Goal: Information Seeking & Learning: Learn about a topic

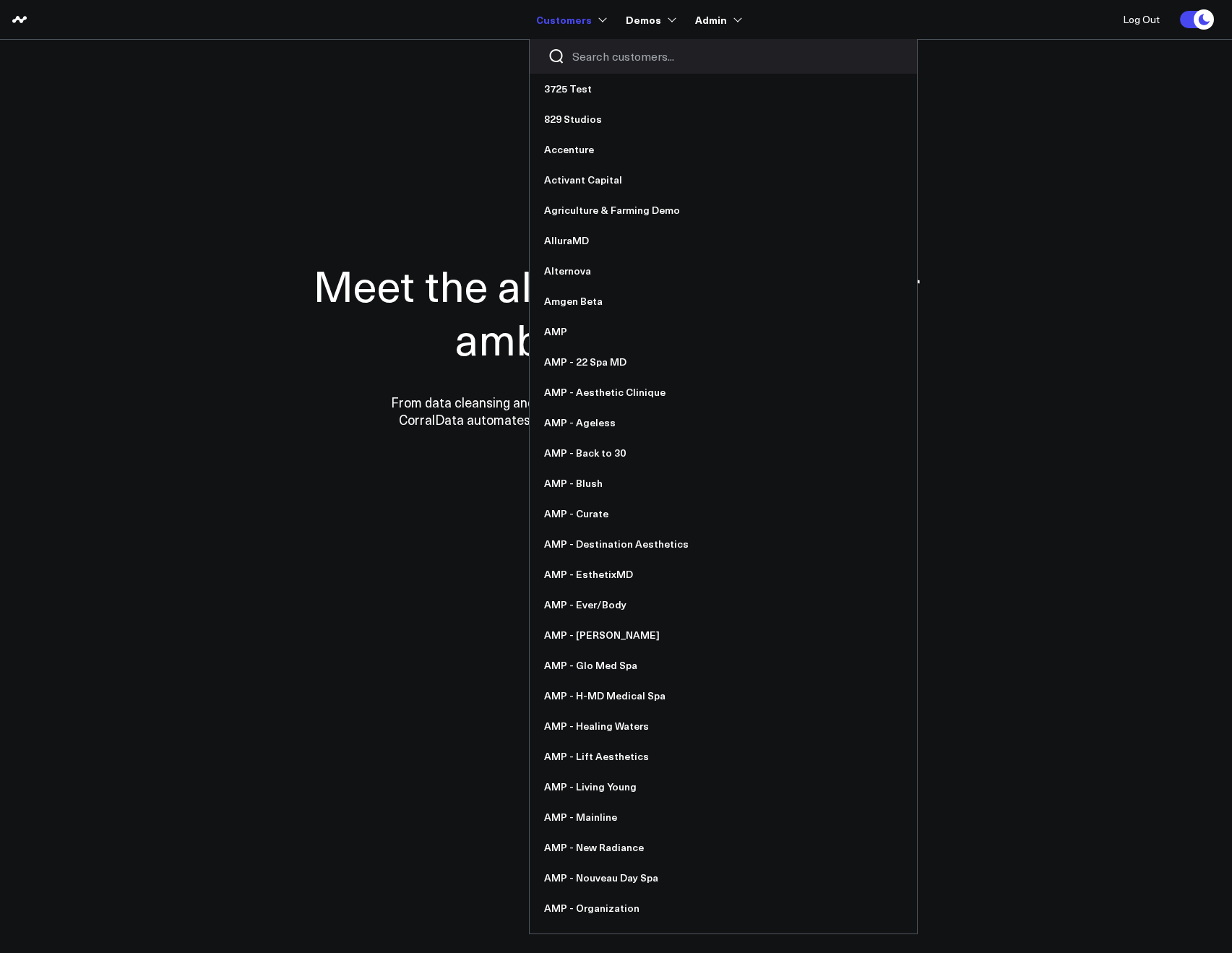
click at [579, 54] on input "Search customers input" at bounding box center [736, 56] width 326 height 16
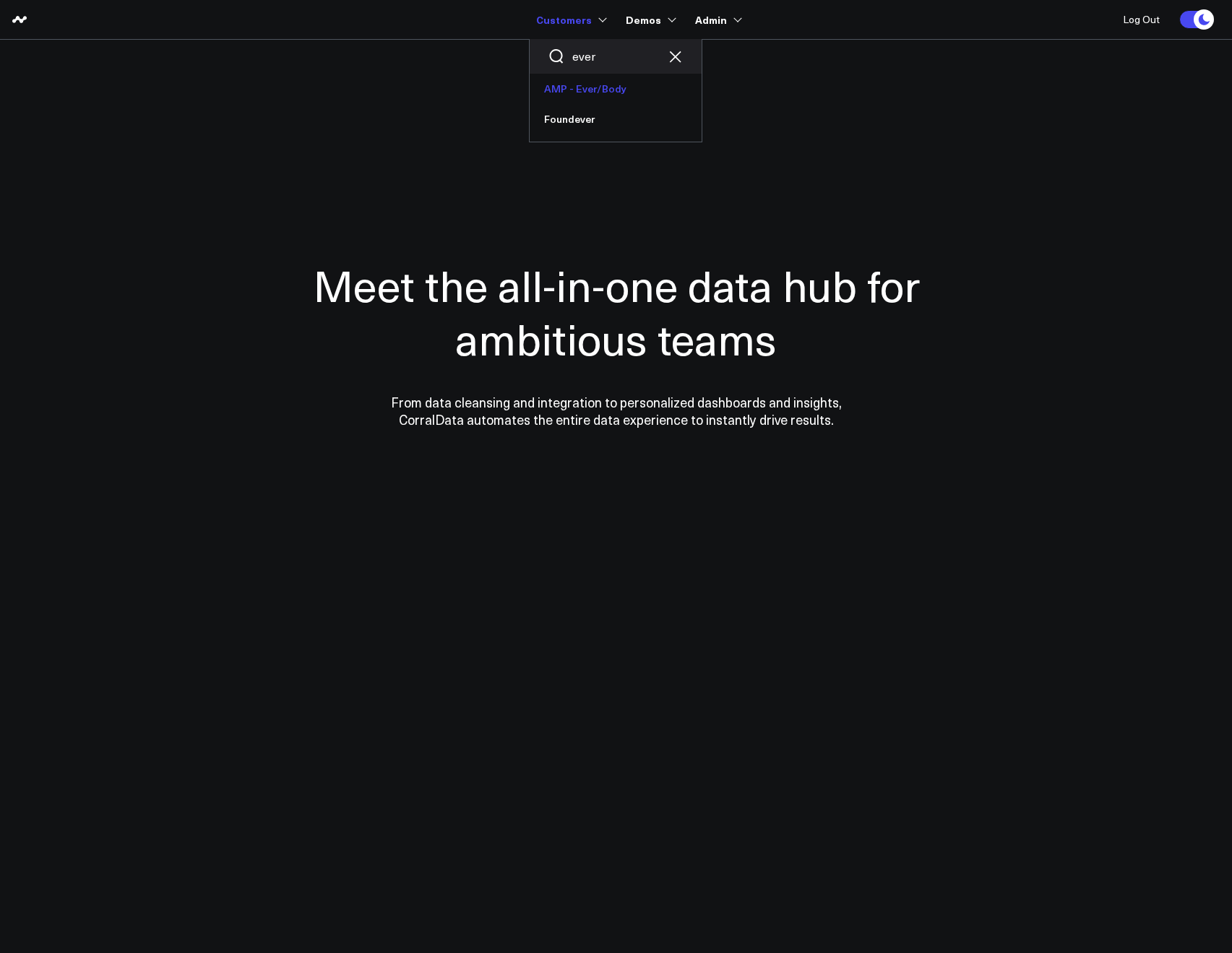
type input "ever"
click at [582, 77] on link "AMP - Ever/Body" at bounding box center [616, 89] width 172 height 30
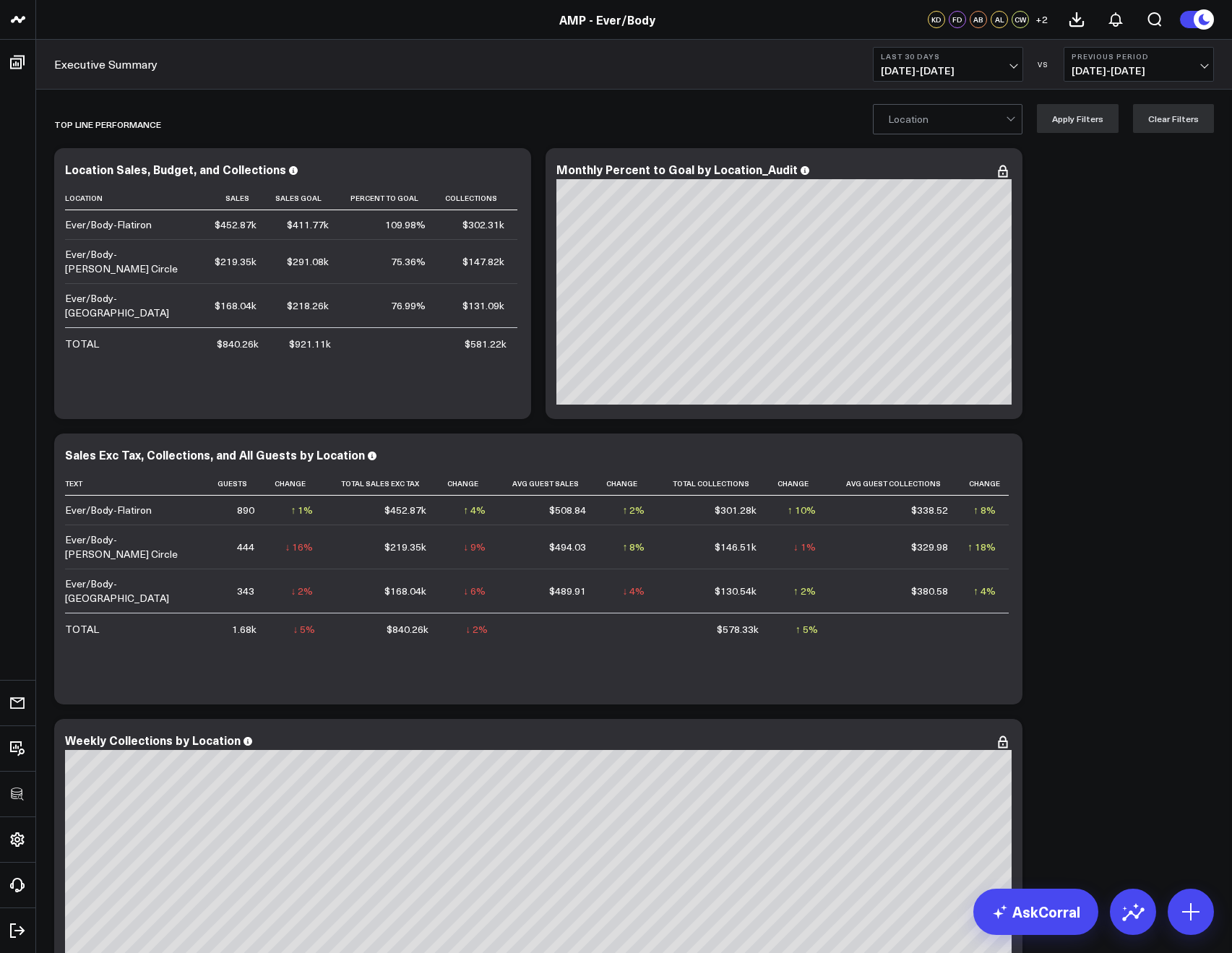
click at [893, 66] on span "08/05/25 - 09/03/25" at bounding box center [948, 70] width 134 height 11
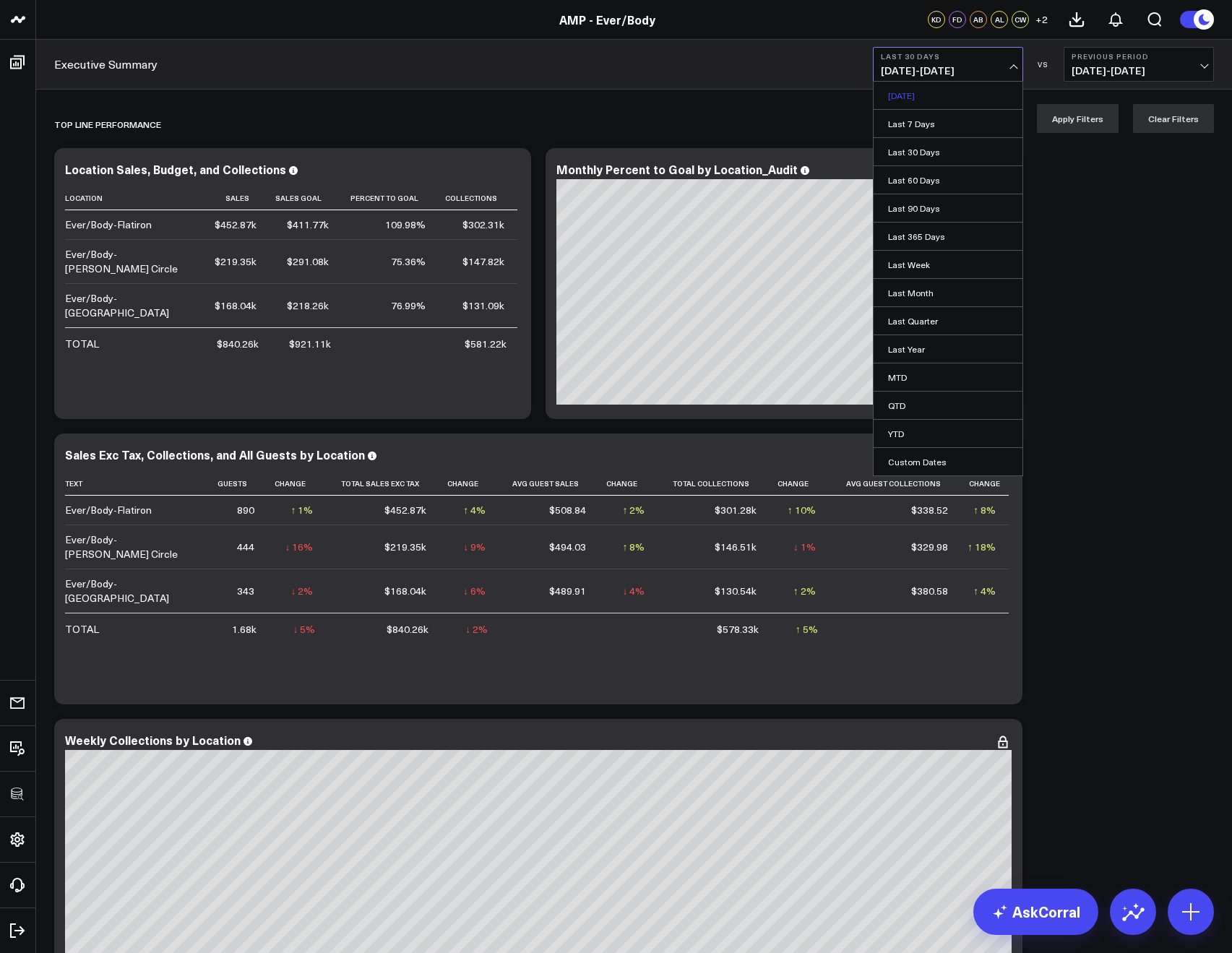
click at [902, 103] on link "Yesterday" at bounding box center [947, 95] width 149 height 27
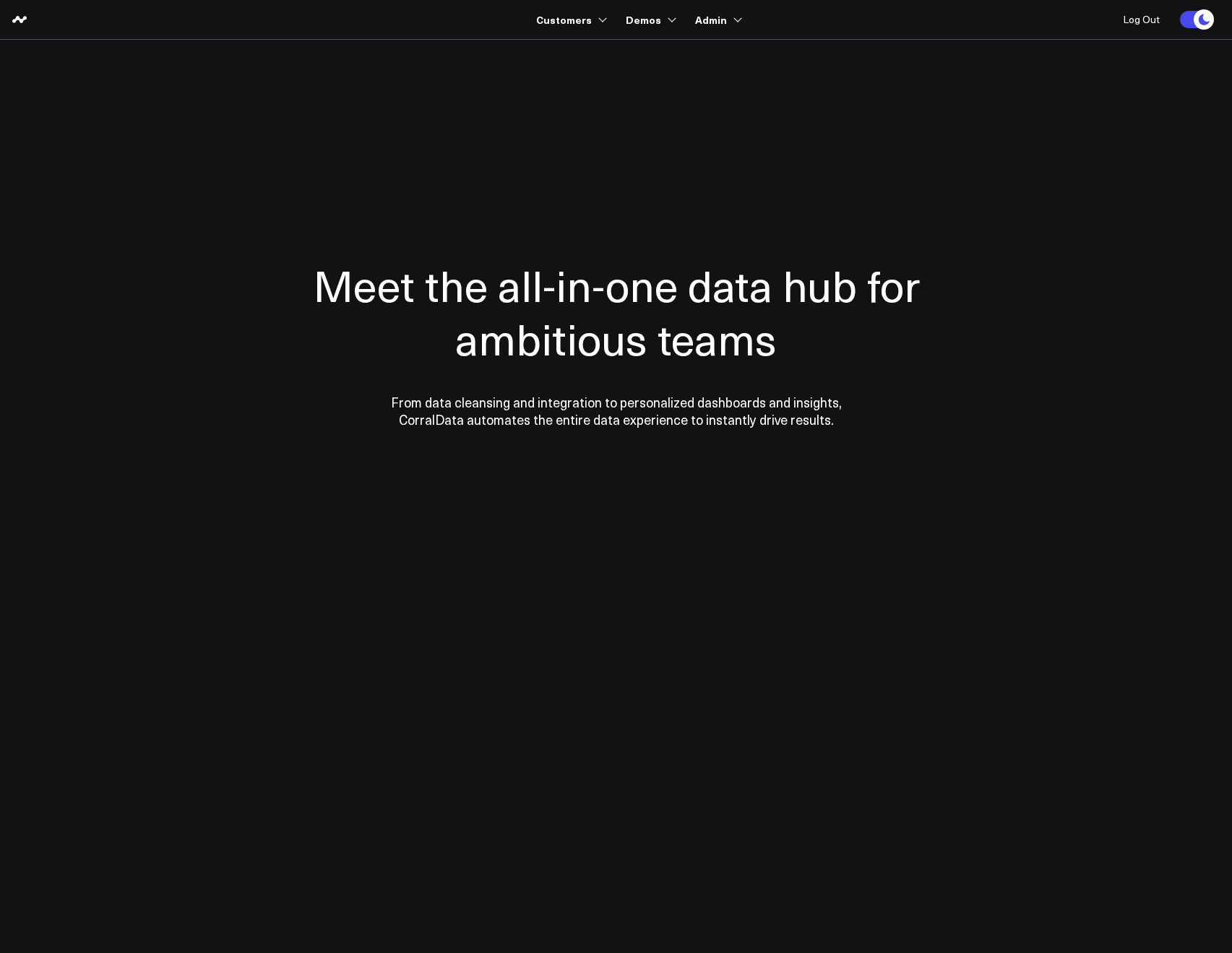
click at [455, 26] on nav "Customers 3725 Test 829 Studios Accenture Activant Capital Agriculture & Farmin…" at bounding box center [626, 20] width 1175 height 39
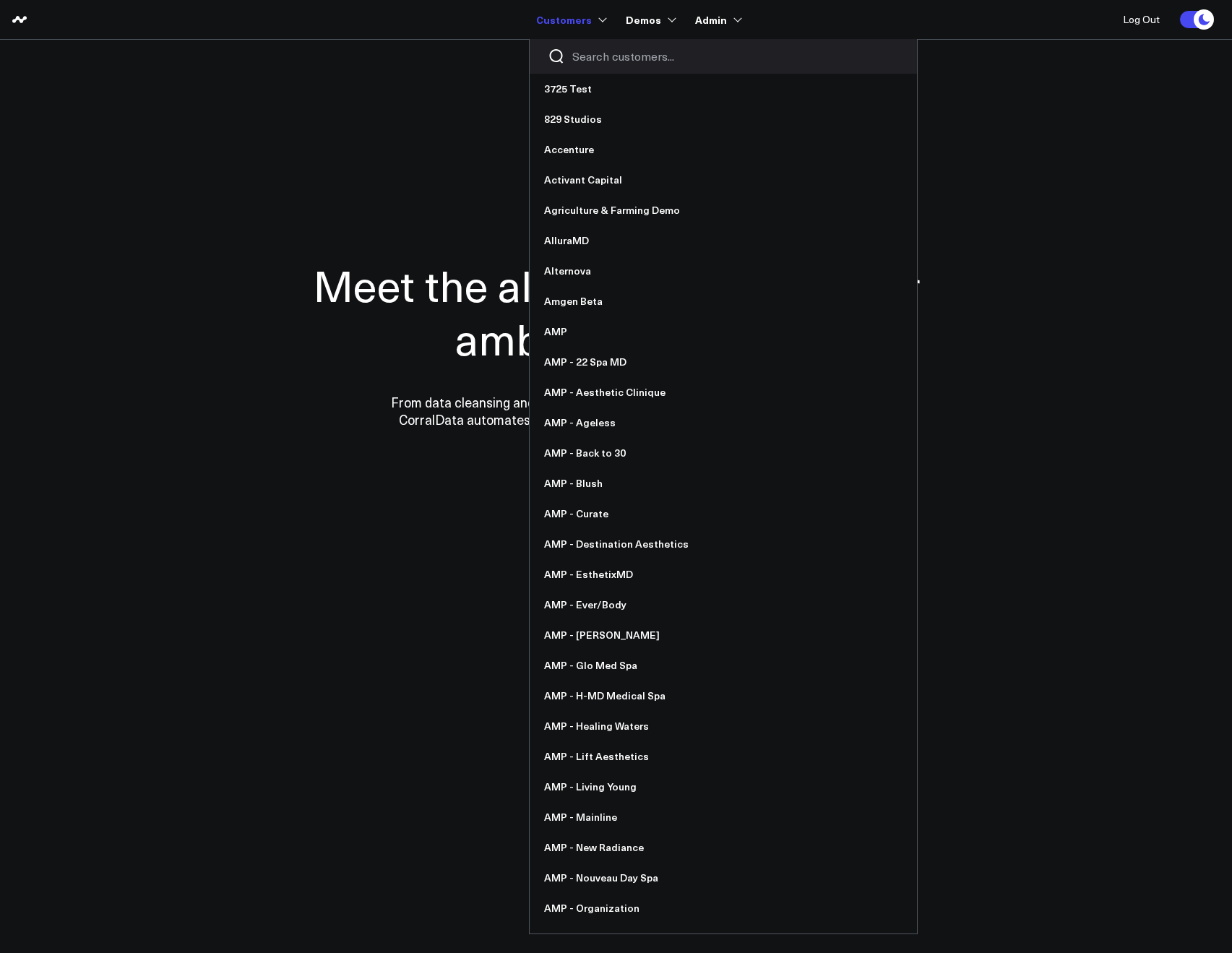
click at [591, 50] on input "Search customers input" at bounding box center [736, 56] width 326 height 16
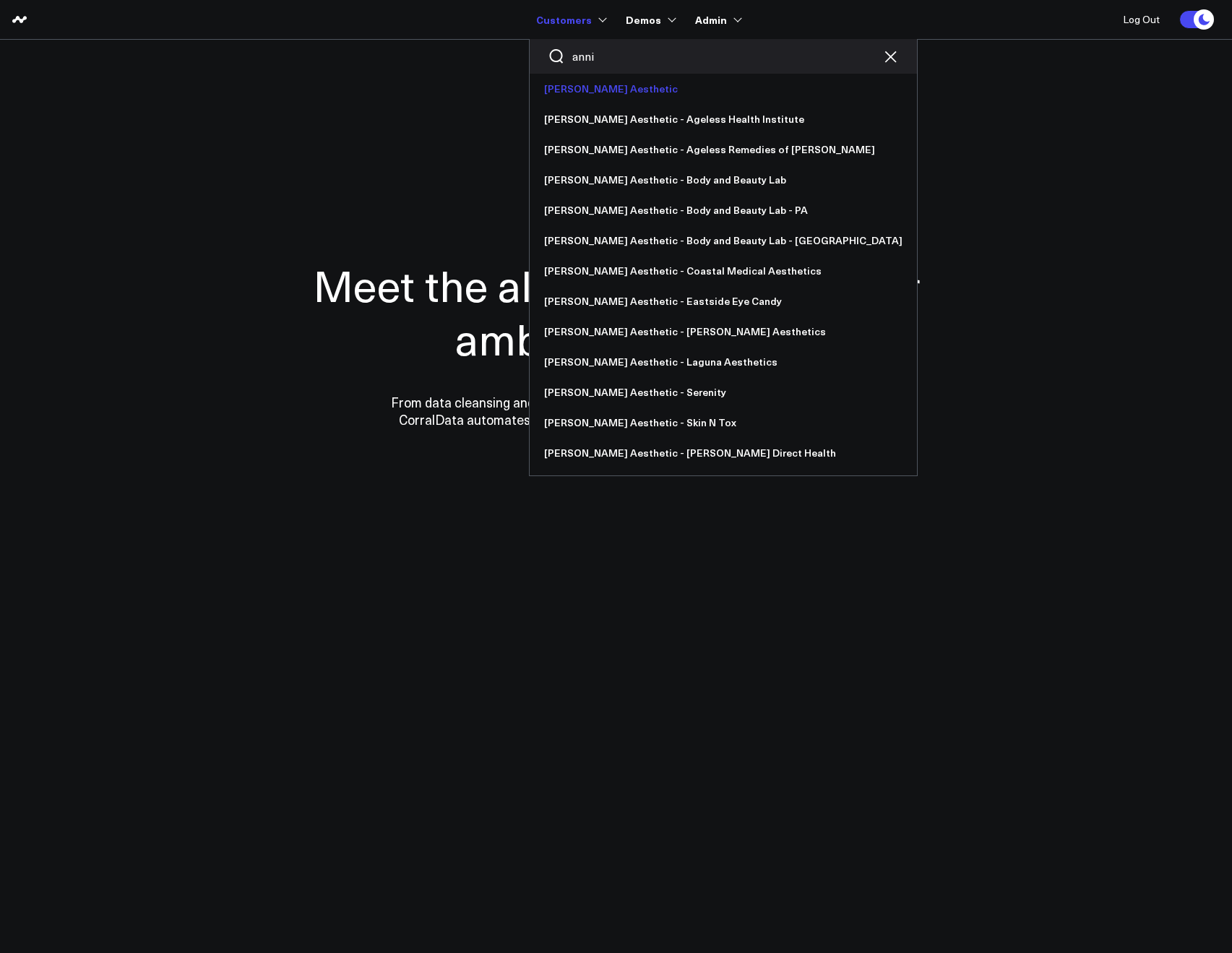
type input "anni"
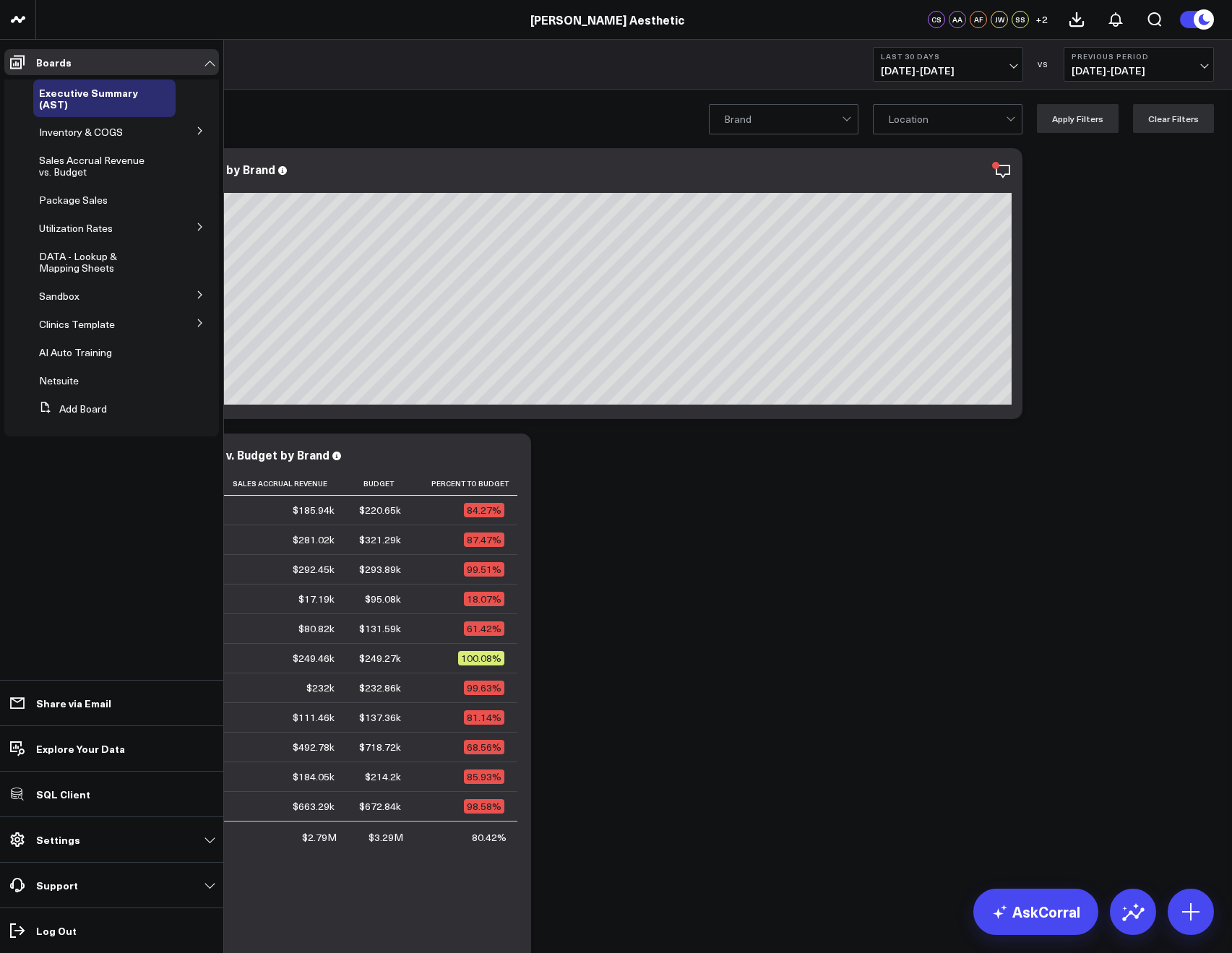
click at [194, 324] on button at bounding box center [200, 322] width 38 height 22
click at [205, 346] on button at bounding box center [200, 348] width 38 height 22
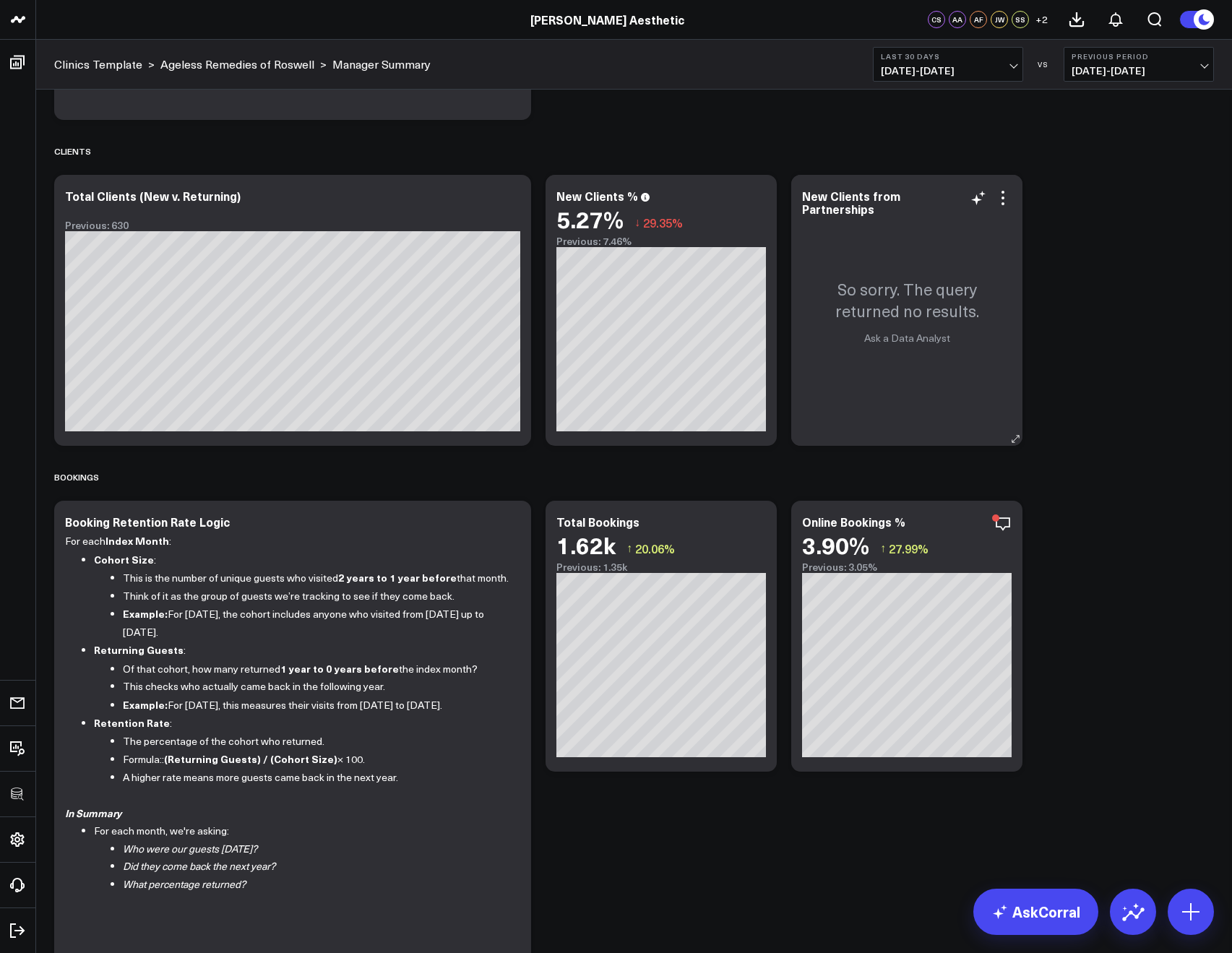
scroll to position [1296, 0]
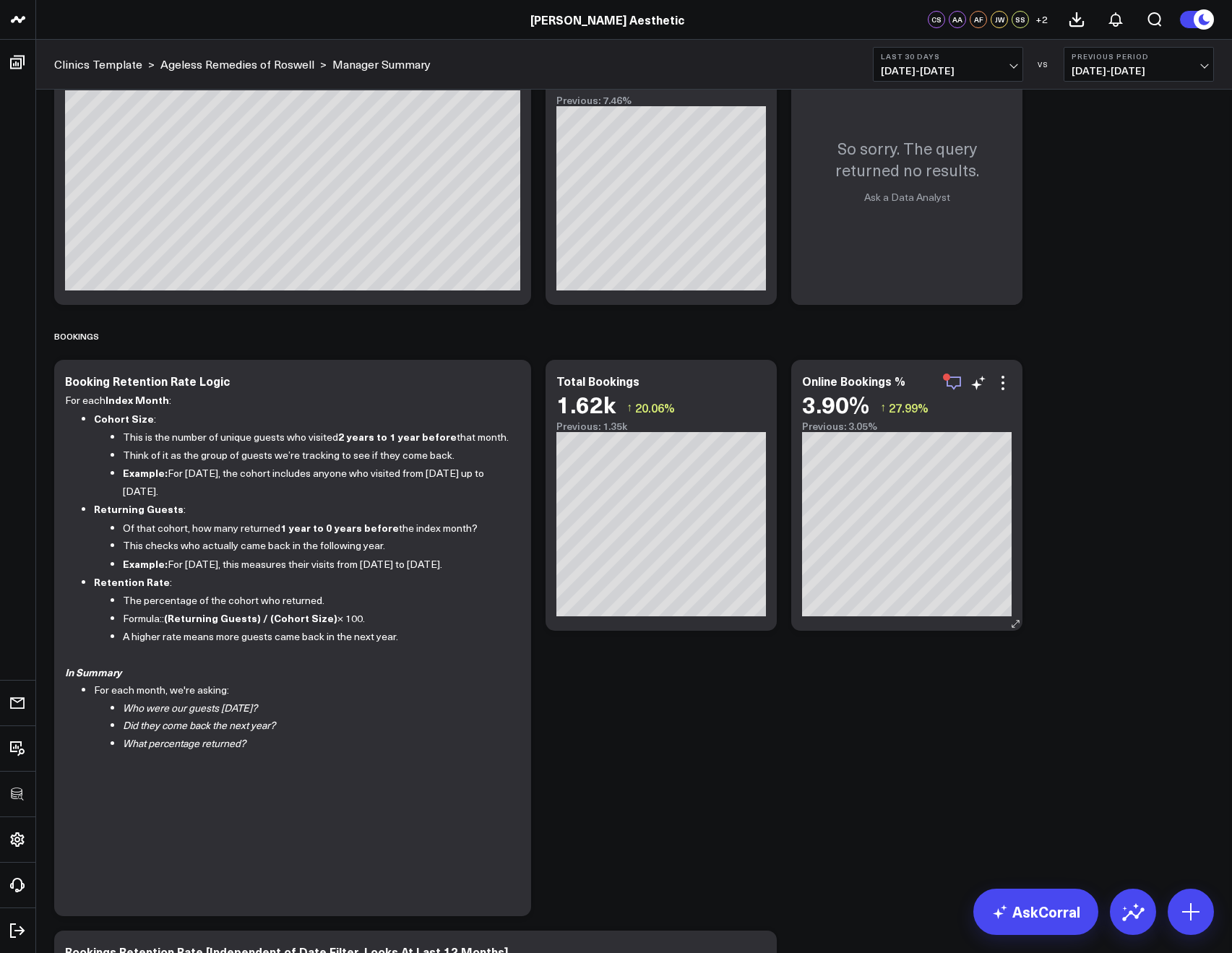
click at [956, 379] on icon "button" at bounding box center [953, 382] width 17 height 17
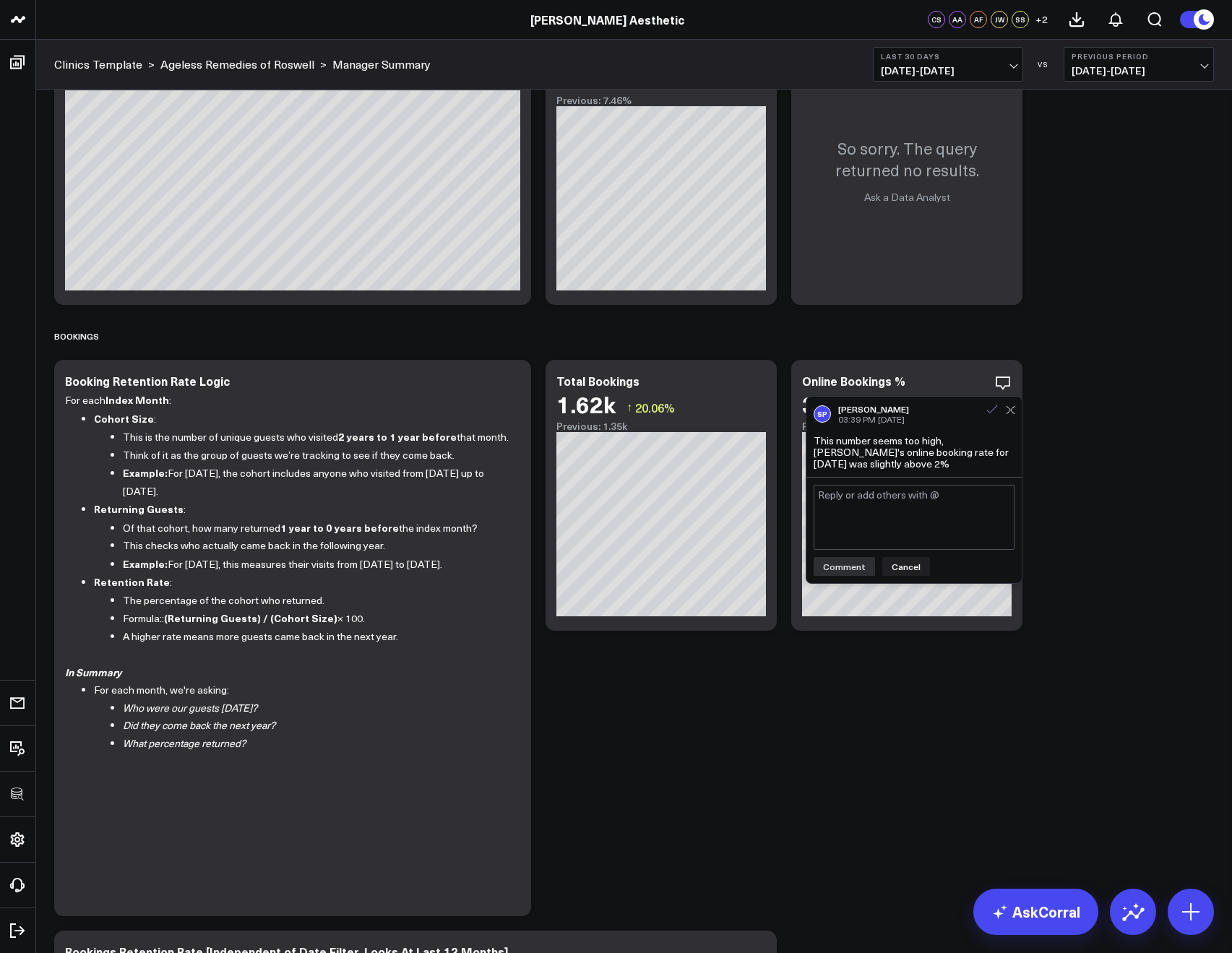
click at [993, 412] on icon at bounding box center [992, 409] width 13 height 13
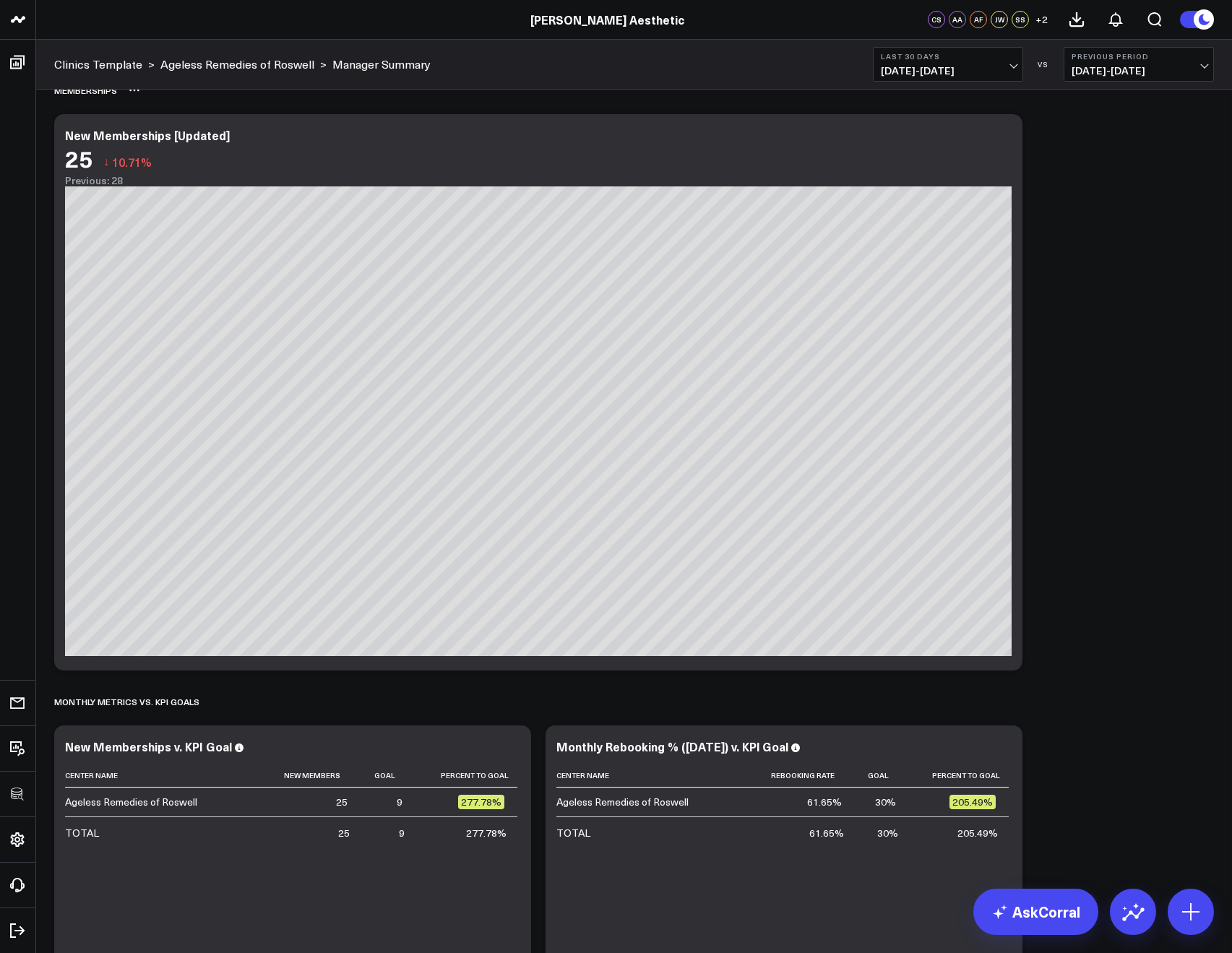
scroll to position [3183, 0]
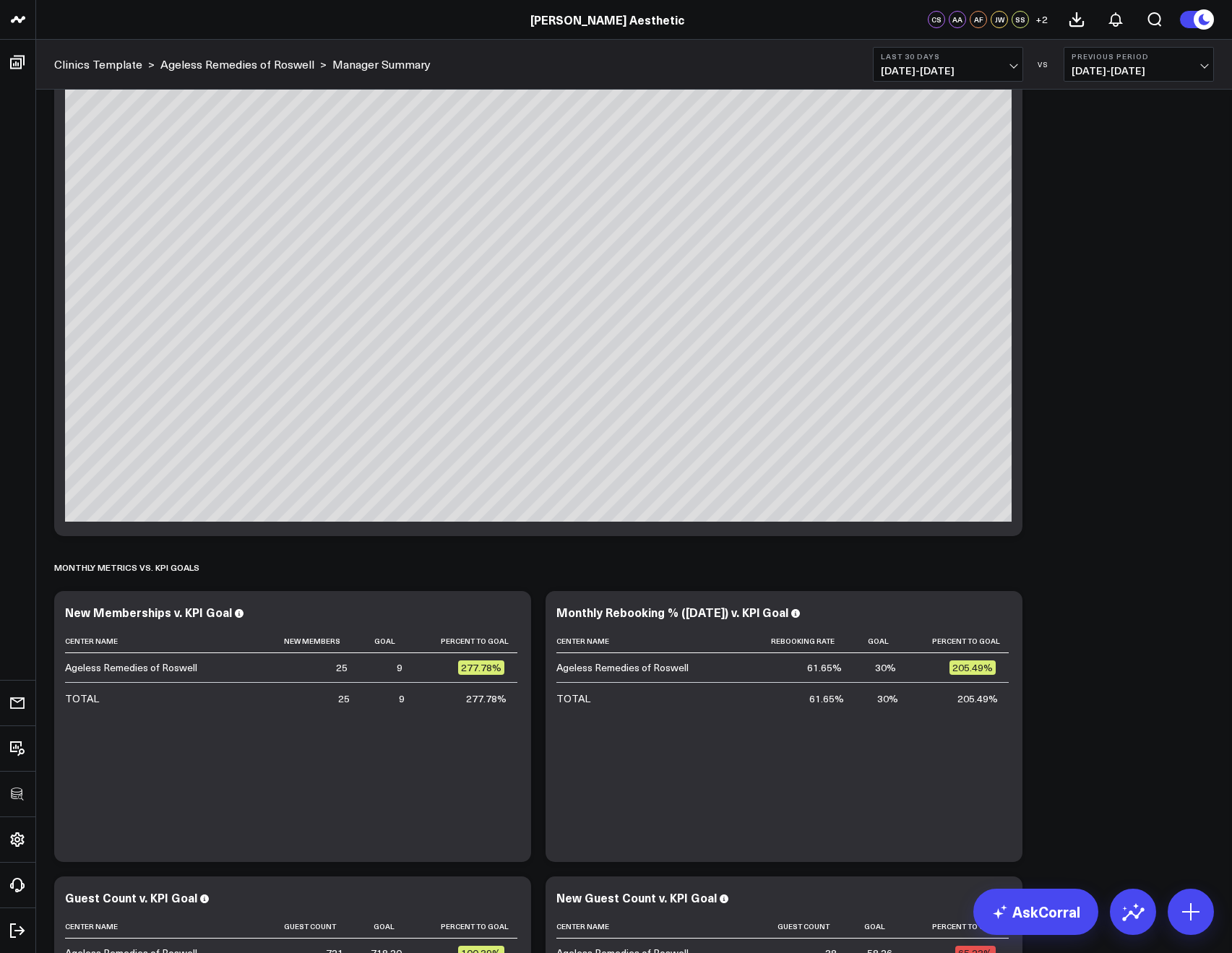
click at [883, 71] on span "08/05/25 - 09/03/25" at bounding box center [948, 70] width 134 height 11
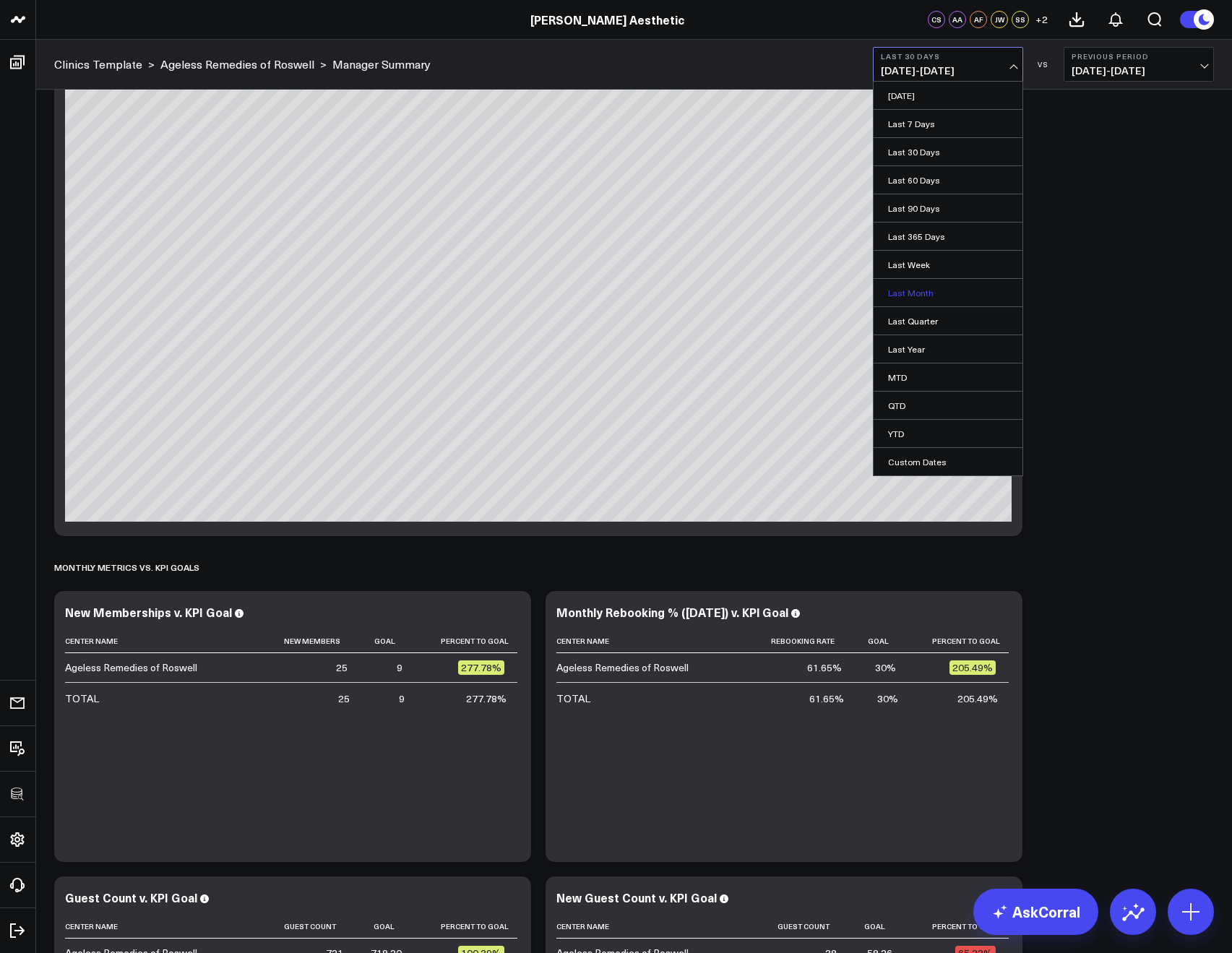
click at [909, 296] on link "Last Month" at bounding box center [947, 292] width 149 height 27
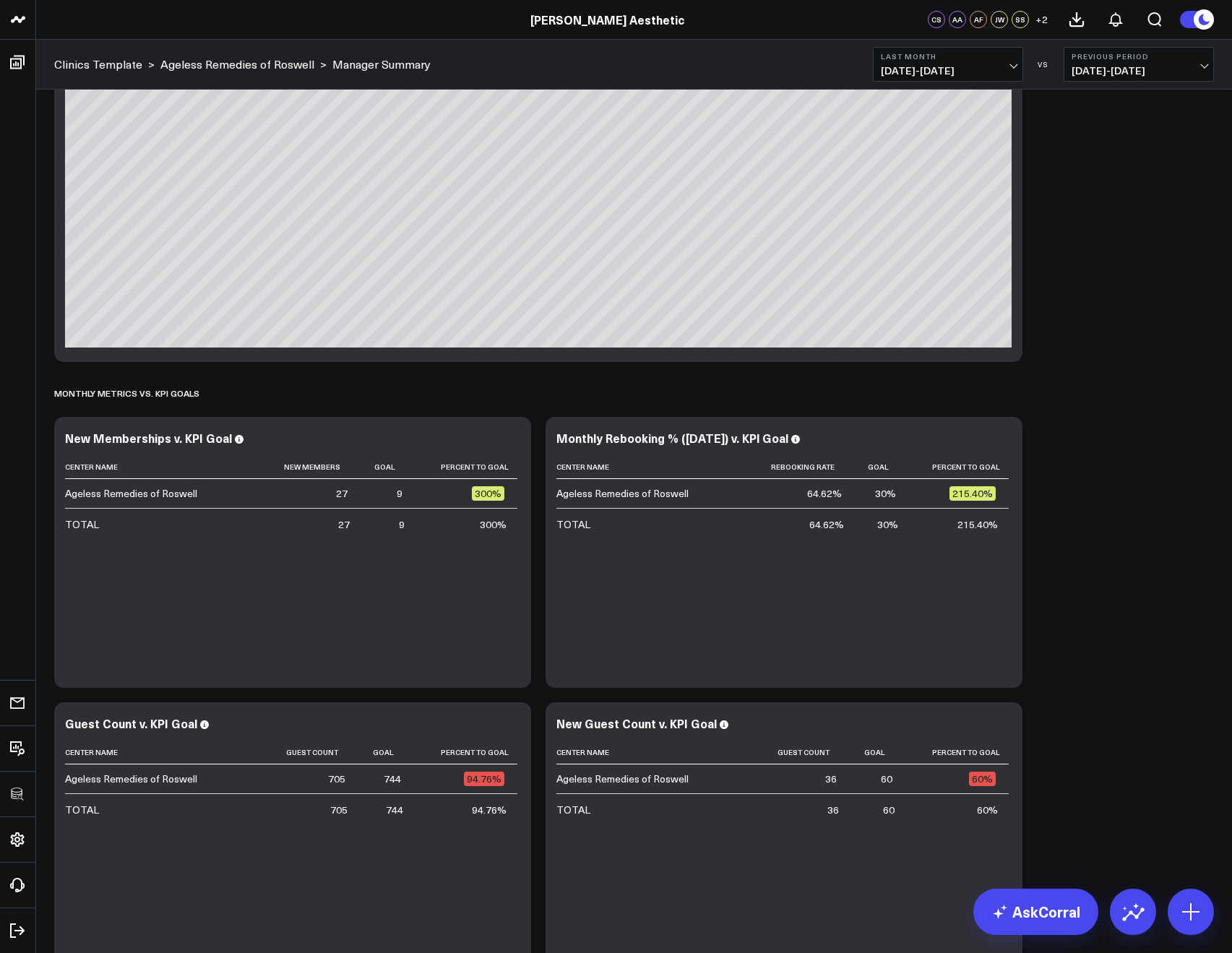
scroll to position [3798, 0]
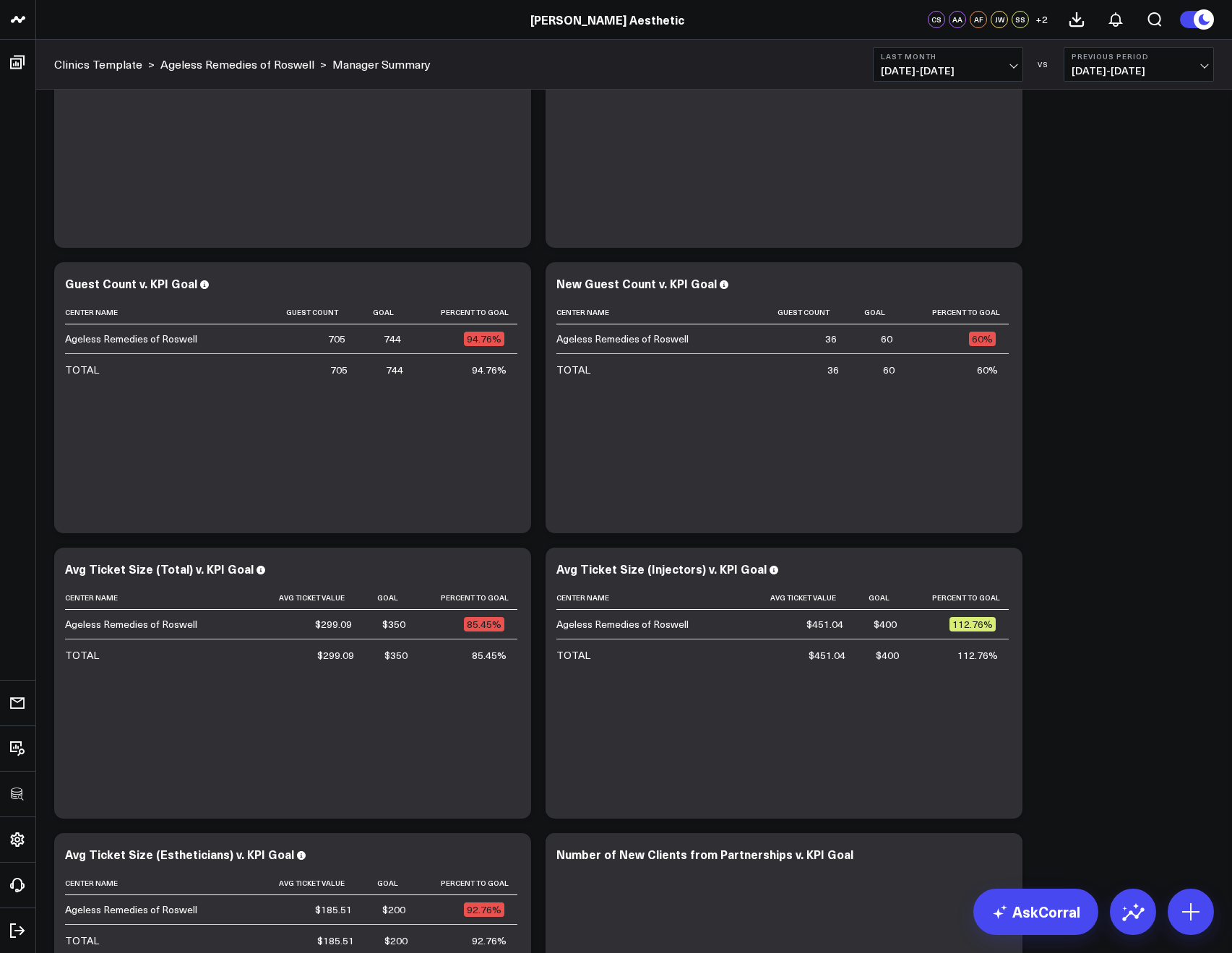
click at [916, 73] on span "08/01/25 - 08/31/25" at bounding box center [948, 70] width 134 height 11
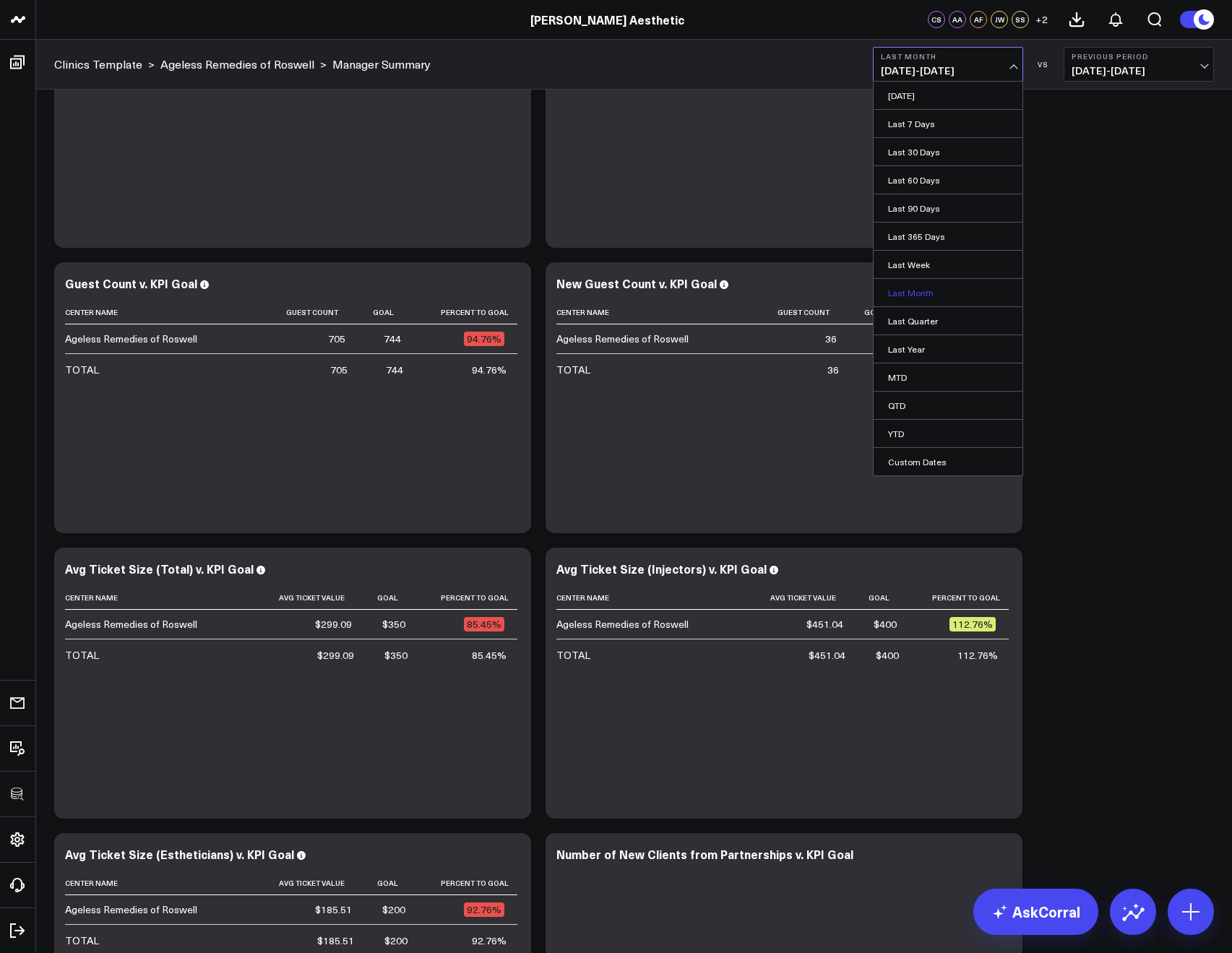
click at [906, 293] on link "Last Month" at bounding box center [947, 292] width 149 height 27
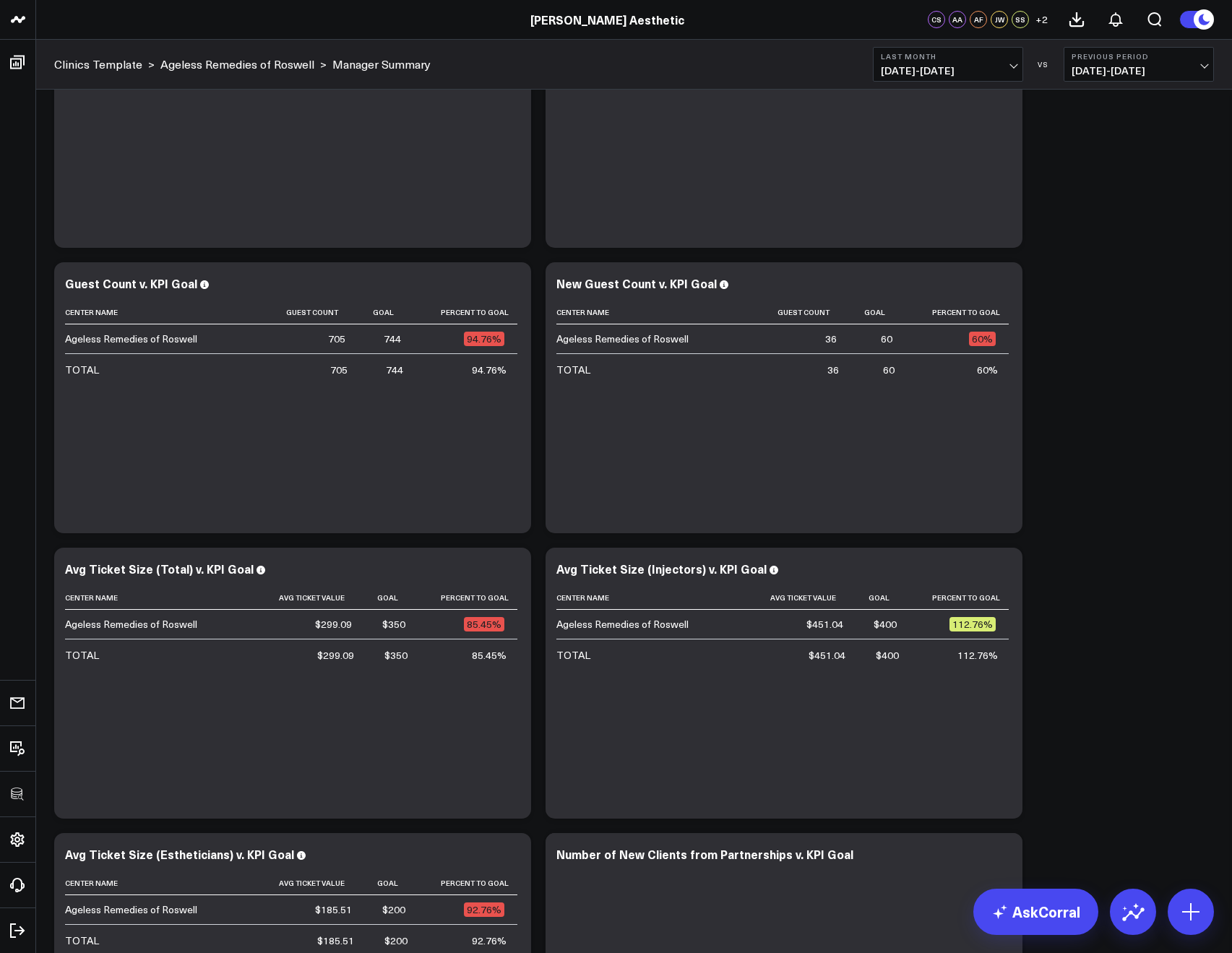
click at [898, 81] on button "Last Month 08/01/25 - 08/31/25" at bounding box center [947, 64] width 150 height 35
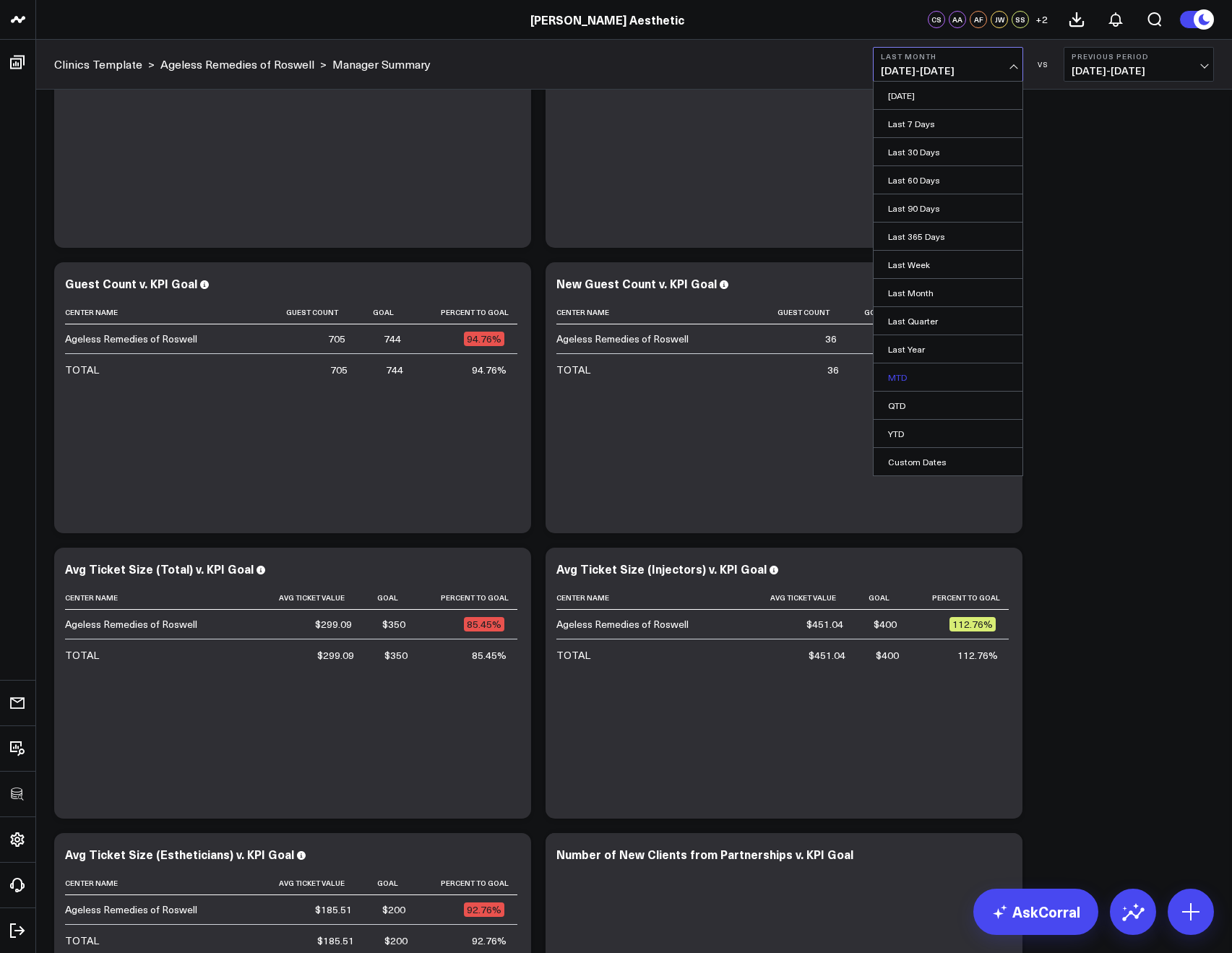
click at [900, 375] on link "MTD" at bounding box center [947, 377] width 149 height 27
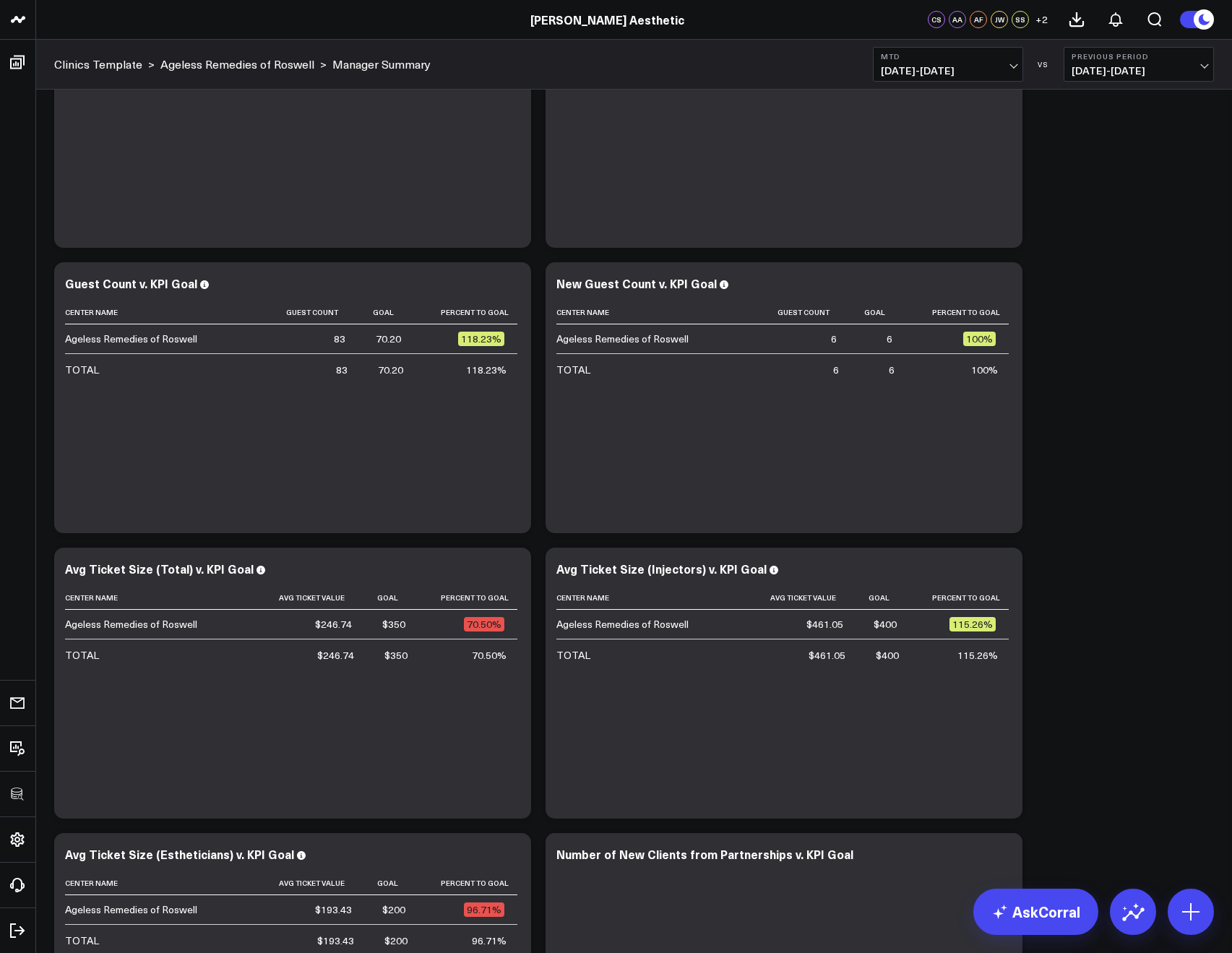
click at [900, 75] on span "09/01/25 - 09/03/25" at bounding box center [948, 70] width 134 height 11
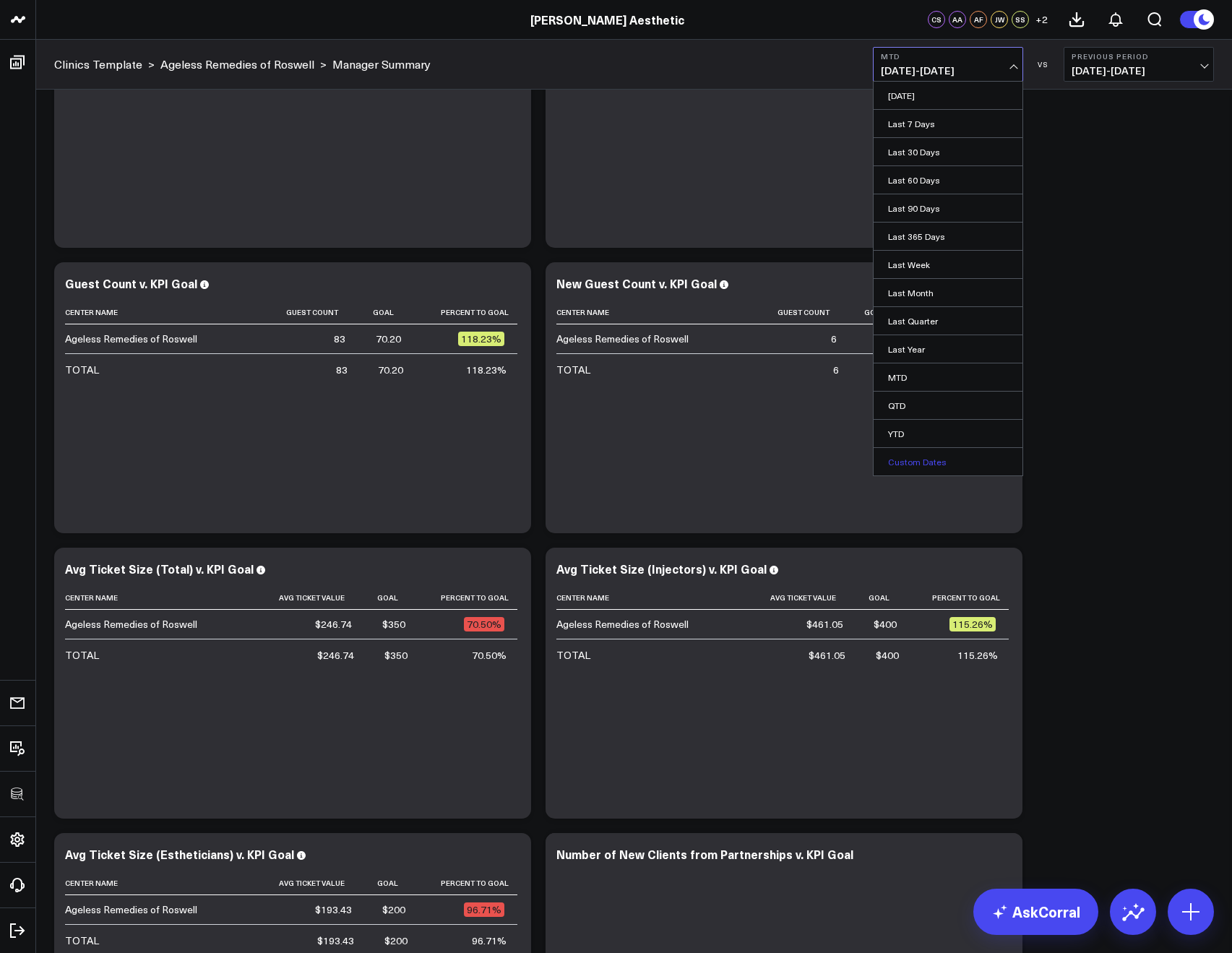
click at [922, 458] on link "Custom Dates" at bounding box center [947, 461] width 149 height 27
select select "8"
select select "2025"
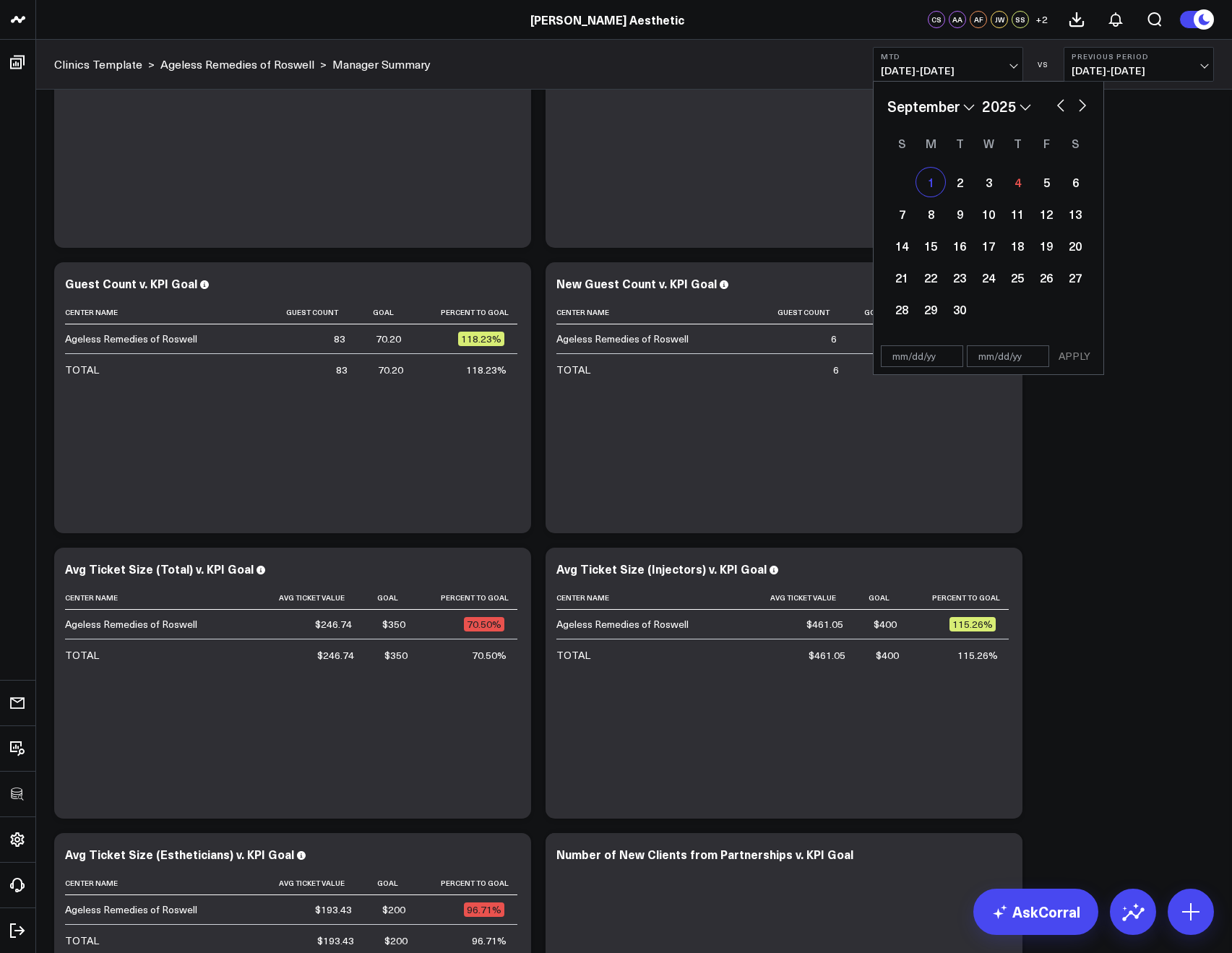
click at [935, 187] on div "1" at bounding box center [931, 182] width 29 height 29
type input "09/01/25"
select select "8"
select select "2025"
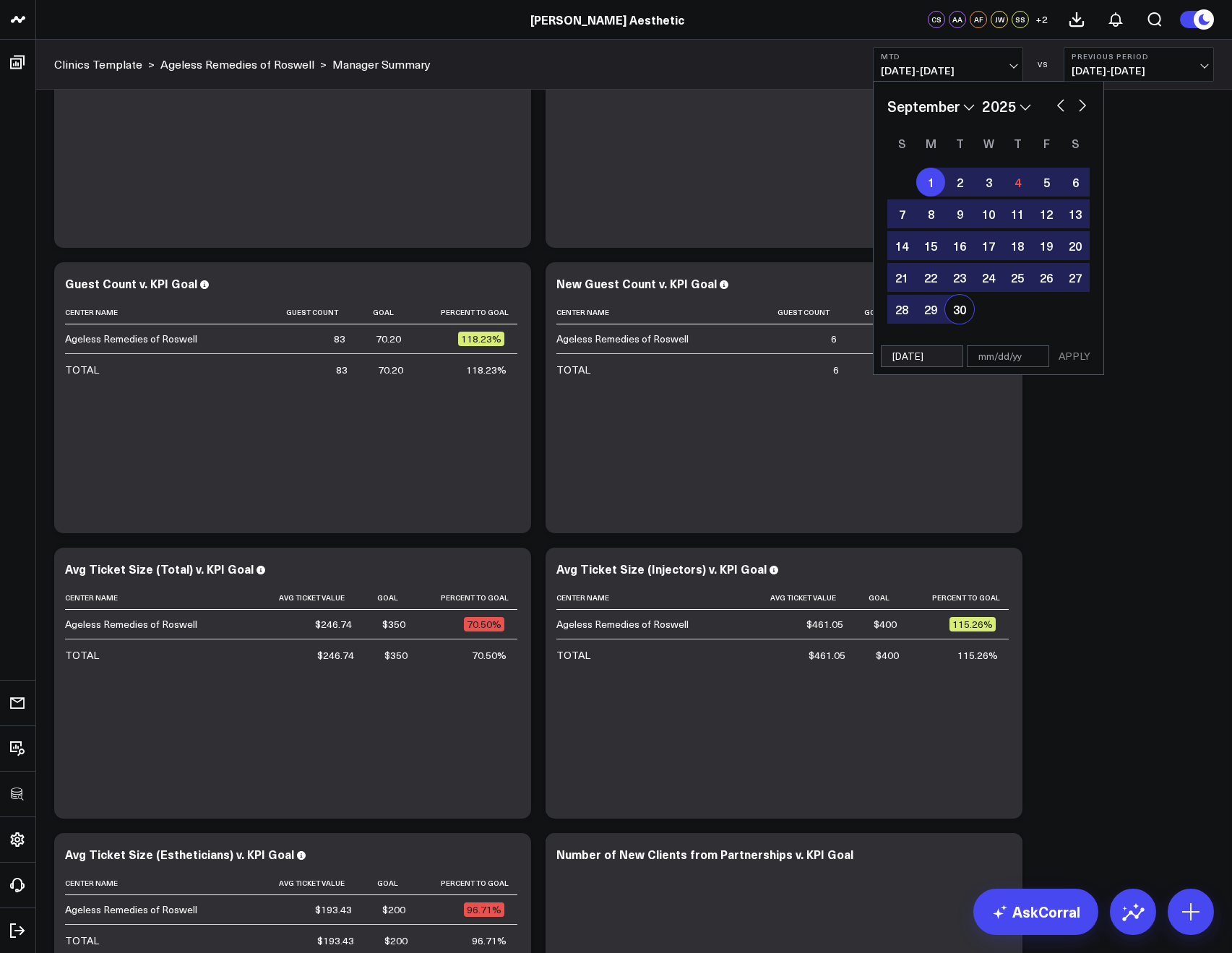
click at [956, 313] on div "30" at bounding box center [959, 309] width 29 height 29
type input "09/30/25"
select select "8"
select select "2025"
click at [1070, 350] on button "APPLY" at bounding box center [1074, 356] width 43 height 22
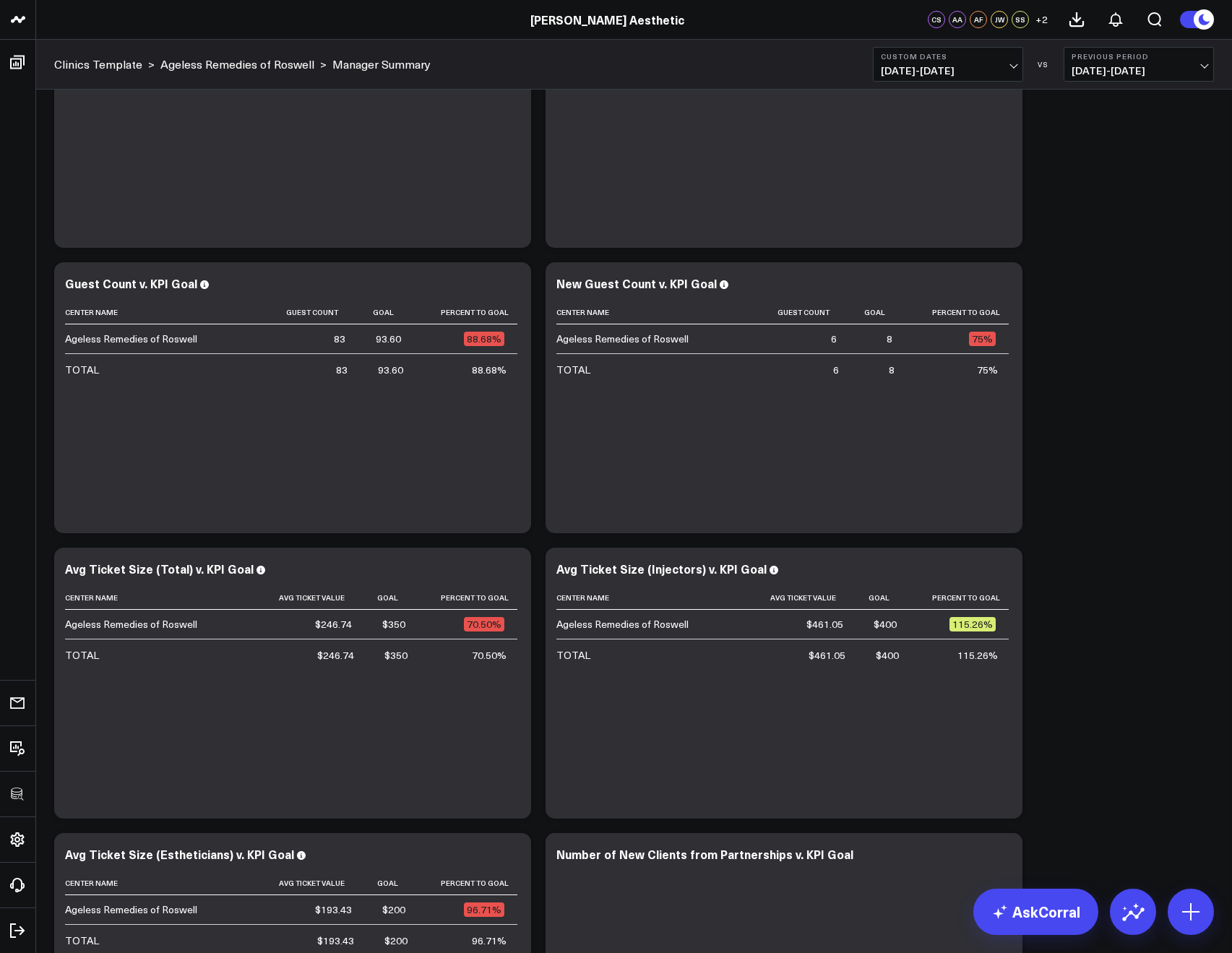
click at [917, 74] on span "09/01/25 - 09/30/25" at bounding box center [948, 70] width 134 height 11
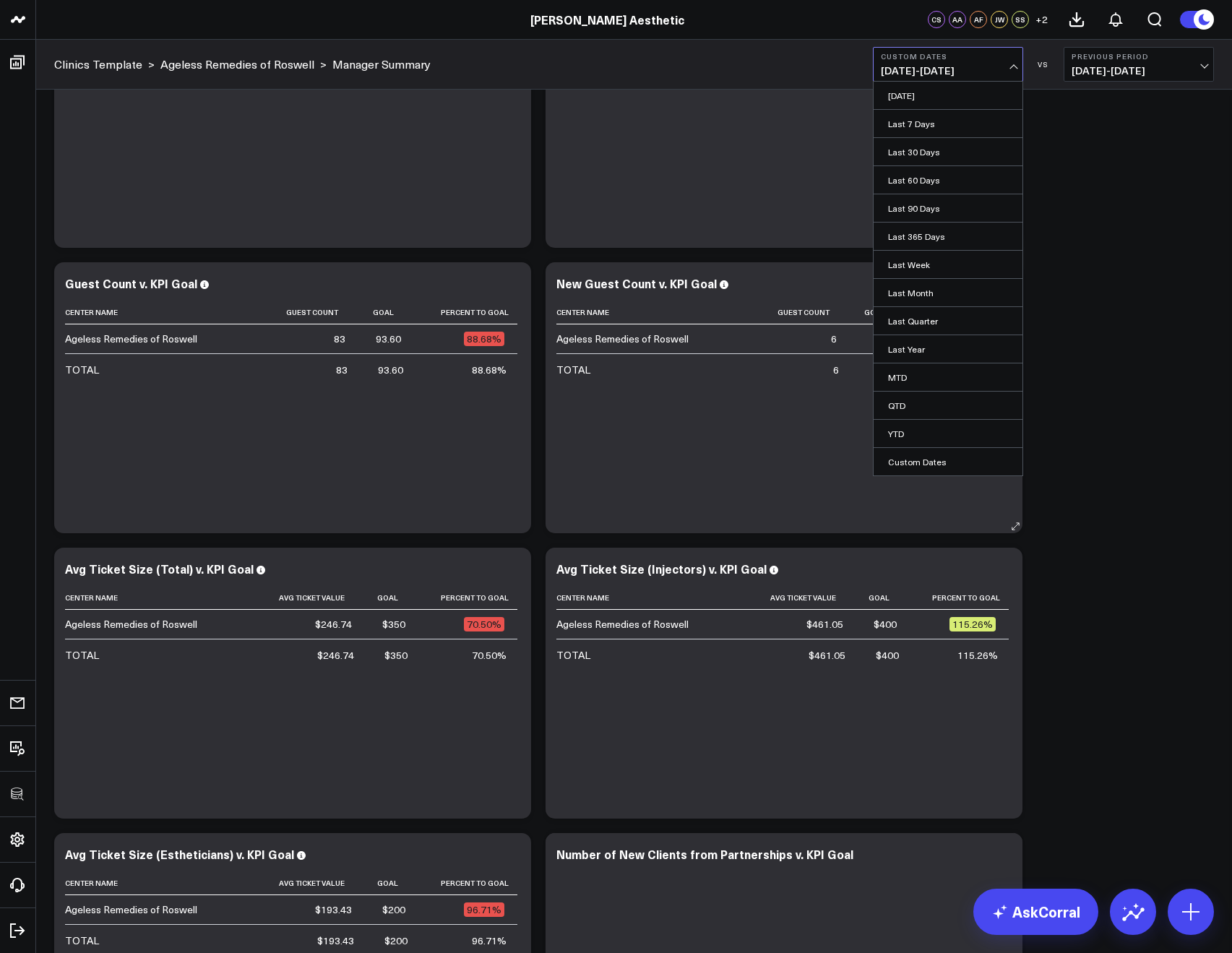
click at [916, 456] on link "Custom Dates" at bounding box center [947, 461] width 149 height 27
select select "8"
select select "2025"
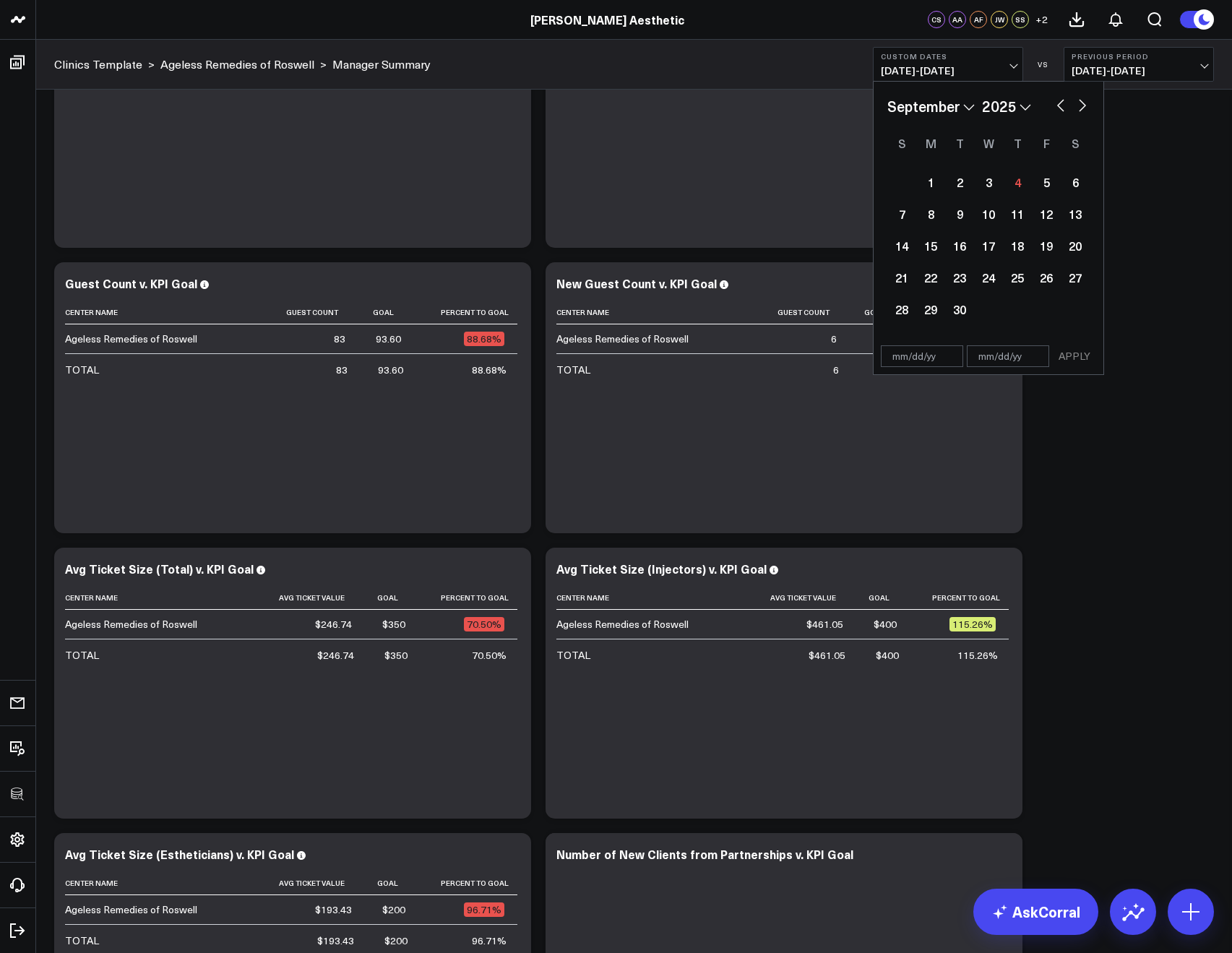
click at [1064, 103] on button "button" at bounding box center [1061, 103] width 14 height 17
select select "7"
select select "2025"
click at [1061, 105] on button "button" at bounding box center [1061, 103] width 14 height 17
select select "6"
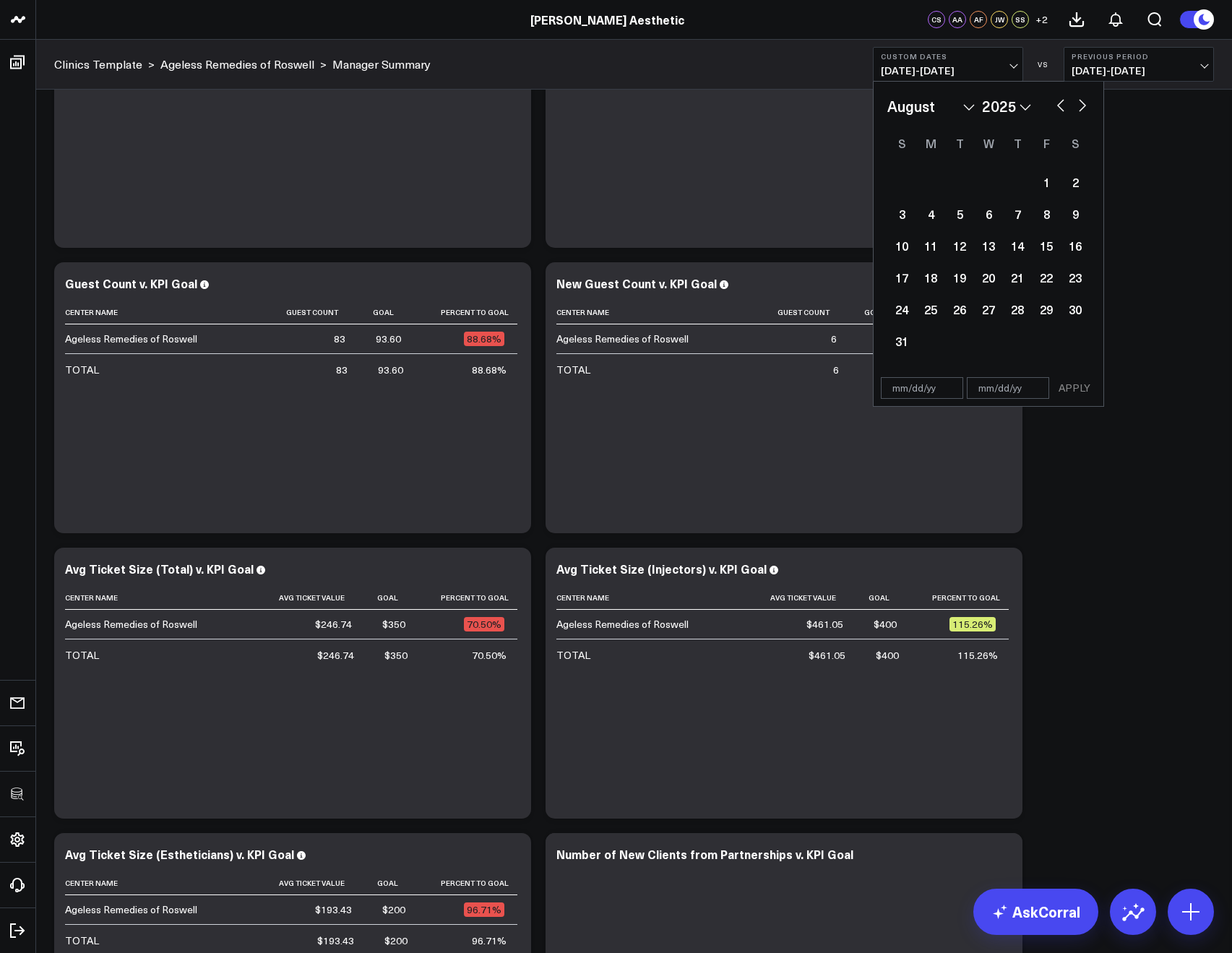
select select "2025"
click at [957, 180] on div "1" at bounding box center [959, 182] width 29 height 29
type input "07/01/25"
select select "6"
select select "2025"
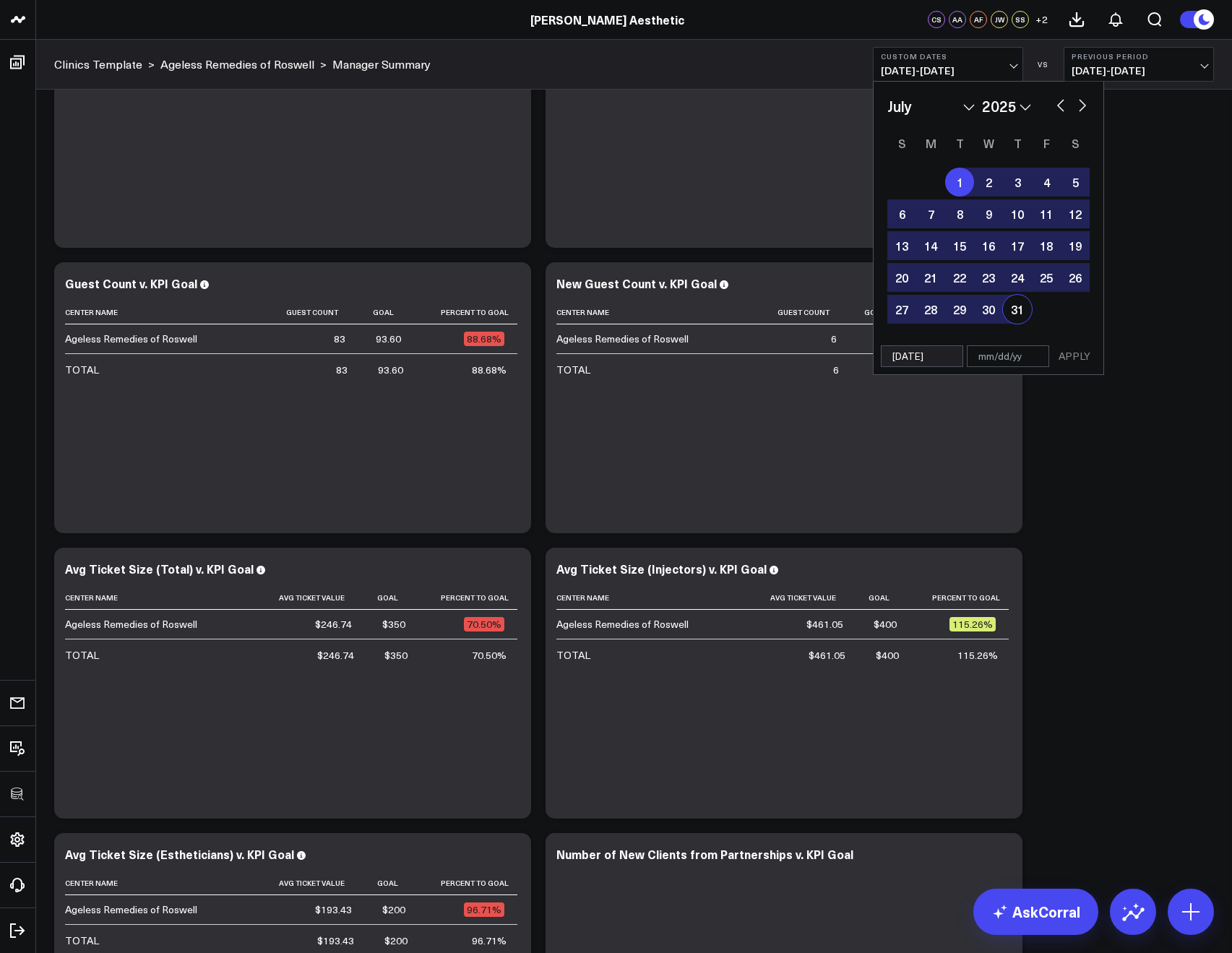
click at [1012, 298] on div "31" at bounding box center [1017, 309] width 29 height 29
type input "07/31/25"
select select "6"
select select "2025"
click at [1071, 347] on button "APPLY" at bounding box center [1074, 356] width 43 height 22
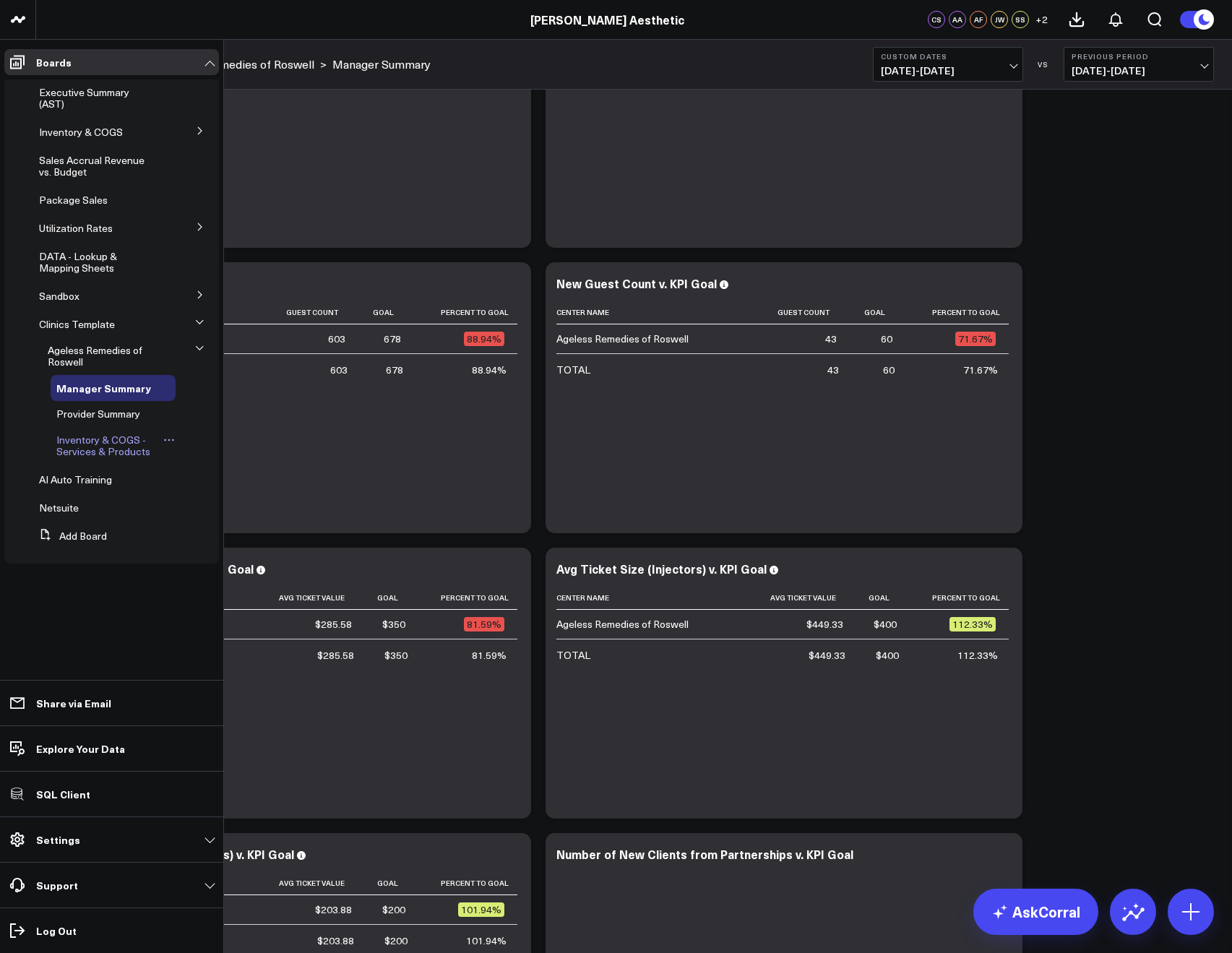
click at [99, 441] on span "Inventory & COGS - Services & Products" at bounding box center [103, 445] width 94 height 25
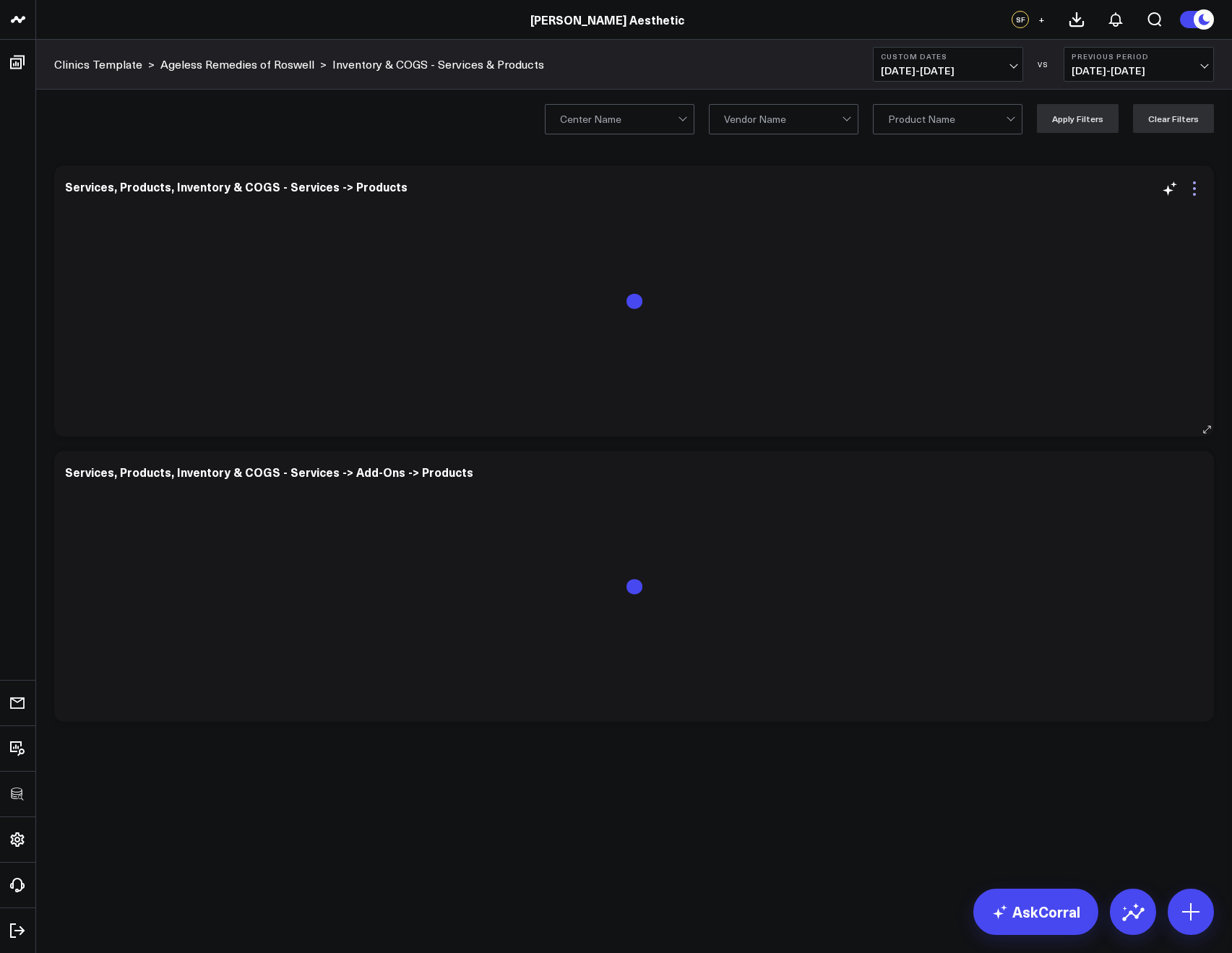
click at [1191, 191] on icon at bounding box center [1194, 188] width 17 height 17
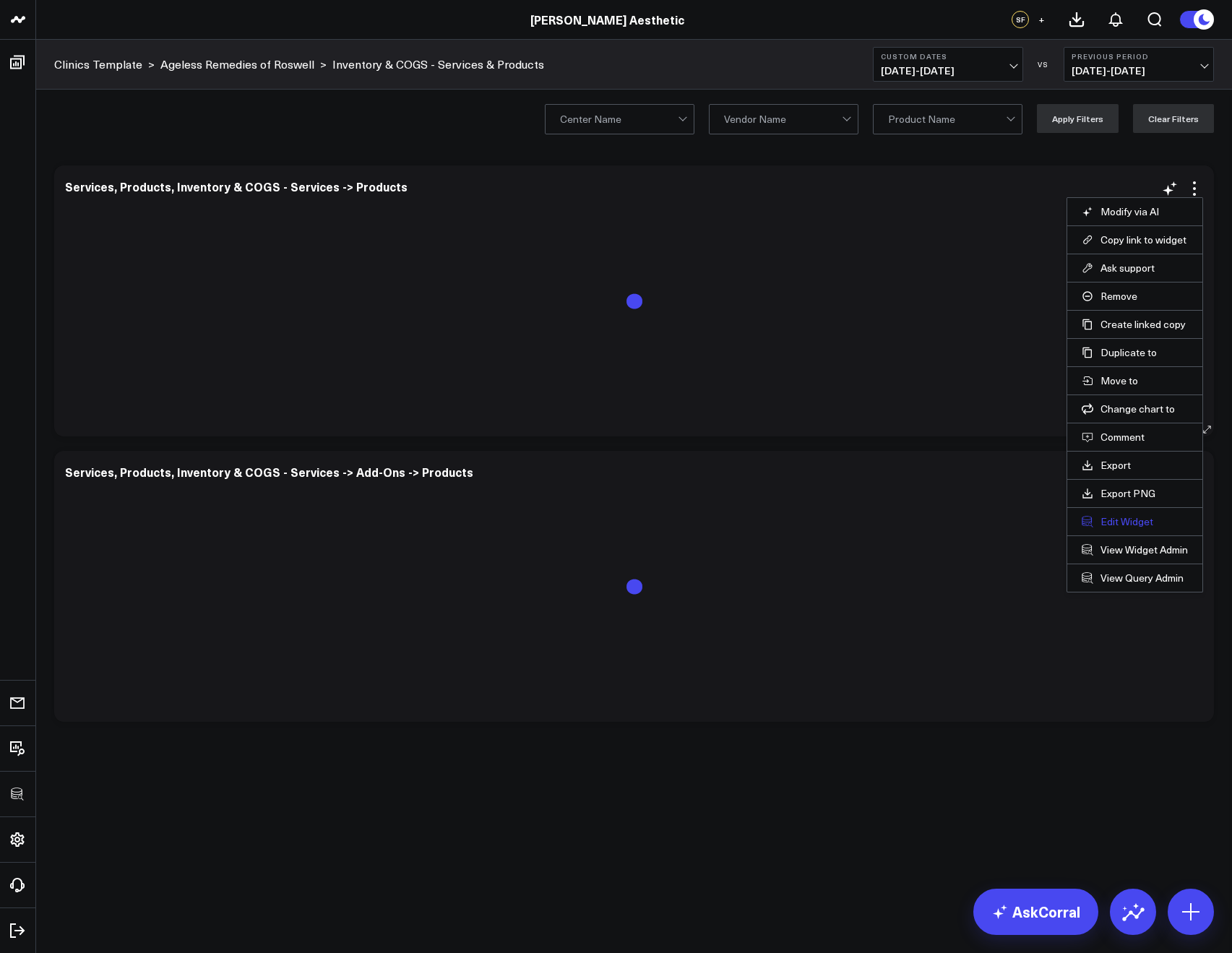
click at [1112, 520] on button "Edit Widget" at bounding box center [1135, 521] width 107 height 13
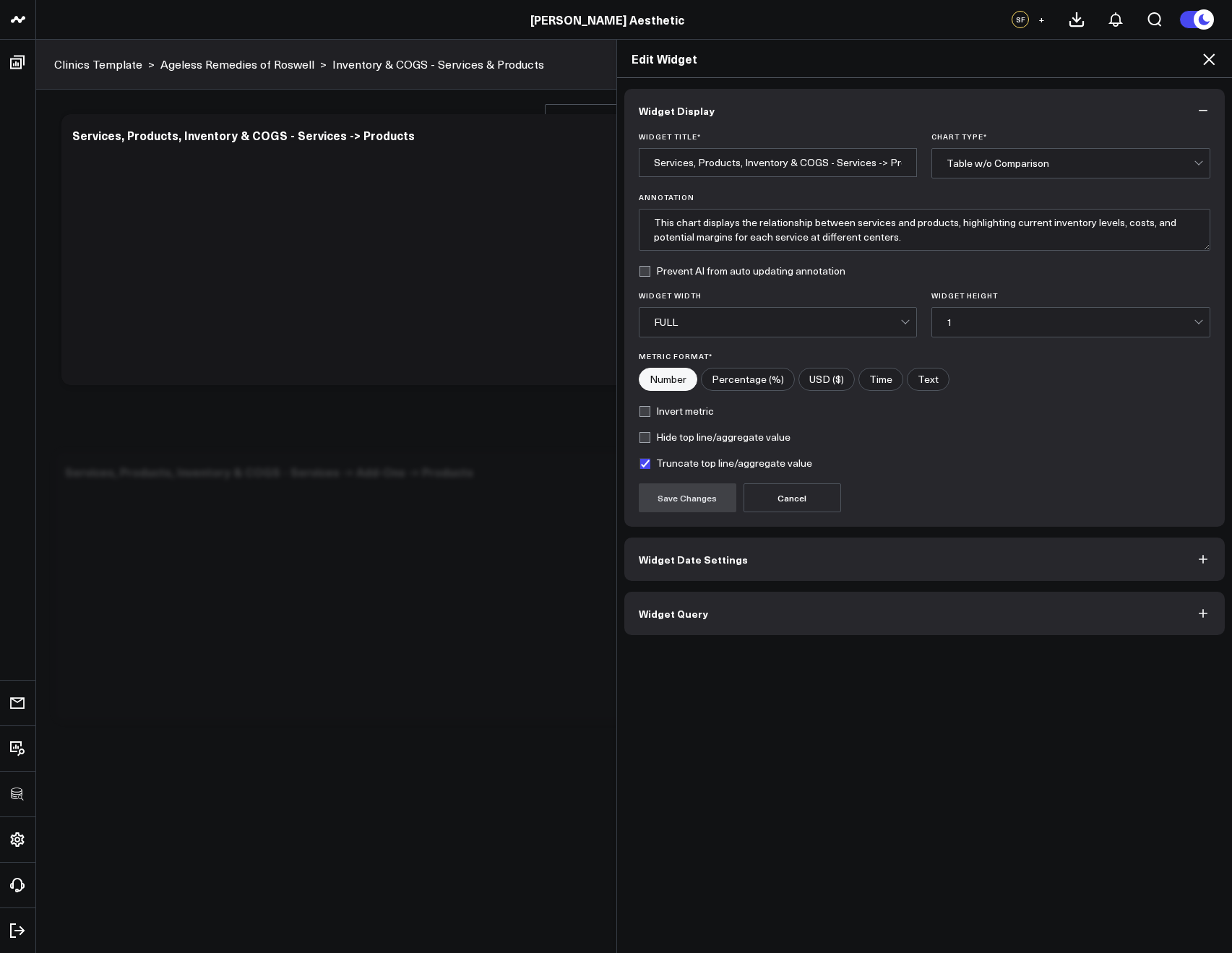
click at [857, 624] on button "Widget Query" at bounding box center [925, 612] width 601 height 43
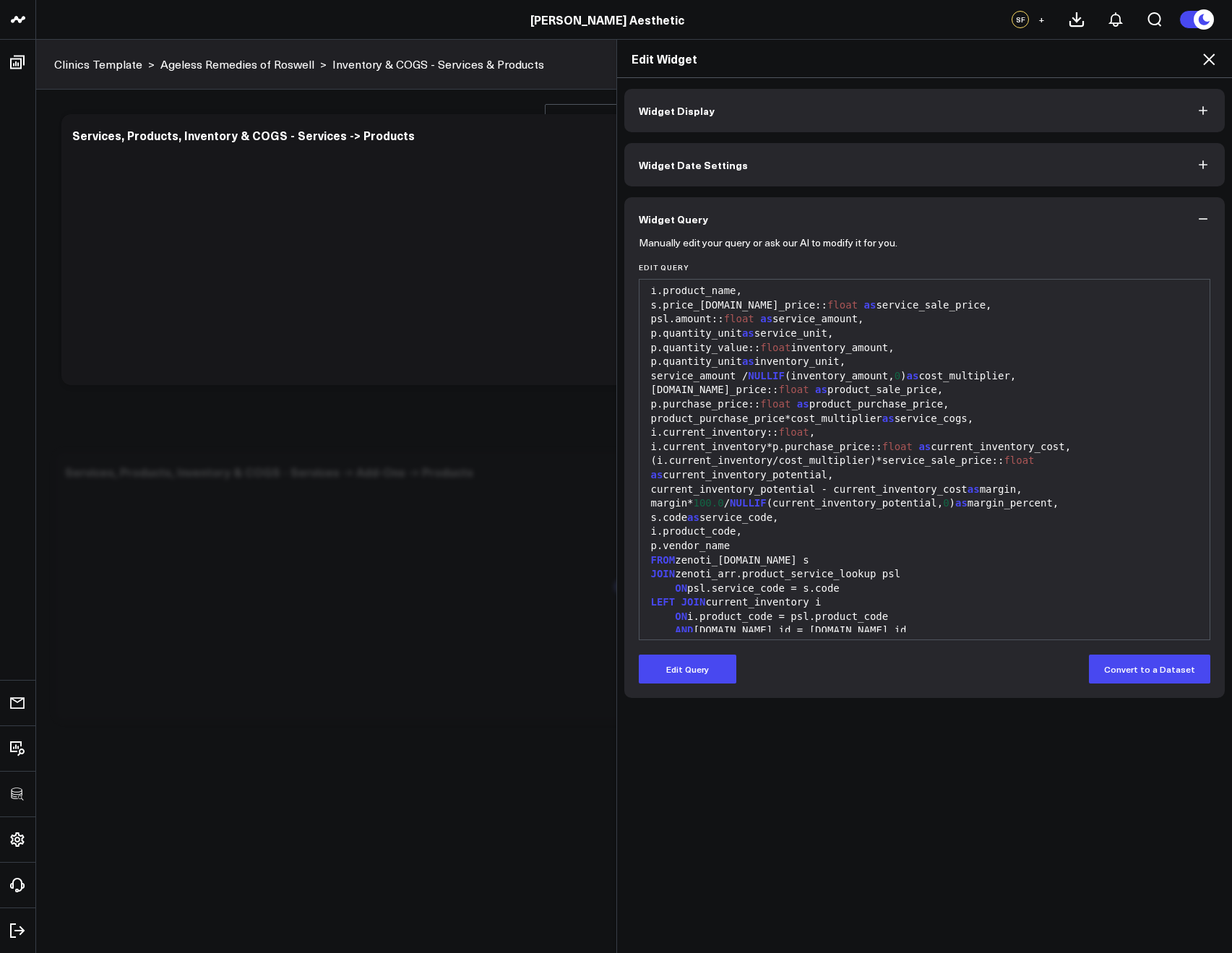
scroll to position [581, 0]
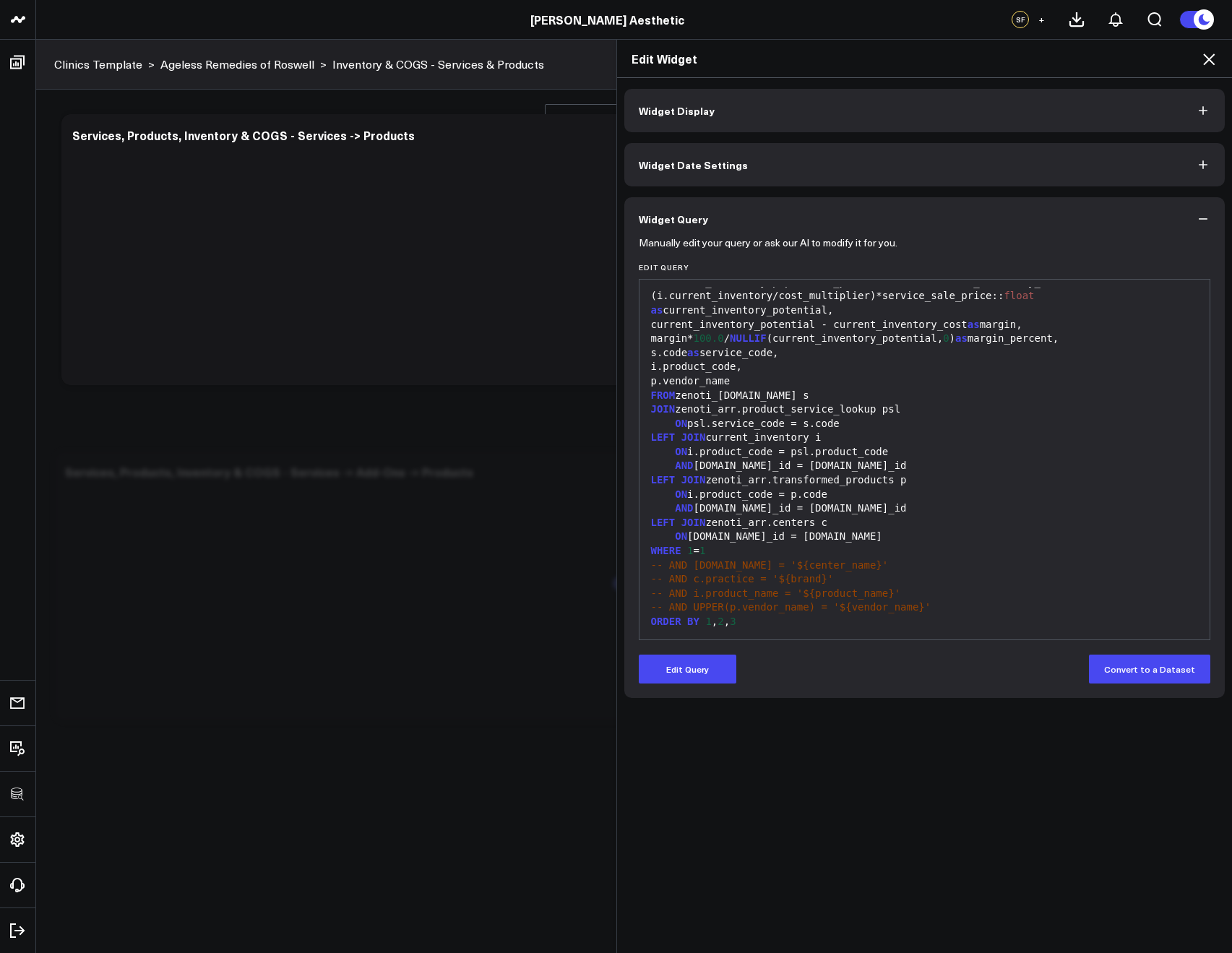
click at [1215, 57] on div "Edit Widget" at bounding box center [925, 59] width 616 height 39
click at [1210, 58] on icon at bounding box center [1209, 59] width 11 height 11
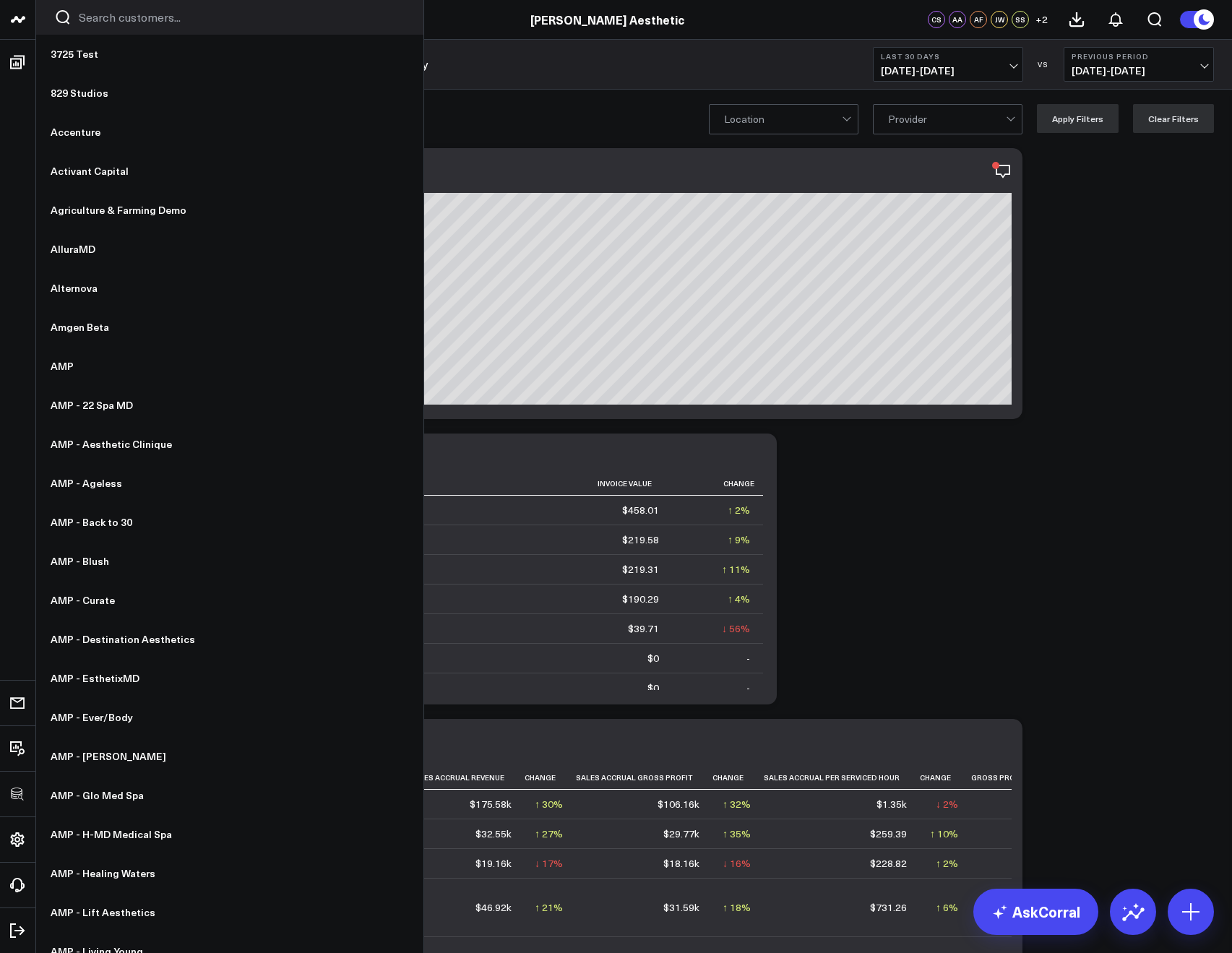
click at [86, 23] on input "Search customers input" at bounding box center [242, 17] width 326 height 16
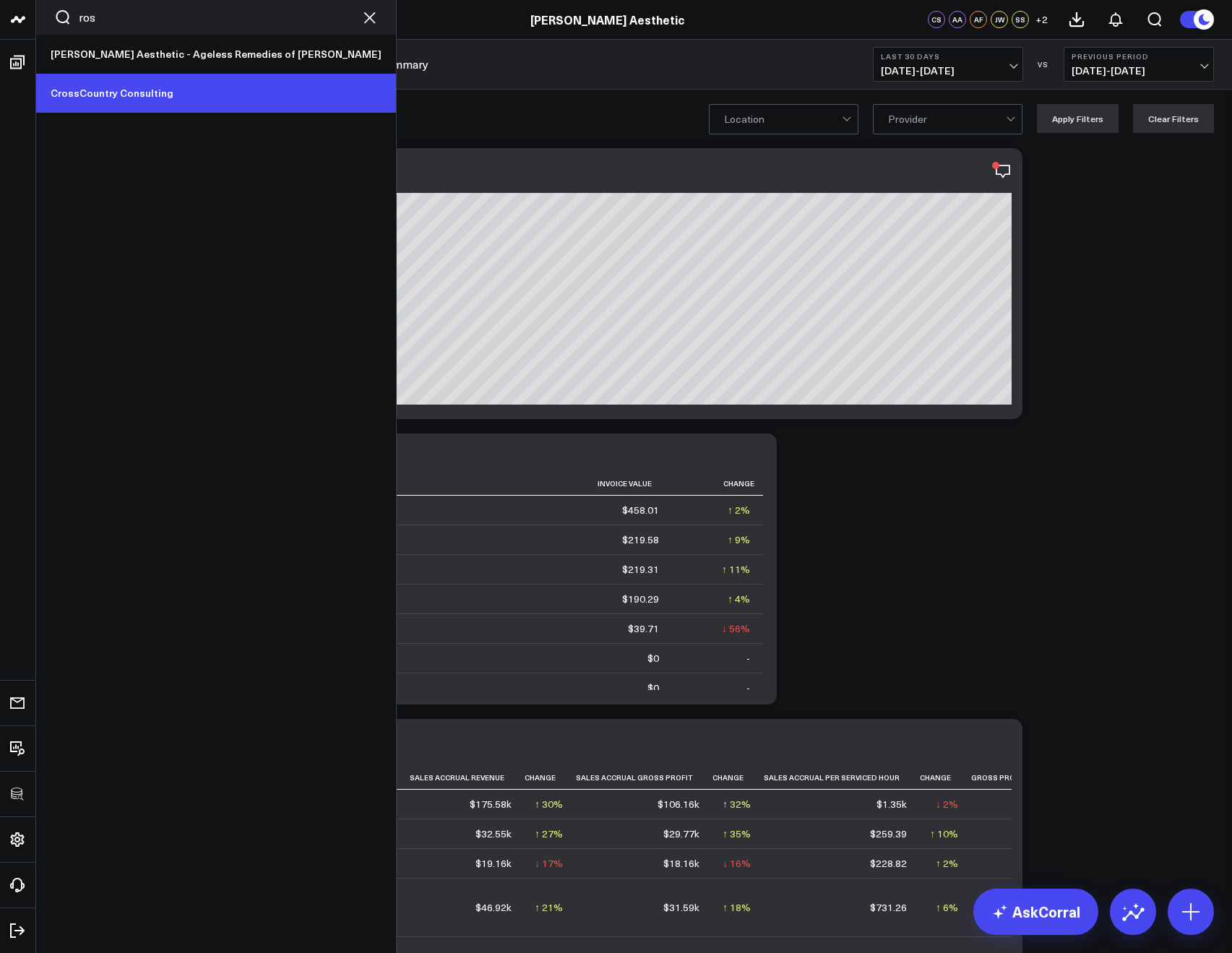
type input "ros"
click at [94, 53] on link "[PERSON_NAME] Aesthetic - Ageless Remedies of [PERSON_NAME]" at bounding box center [216, 54] width 360 height 39
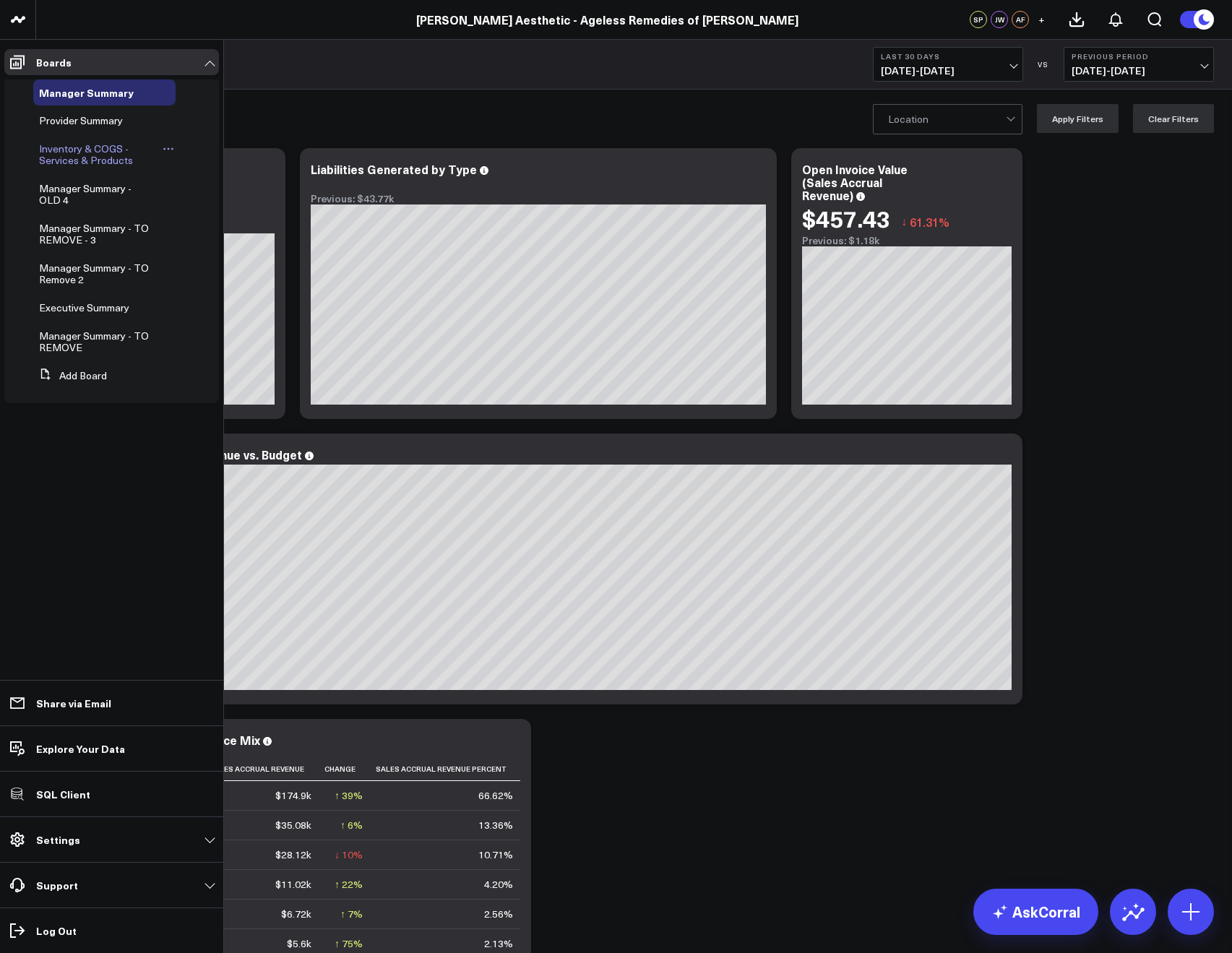
click at [170, 147] on icon at bounding box center [168, 148] width 11 height 11
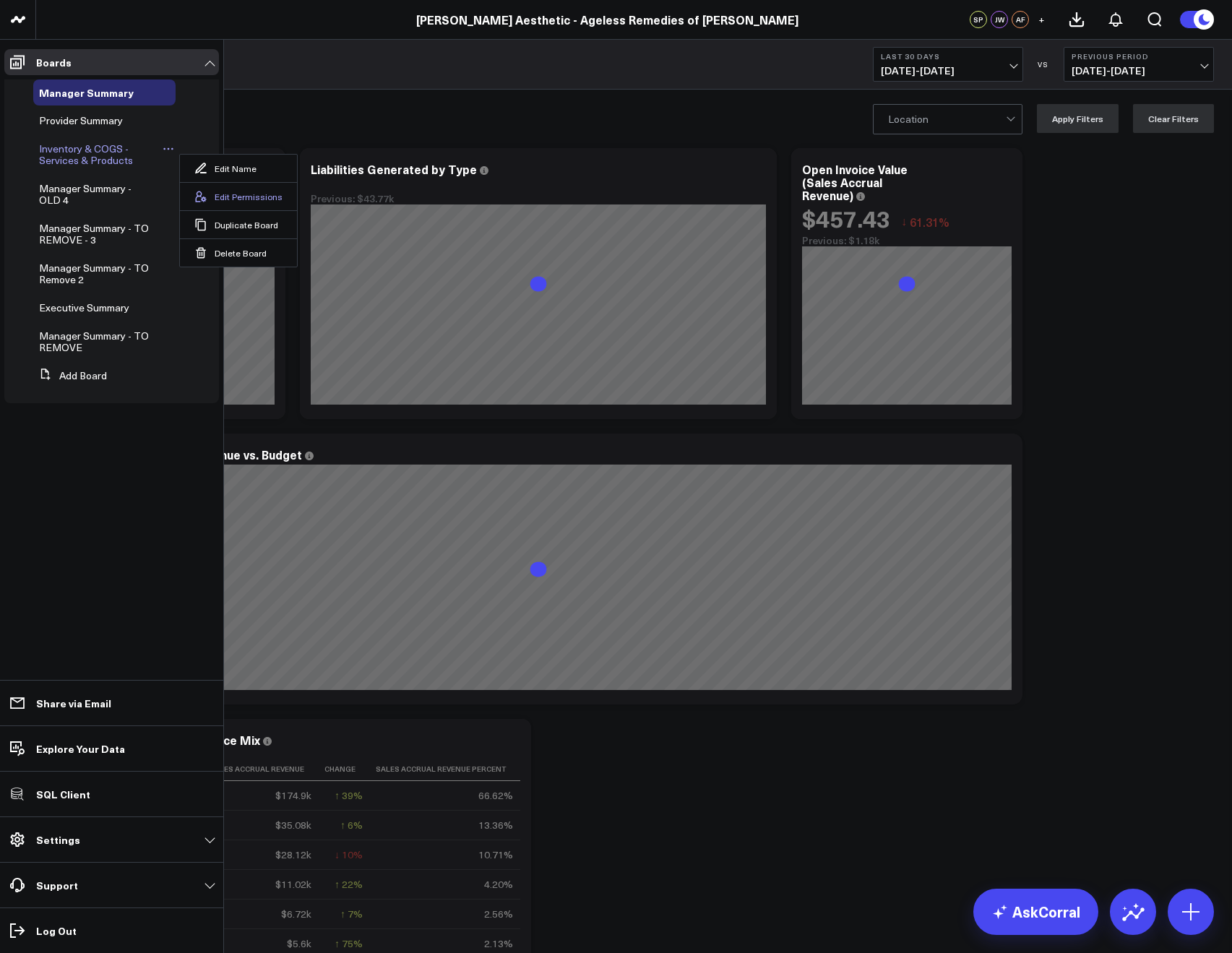
click at [218, 199] on button "Edit Permissions" at bounding box center [238, 196] width 117 height 28
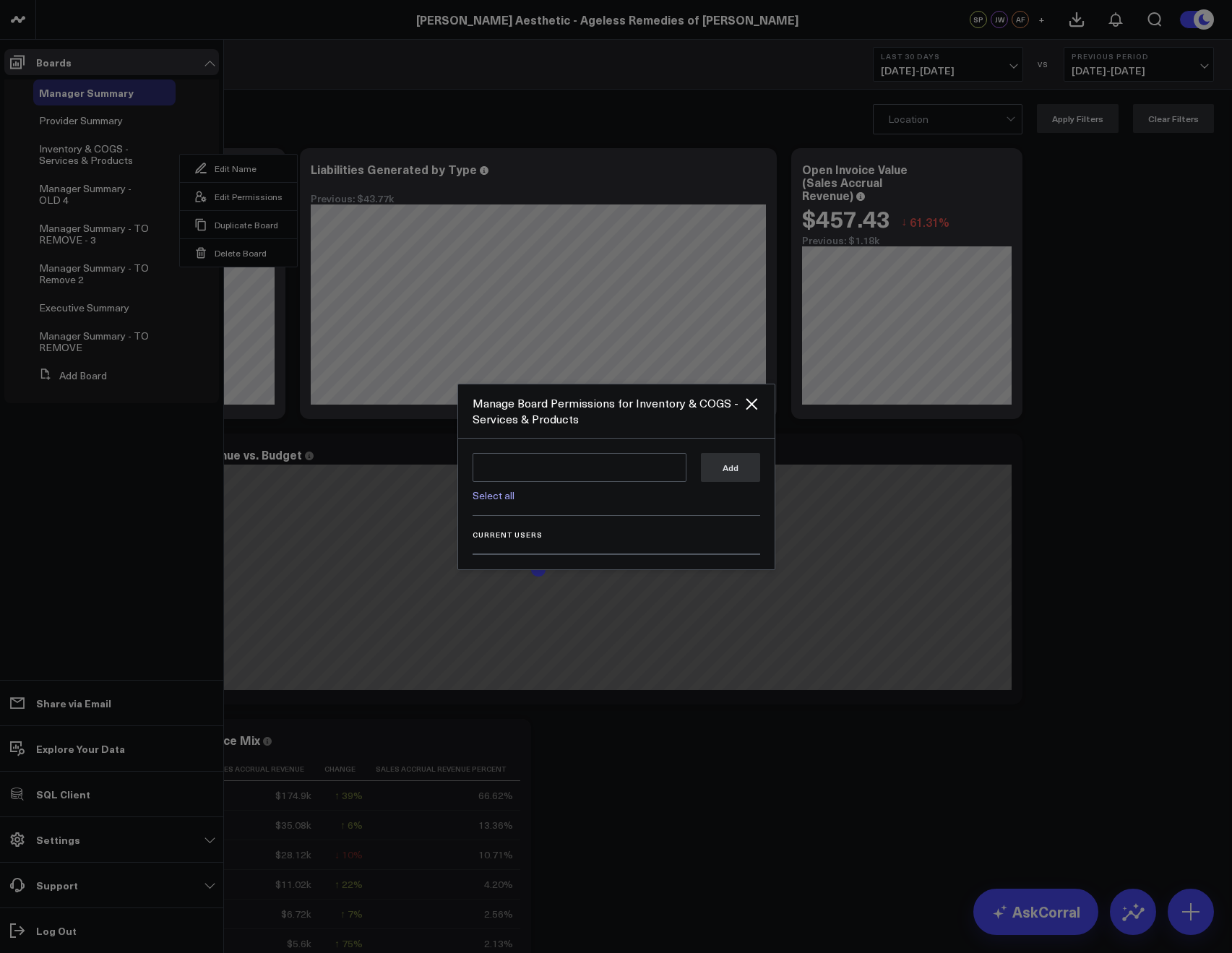
click at [505, 489] on div "Select all" at bounding box center [579, 491] width 214 height 19
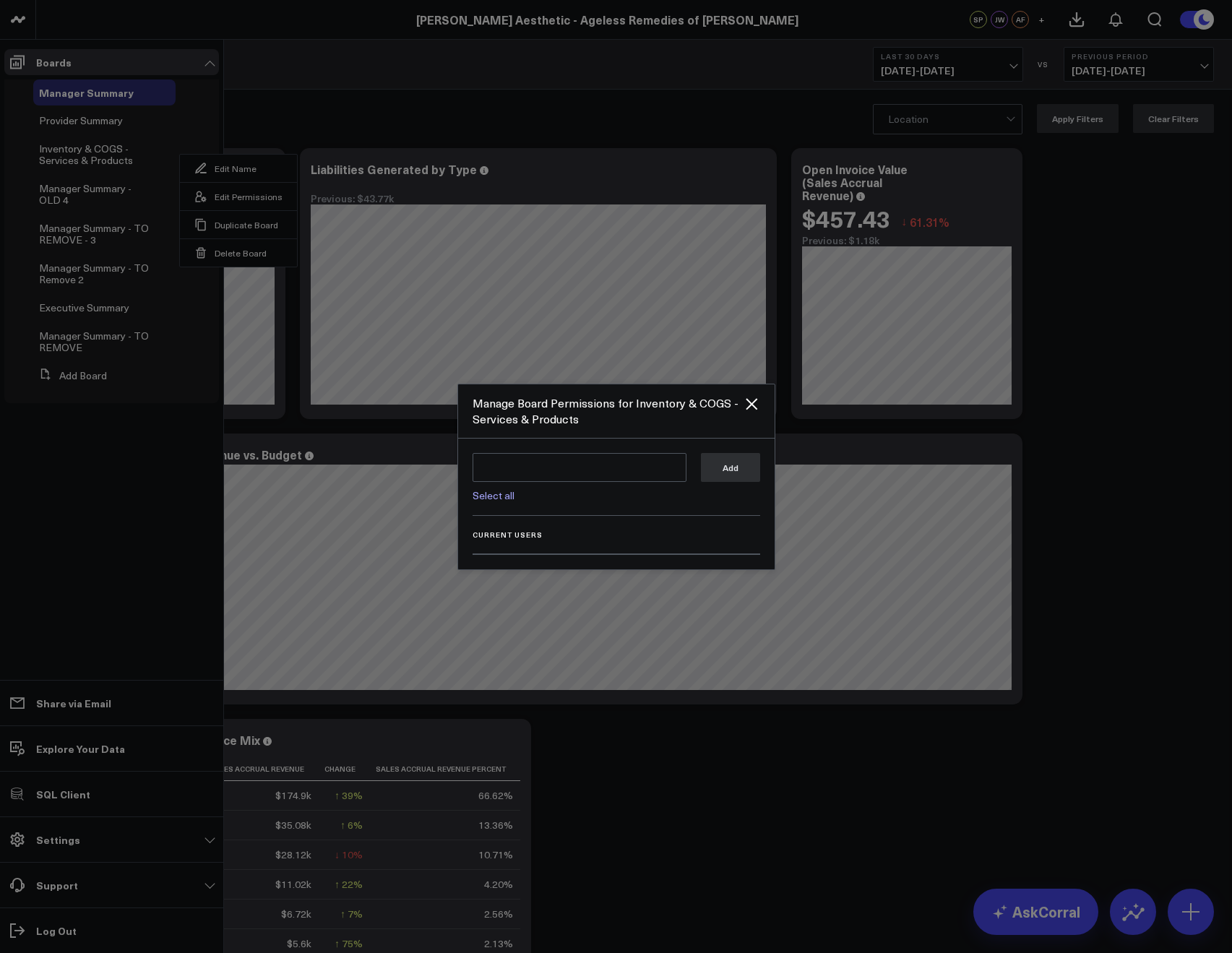
click at [505, 490] on link "Select all" at bounding box center [493, 495] width 42 height 14
type textarea "@Corral Support @Allie Fleischer @JP Wartman @Samarth Patel"
click at [715, 467] on button "Add" at bounding box center [730, 467] width 59 height 29
click at [752, 405] on icon "Close" at bounding box center [751, 403] width 11 height 11
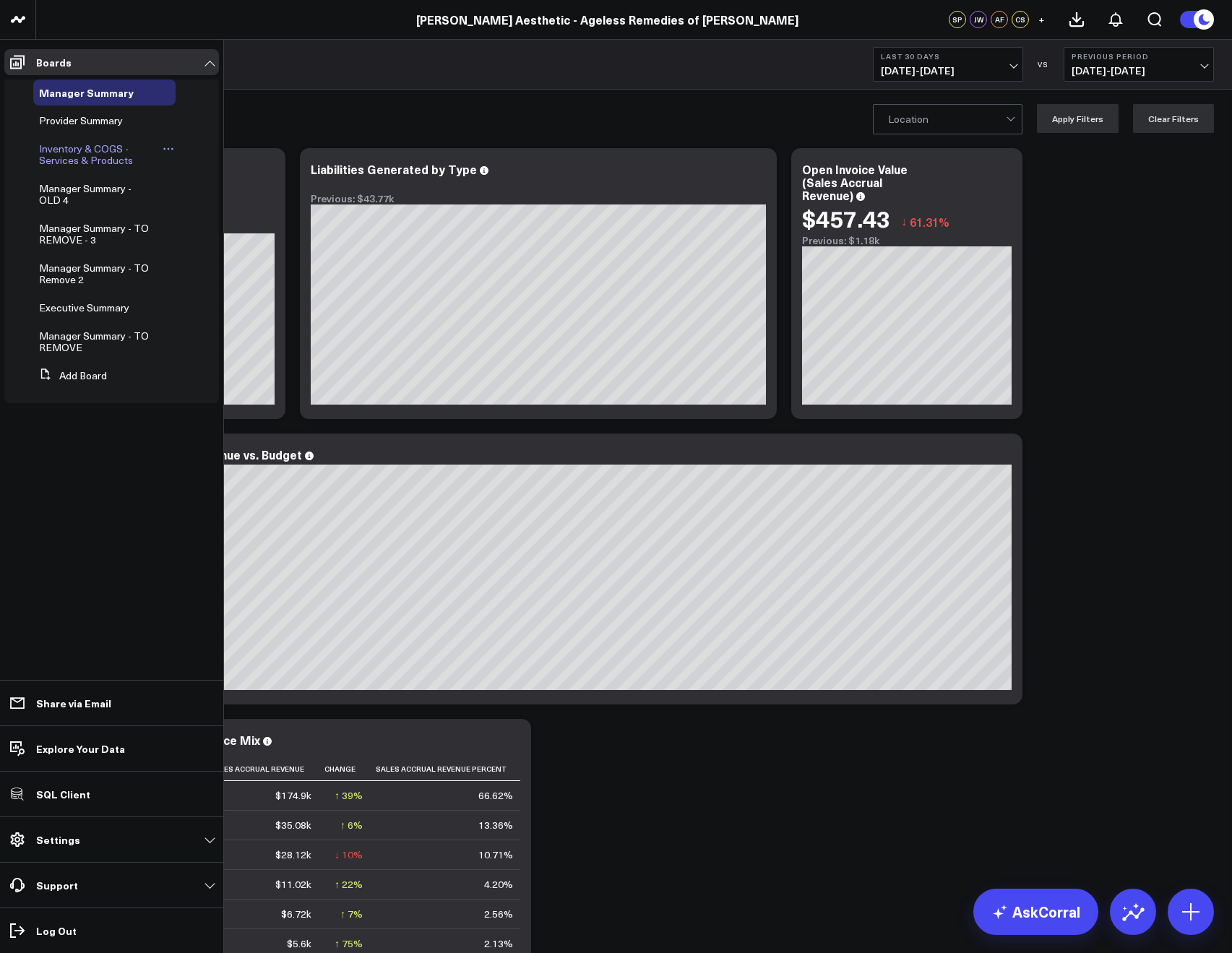
click at [64, 146] on span "Inventory & COGS - Services & Products" at bounding box center [86, 153] width 94 height 25
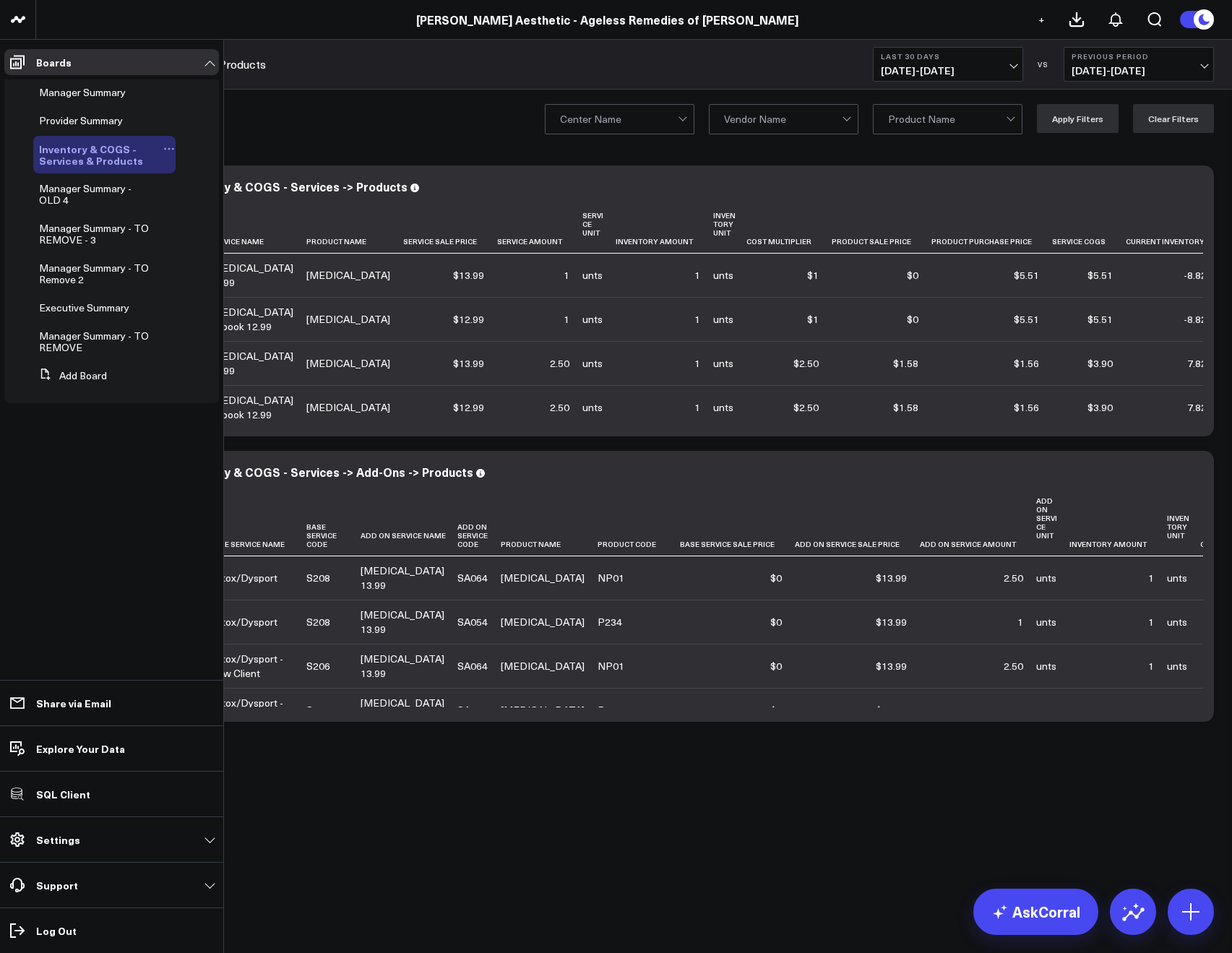
click at [163, 149] on icon at bounding box center [168, 148] width 11 height 11
click at [218, 199] on button "Edit Permissions" at bounding box center [239, 196] width 117 height 28
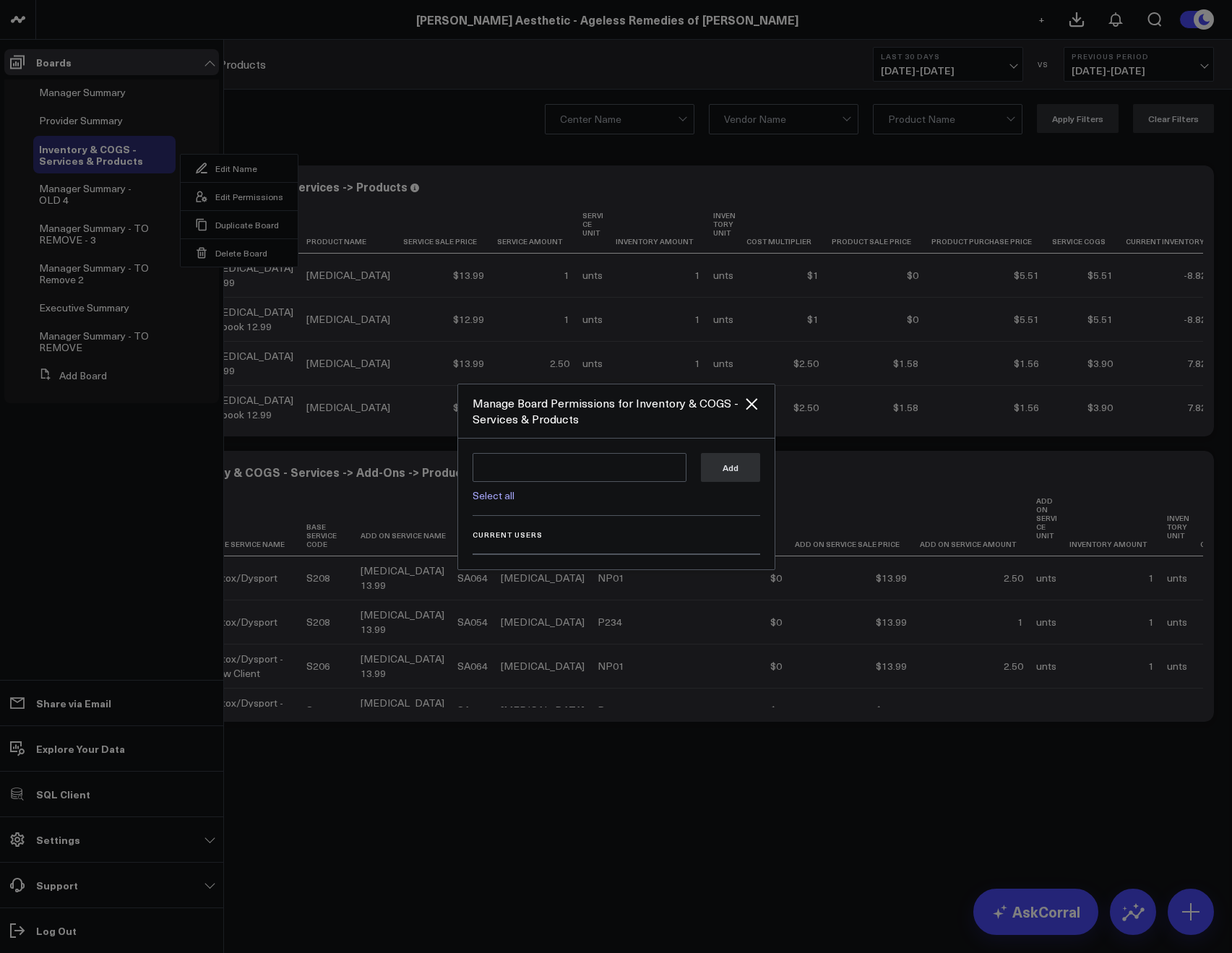
click at [500, 503] on div "Select all Add" at bounding box center [616, 484] width 288 height 63
drag, startPoint x: 503, startPoint y: 493, endPoint x: 515, endPoint y: 494, distance: 12.0
click at [503, 493] on link "Select all" at bounding box center [493, 495] width 42 height 14
type textarea "@Corral Support @Allie Fleischer @JP Wartman @Samarth Patel"
click at [716, 480] on button "Add" at bounding box center [730, 467] width 59 height 29
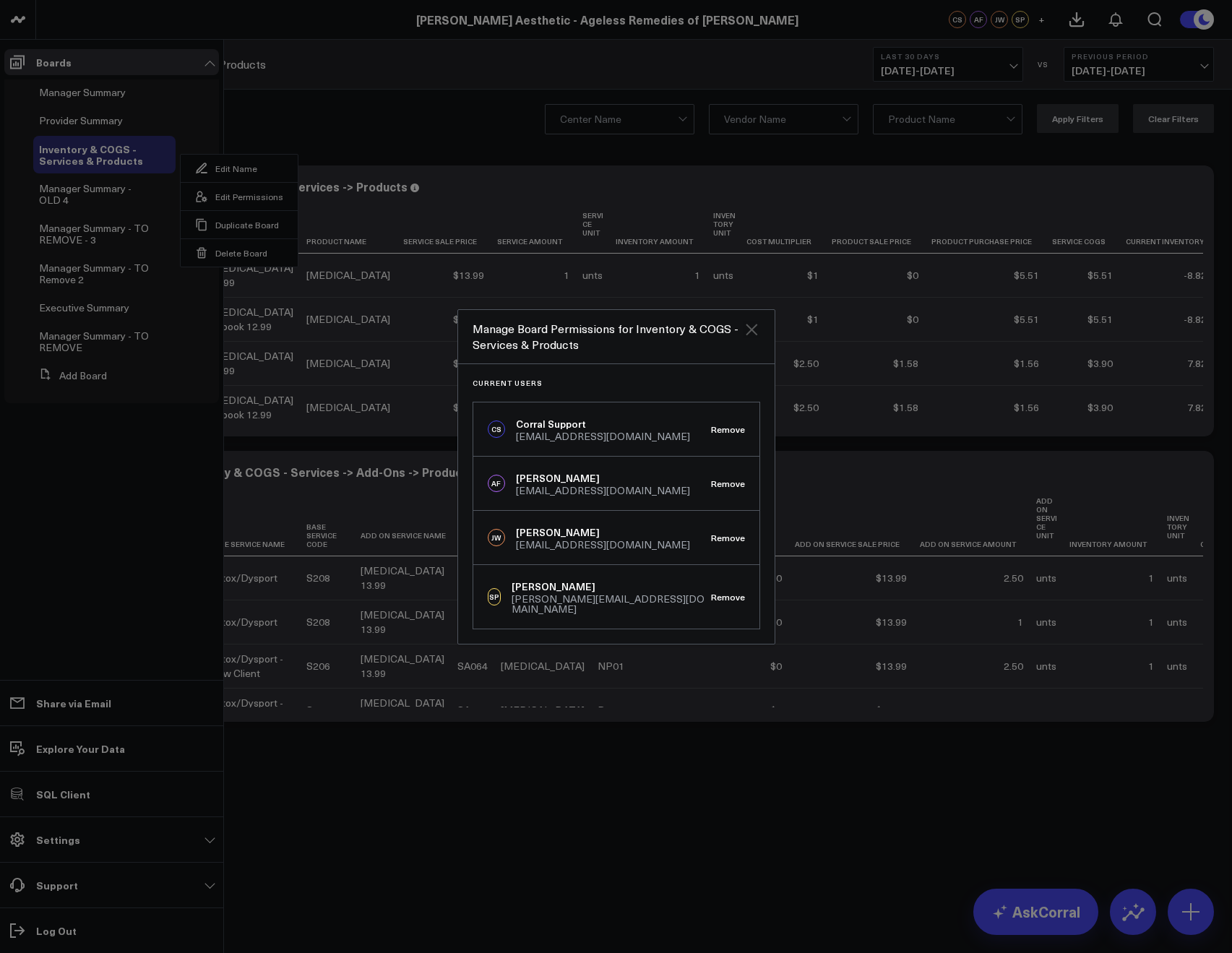
click at [754, 333] on icon "Close" at bounding box center [751, 329] width 17 height 17
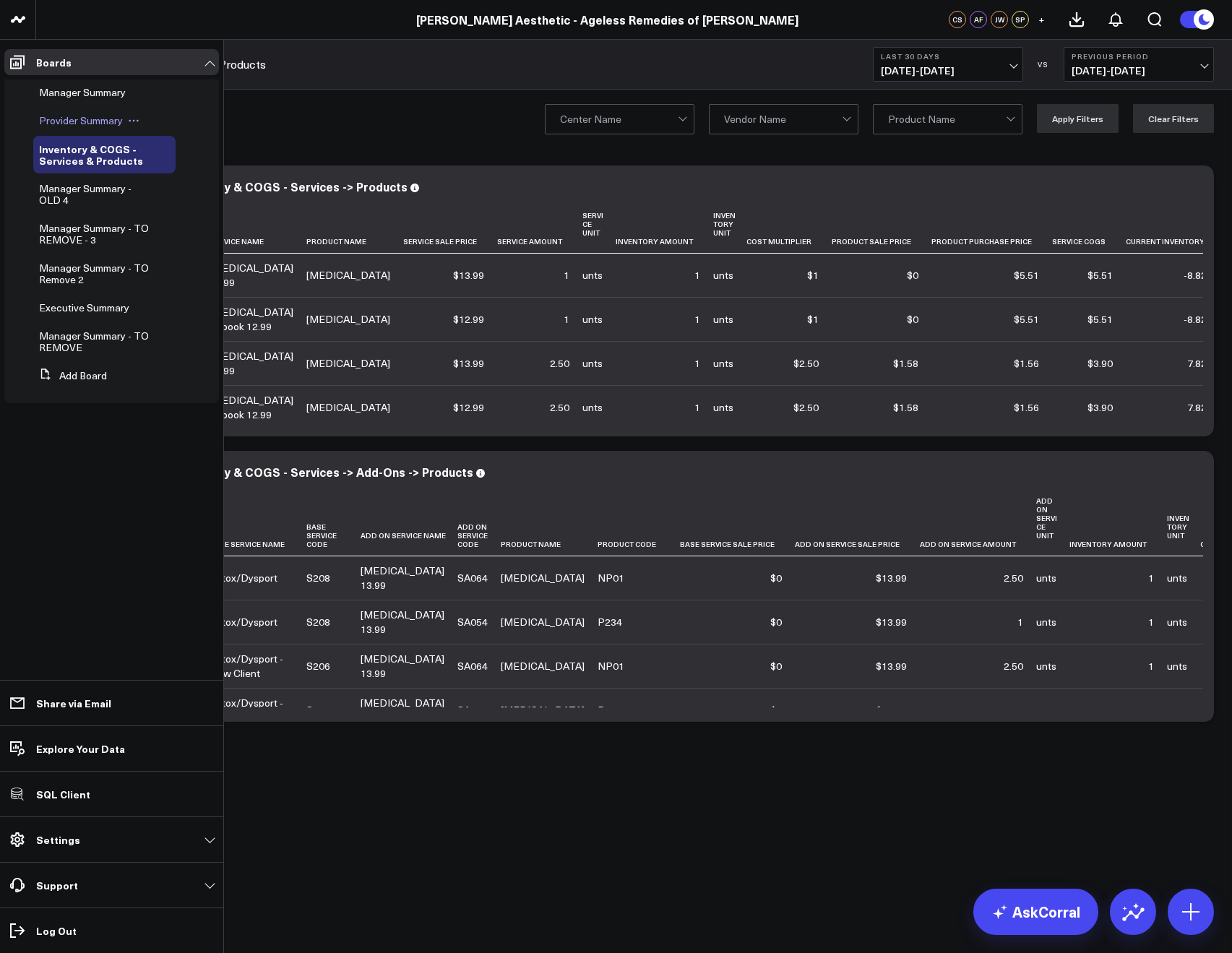
click at [60, 113] on span "Provider Summary" at bounding box center [81, 120] width 84 height 14
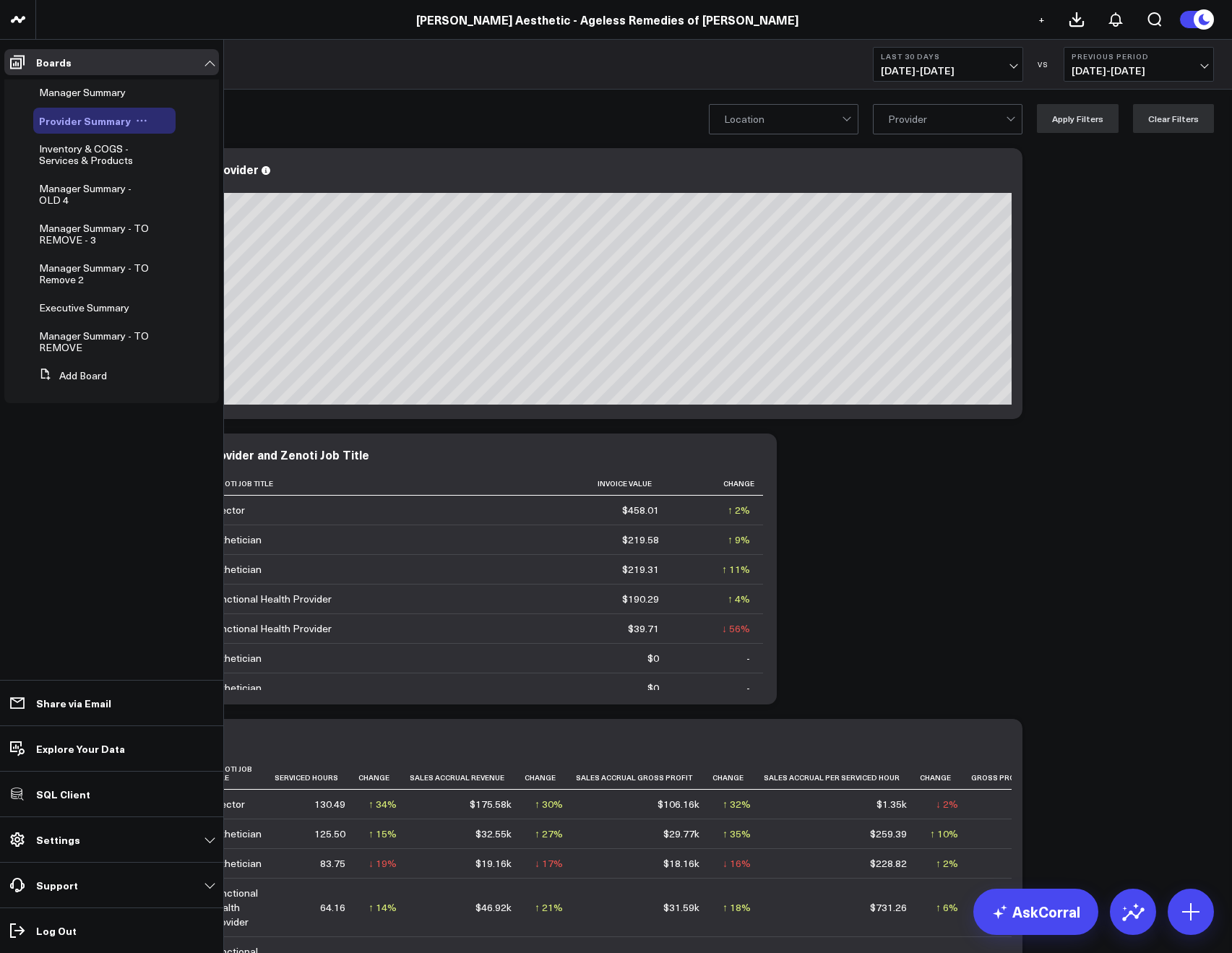
click at [136, 119] on icon at bounding box center [141, 120] width 11 height 11
click at [173, 162] on icon at bounding box center [166, 168] width 13 height 13
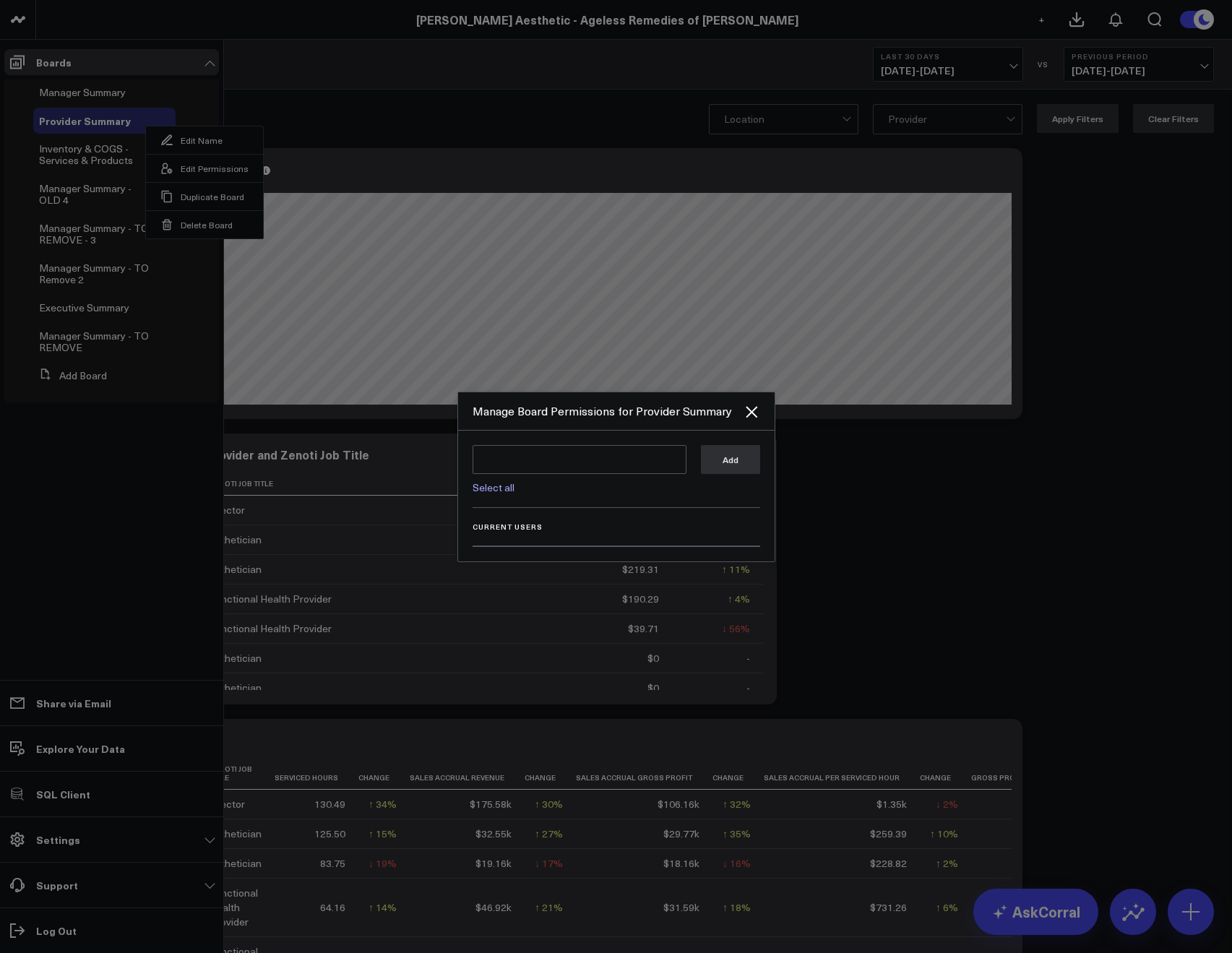
click at [484, 487] on link "Select all" at bounding box center [493, 487] width 42 height 14
type textarea "@Corral Support @Allie Fleischer @JP Wartman @Samarth Patel"
click at [718, 471] on button "Add" at bounding box center [730, 458] width 59 height 29
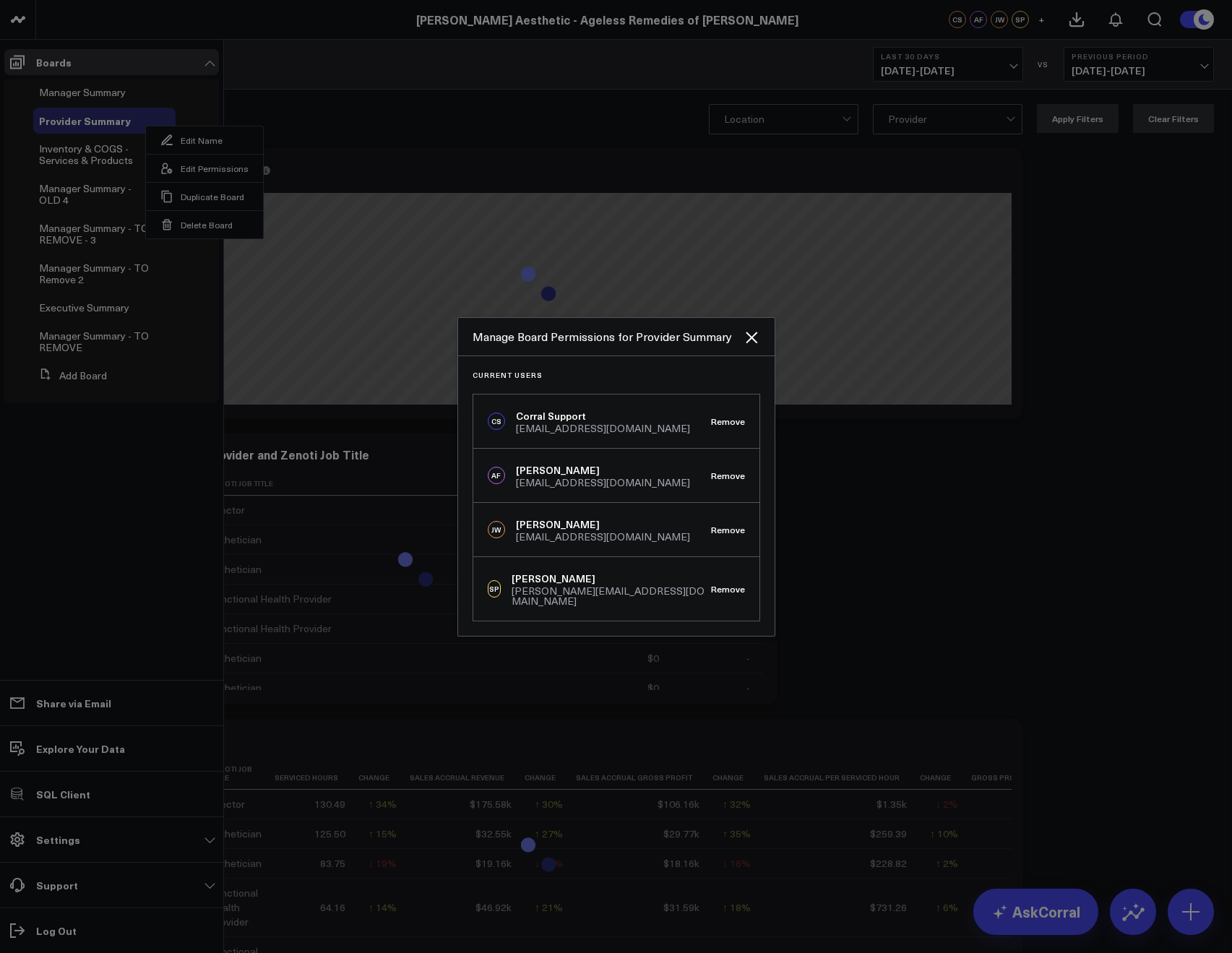
click at [297, 85] on div at bounding box center [616, 476] width 1232 height 953
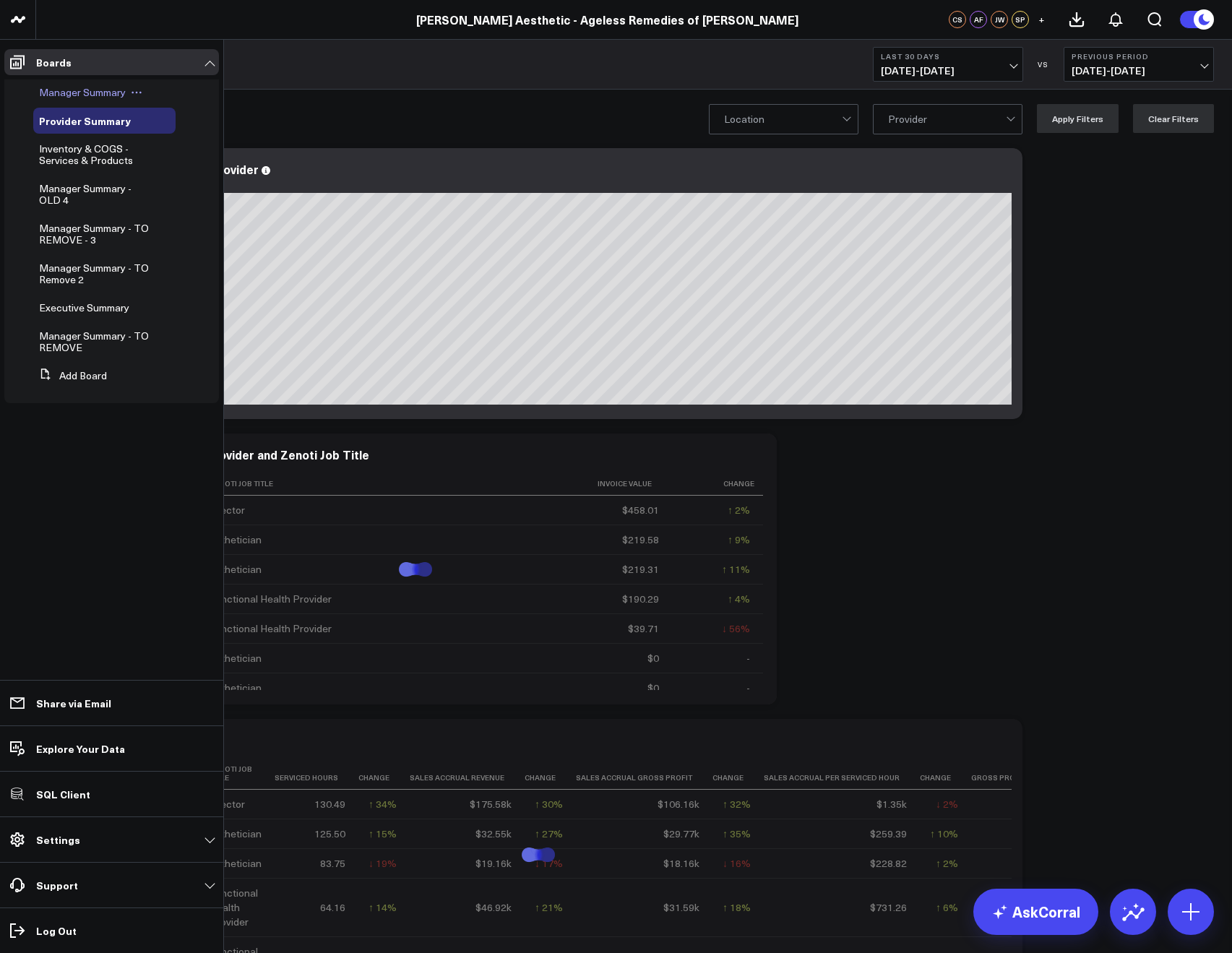
click at [49, 87] on span "Manager Summary" at bounding box center [82, 92] width 87 height 14
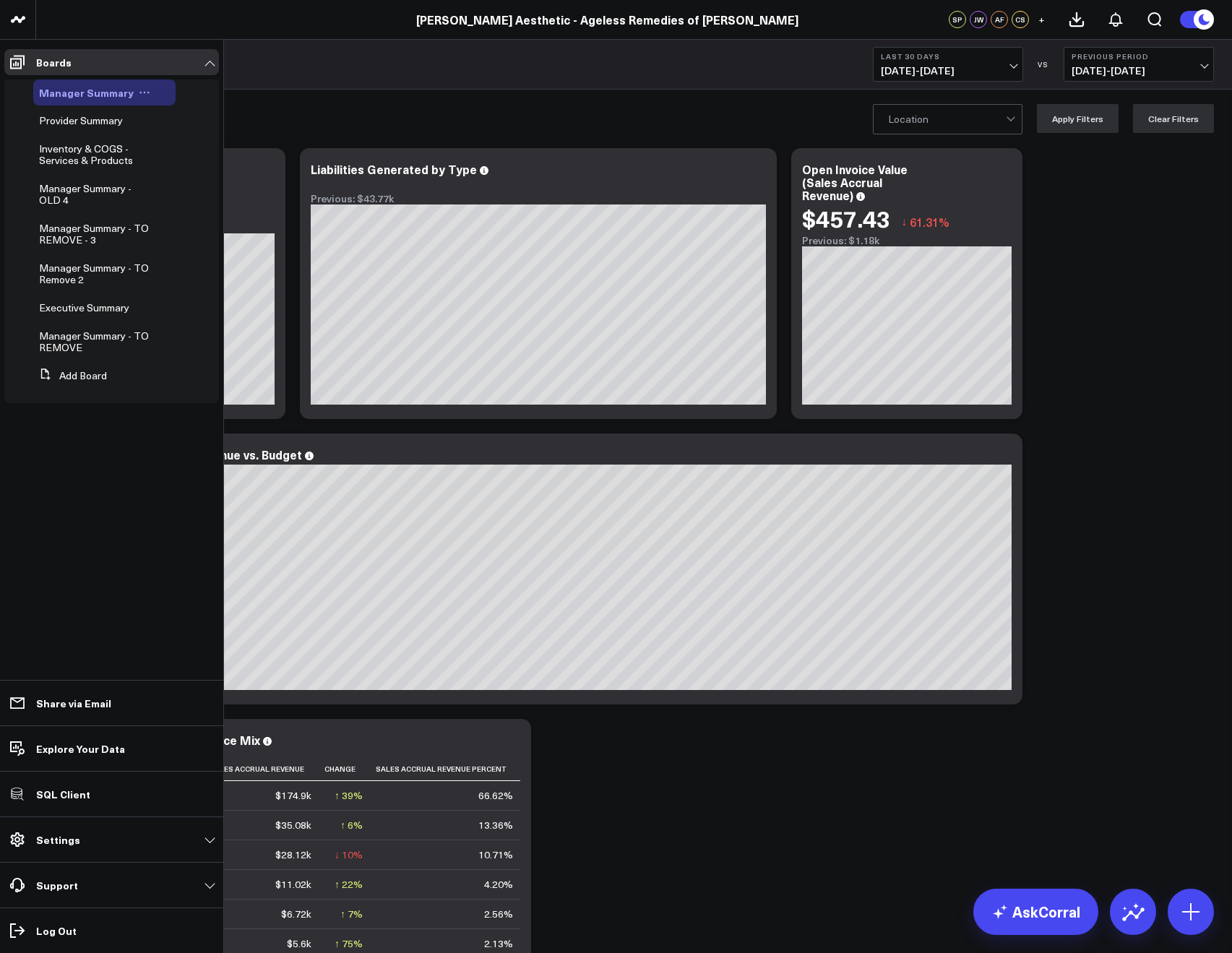
click at [147, 94] on button at bounding box center [144, 92] width 22 height 11
click at [174, 147] on button "Edit Permissions" at bounding box center [207, 139] width 117 height 28
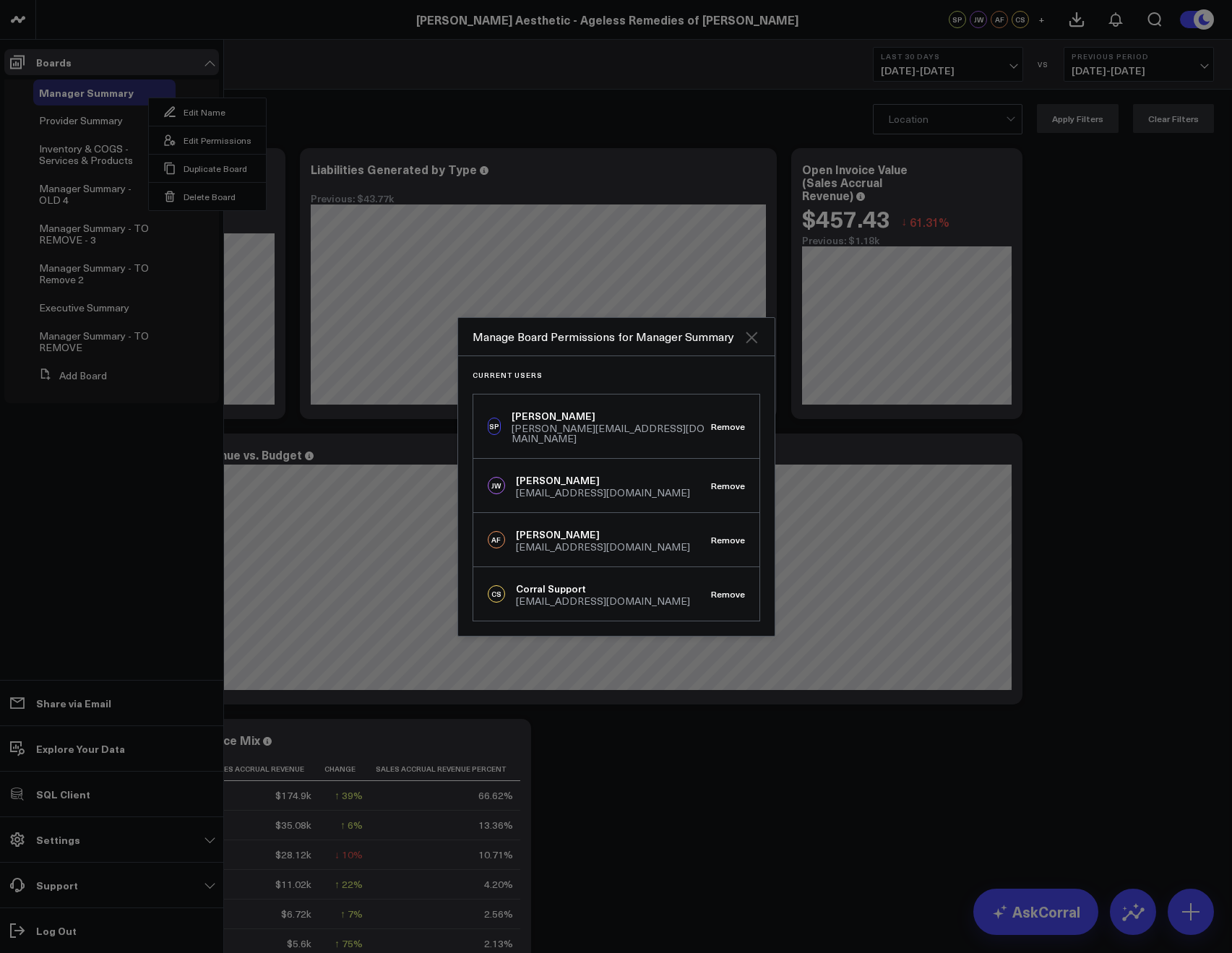
click at [754, 333] on icon "Close" at bounding box center [751, 337] width 17 height 17
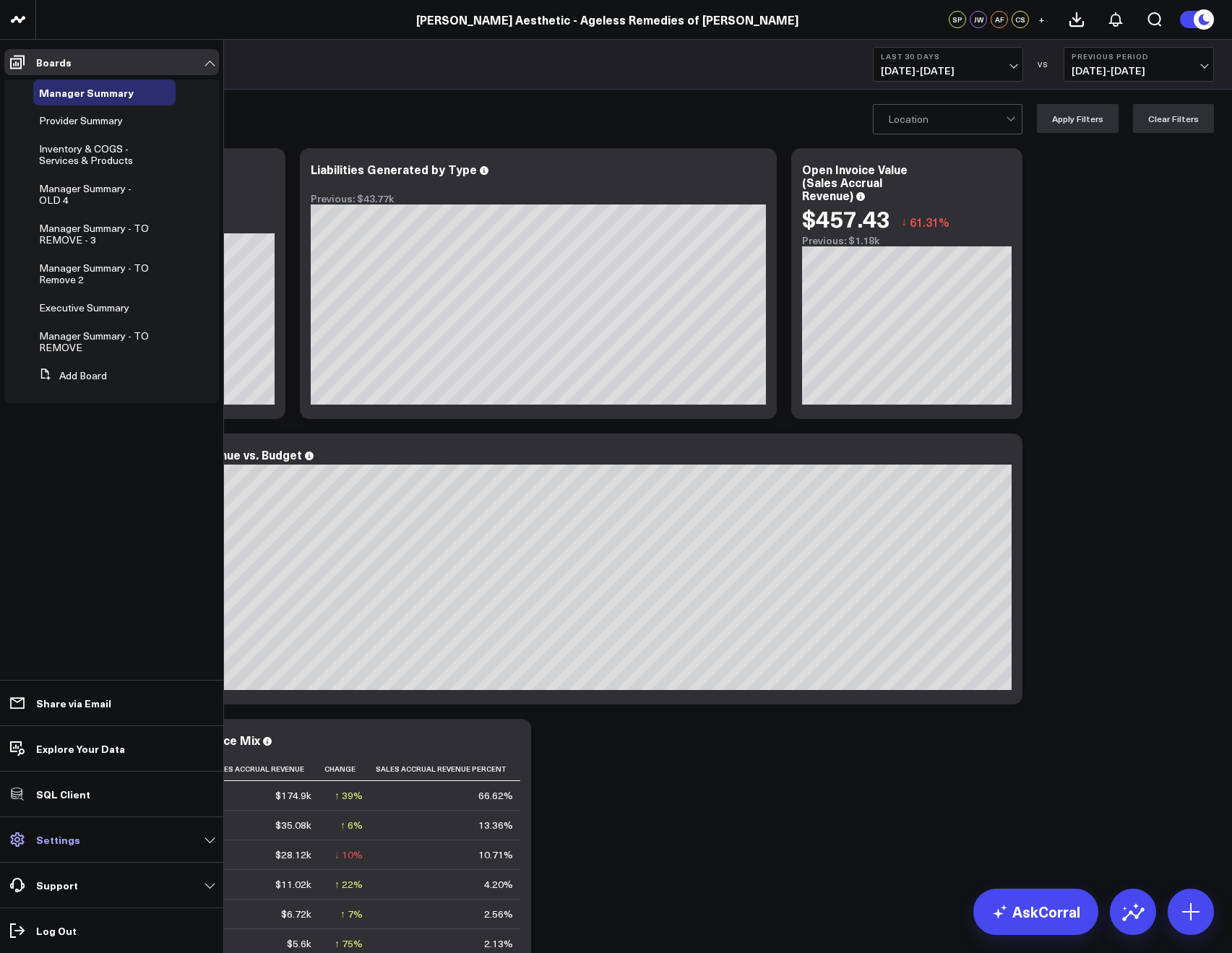
click at [54, 841] on p "Settings" at bounding box center [58, 839] width 44 height 11
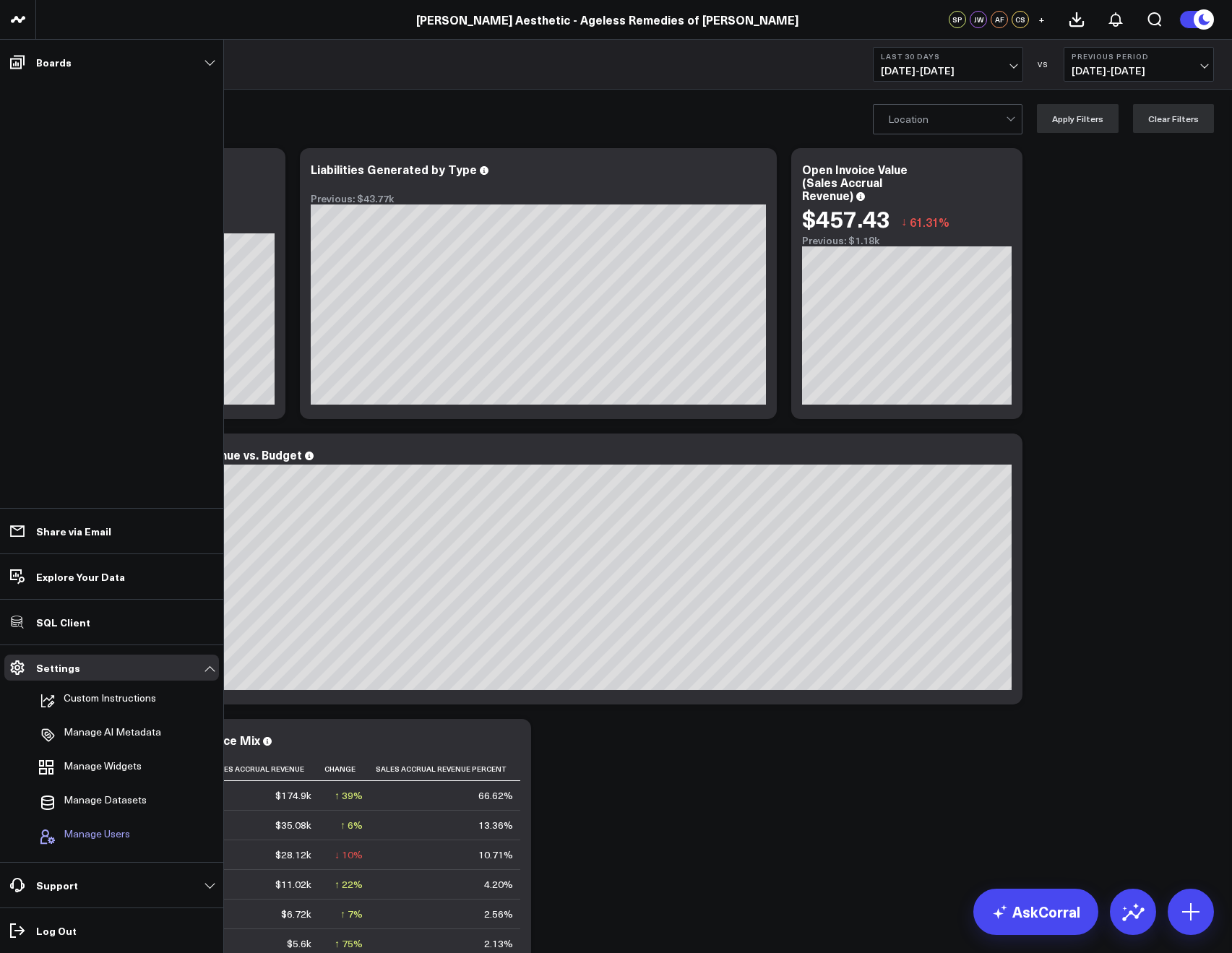
click at [103, 839] on span "Manage Users" at bounding box center [97, 836] width 66 height 17
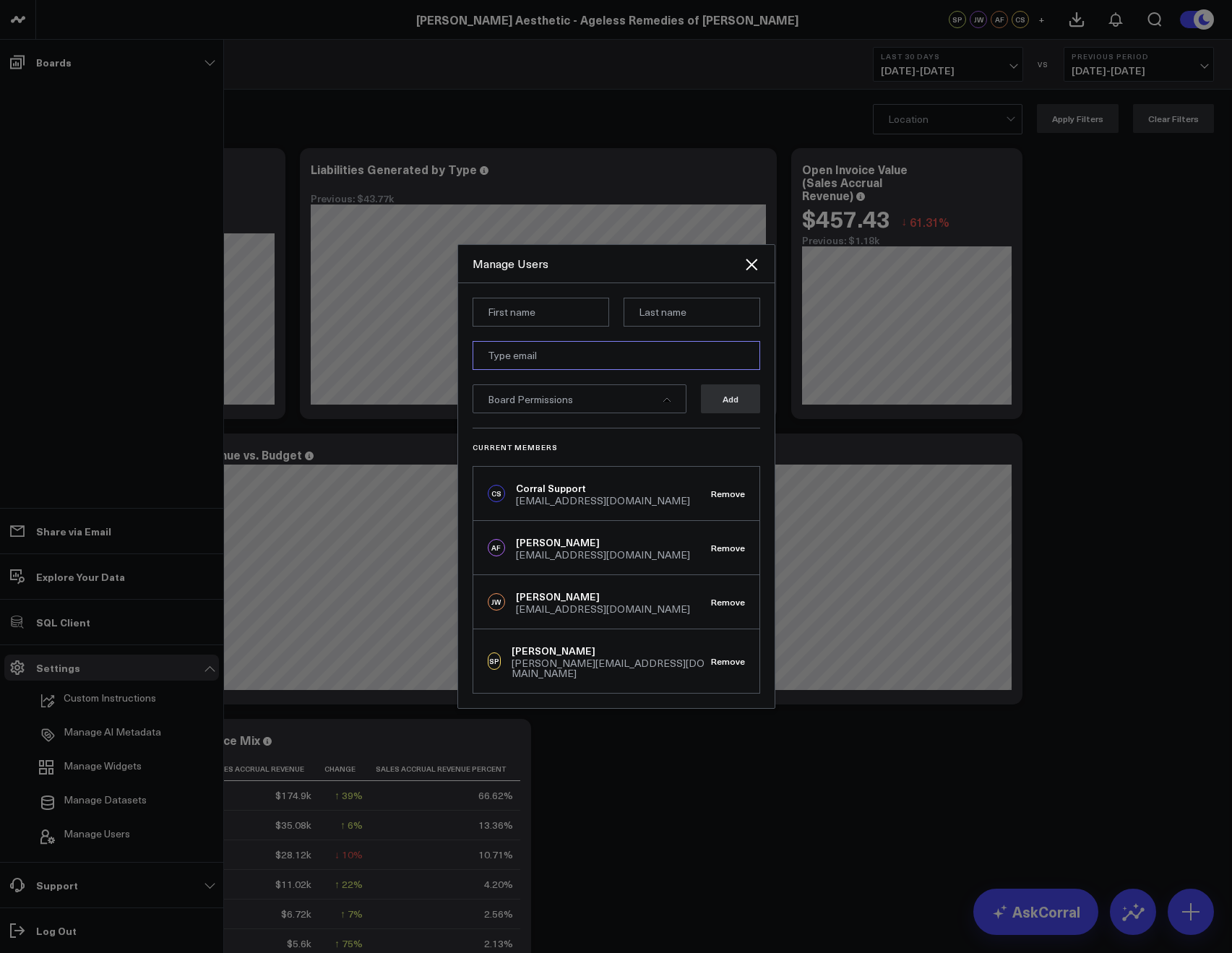
click at [508, 350] on input "email" at bounding box center [616, 355] width 288 height 29
paste input "mike@arroswell.com"
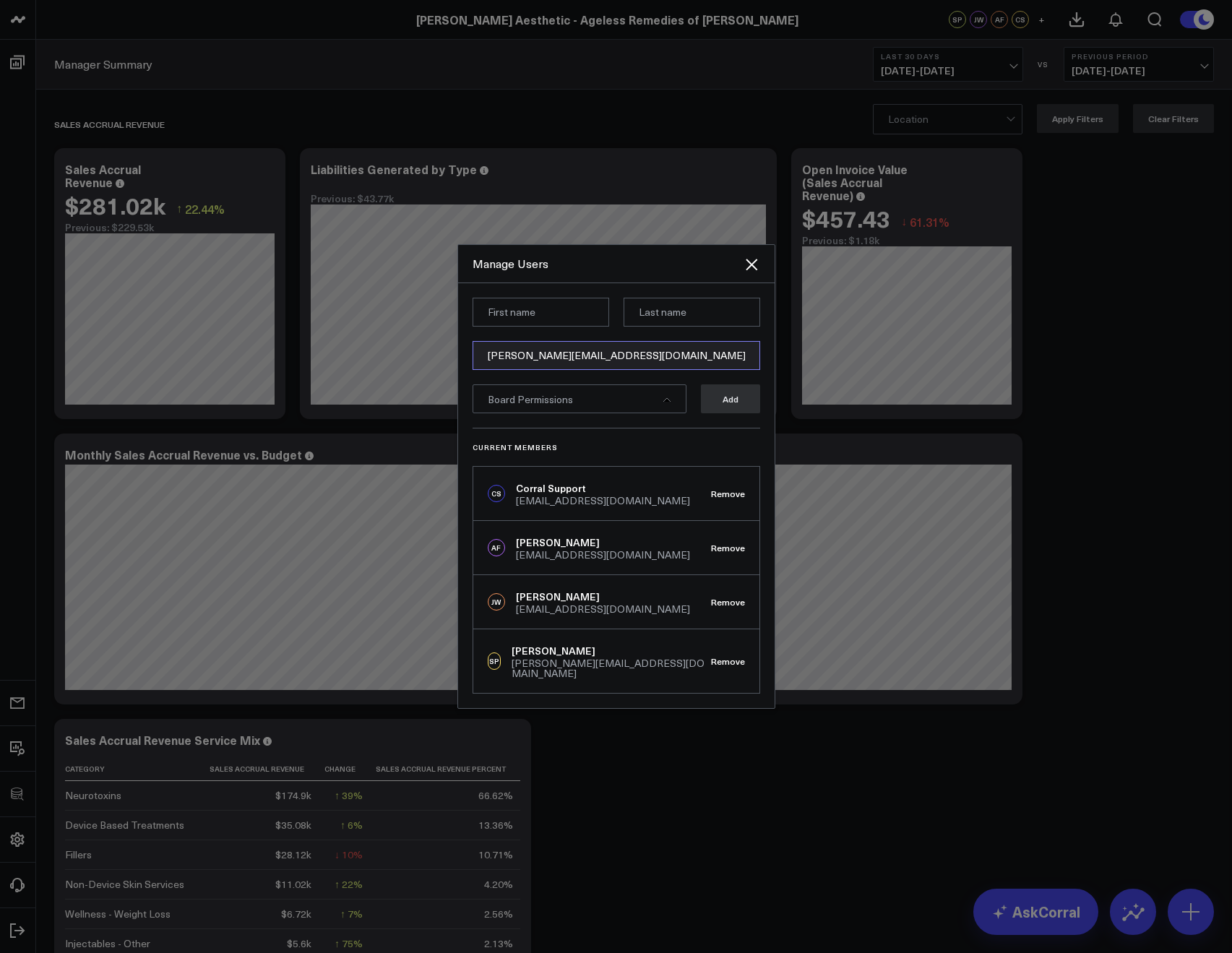
type input "mike@arroswell.com"
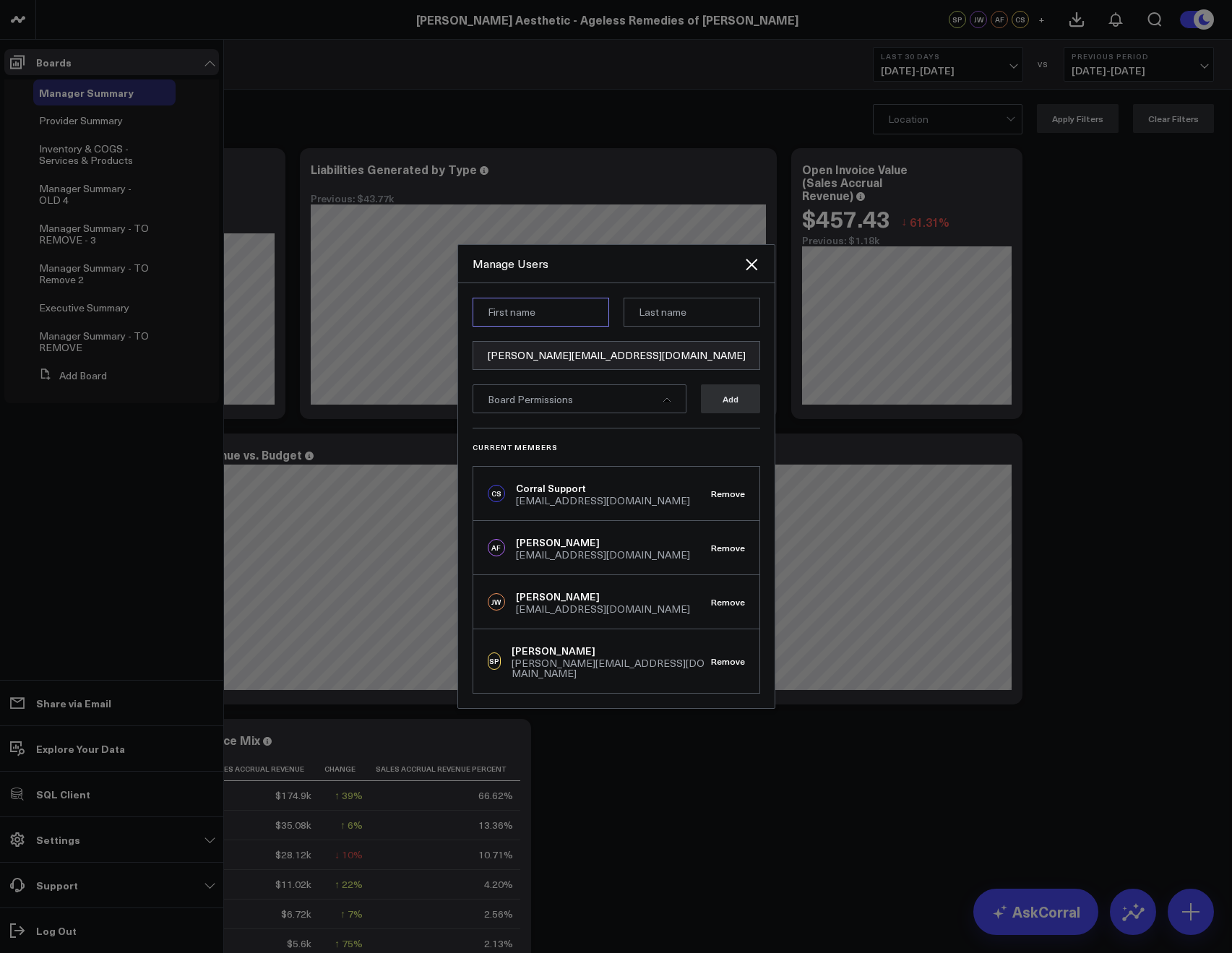
click at [518, 307] on input at bounding box center [541, 312] width 137 height 29
paste input "Mike"
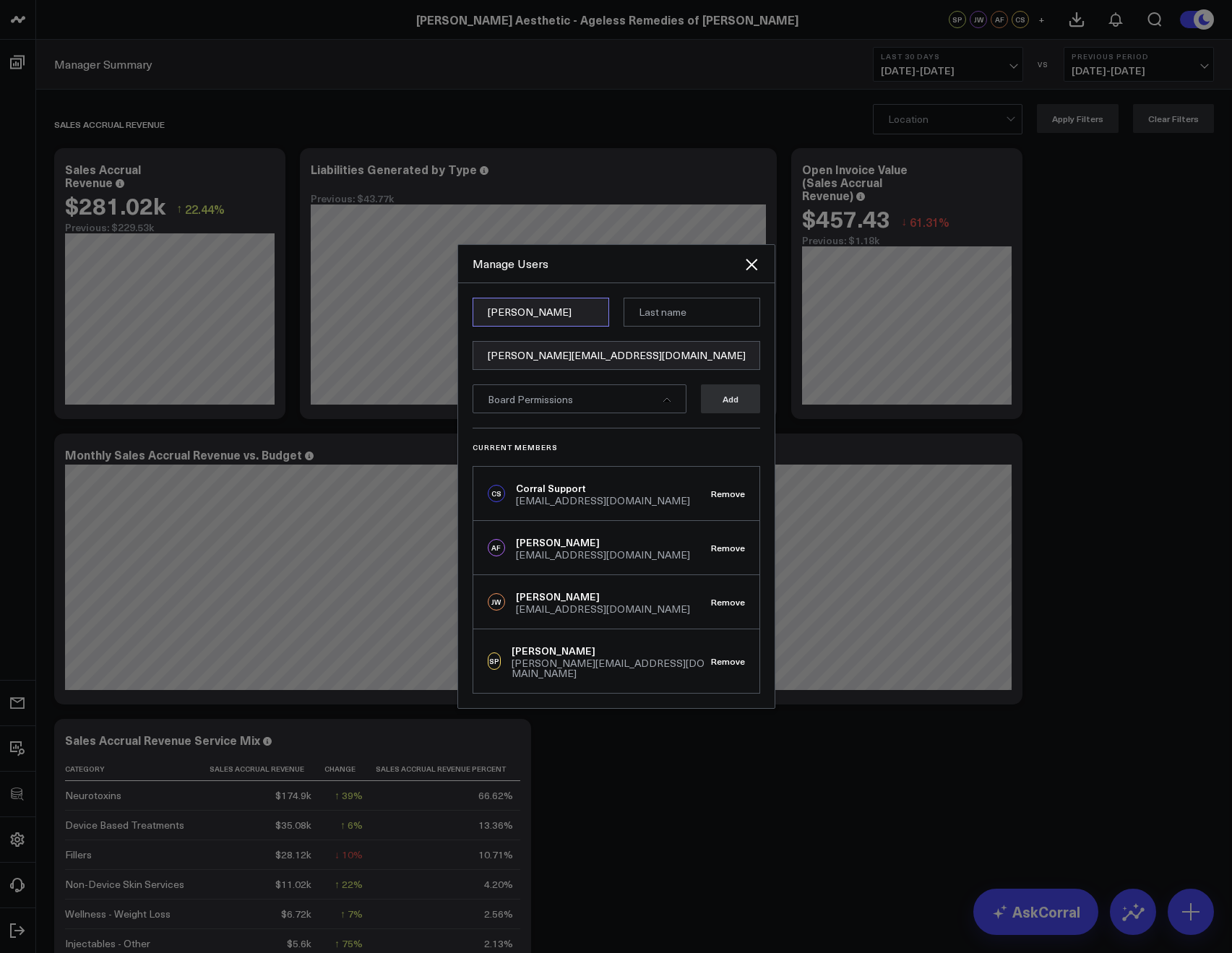
type input "Mike"
click at [656, 313] on input at bounding box center [691, 312] width 137 height 29
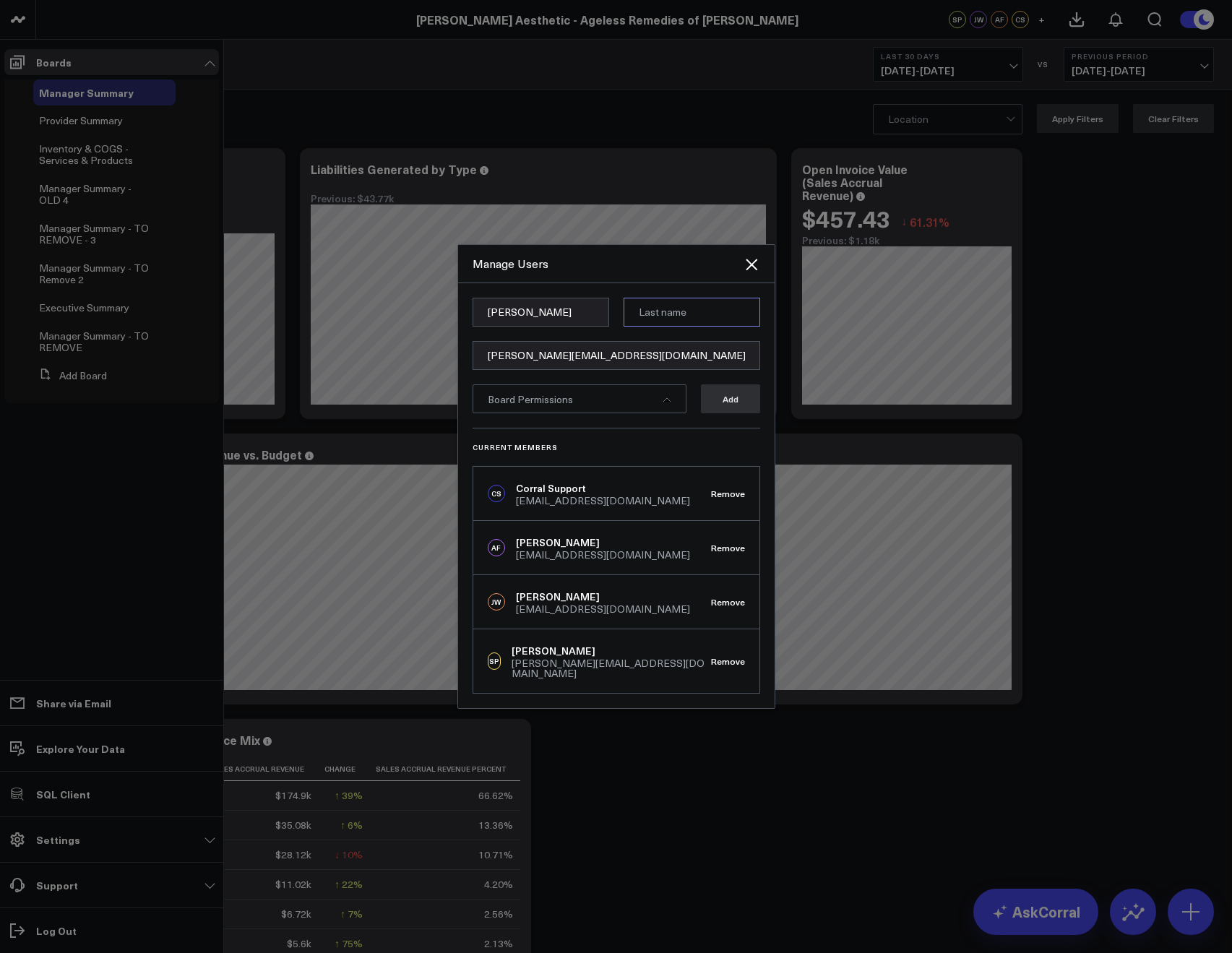
click at [656, 313] on input at bounding box center [691, 312] width 137 height 29
paste input "Lassiter"
type input "Lassiter"
click at [576, 398] on div "Board Permissions" at bounding box center [579, 399] width 214 height 29
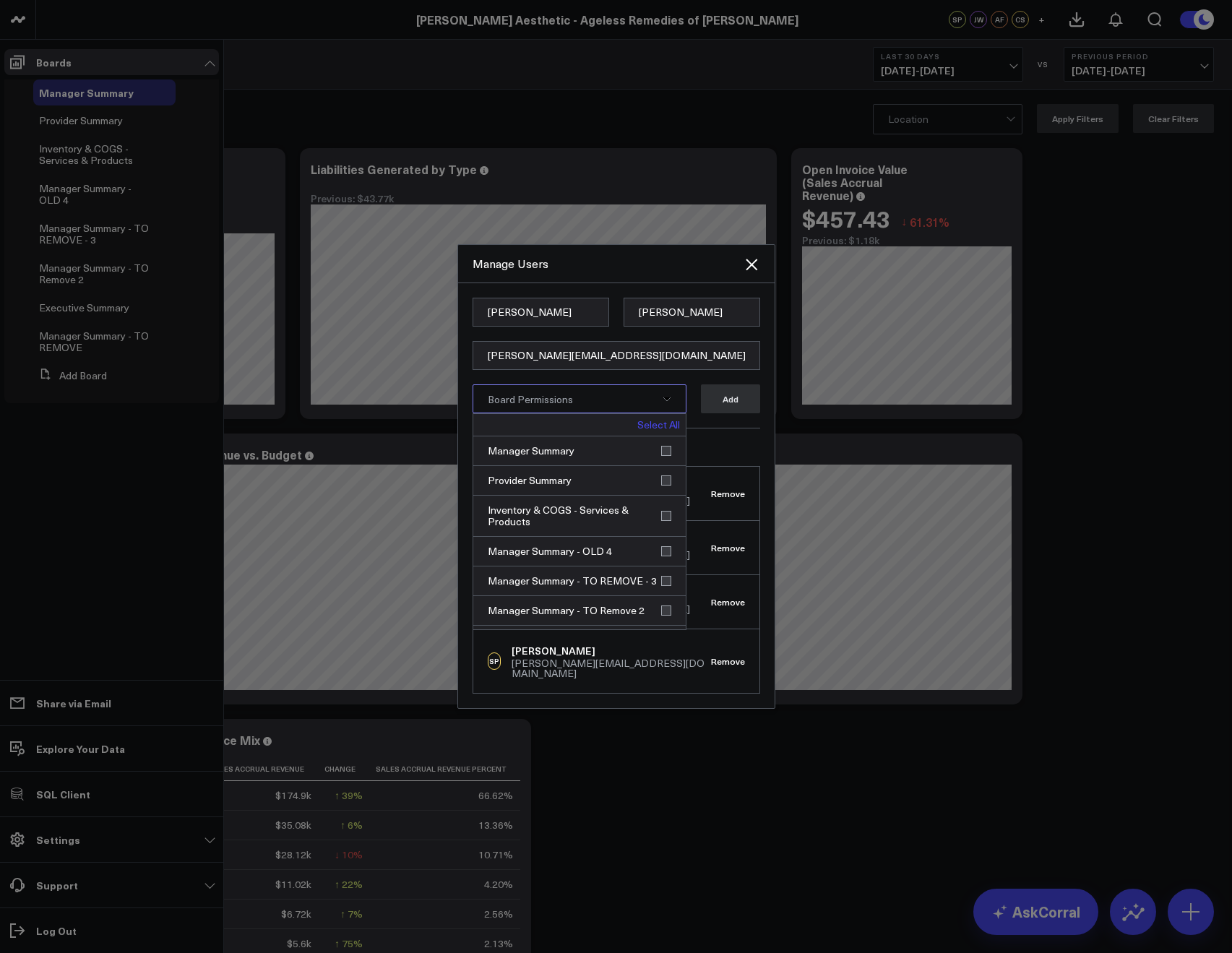
click at [640, 430] on link "Select All" at bounding box center [659, 424] width 42 height 10
click at [642, 430] on link "Deselect All" at bounding box center [652, 424] width 55 height 10
click at [662, 453] on div "Manager Summary" at bounding box center [579, 451] width 212 height 29
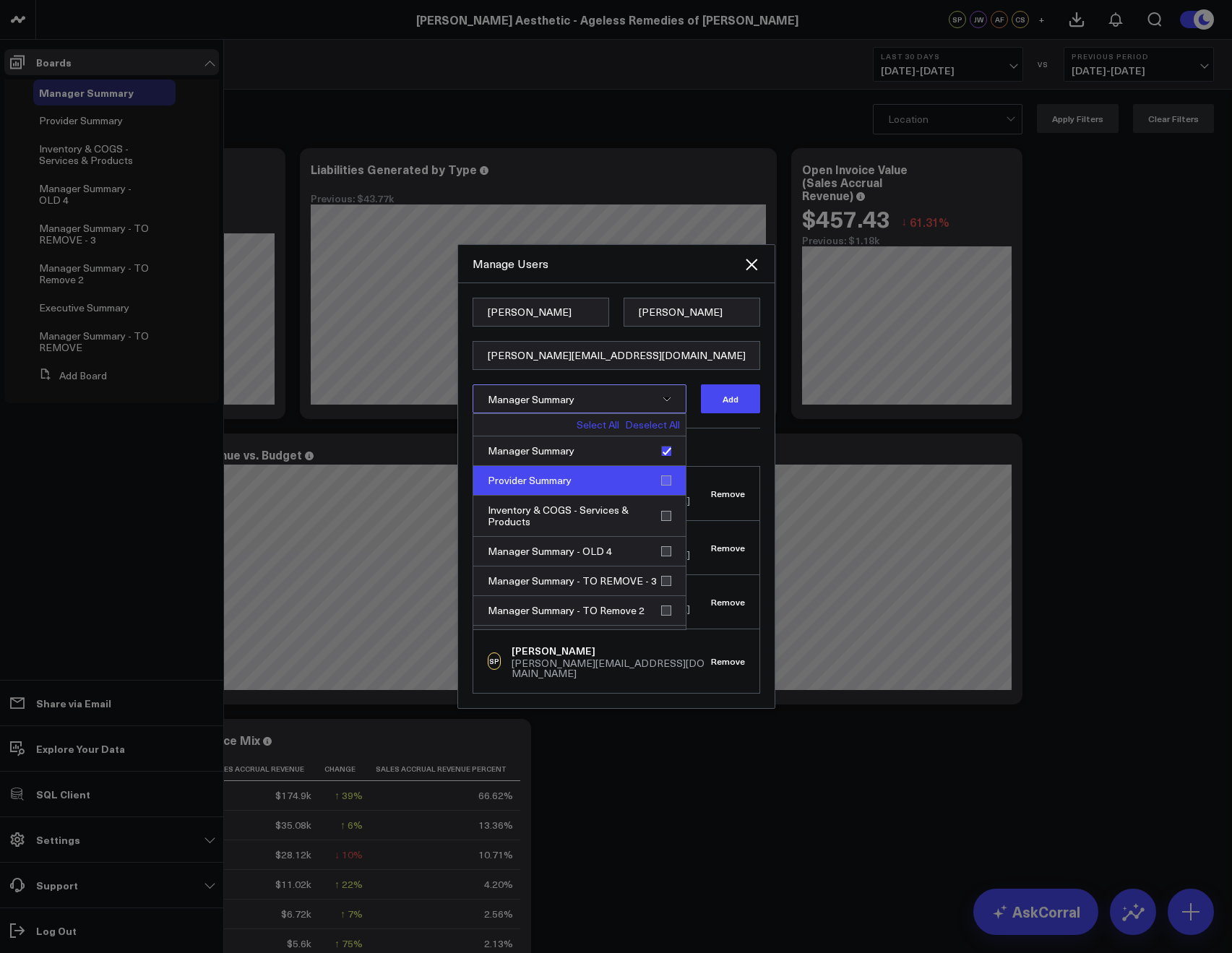
click at [659, 480] on div "Provider Summary" at bounding box center [579, 480] width 212 height 29
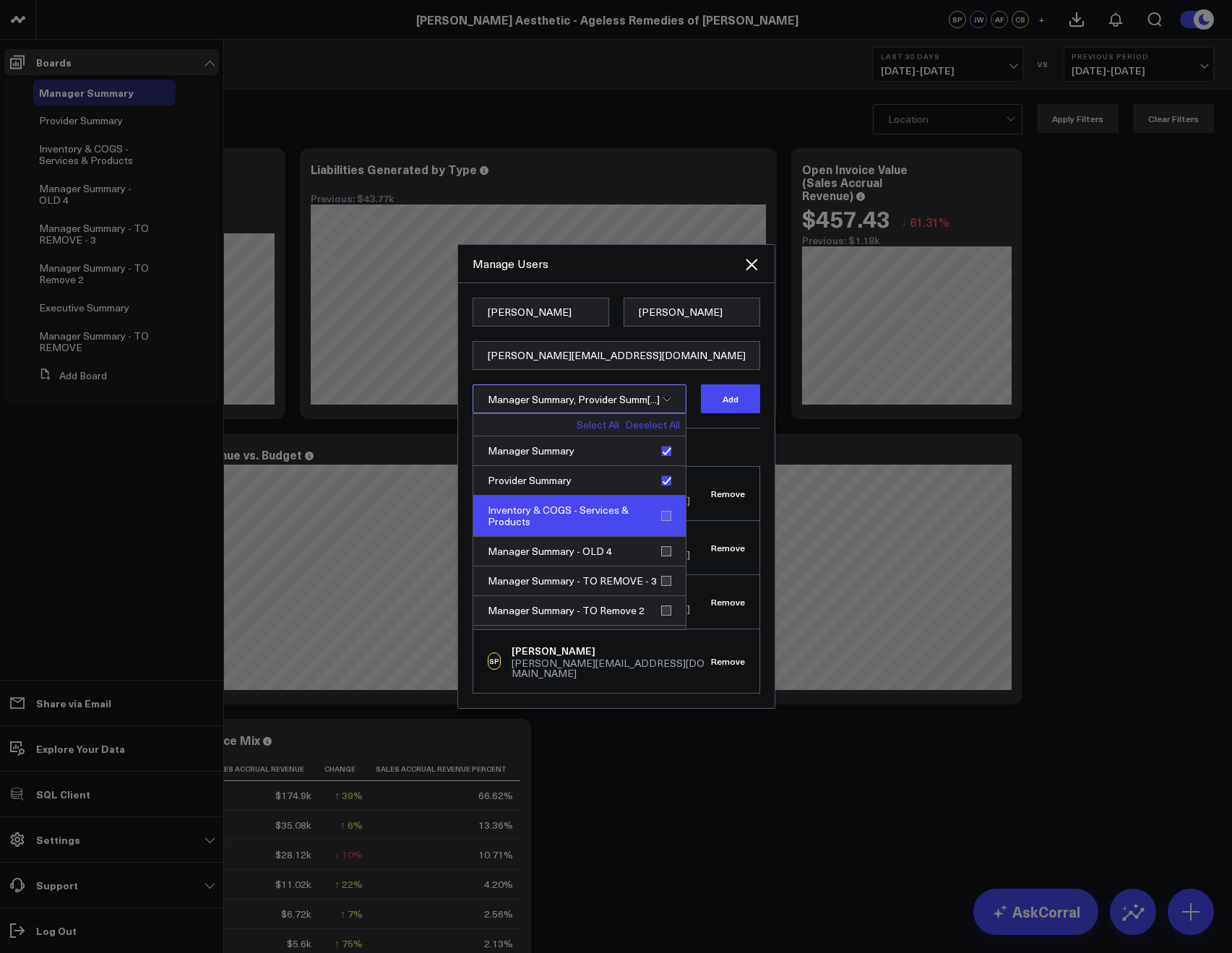
click at [659, 516] on div "Inventory & COGS - Services & Products" at bounding box center [579, 516] width 212 height 42
click at [664, 523] on div "Inventory & COGS - Services & Products" at bounding box center [579, 516] width 212 height 42
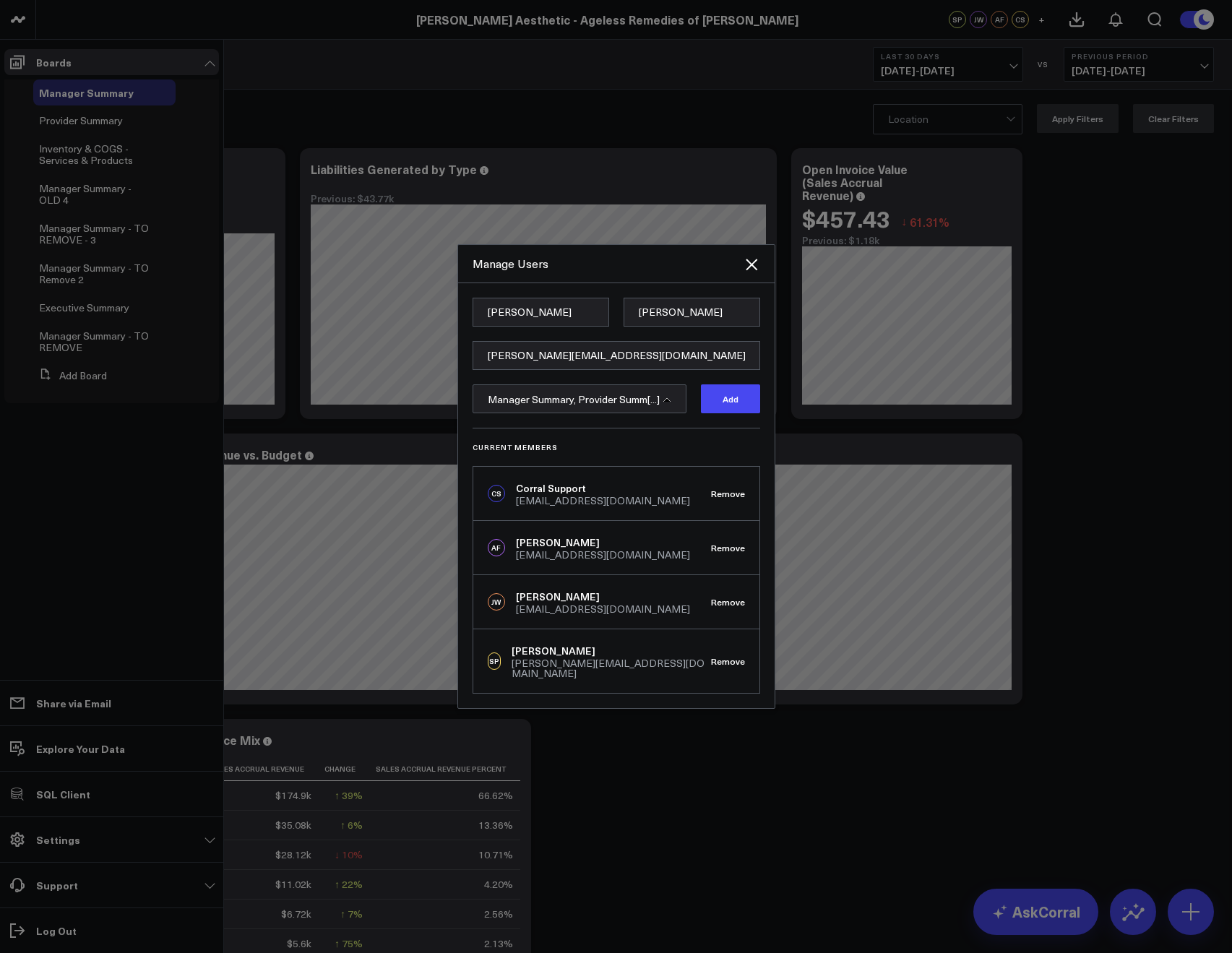
click at [715, 457] on div "Current Members CS Corral Support support@corraldata.com Remove AF Allie Fleisc…" at bounding box center [616, 560] width 288 height 266
click at [724, 405] on button "Add" at bounding box center [730, 399] width 59 height 29
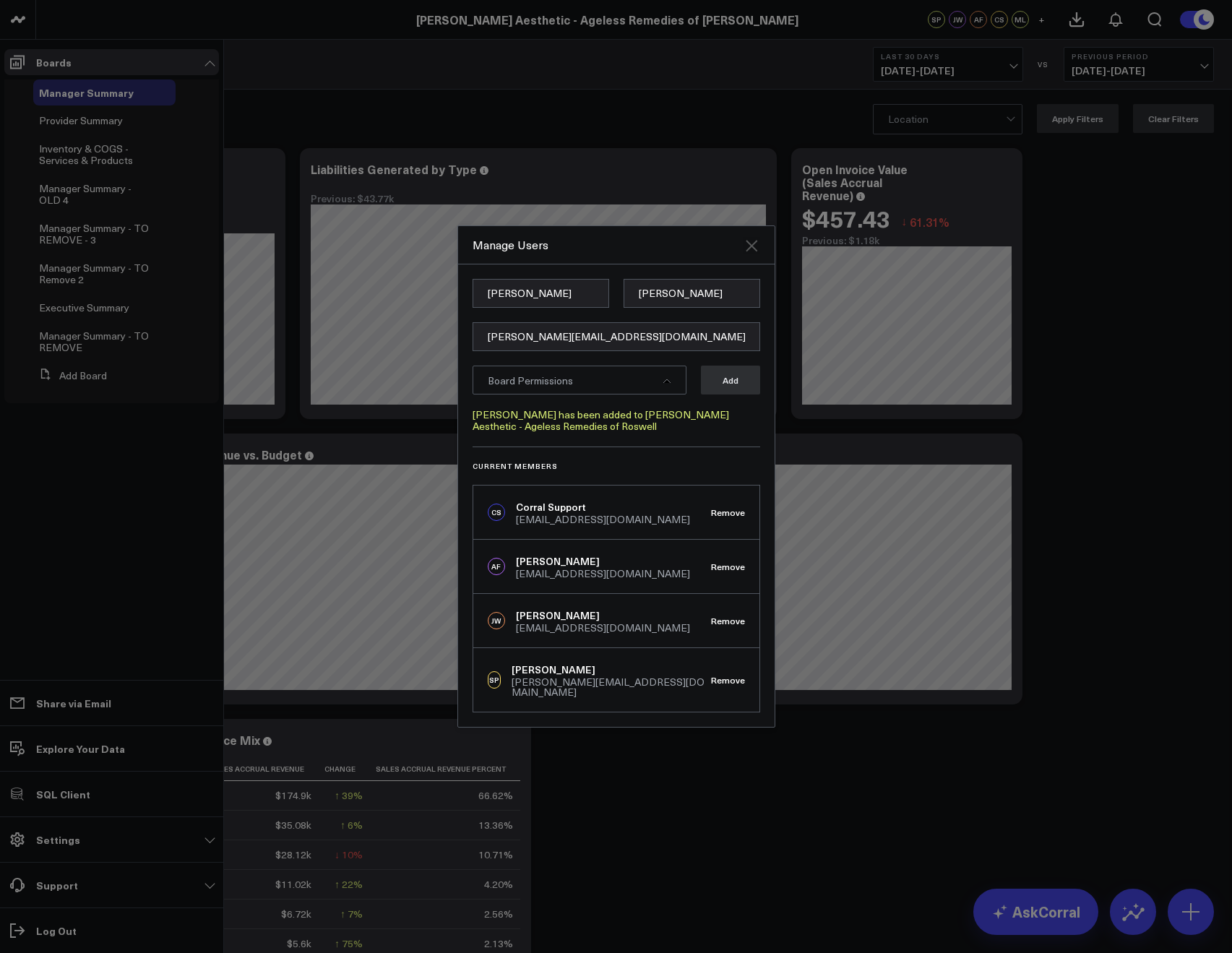
click at [756, 250] on icon "Close" at bounding box center [751, 245] width 17 height 17
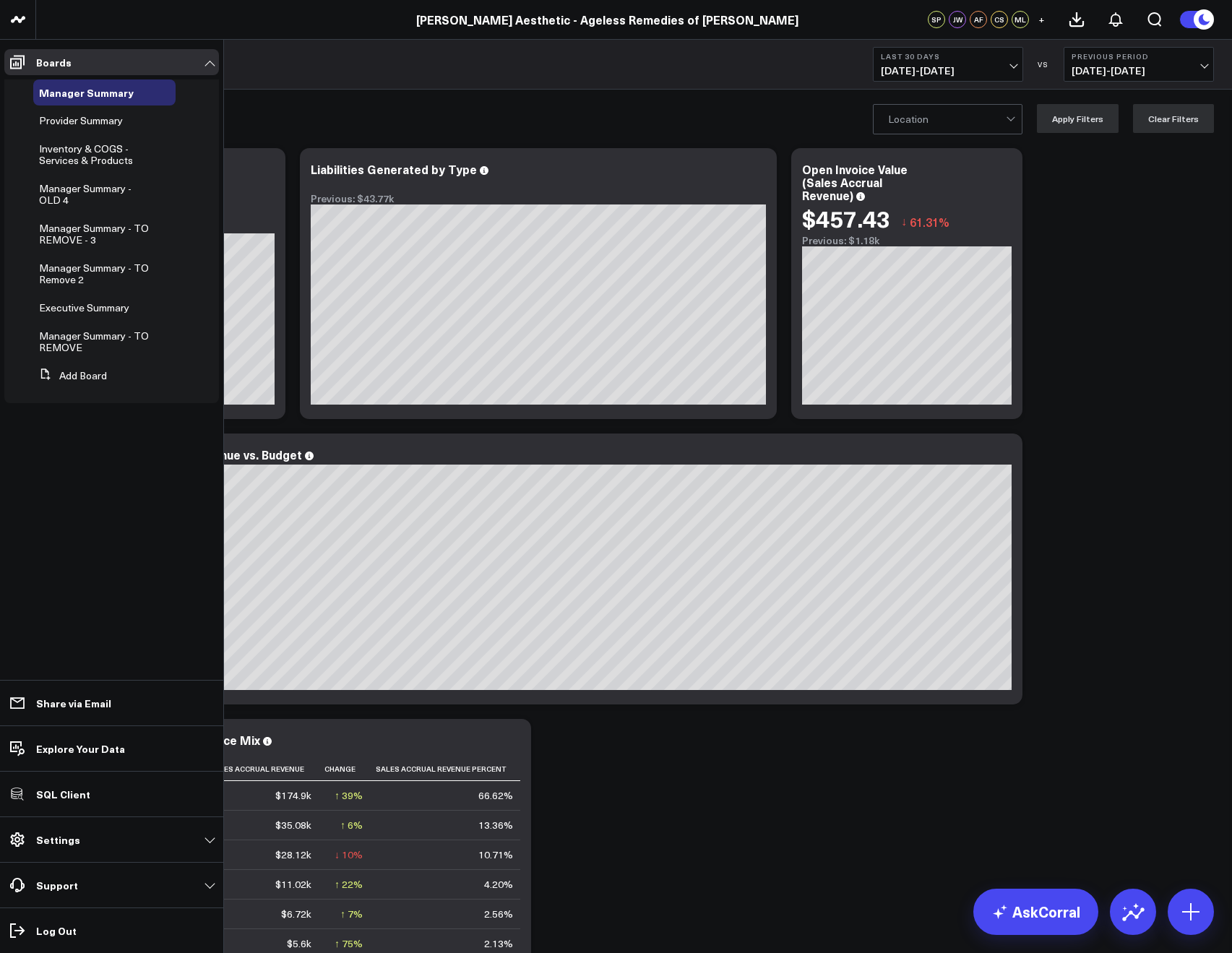
click at [65, 872] on link "Support" at bounding box center [112, 885] width 215 height 26
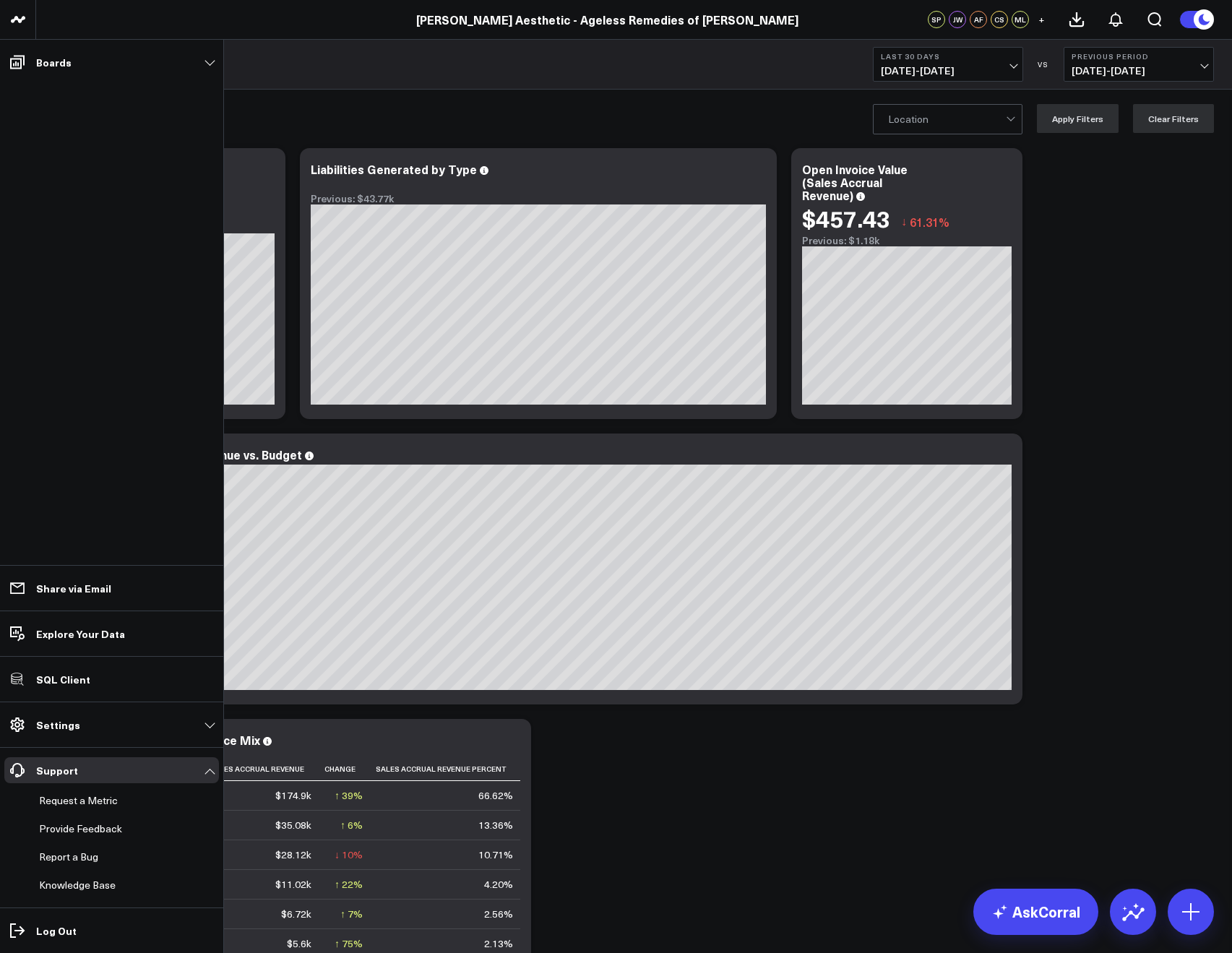
click at [54, 427] on ul "Boards Manager Summary Provider Summary Inventory & COGS - Services & Products …" at bounding box center [112, 496] width 224 height 913
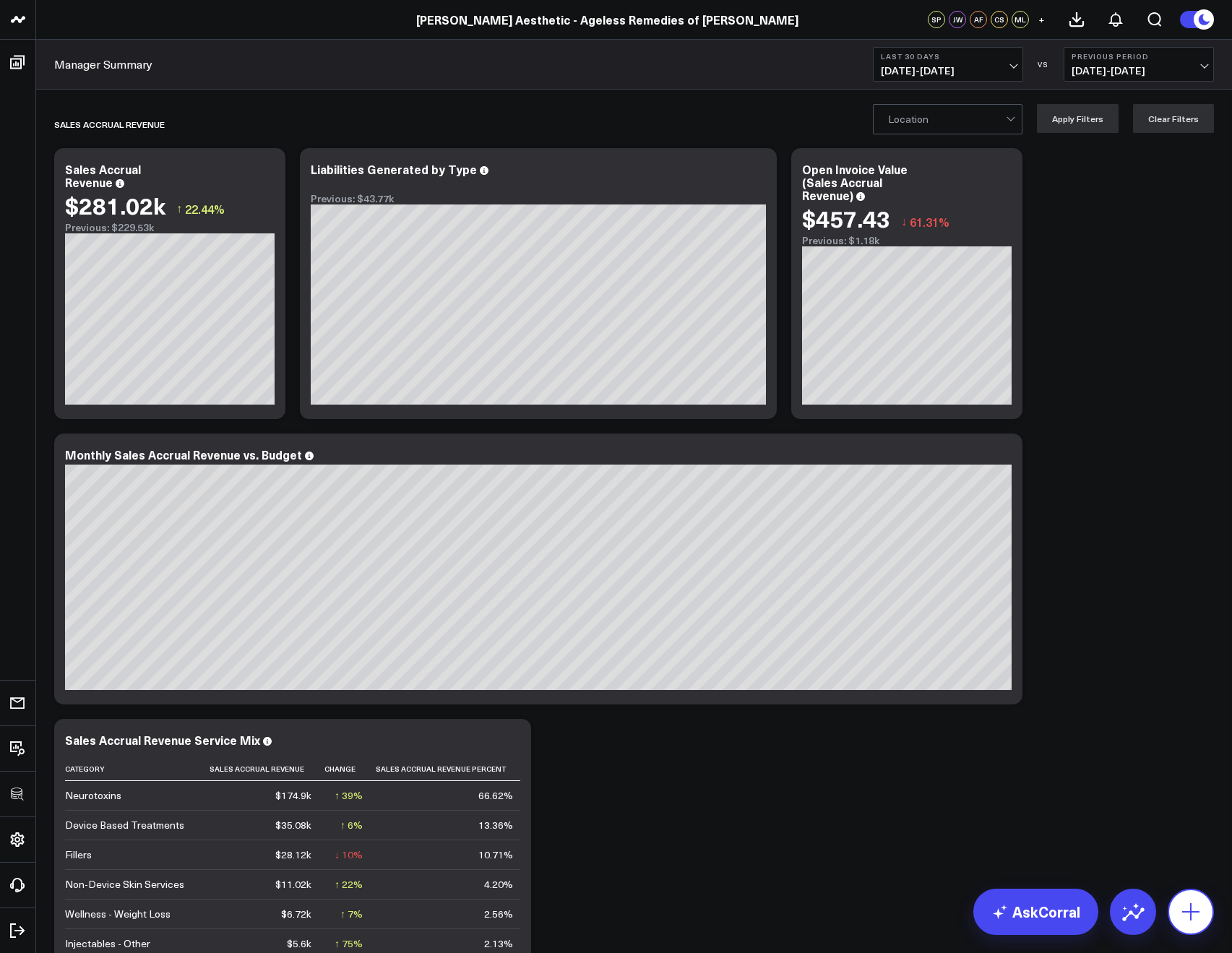
click at [1189, 914] on icon at bounding box center [1190, 911] width 23 height 23
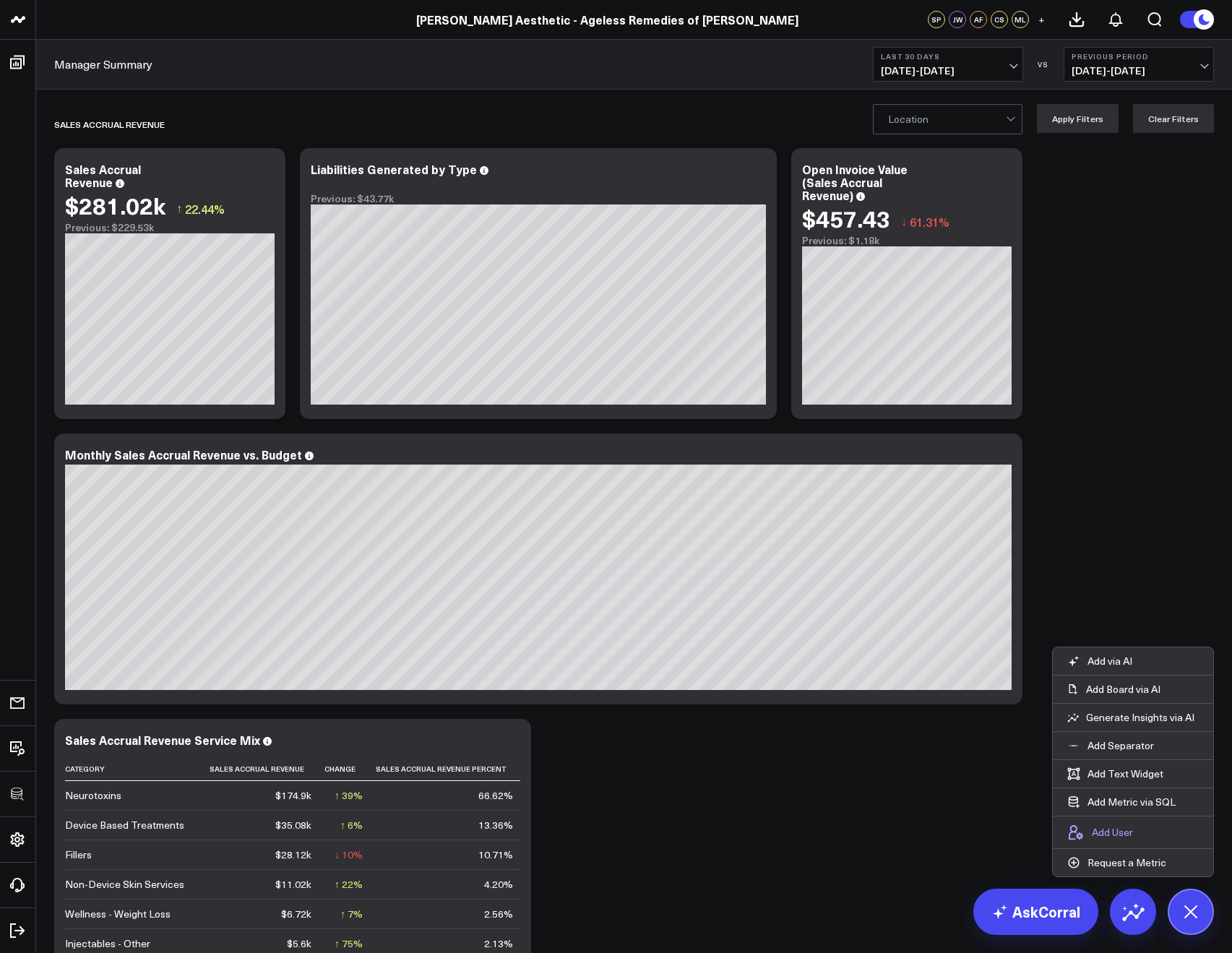
click at [1102, 837] on p "Add User" at bounding box center [1112, 831] width 42 height 13
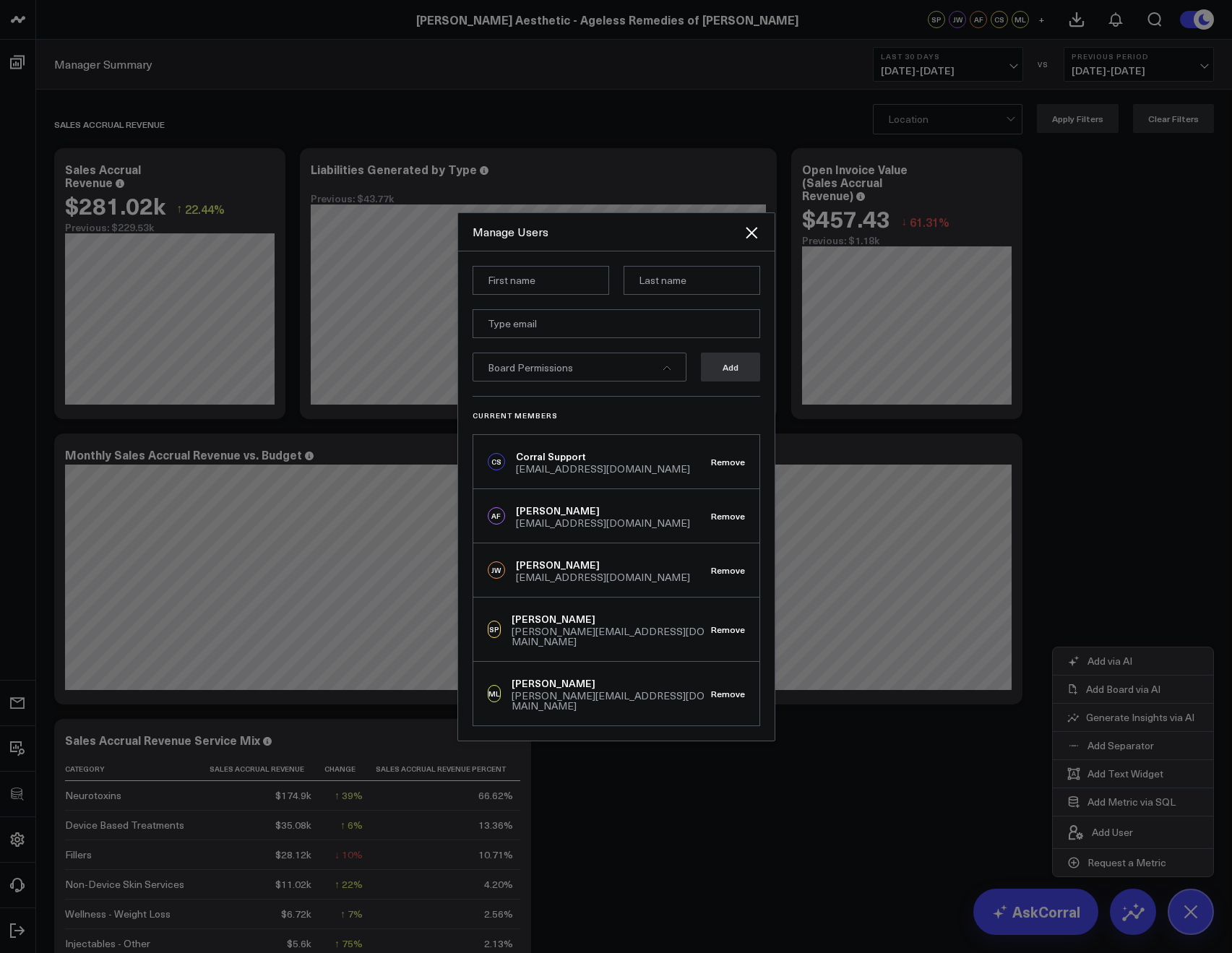
click at [761, 248] on div "Manage Users" at bounding box center [616, 232] width 316 height 39
click at [751, 239] on icon "Close" at bounding box center [751, 232] width 11 height 11
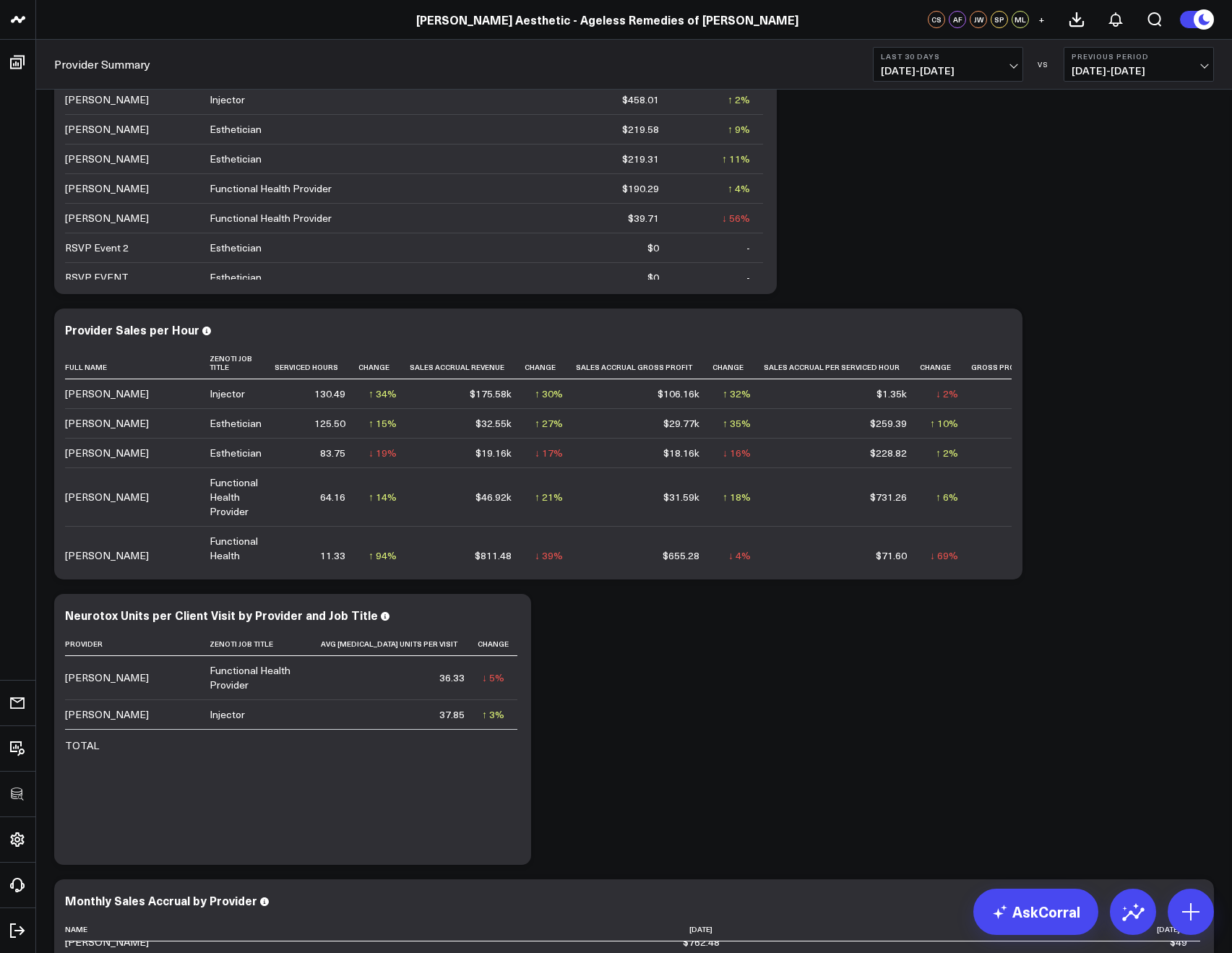
scroll to position [48, 0]
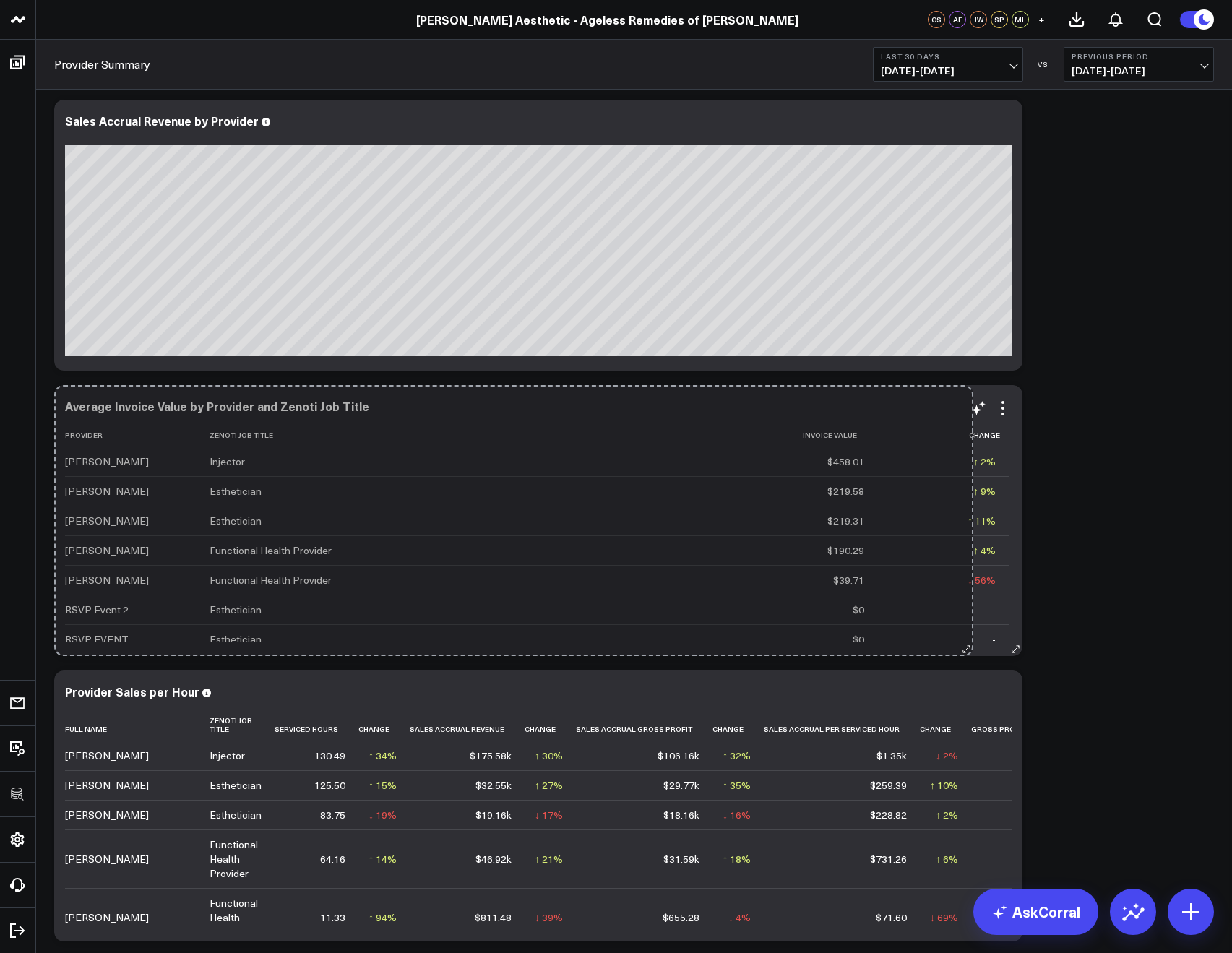
drag, startPoint x: 764, startPoint y: 646, endPoint x: 994, endPoint y: 640, distance: 230.1
click at [994, 640] on div "Average Invoice Value by Provider and Zenoti Job Title Provider Zenoti Job Titl…" at bounding box center [539, 520] width 968 height 271
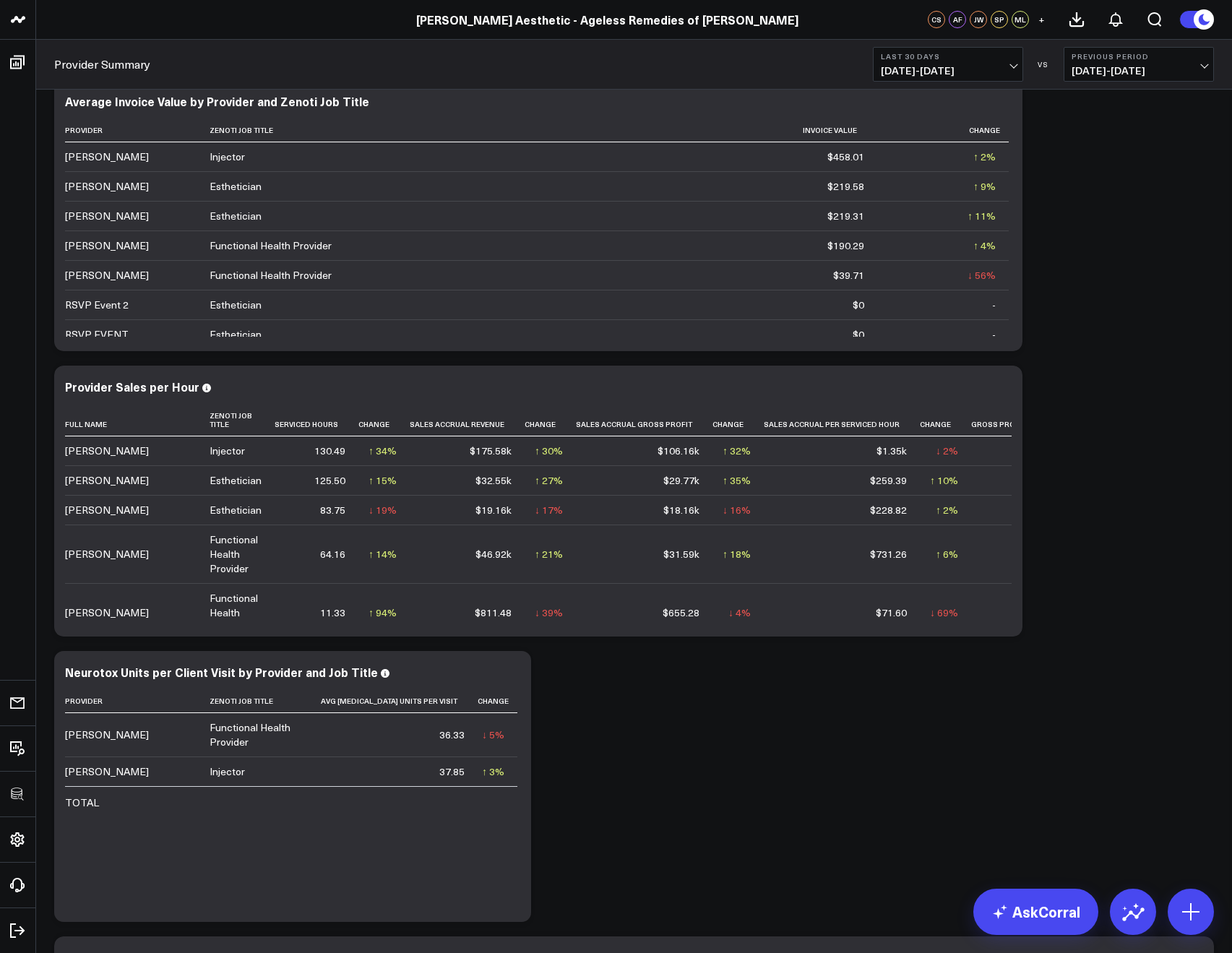
scroll to position [649, 0]
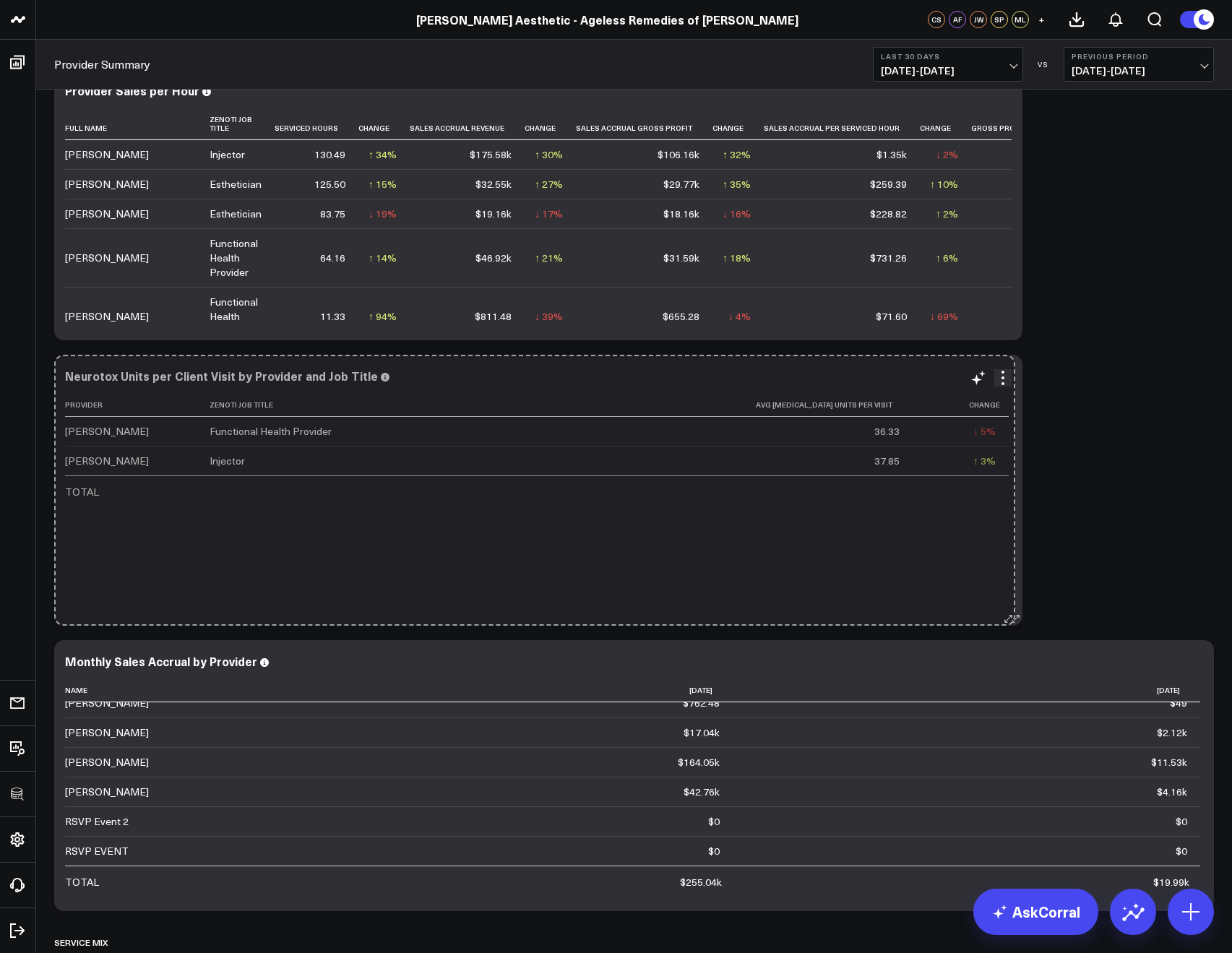
drag, startPoint x: 519, startPoint y: 618, endPoint x: 1003, endPoint y: 568, distance: 486.6
click at [1003, 568] on div "Neurotox Units per Client Visit by Provider and Job Title Provider Zenoti Job T…" at bounding box center [539, 490] width 968 height 271
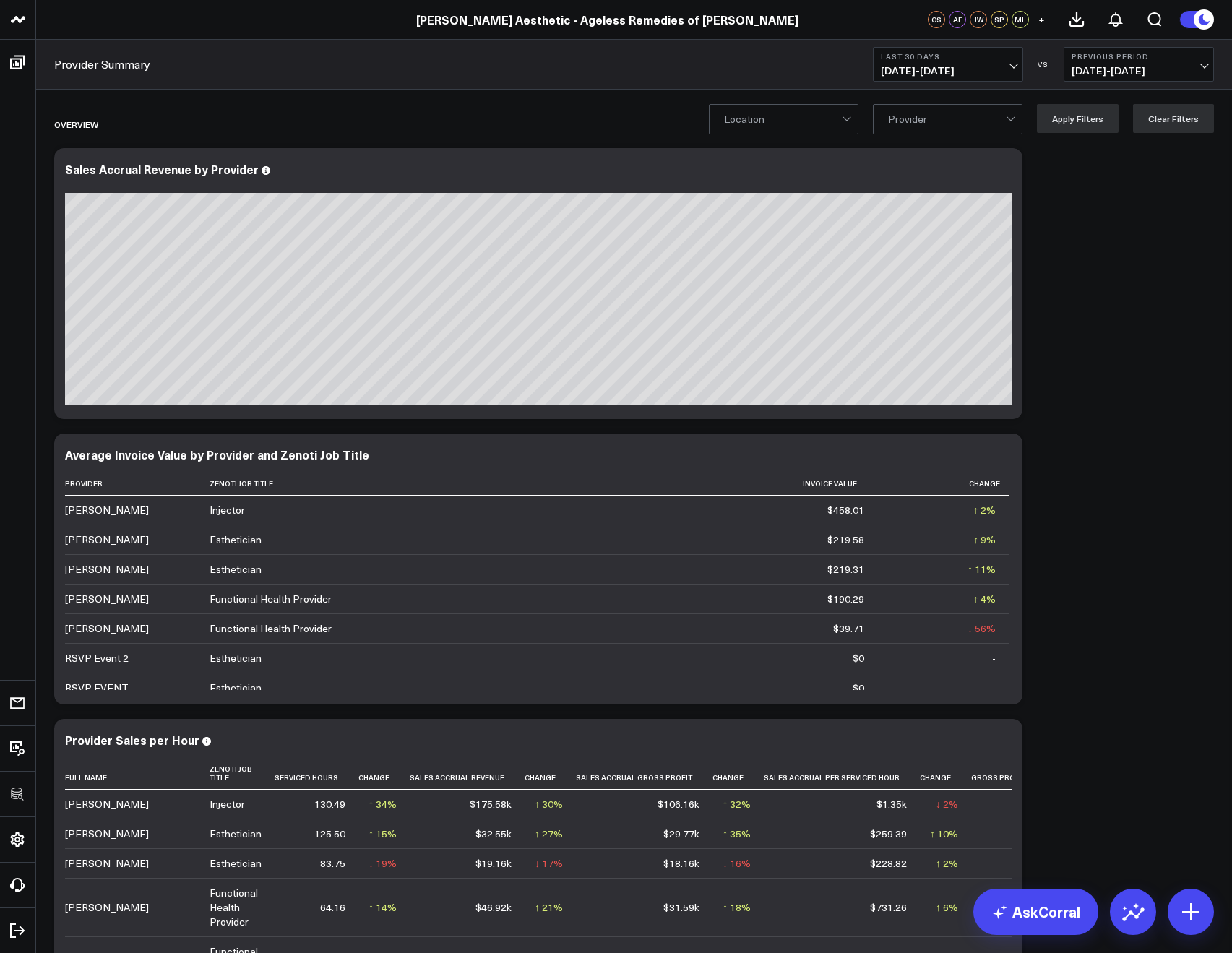
scroll to position [533, 0]
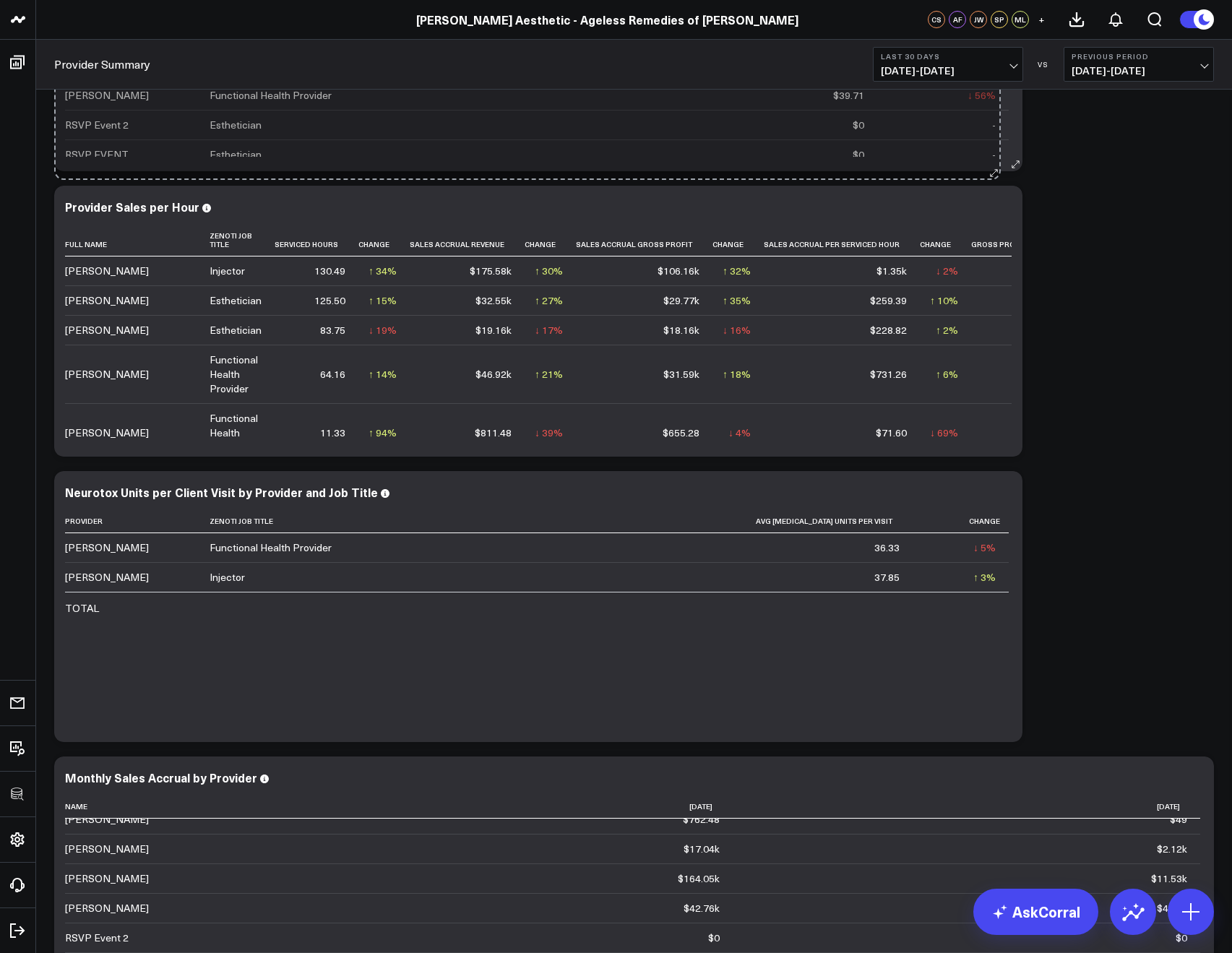
drag, startPoint x: 1015, startPoint y: 161, endPoint x: 993, endPoint y: 161, distance: 22.0
click at [993, 161] on div "Average Invoice Value by Provider and Zenoti Job Title Provider Zenoti Job Titl…" at bounding box center [539, 35] width 968 height 271
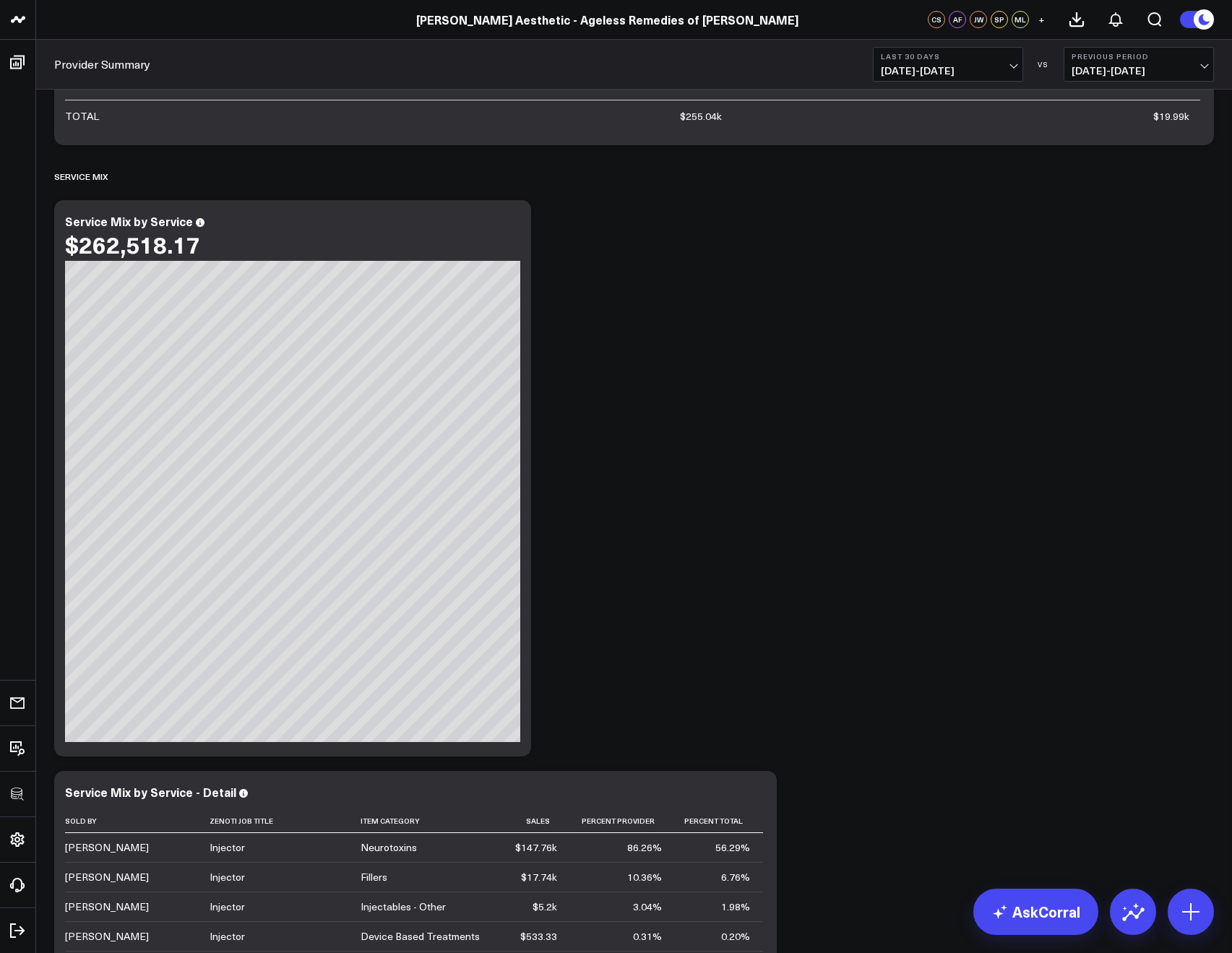
scroll to position [0, 0]
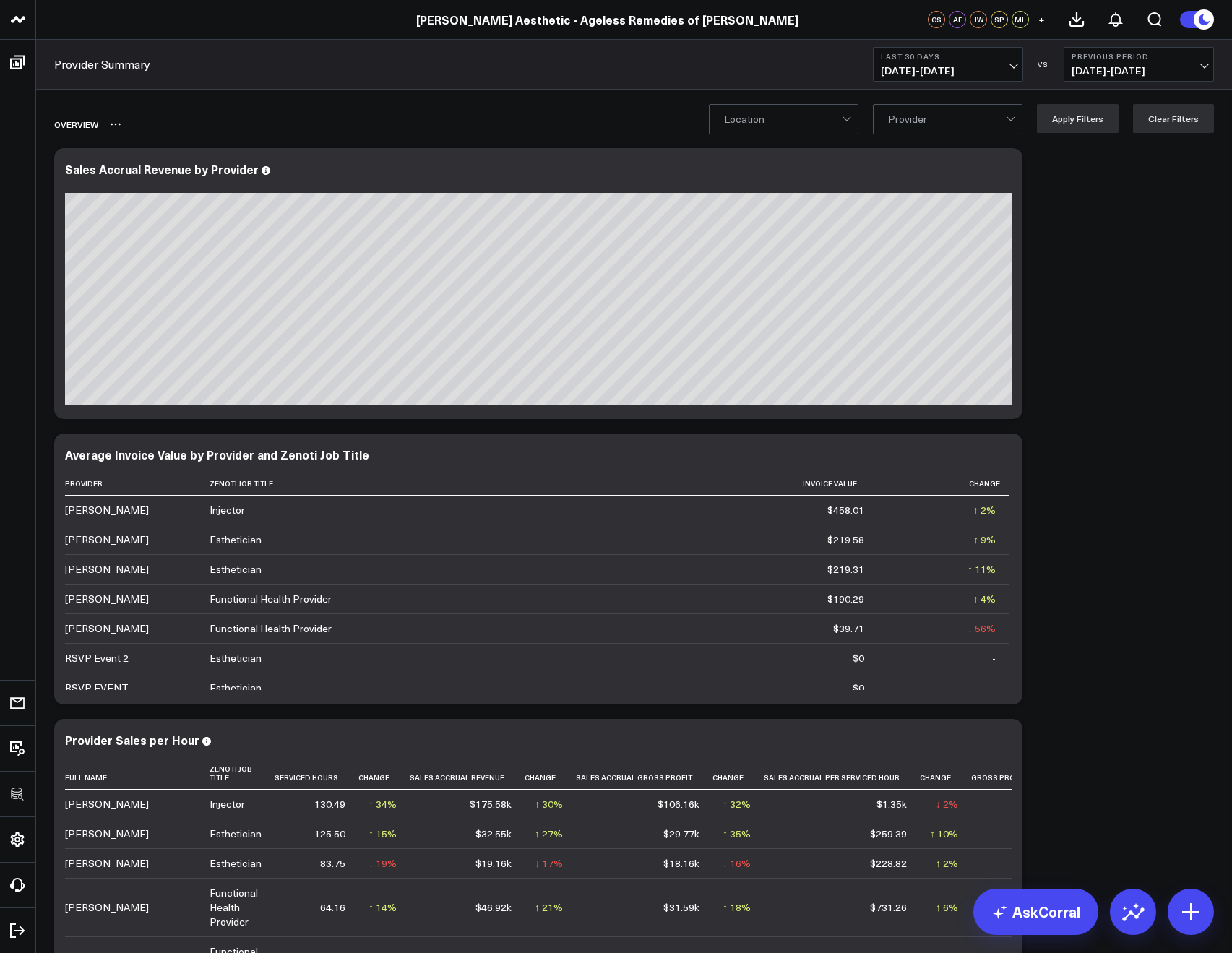
click at [752, 136] on div "Overview" at bounding box center [551, 125] width 993 height 33
click at [864, 124] on div "Location Provider Apply Filters Clear Filters" at bounding box center [961, 119] width 505 height 29
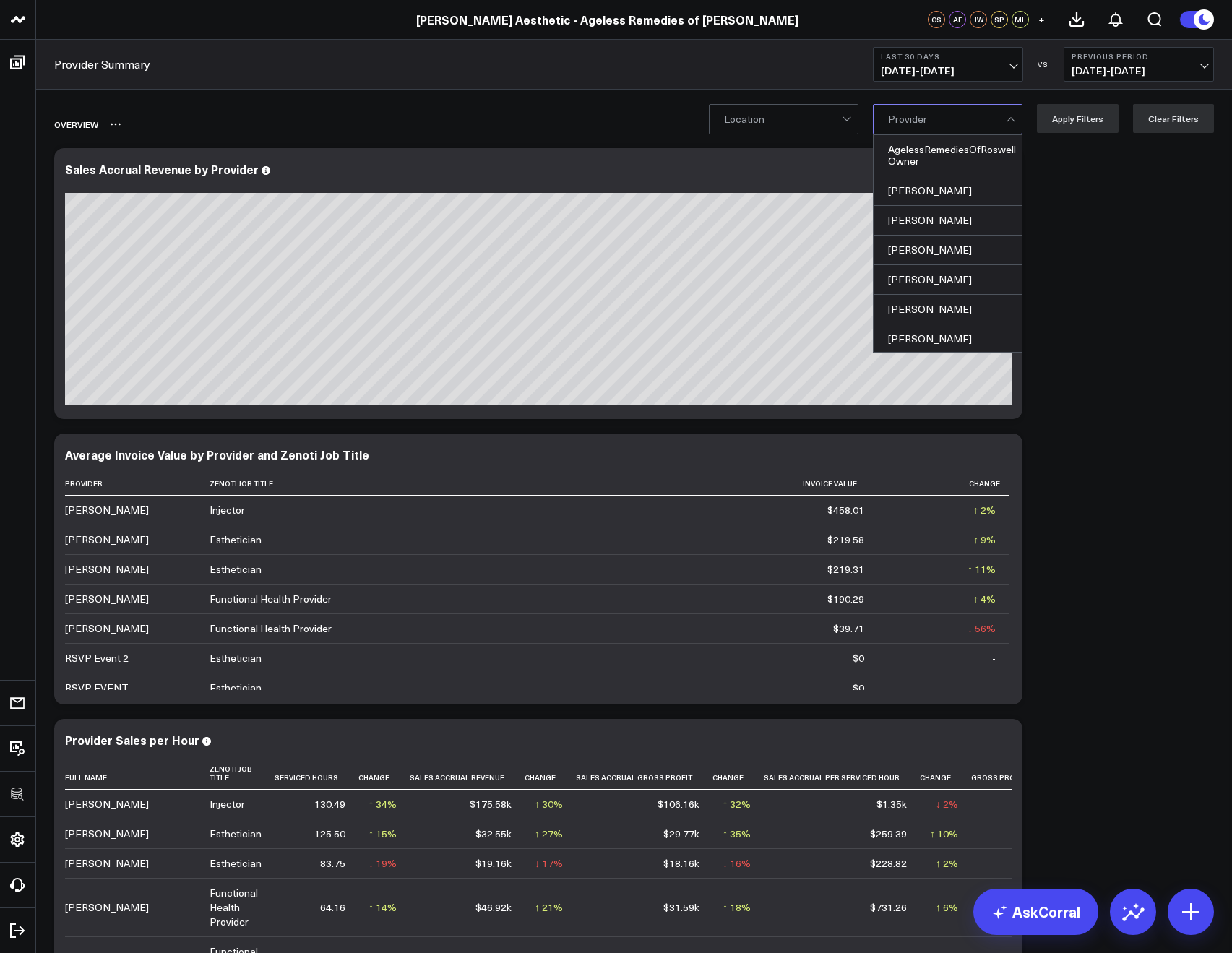
click at [585, 108] on div "Overview" at bounding box center [551, 125] width 993 height 33
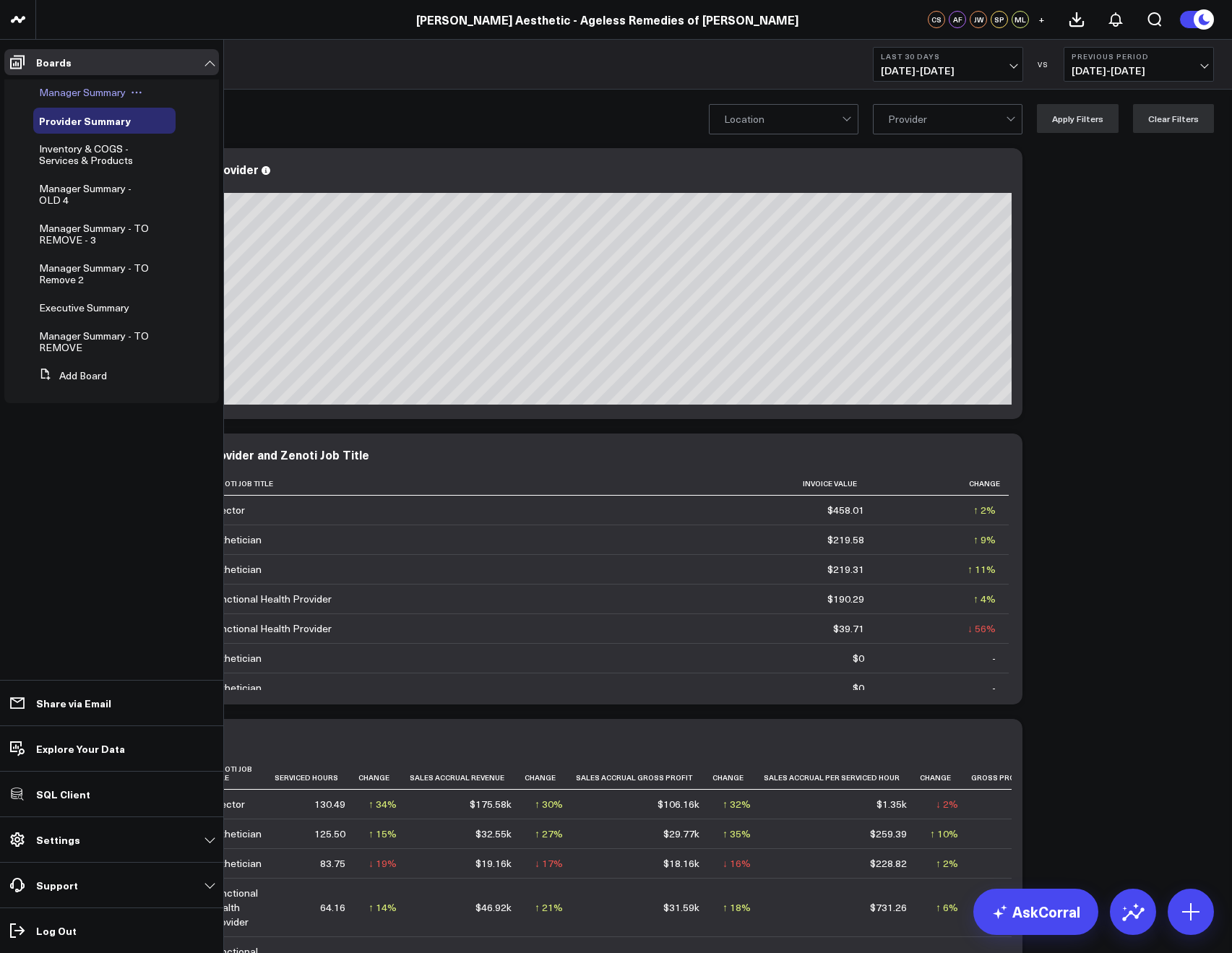
click at [54, 87] on span "Manager Summary" at bounding box center [82, 92] width 87 height 14
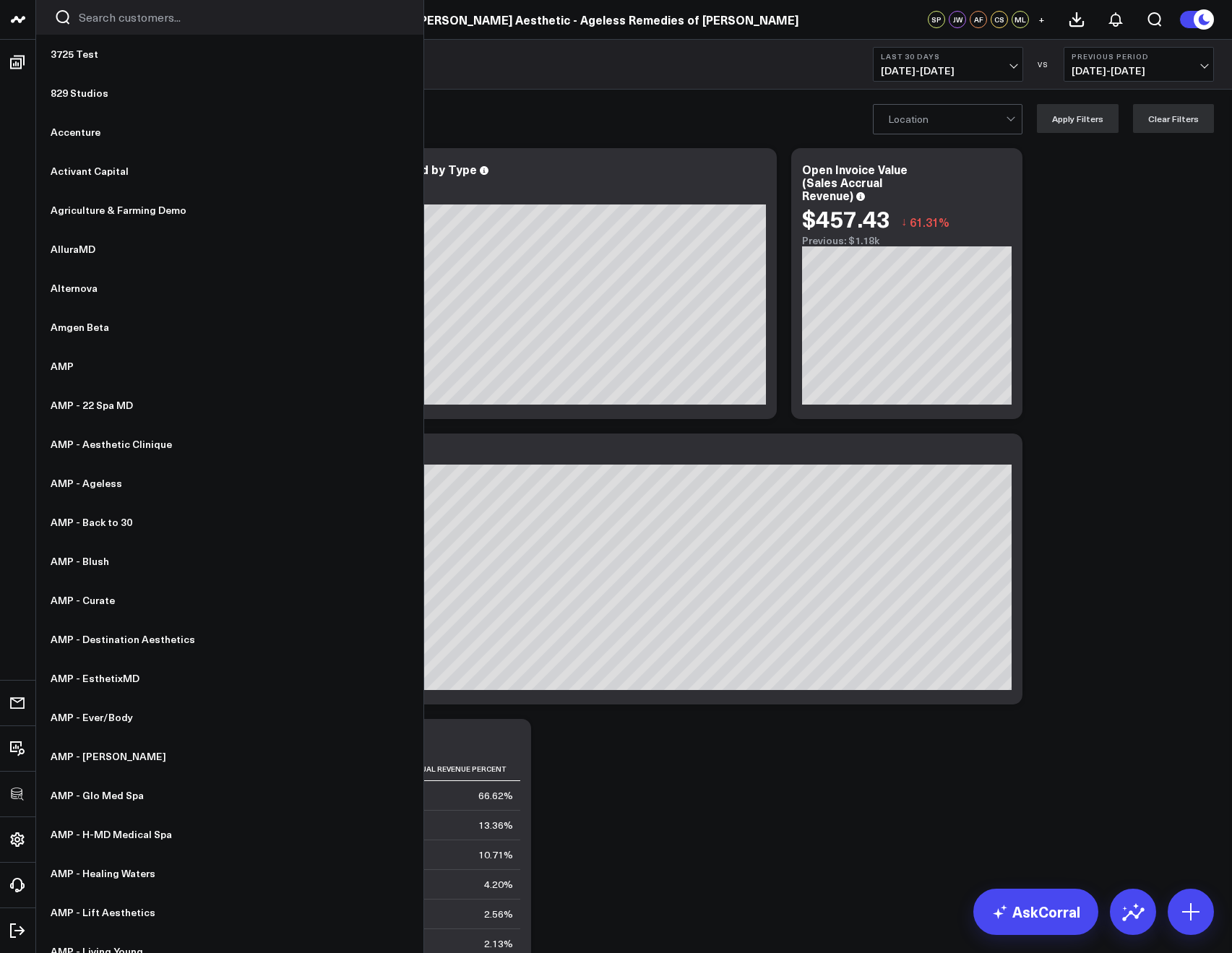
click at [76, 22] on div at bounding box center [230, 17] width 388 height 35
click at [89, 22] on input "Search customers input" at bounding box center [242, 17] width 326 height 16
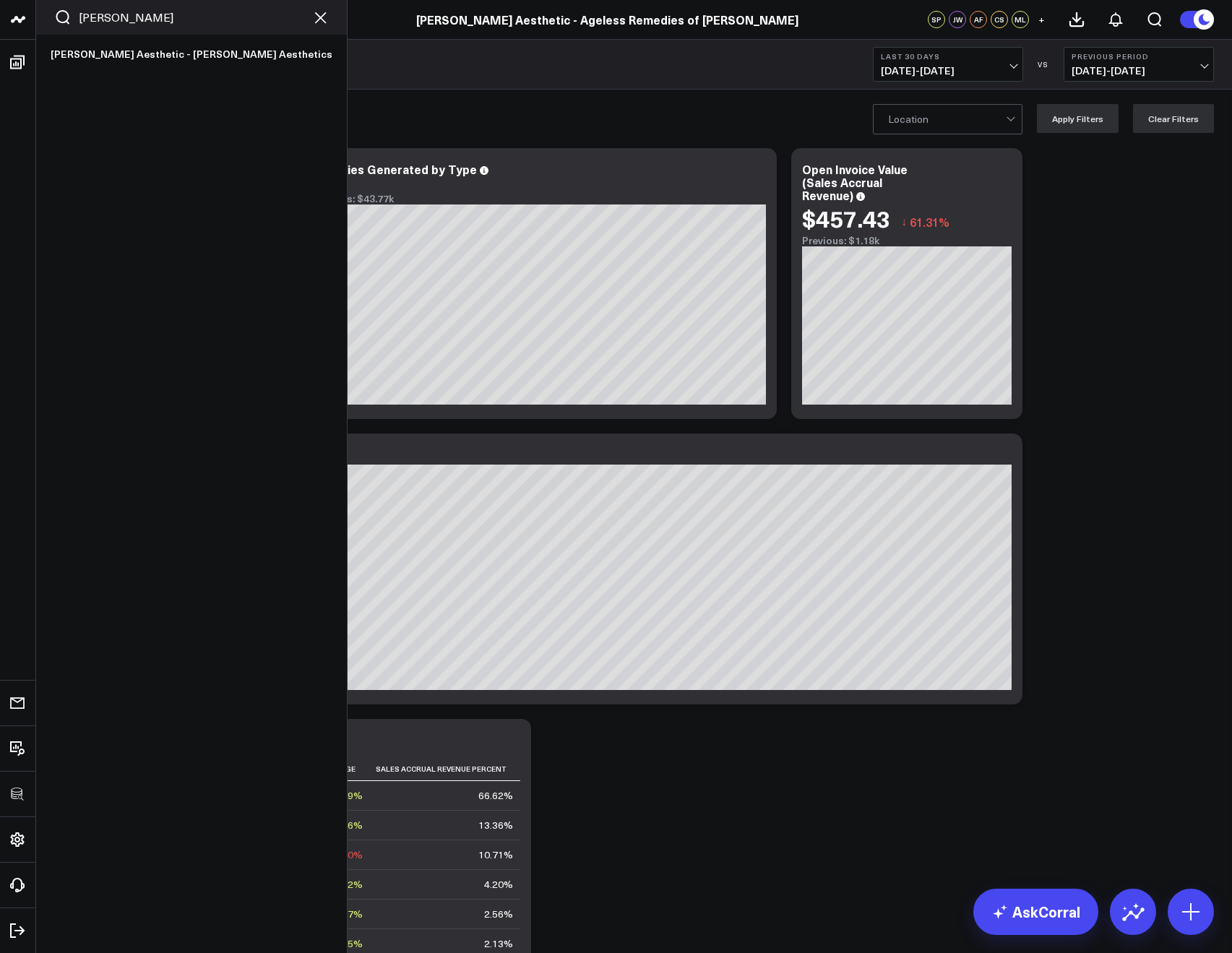
type input "hamilton"
click at [79, 45] on link "[PERSON_NAME] Aesthetic - [PERSON_NAME] Aesthetics" at bounding box center [191, 54] width 310 height 39
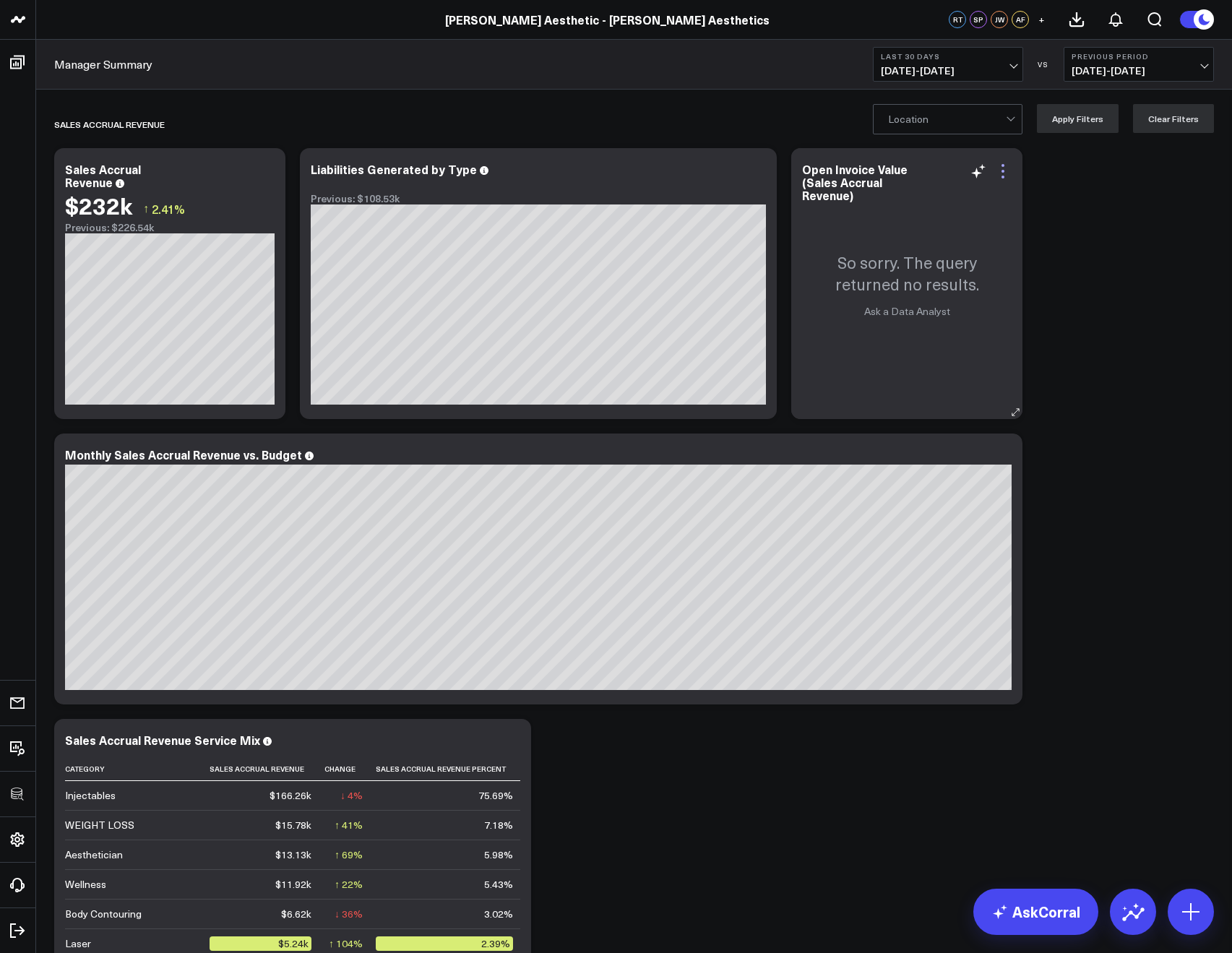
click at [1003, 176] on icon at bounding box center [1003, 177] width 3 height 3
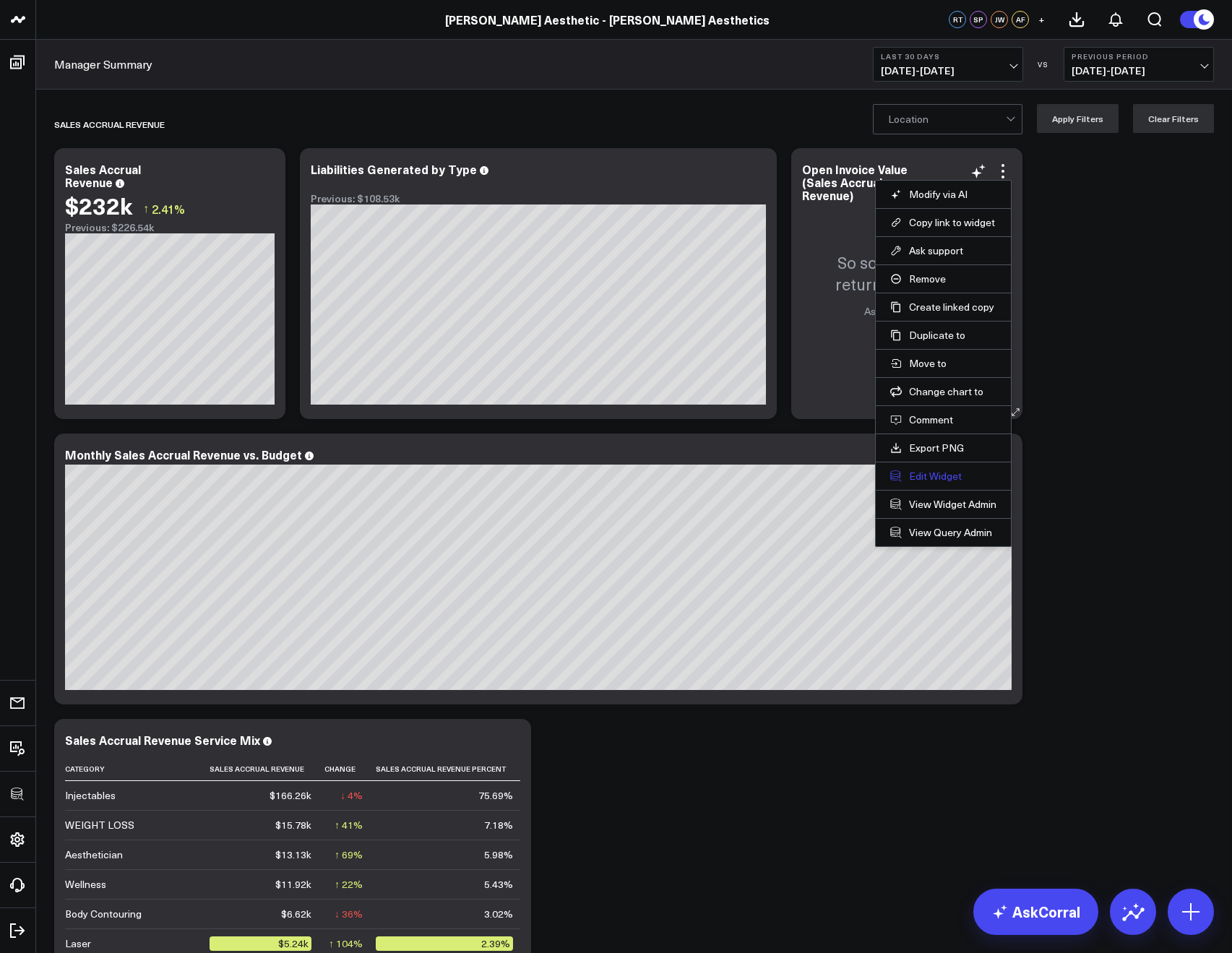
click at [932, 475] on button "Edit Widget" at bounding box center [943, 476] width 107 height 13
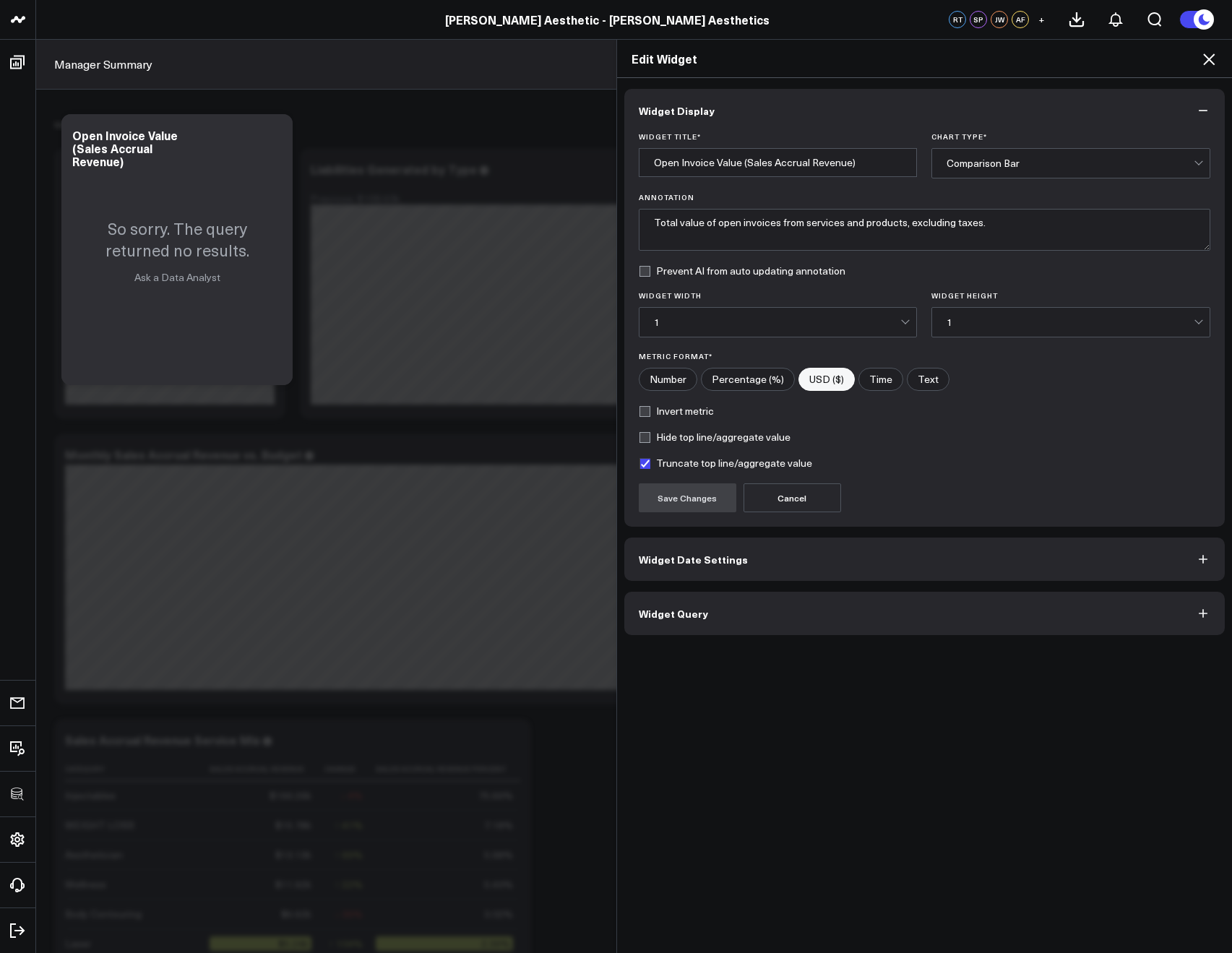
click at [731, 620] on button "Widget Query" at bounding box center [925, 612] width 601 height 43
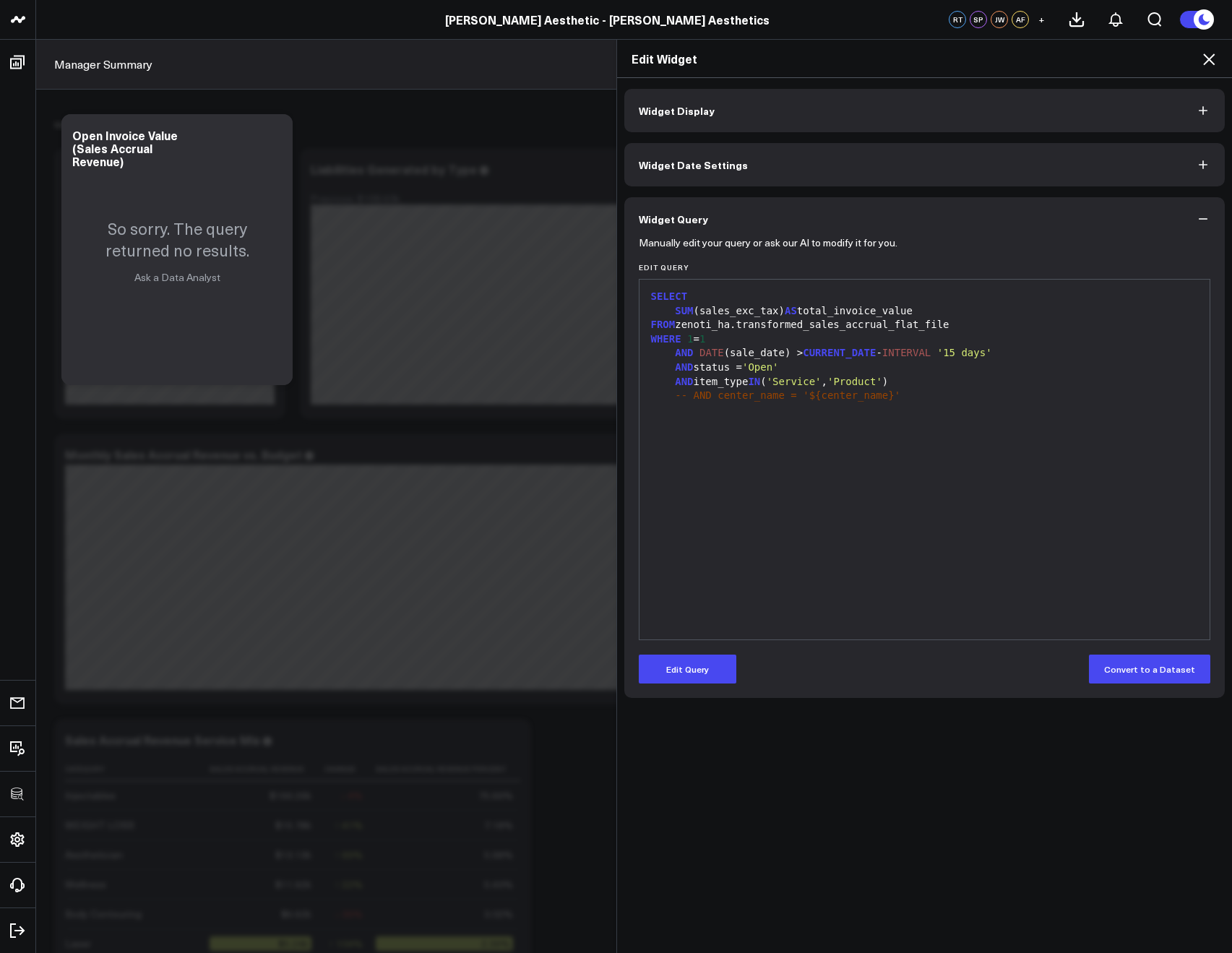
click at [1202, 53] on icon at bounding box center [1209, 59] width 17 height 17
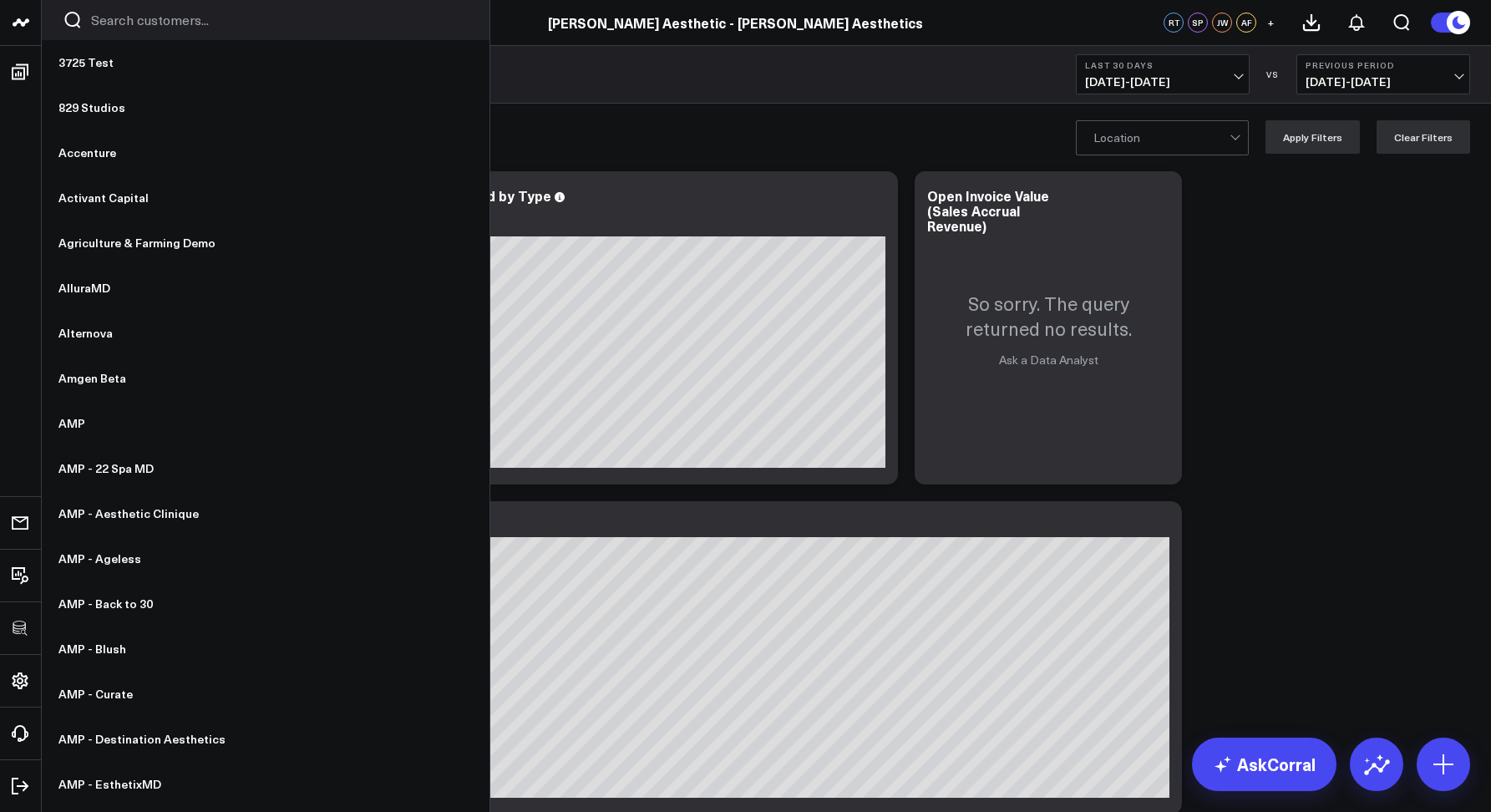
click at [105, 23] on input "Search customers input" at bounding box center [280, 19] width 377 height 18
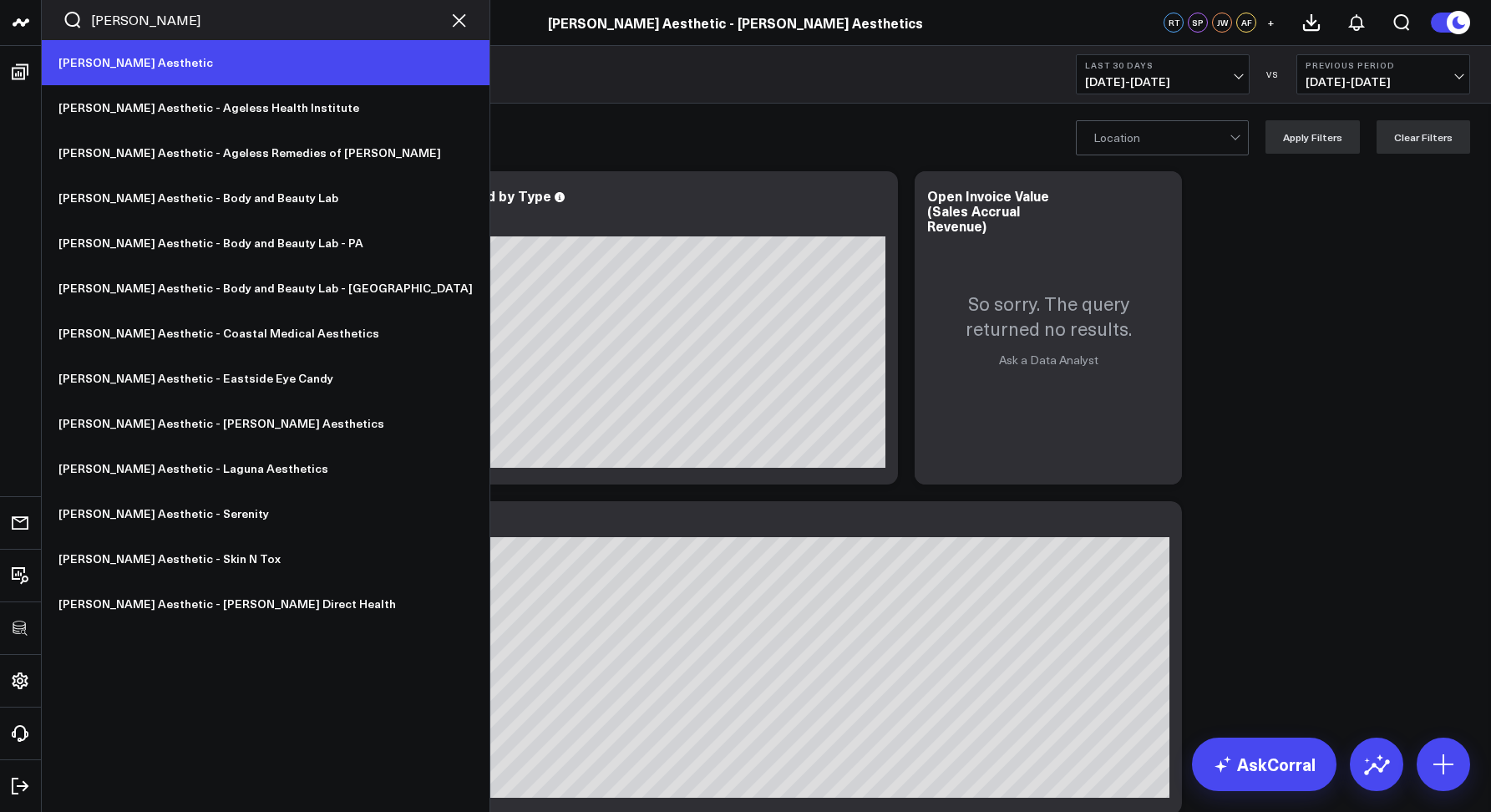
type input "annie"
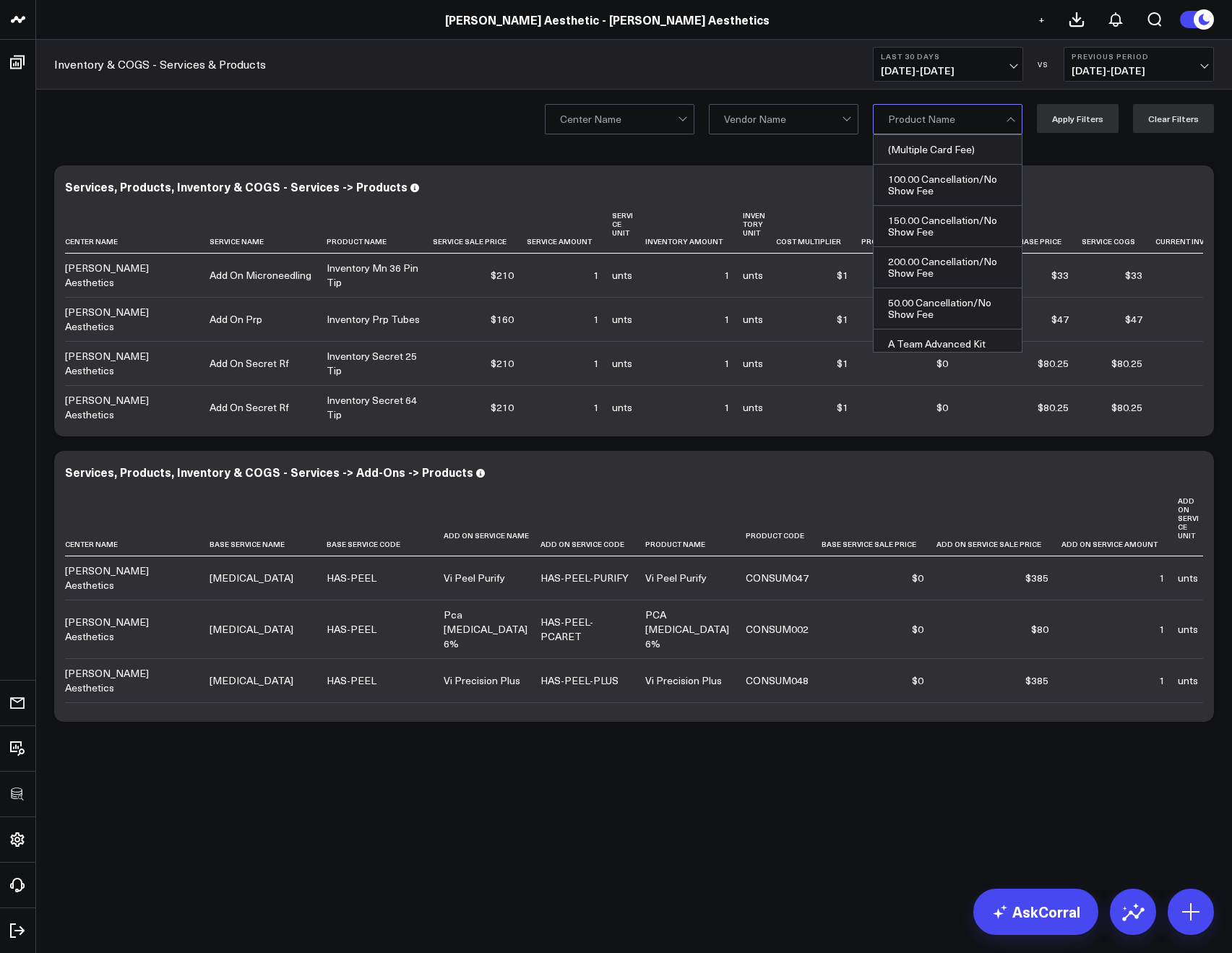
click at [449, 100] on div "Center Name Vendor Name (Multiple Card Fee), 1 of 288. 288 results available. U…" at bounding box center [634, 119] width 1196 height 58
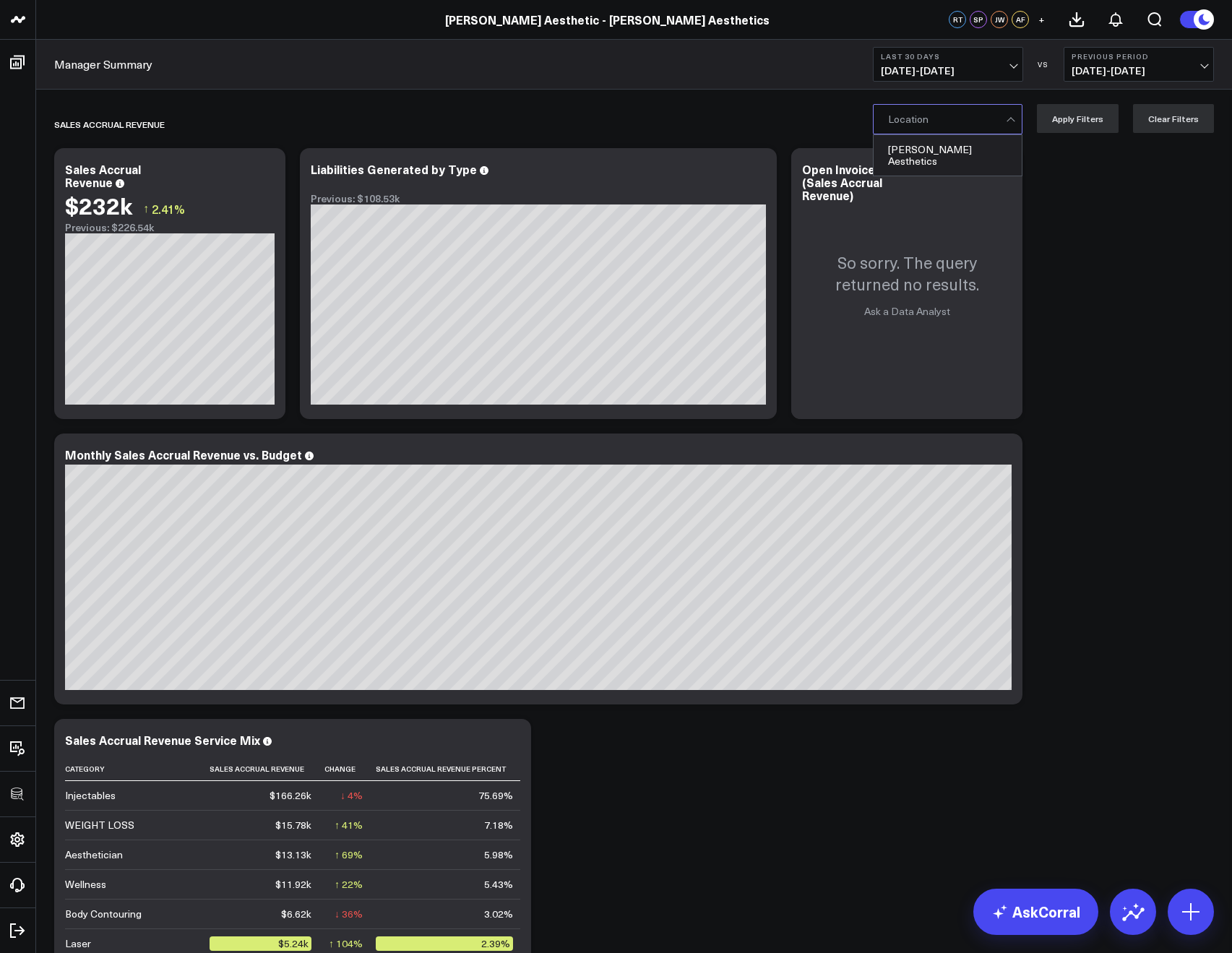
click at [723, 109] on div "Sales Accrual Revenue" at bounding box center [551, 125] width 993 height 33
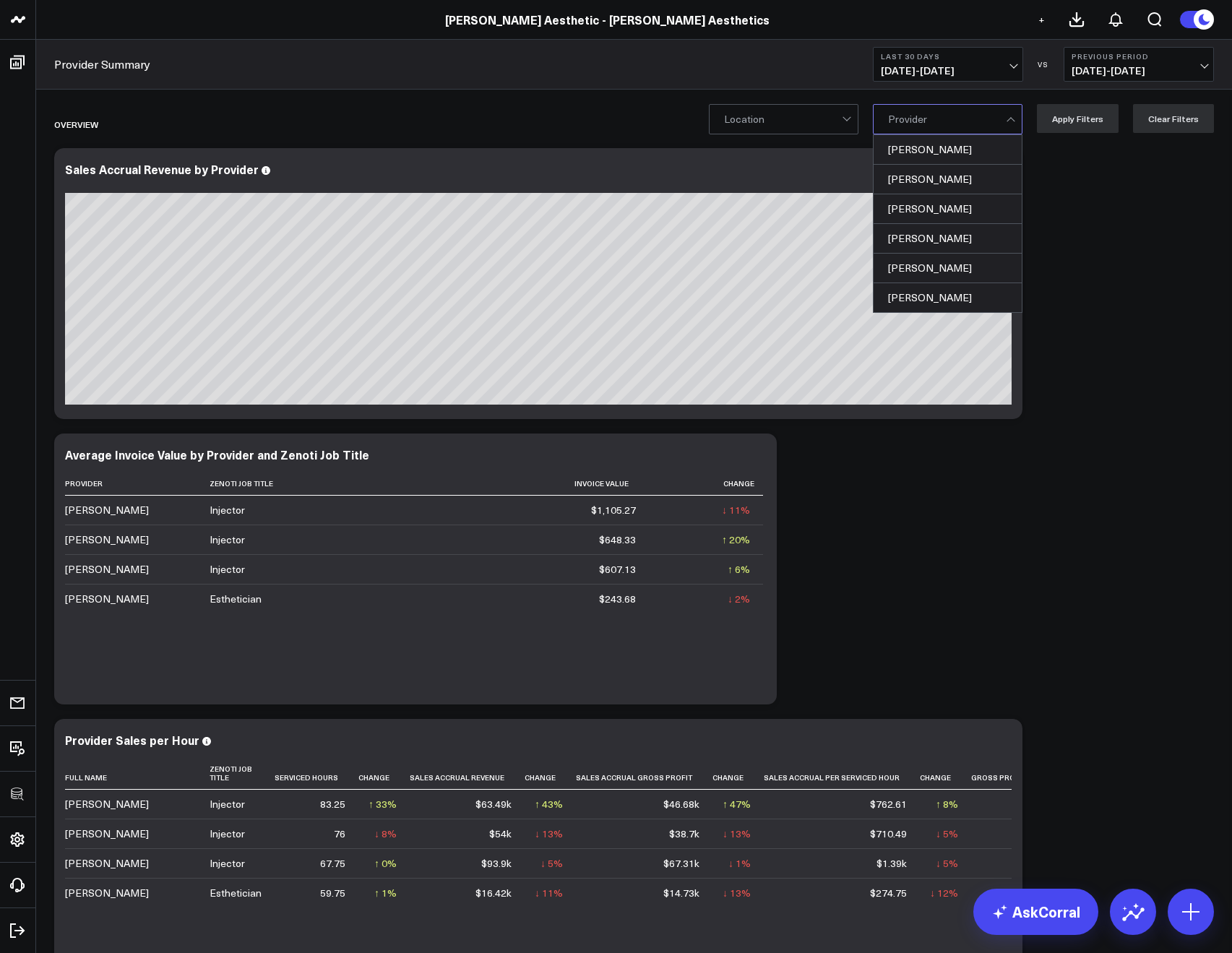
click at [541, 54] on div "Provider Summary Last 30 Days 08/05/25 - 09/03/25 VS Previous Period 07/06/25 -…" at bounding box center [634, 65] width 1196 height 50
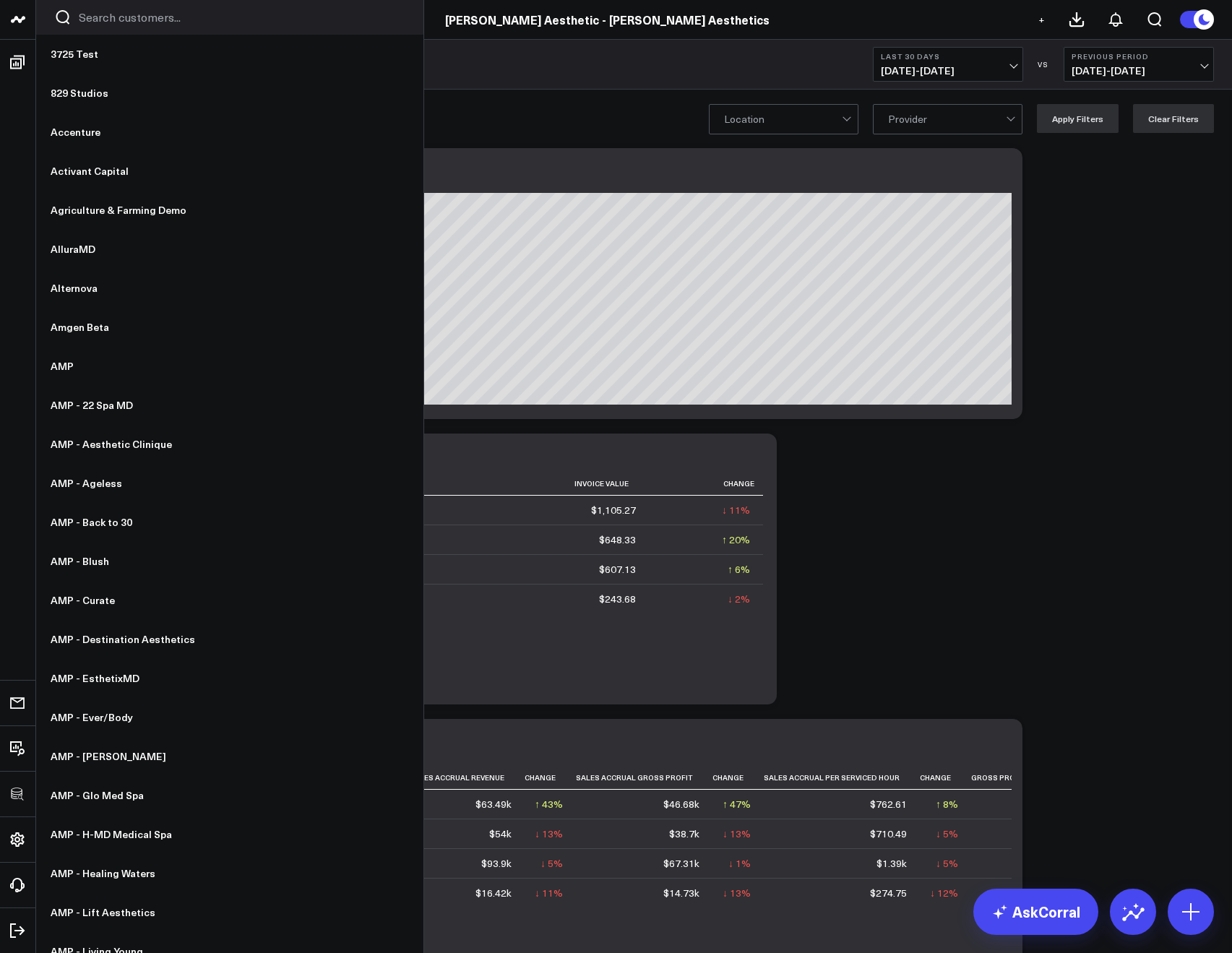
click at [72, 19] on div at bounding box center [230, 17] width 388 height 35
click at [98, 17] on input "Search customers input" at bounding box center [242, 17] width 326 height 16
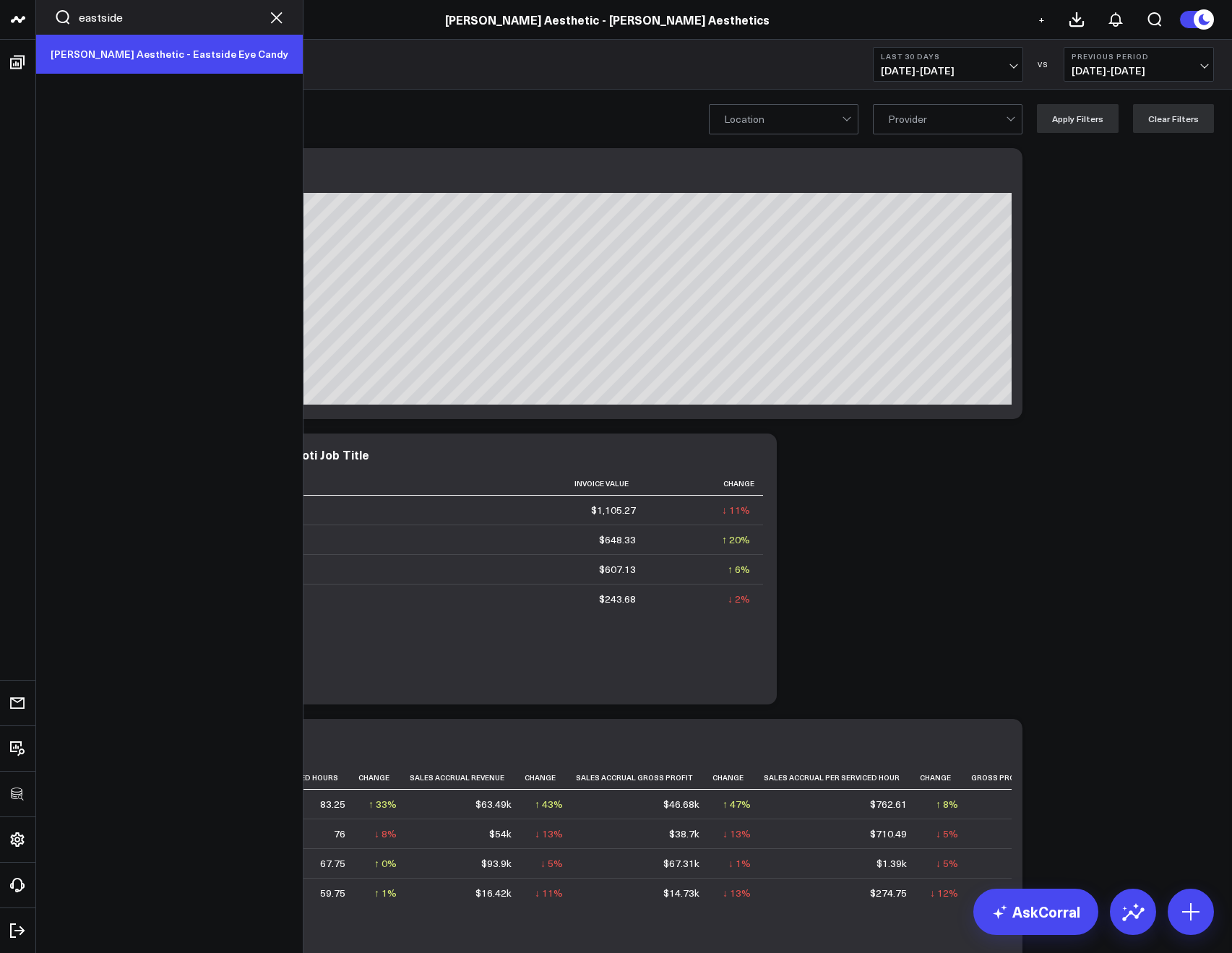
type input "eastside"
click at [95, 45] on link "[PERSON_NAME] Aesthetic - Eastside Eye Candy" at bounding box center [169, 54] width 267 height 39
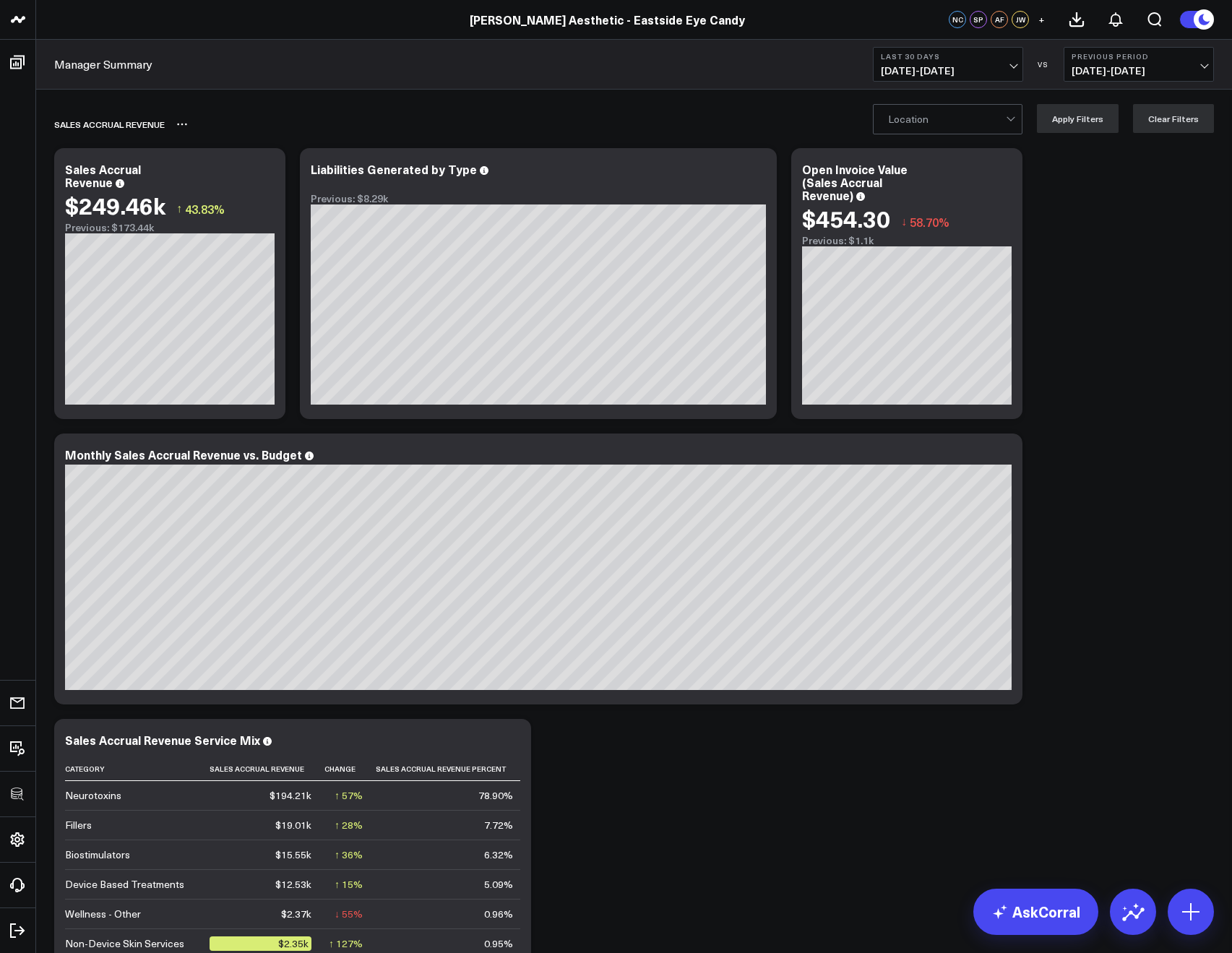
click at [878, 131] on div "Sales Accrual Revenue" at bounding box center [551, 125] width 993 height 33
click at [888, 127] on div "Location" at bounding box center [947, 119] width 150 height 30
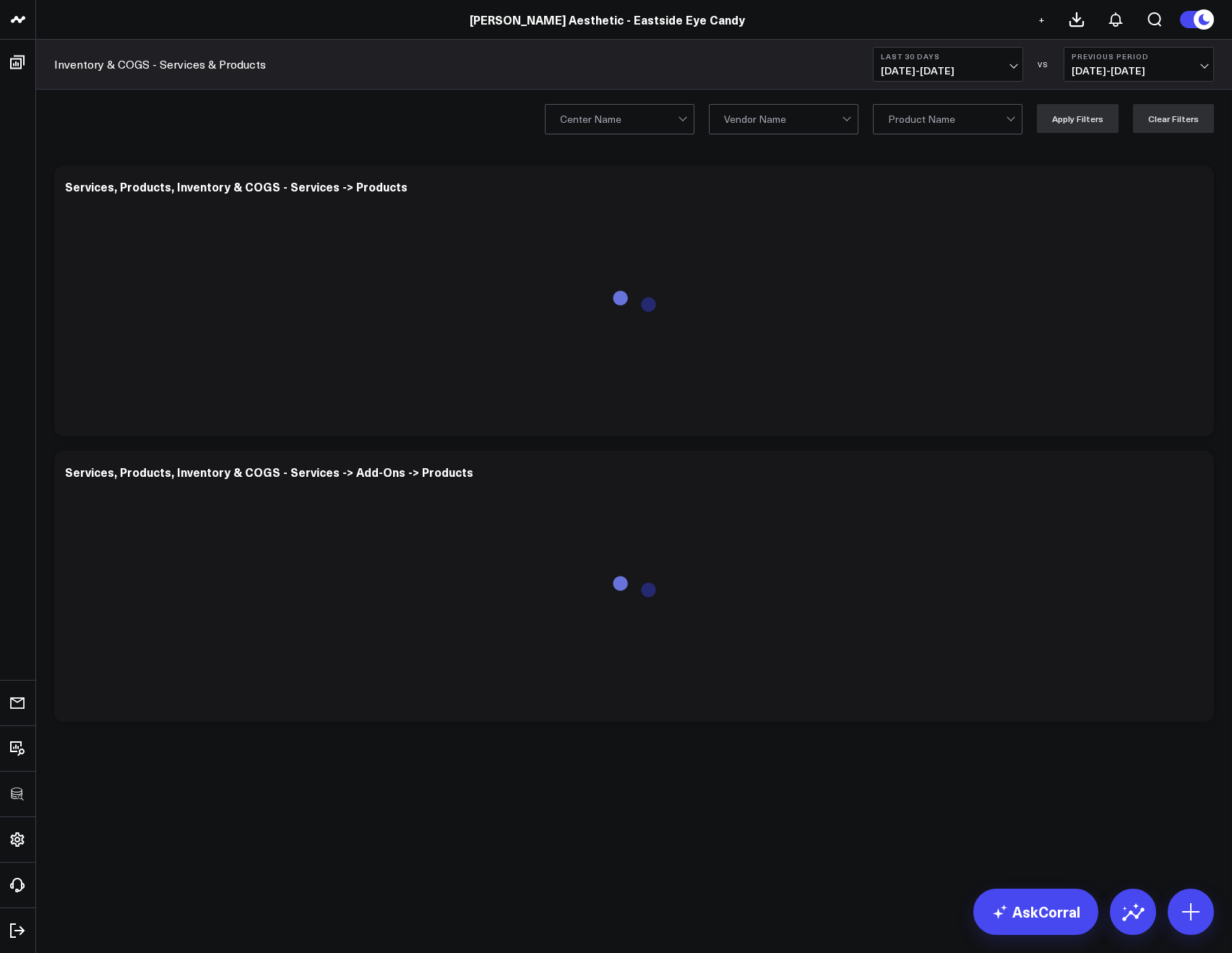
click at [809, 84] on div "Inventory & COGS - Services & Products Last 30 Days [DATE] - [DATE] VS Previous…" at bounding box center [634, 65] width 1196 height 50
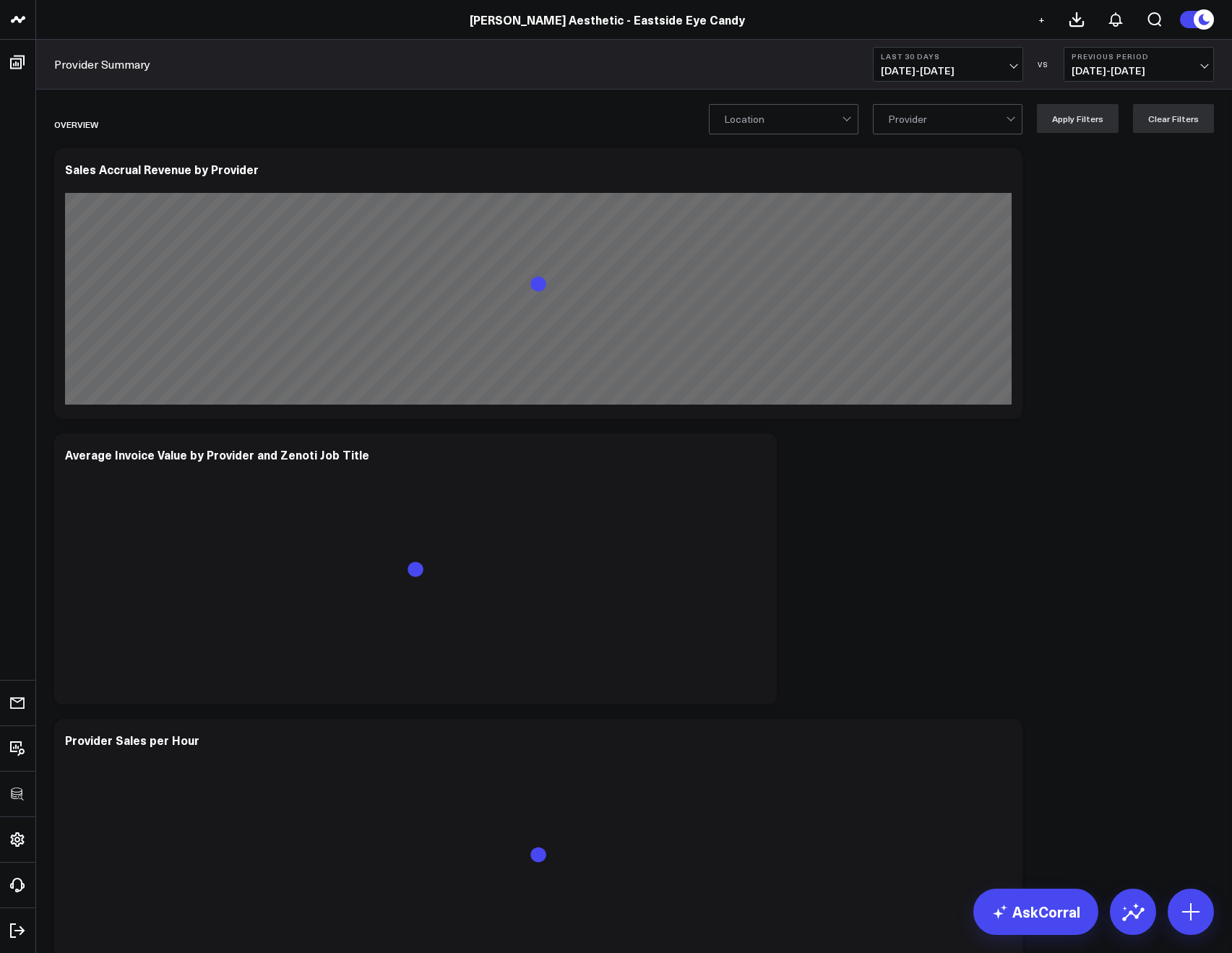
click at [725, 128] on div "Location" at bounding box center [783, 119] width 150 height 30
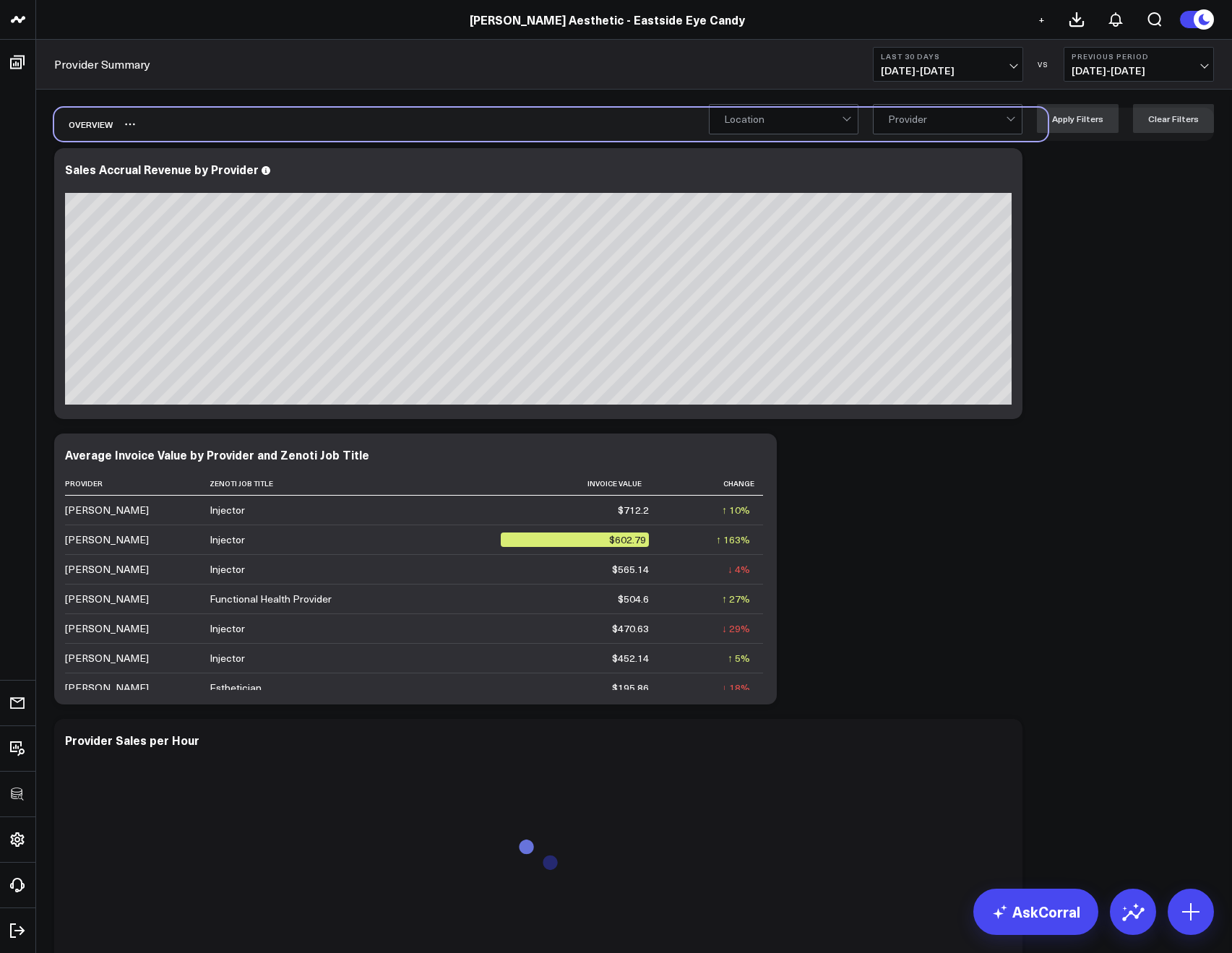
click at [572, 116] on div "Overview" at bounding box center [551, 125] width 993 height 33
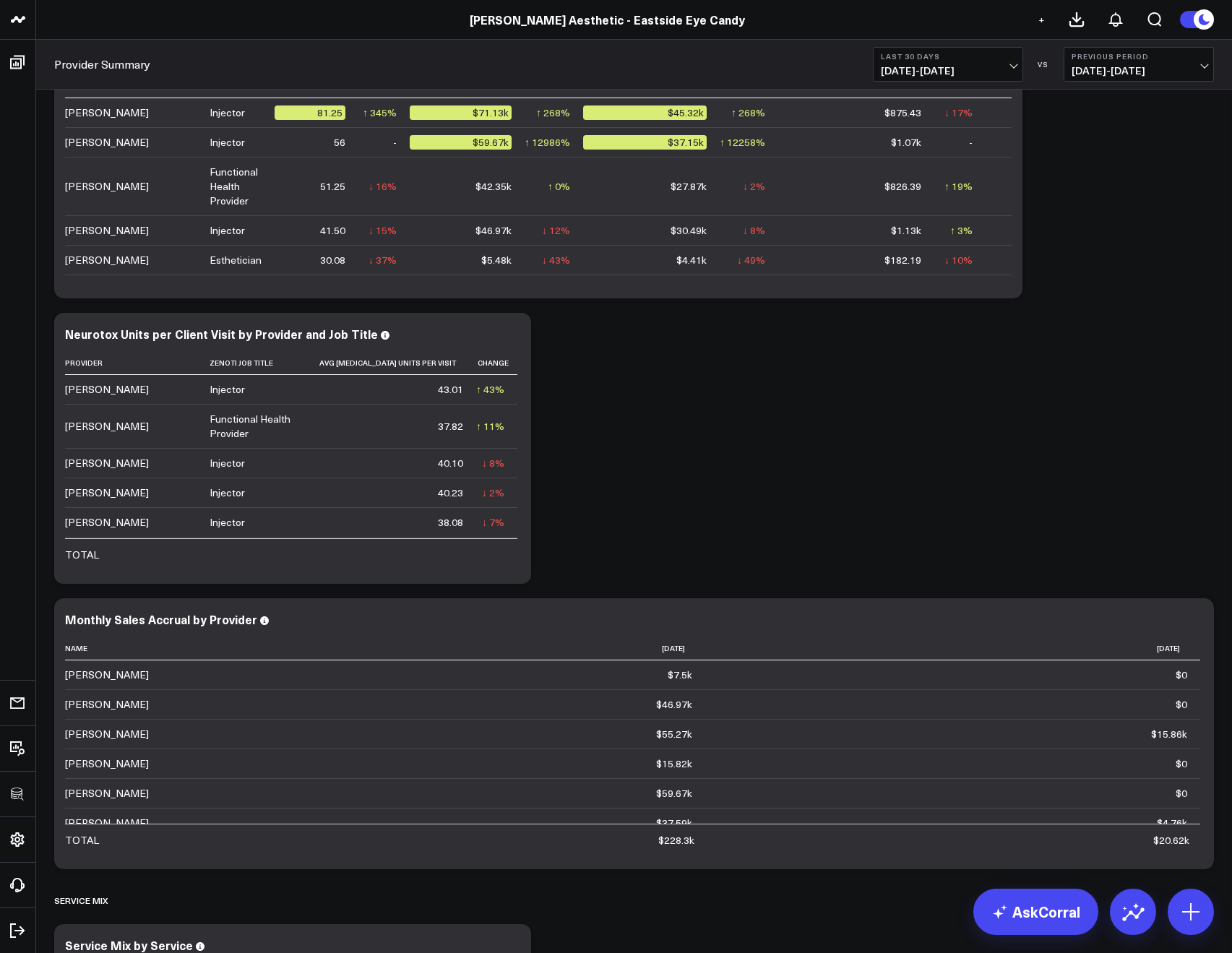
scroll to position [640, 0]
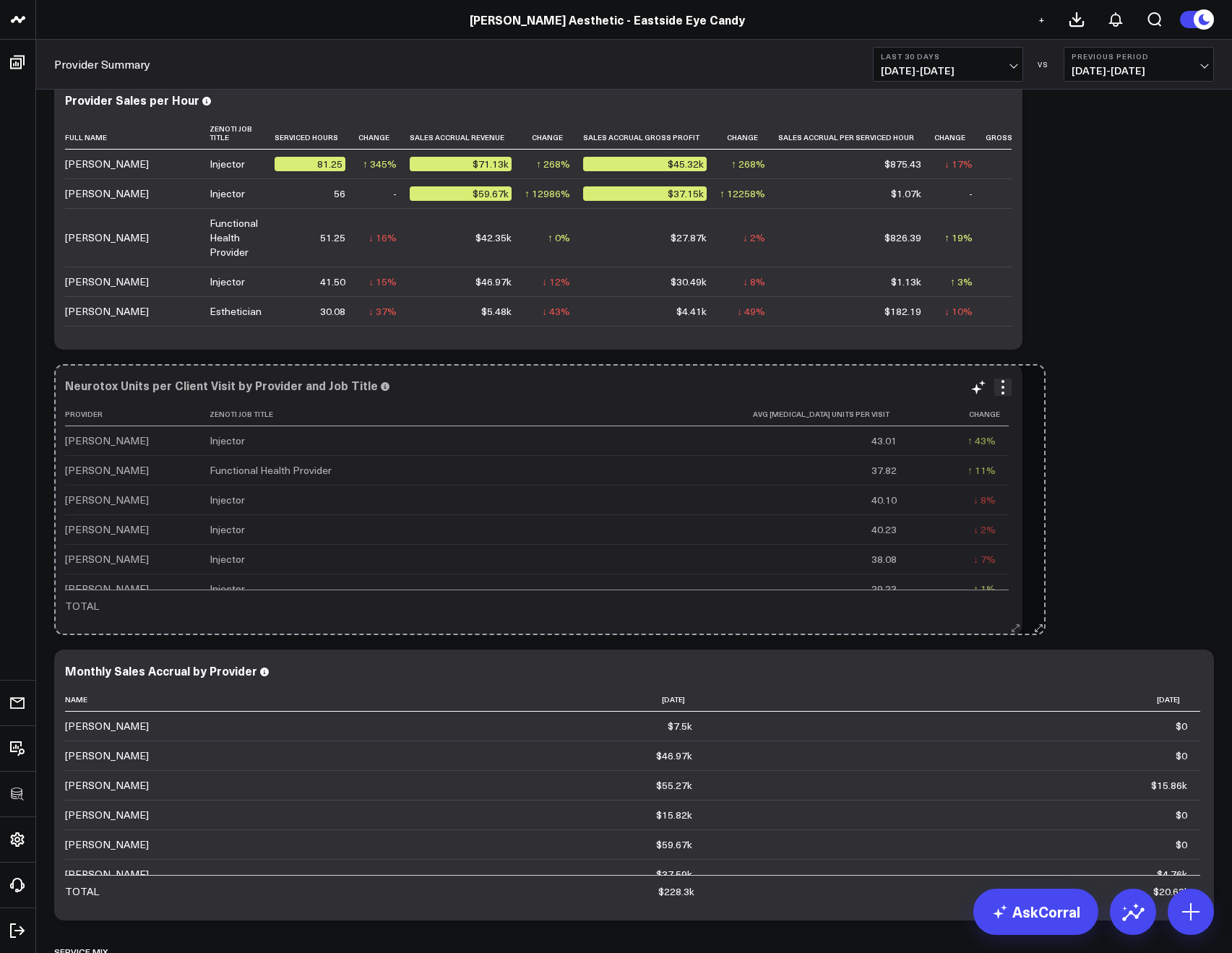
drag, startPoint x: 527, startPoint y: 628, endPoint x: 1016, endPoint y: 566, distance: 492.9
click at [1016, 566] on div "Neurotox Units per Client Visit by Provider and Job Title Provider Zenoti Job T…" at bounding box center [539, 499] width 968 height 271
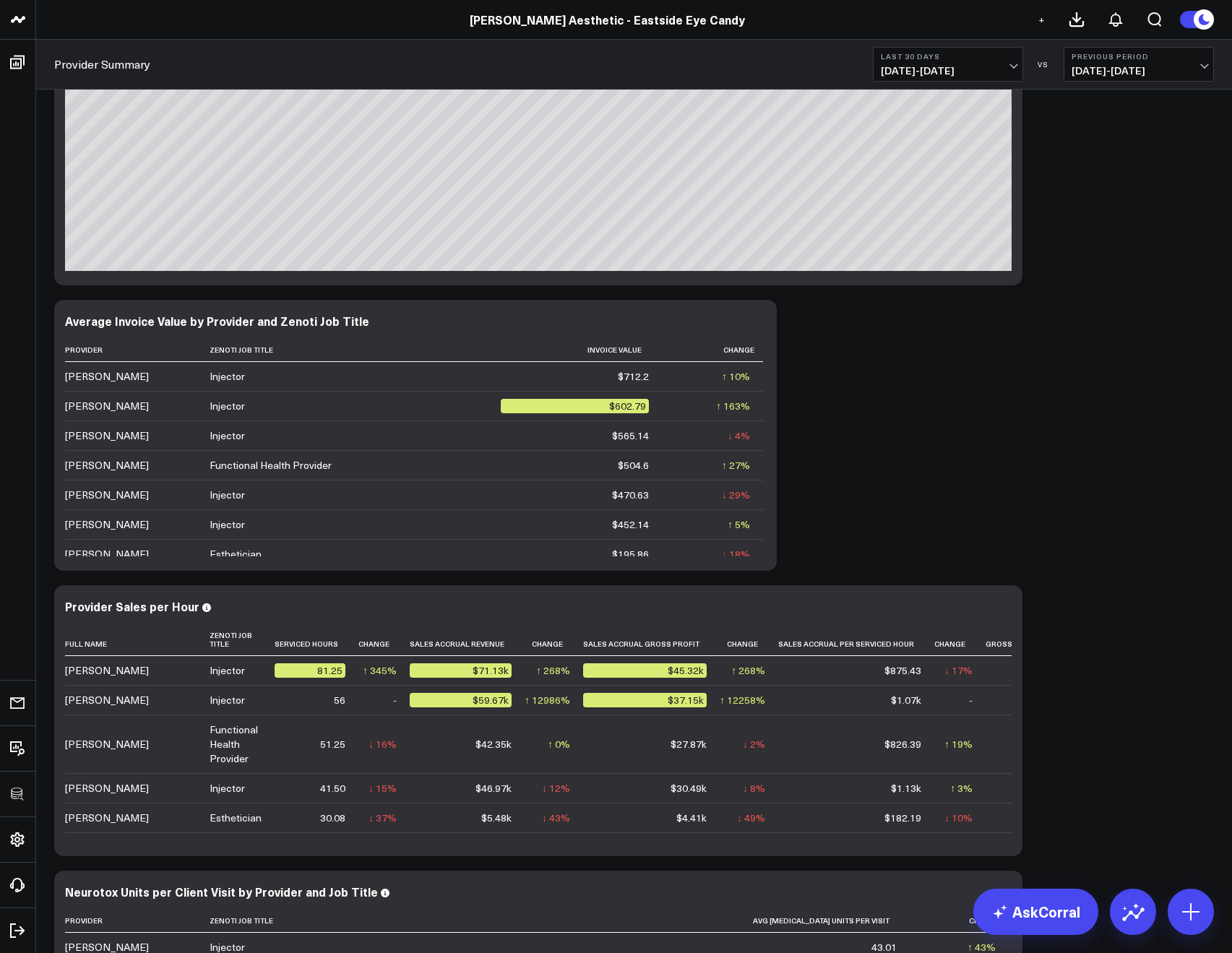
scroll to position [131, 0]
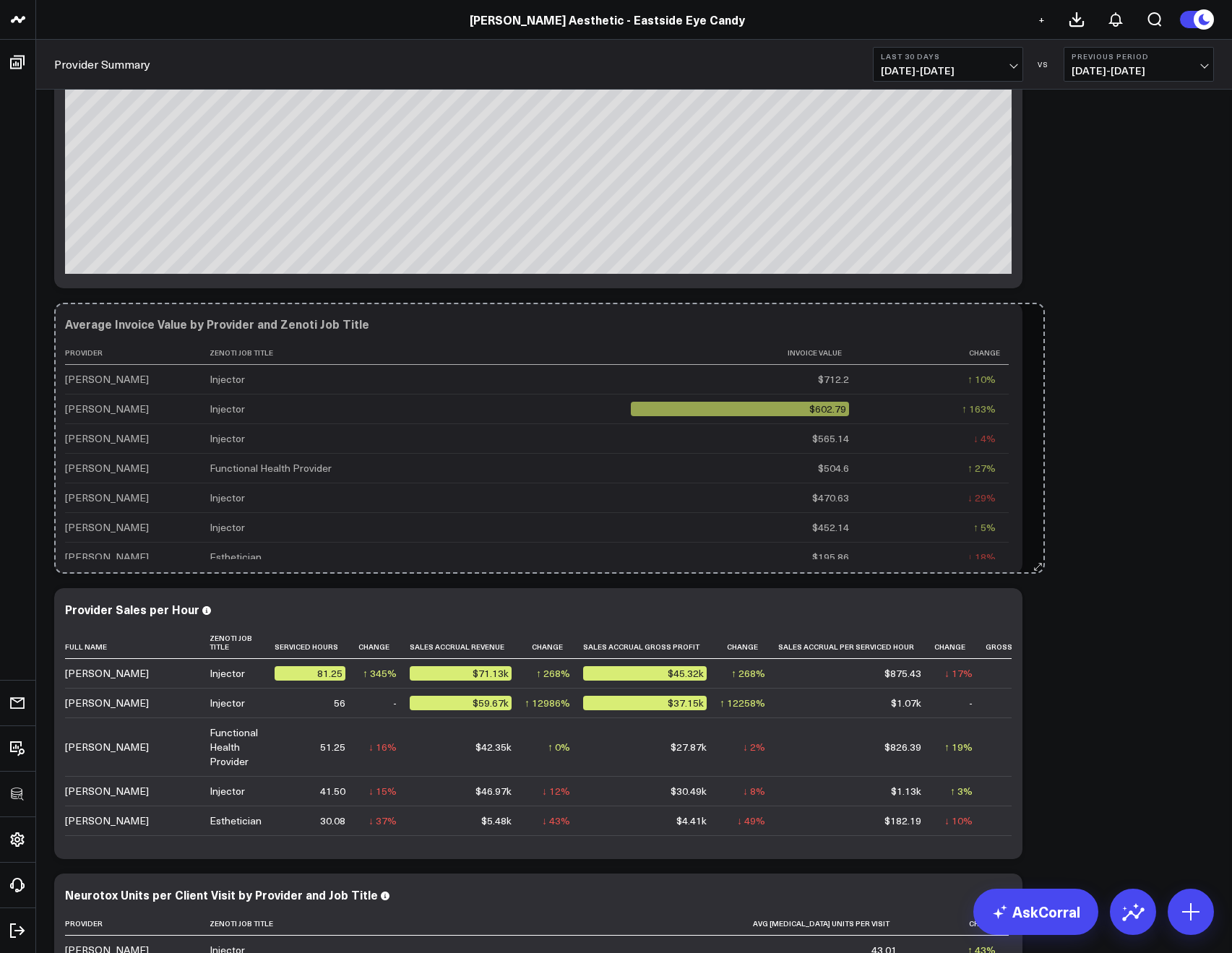
drag, startPoint x: 767, startPoint y: 563, endPoint x: 1034, endPoint y: 532, distance: 268.8
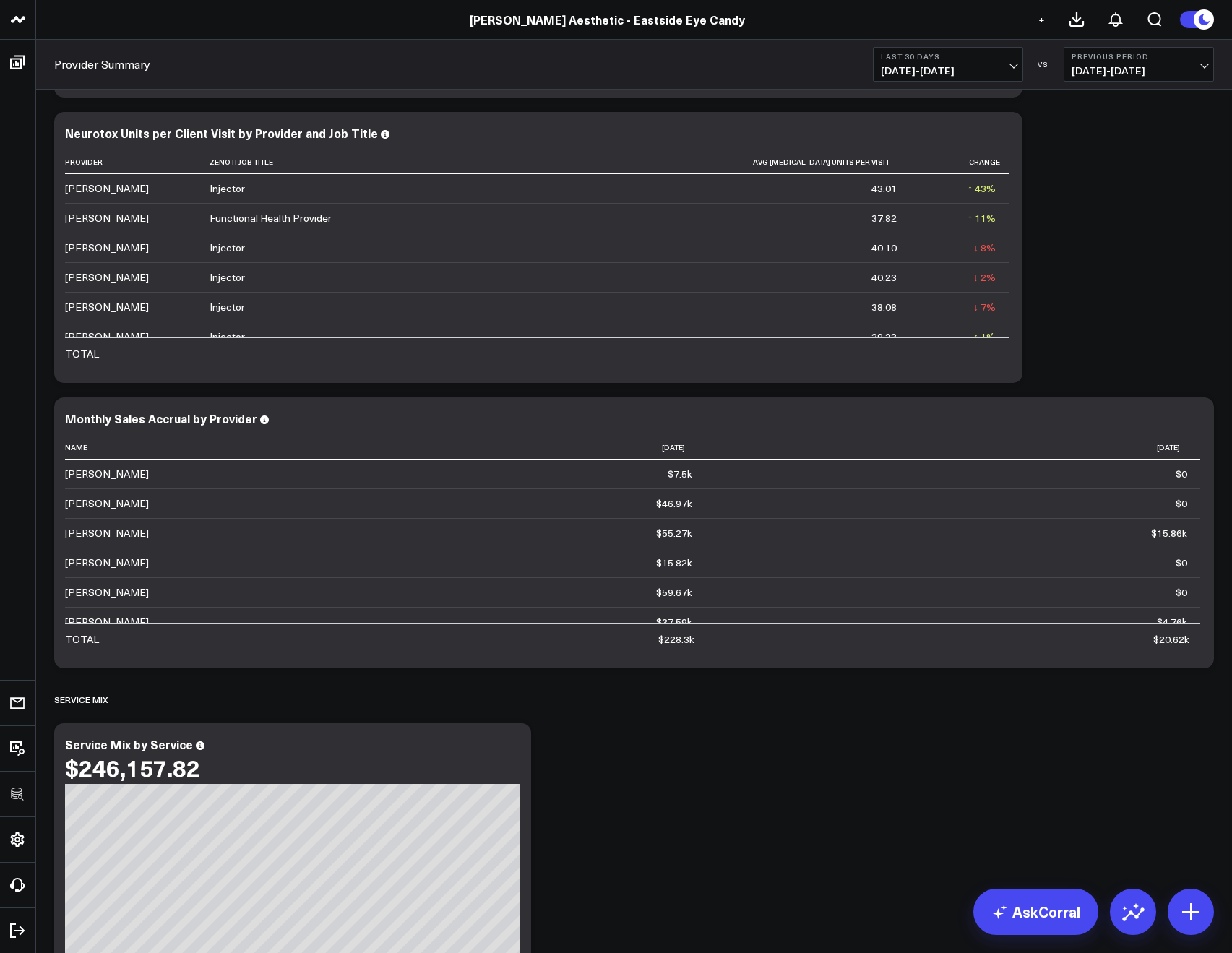
scroll to position [284, 0]
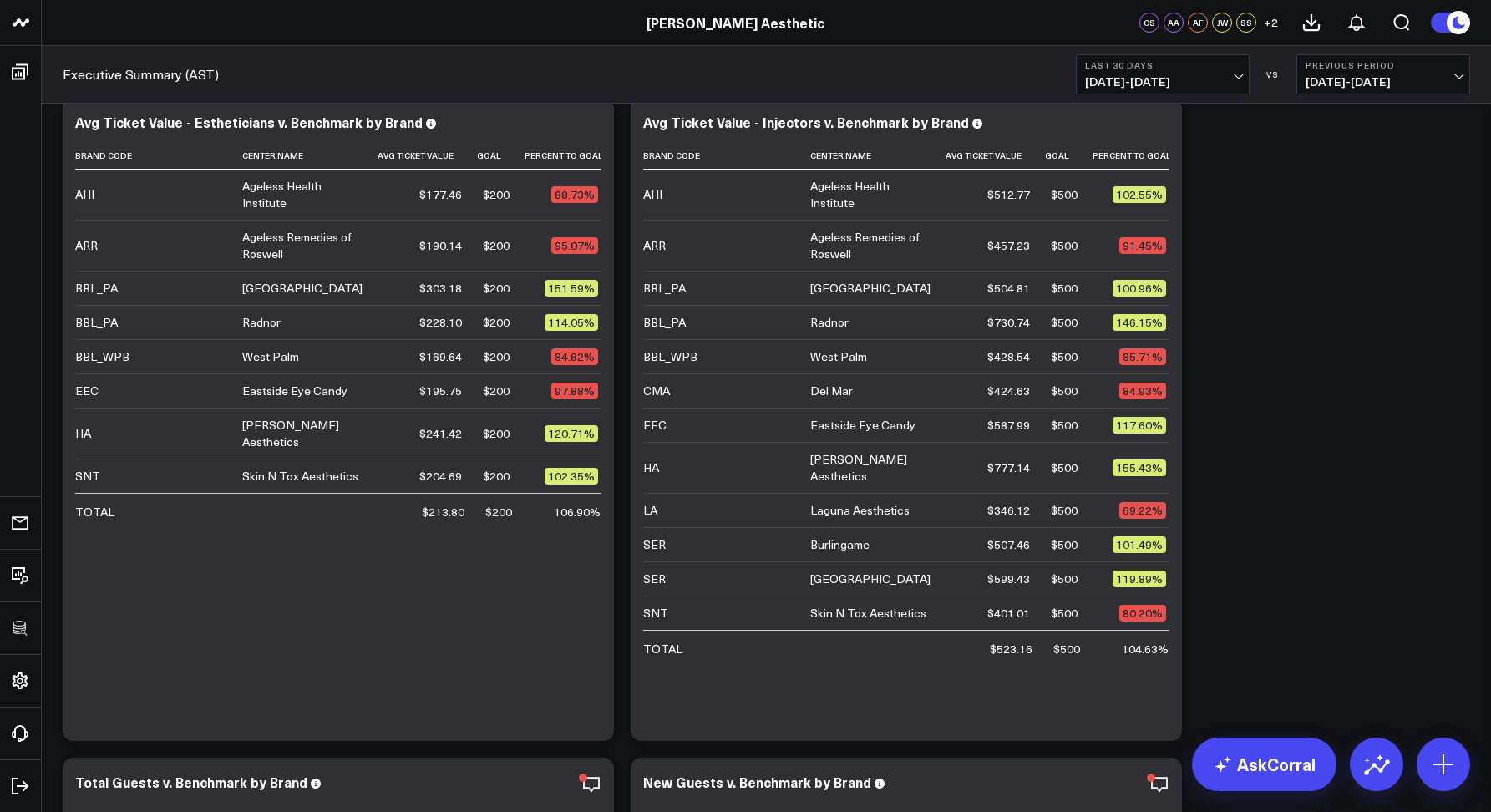
scroll to position [1978, 0]
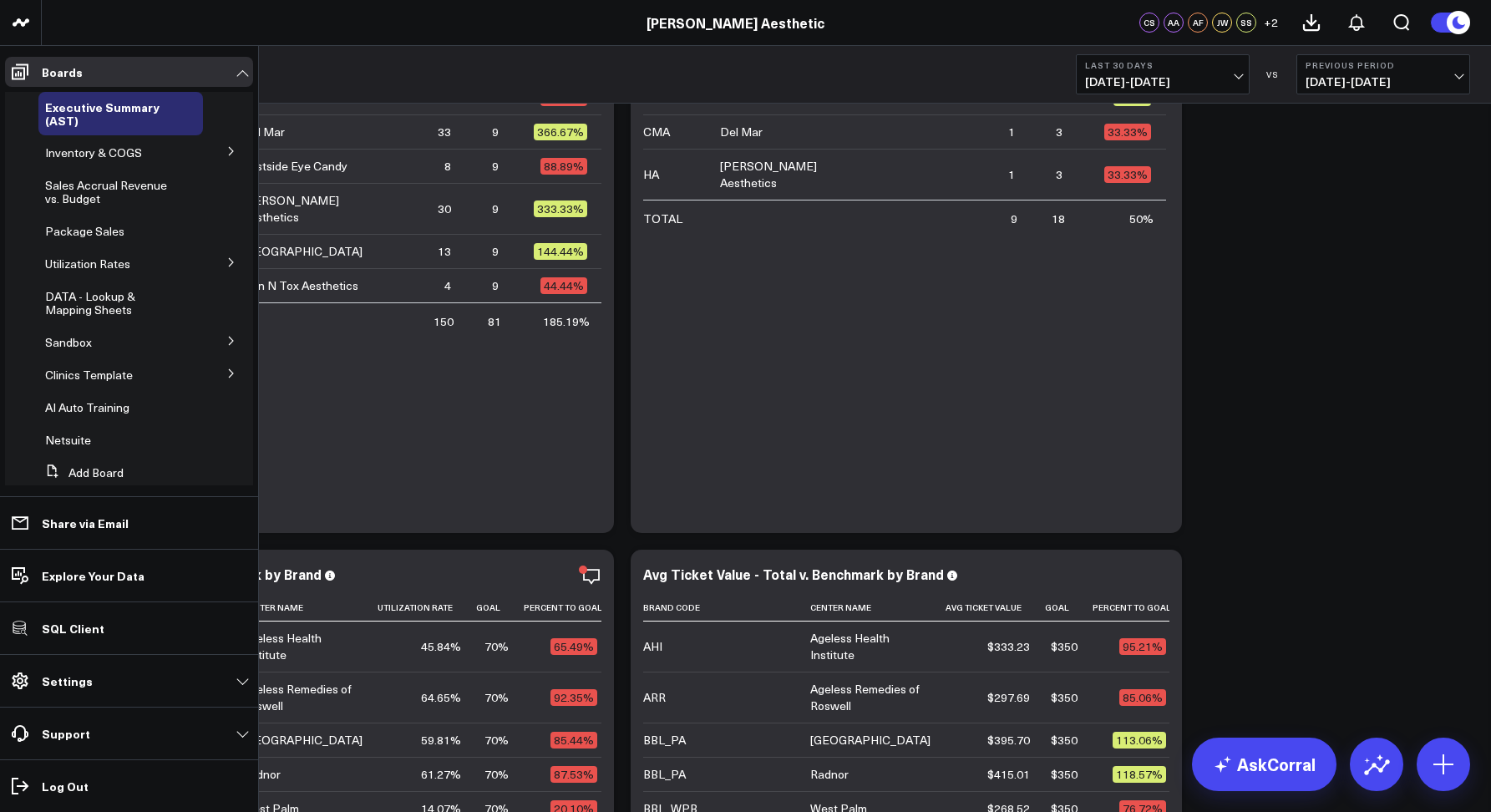
click at [229, 372] on icon at bounding box center [231, 374] width 4 height 9
click at [226, 400] on icon at bounding box center [231, 403] width 10 height 10
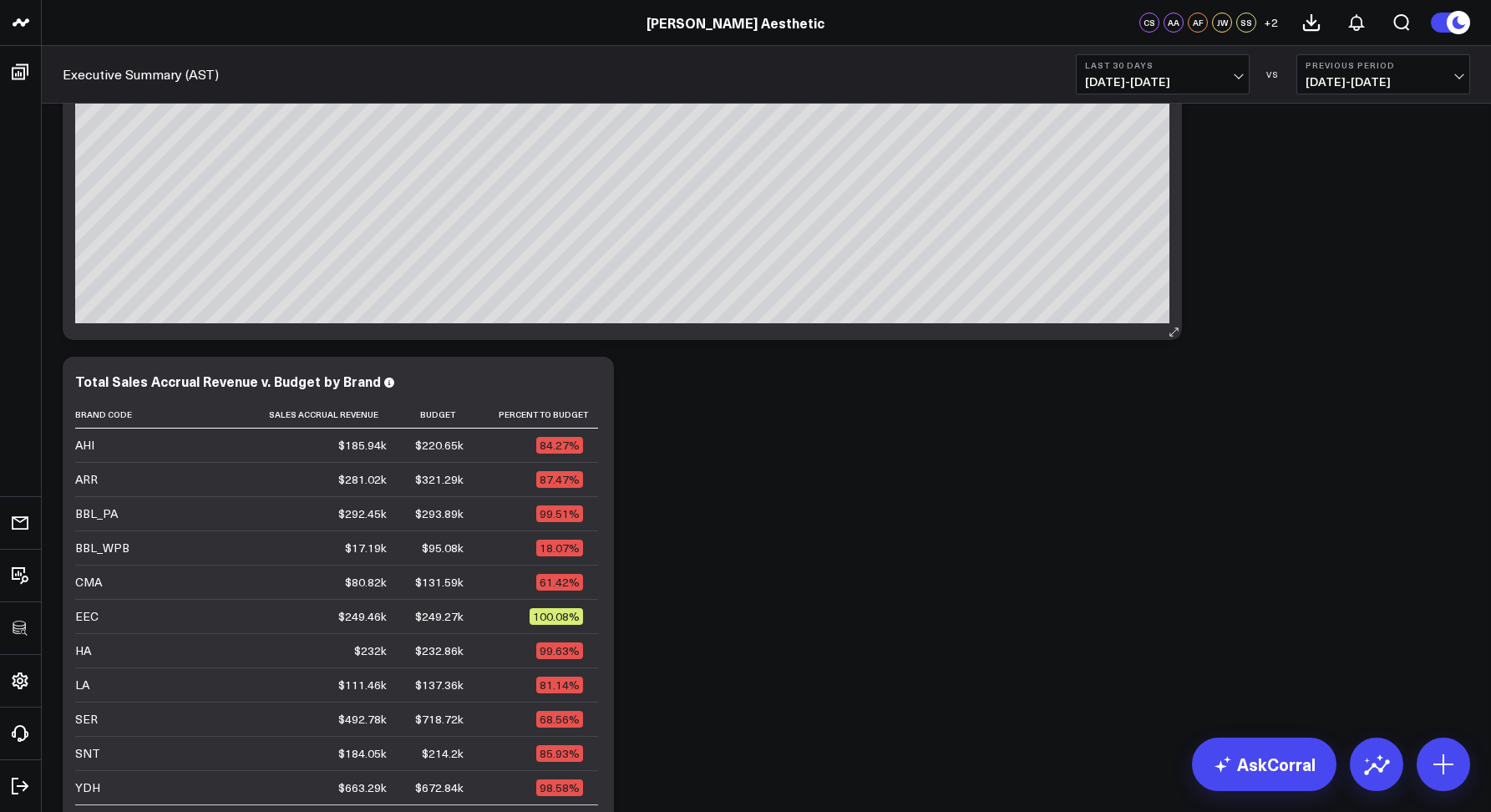
scroll to position [0, 0]
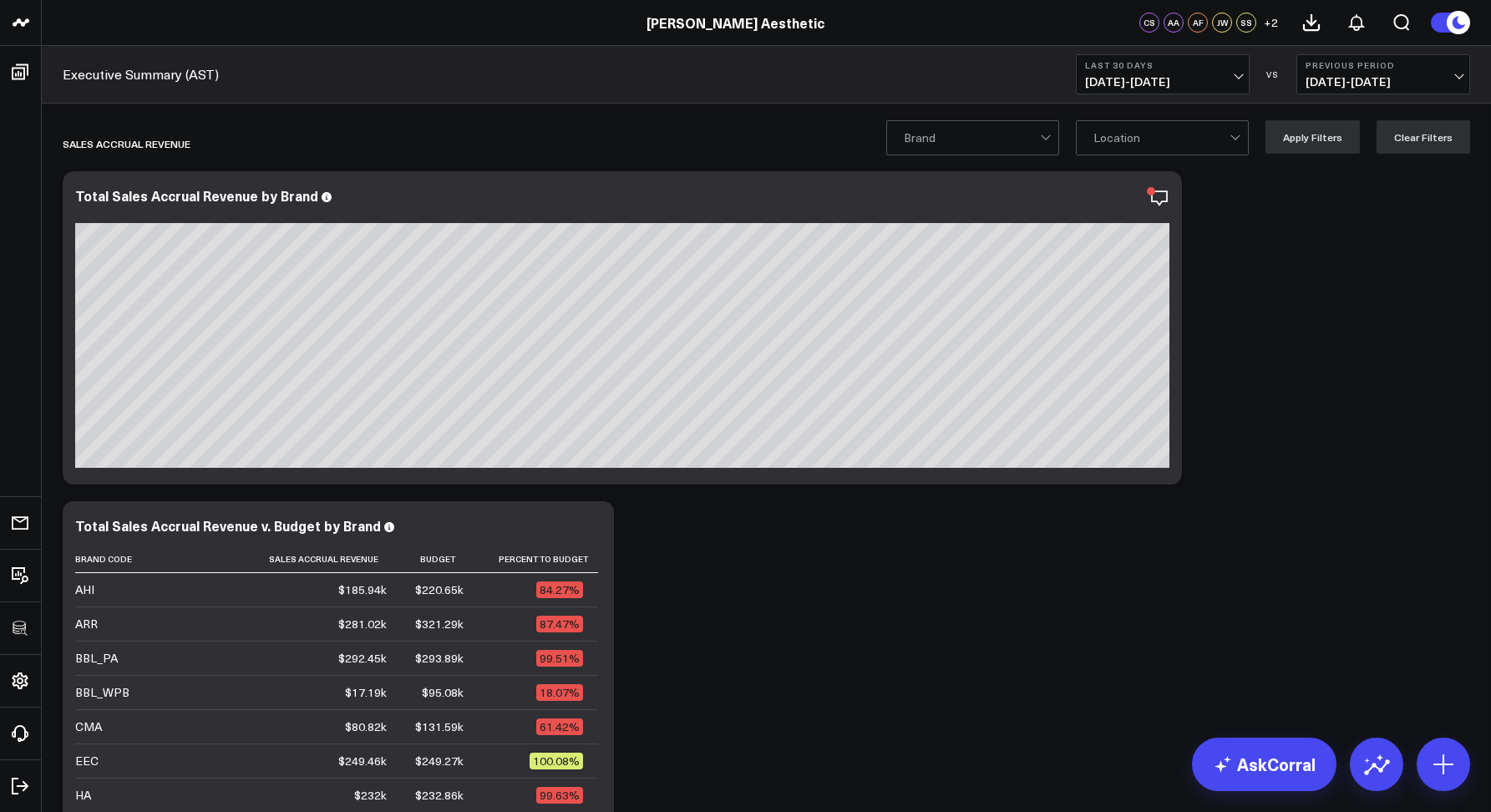
click at [440, 47] on div "Executive Summary (AST) Last 30 Days 08/05/25 - 09/03/25 VS Previous Period 07/…" at bounding box center [767, 75] width 1450 height 58
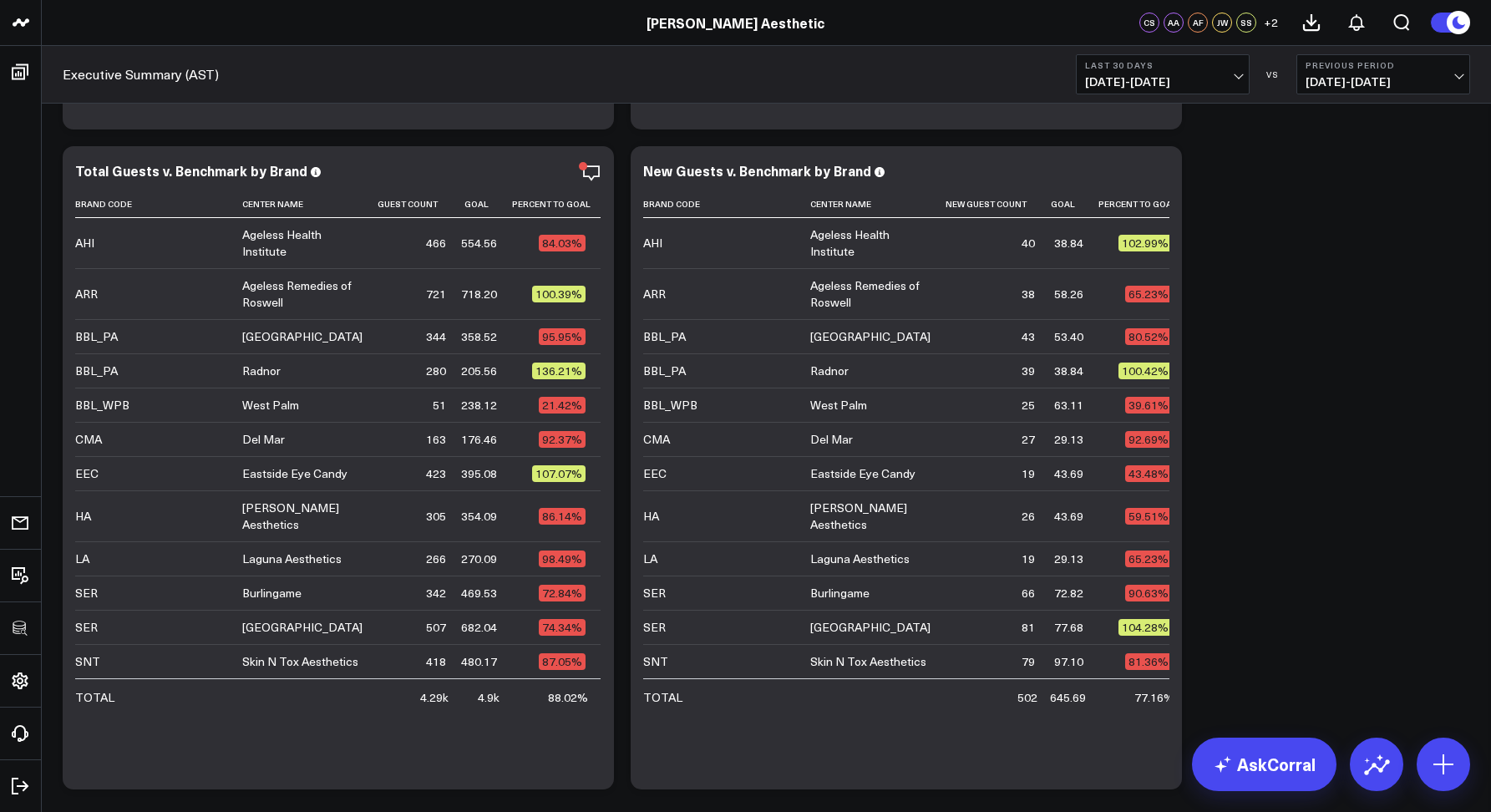
scroll to position [3712, 0]
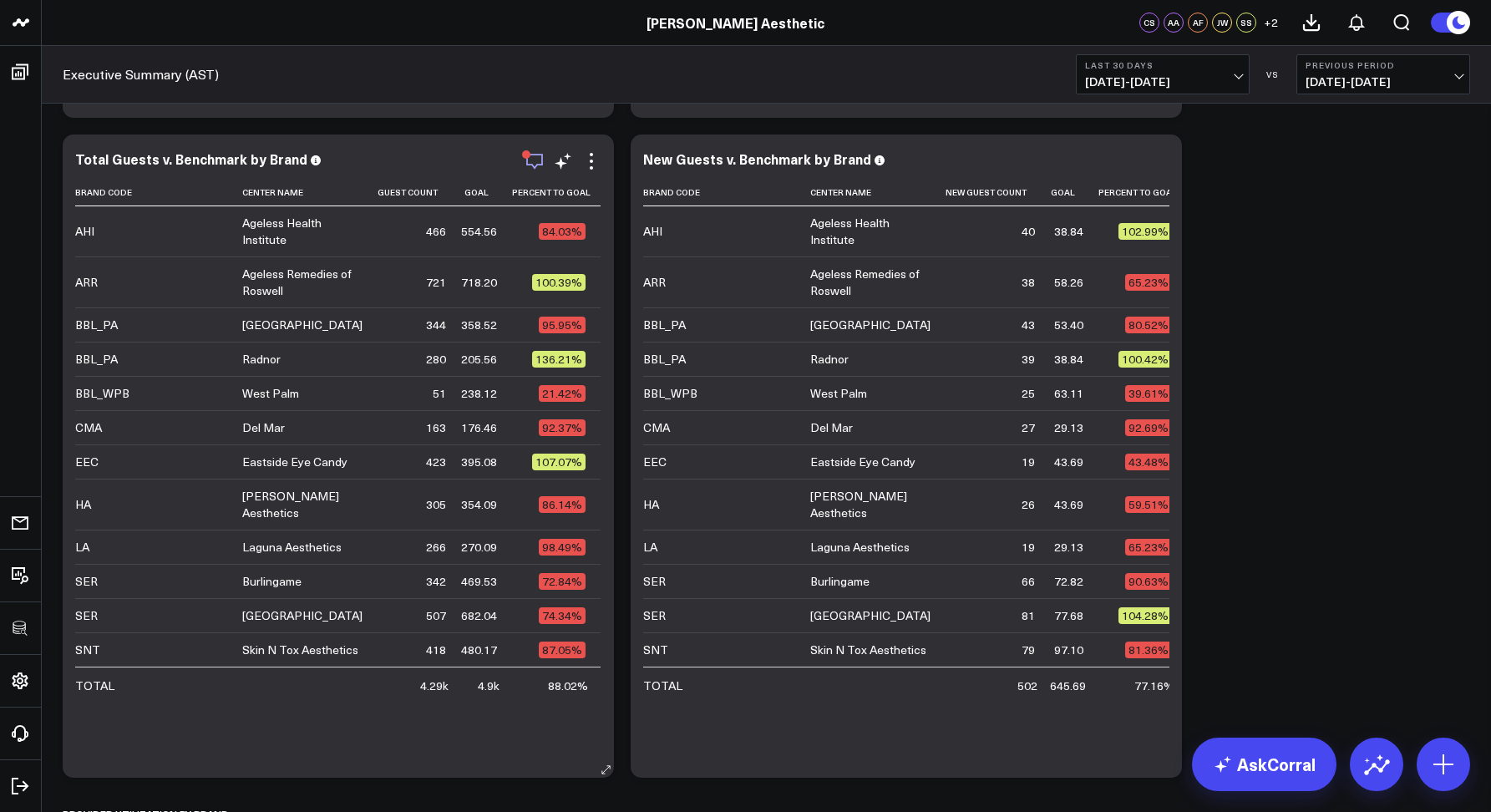
click at [539, 167] on icon "button" at bounding box center [535, 161] width 20 height 20
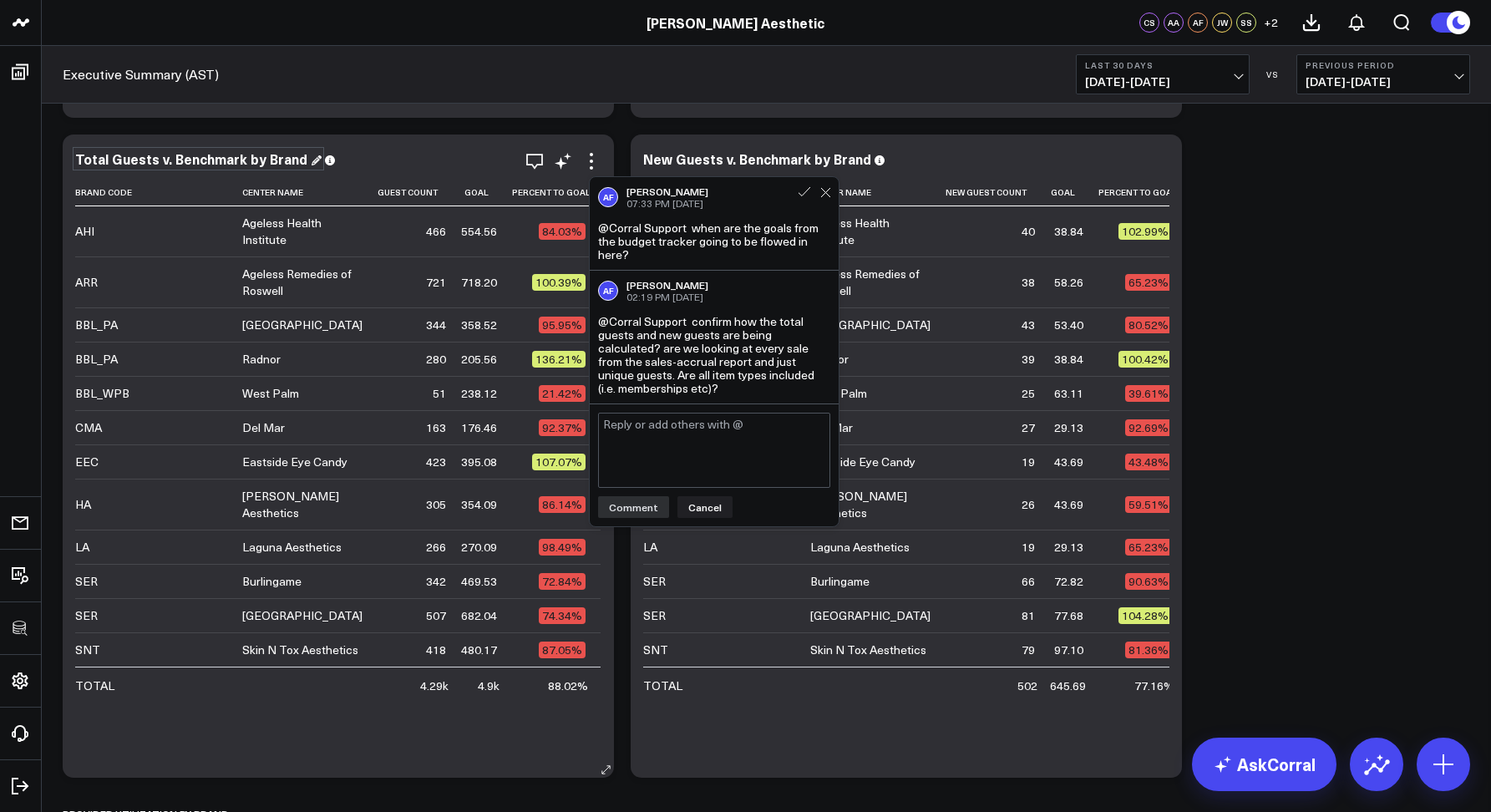
click at [241, 165] on div "Total Guests v. Benchmark by Brand" at bounding box center [198, 158] width 246 height 18
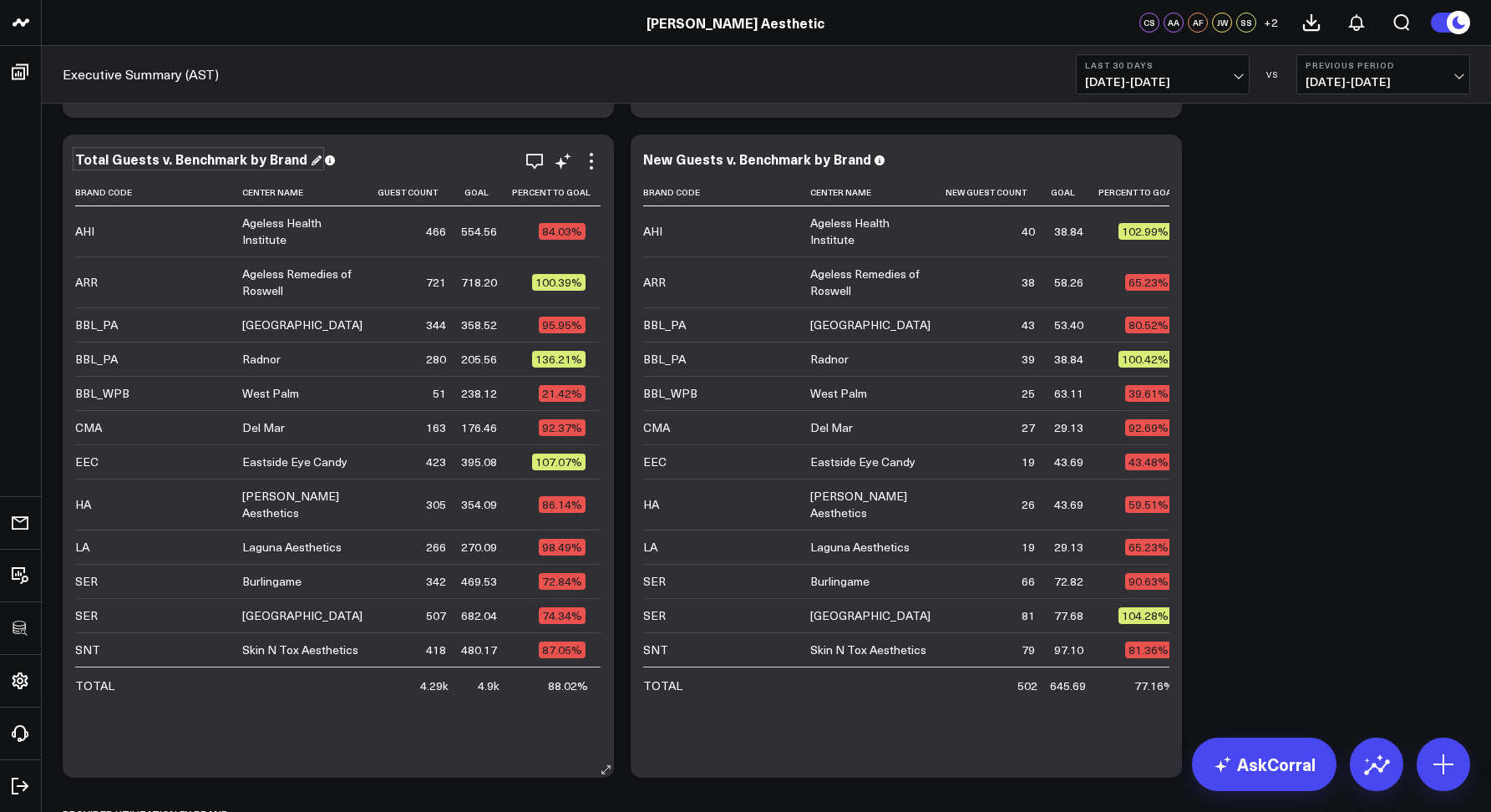
click at [236, 160] on div "Total Guests v. Benchmark by Brand" at bounding box center [198, 158] width 246 height 18
copy div "Total Guests v. Benchmark by Brand"
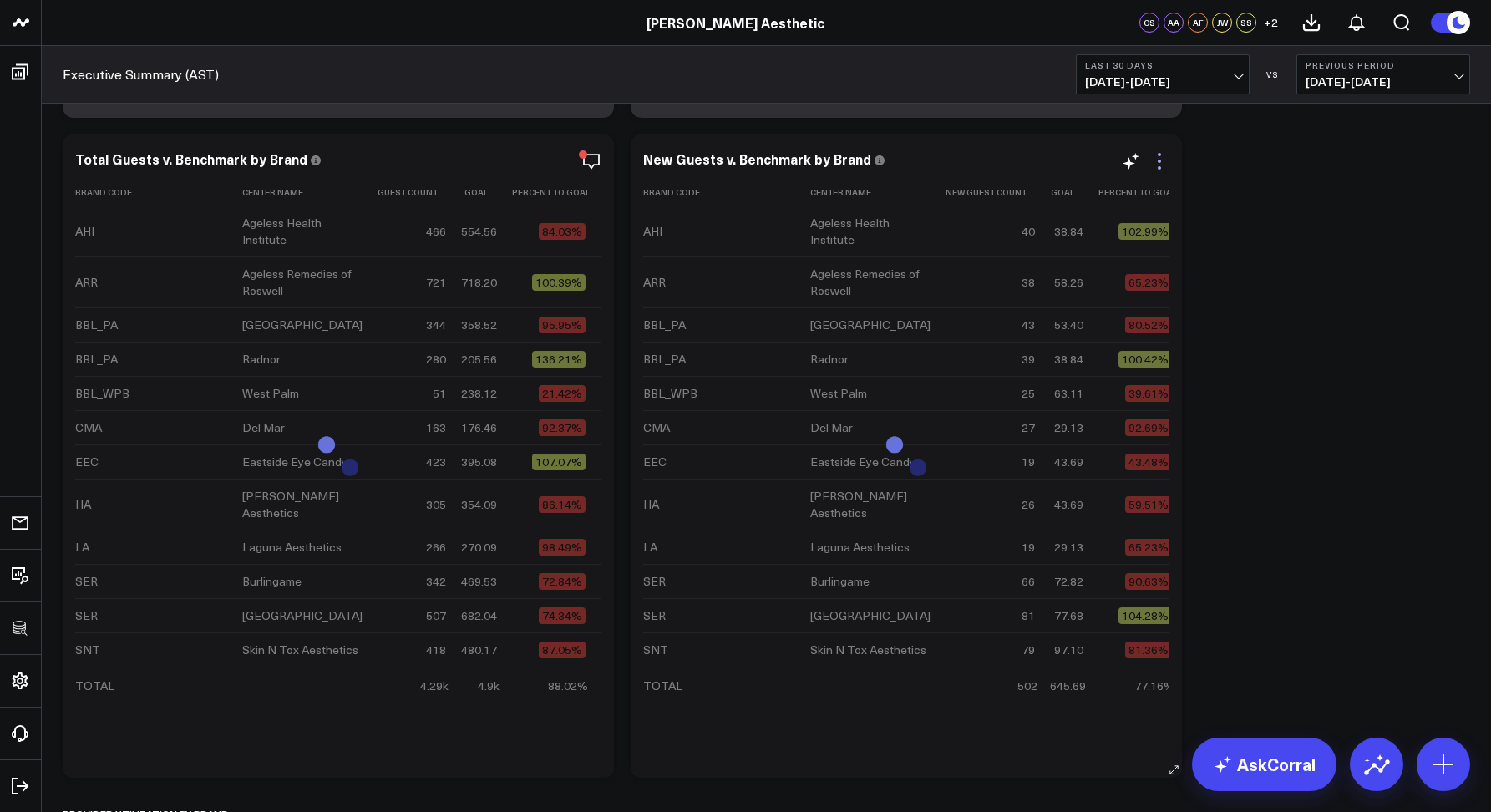
click at [1158, 162] on icon at bounding box center [1159, 161] width 20 height 20
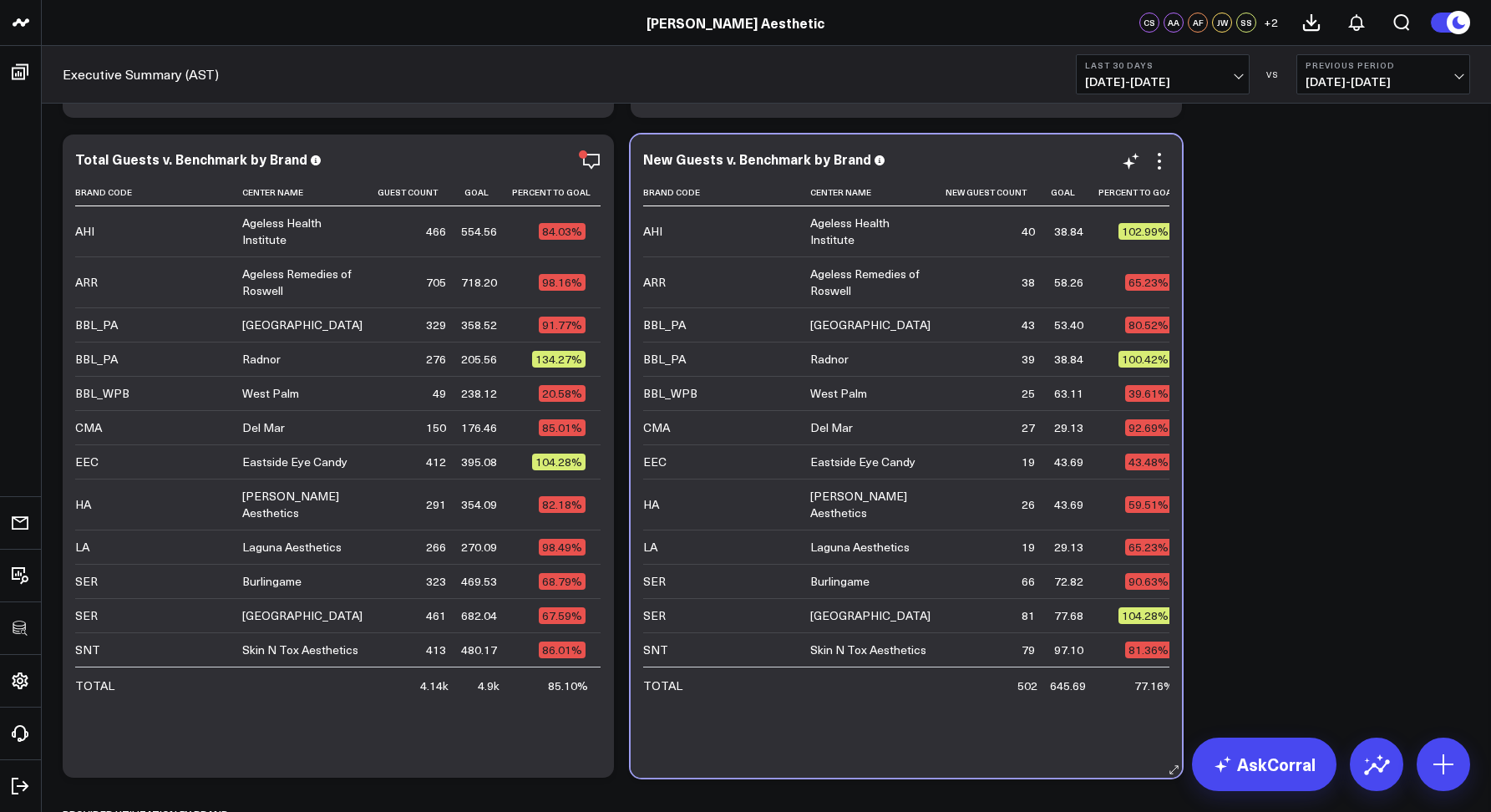
click at [805, 169] on div "New Guests v. Benchmark by Brand" at bounding box center [907, 161] width 527 height 19
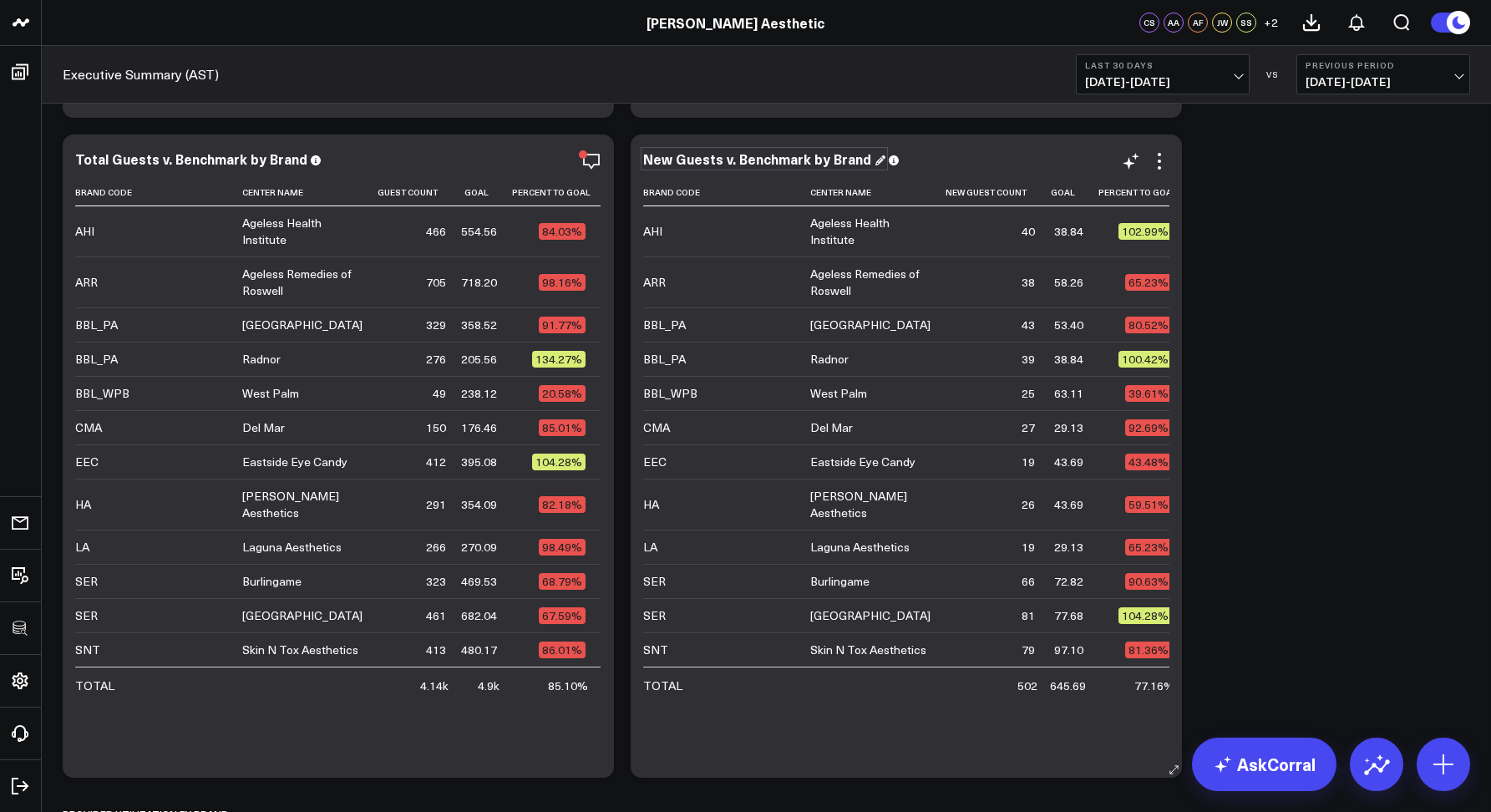
click at [784, 162] on div "New Guests v. Benchmark by Brand" at bounding box center [764, 158] width 242 height 18
click at [783, 162] on div "New Guests v. Benchmark by Brand" at bounding box center [764, 158] width 242 height 18
click at [777, 160] on div "New Guests v. Benchmark by Brand" at bounding box center [764, 158] width 242 height 18
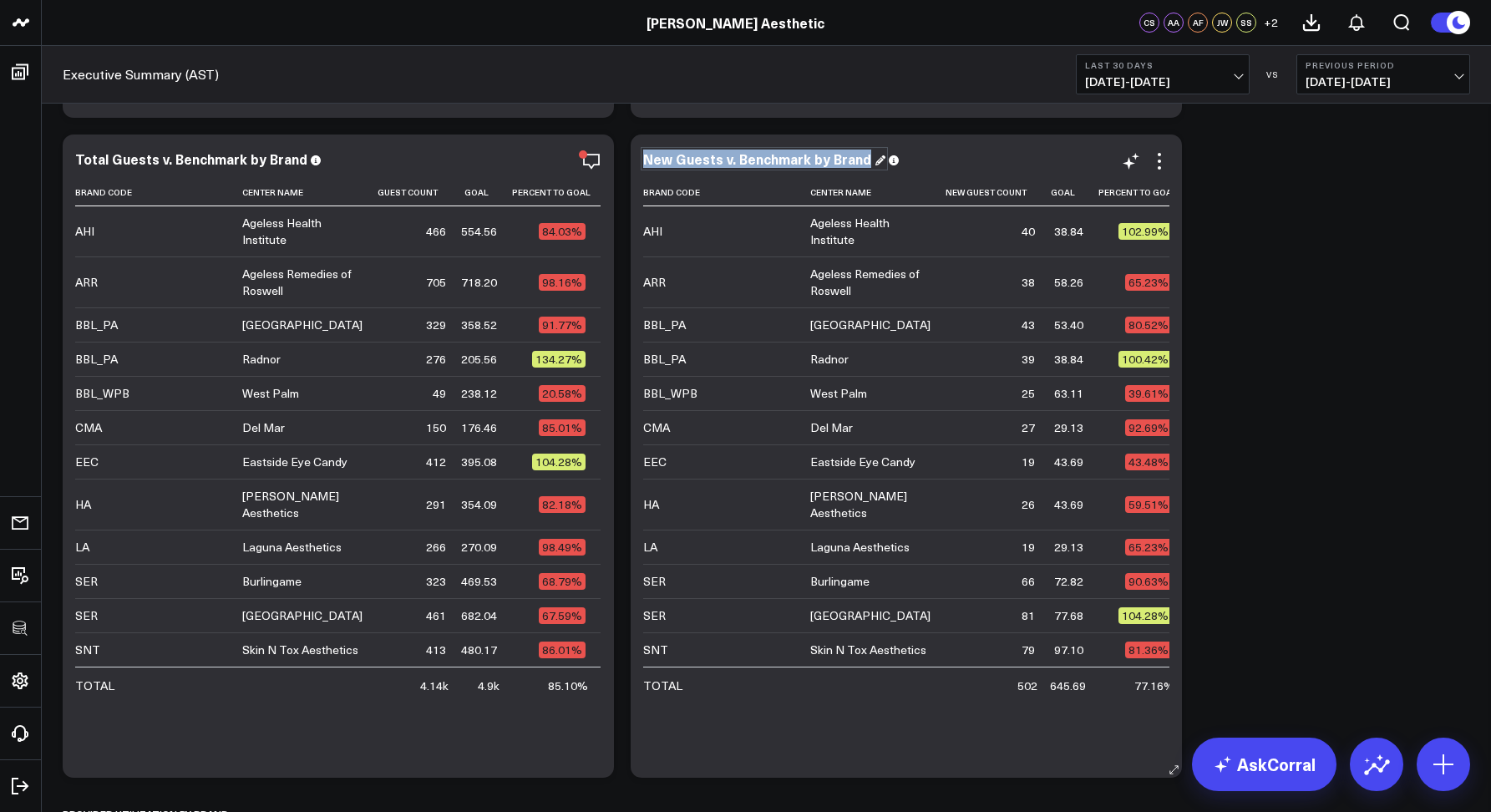
copy div "New Guests v. Benchmark by Brand"
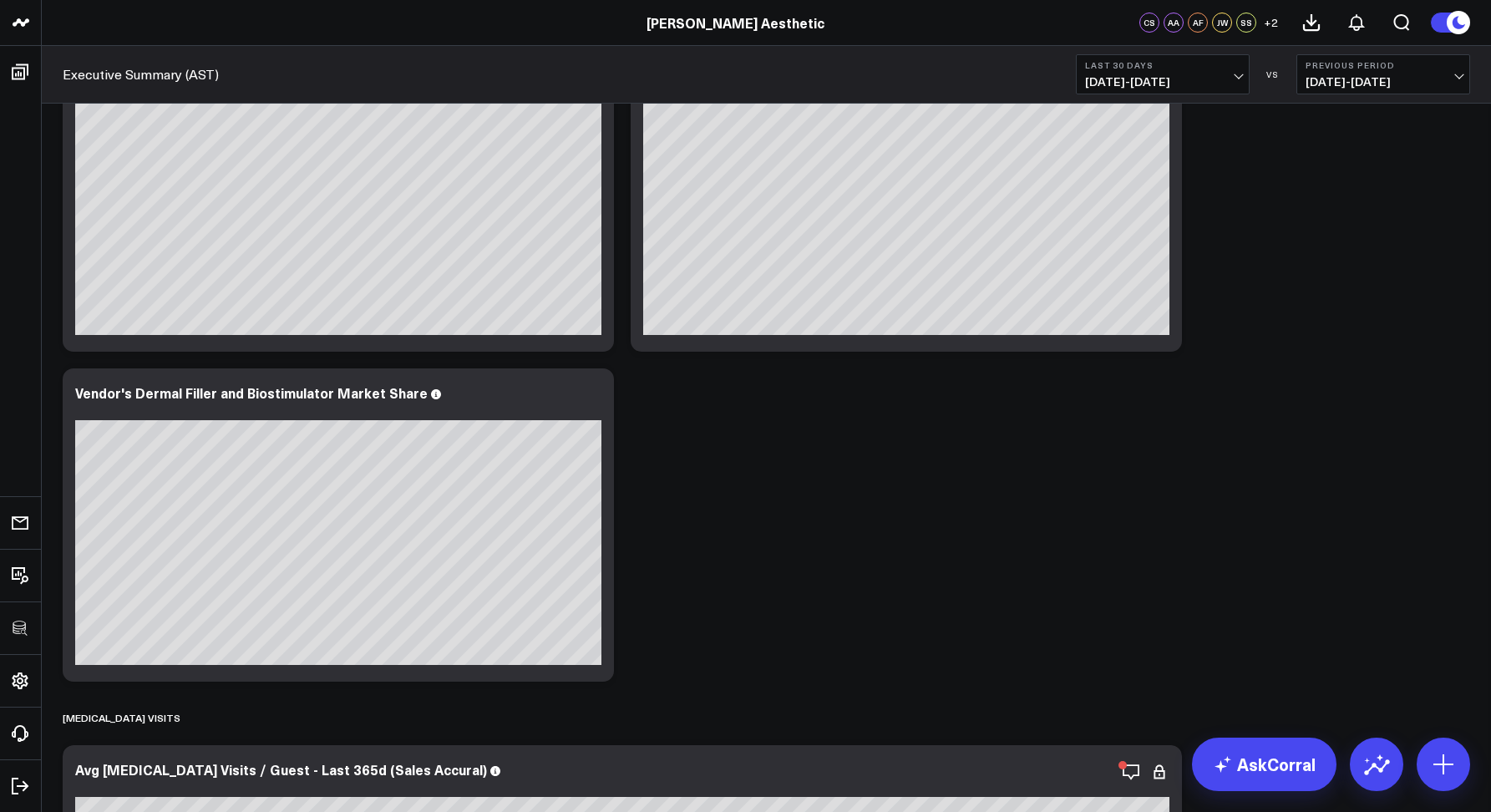
scroll to position [13444, 0]
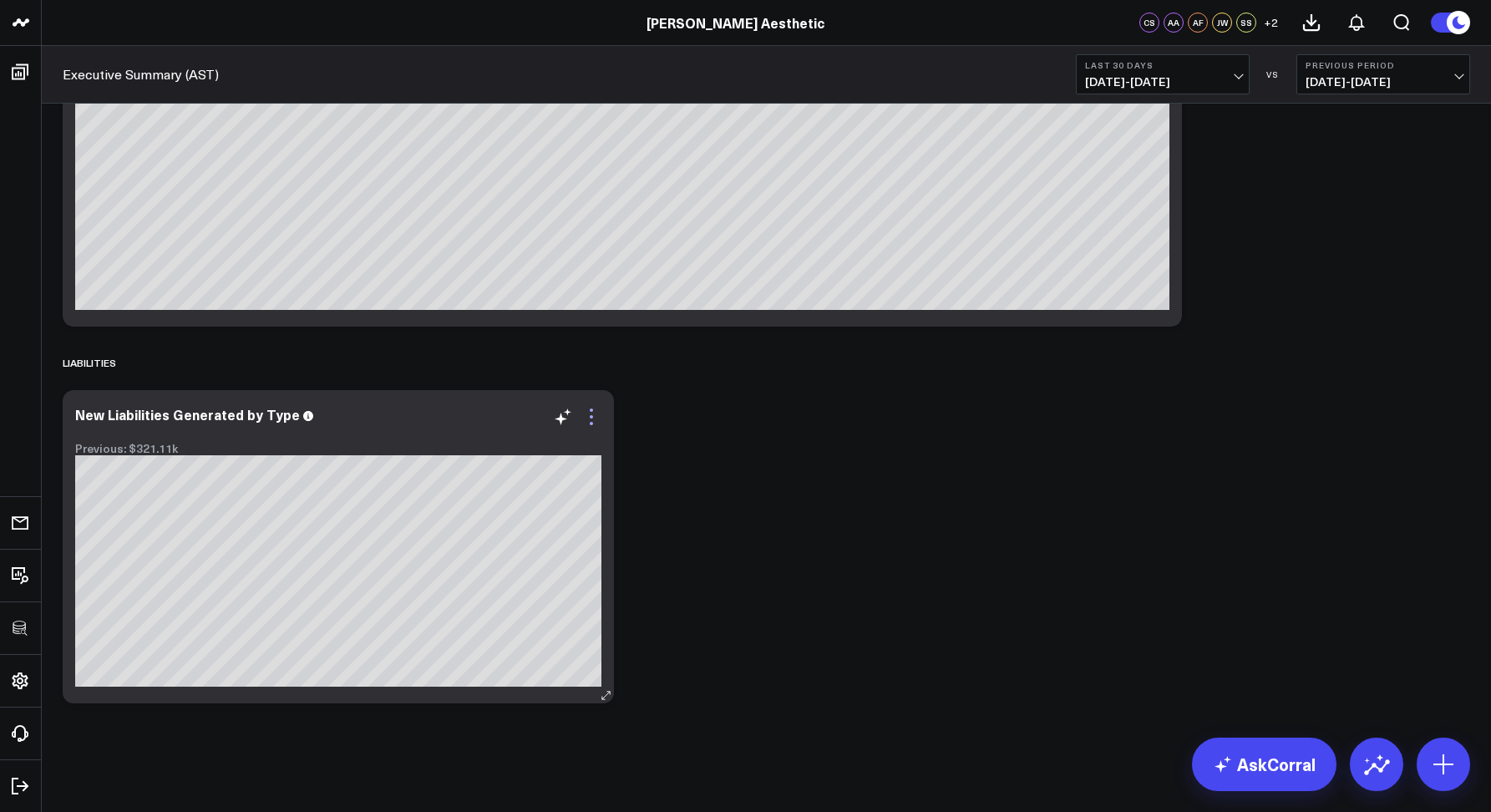
click at [586, 418] on icon at bounding box center [591, 416] width 20 height 20
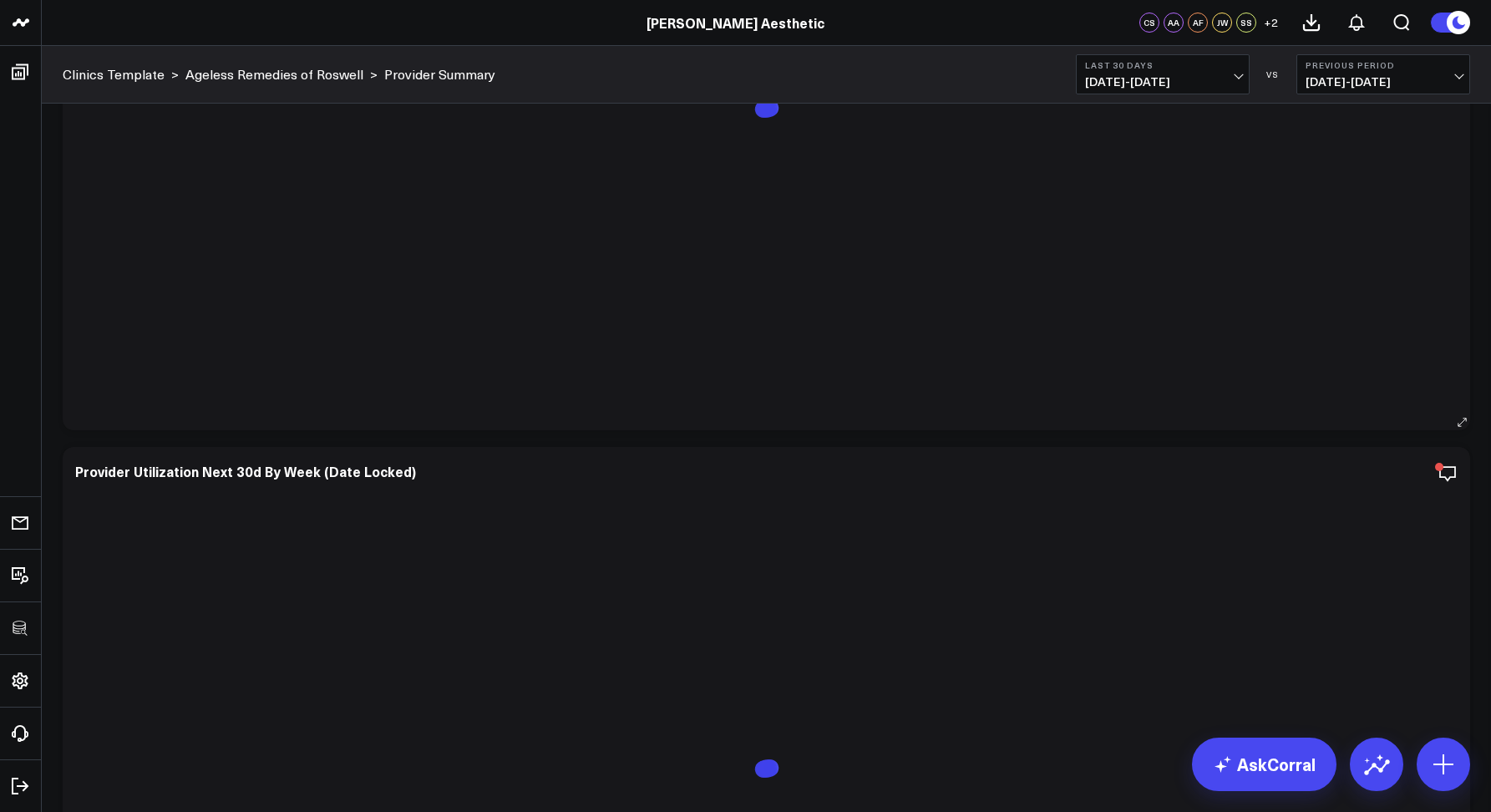
scroll to position [4153, 0]
click at [1378, 470] on div "Provider Utilization Next 30d By Week (Date Locked)" at bounding box center [766, 471] width 1383 height 15
click at [1390, 471] on icon "button" at bounding box center [1391, 474] width 20 height 20
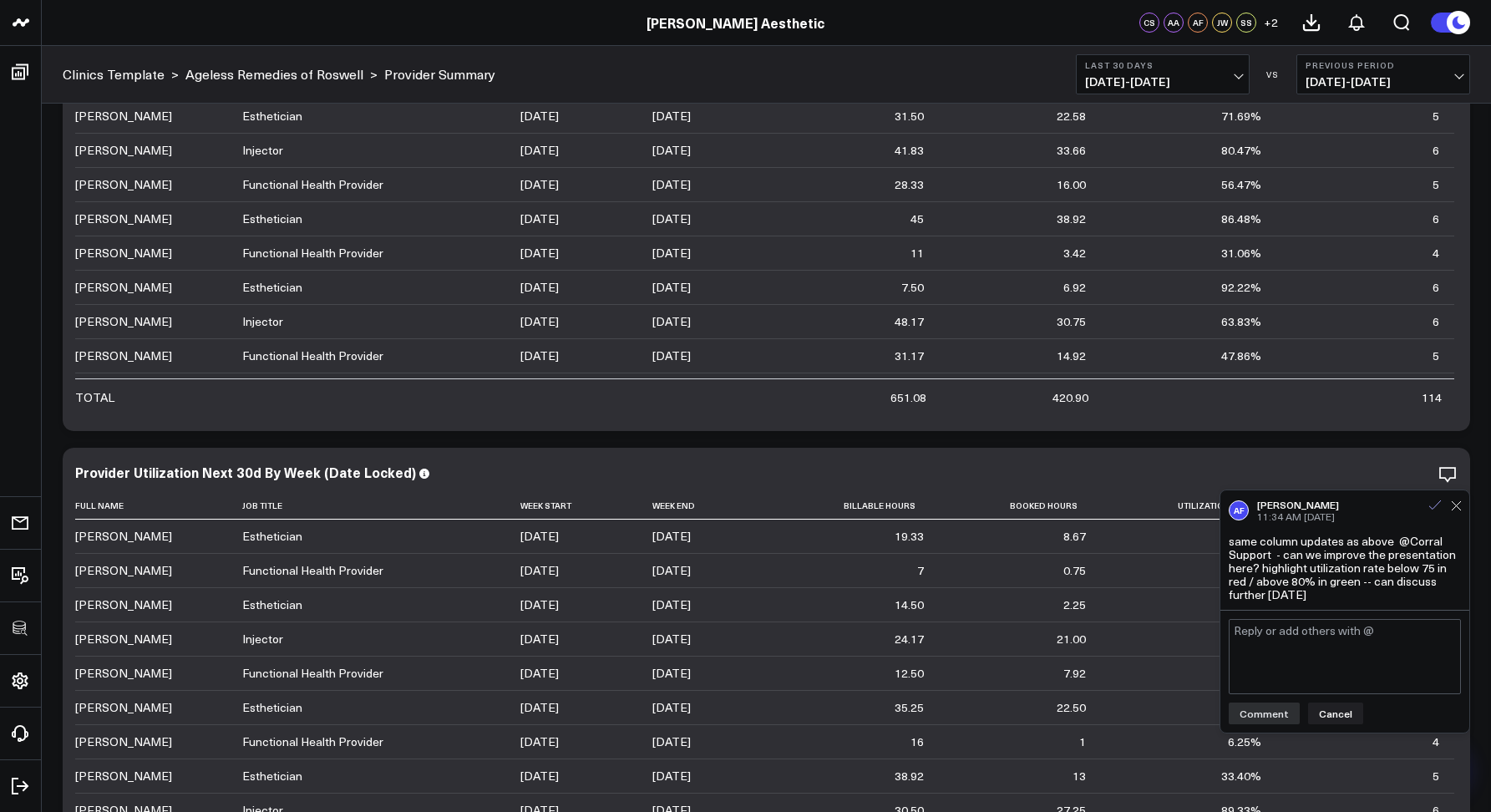
click at [1432, 505] on icon at bounding box center [1435, 505] width 15 height 15
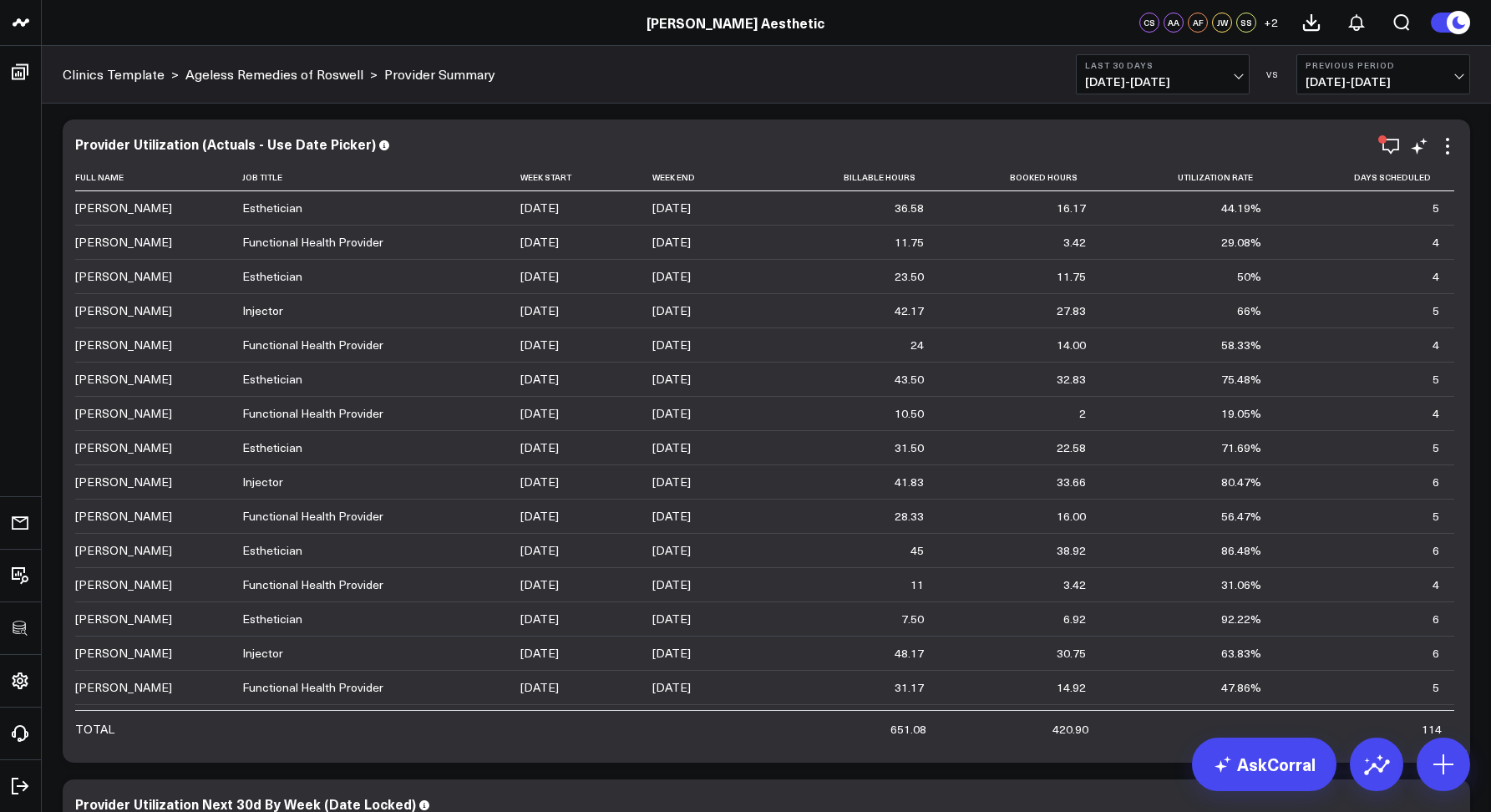
scroll to position [3806, 0]
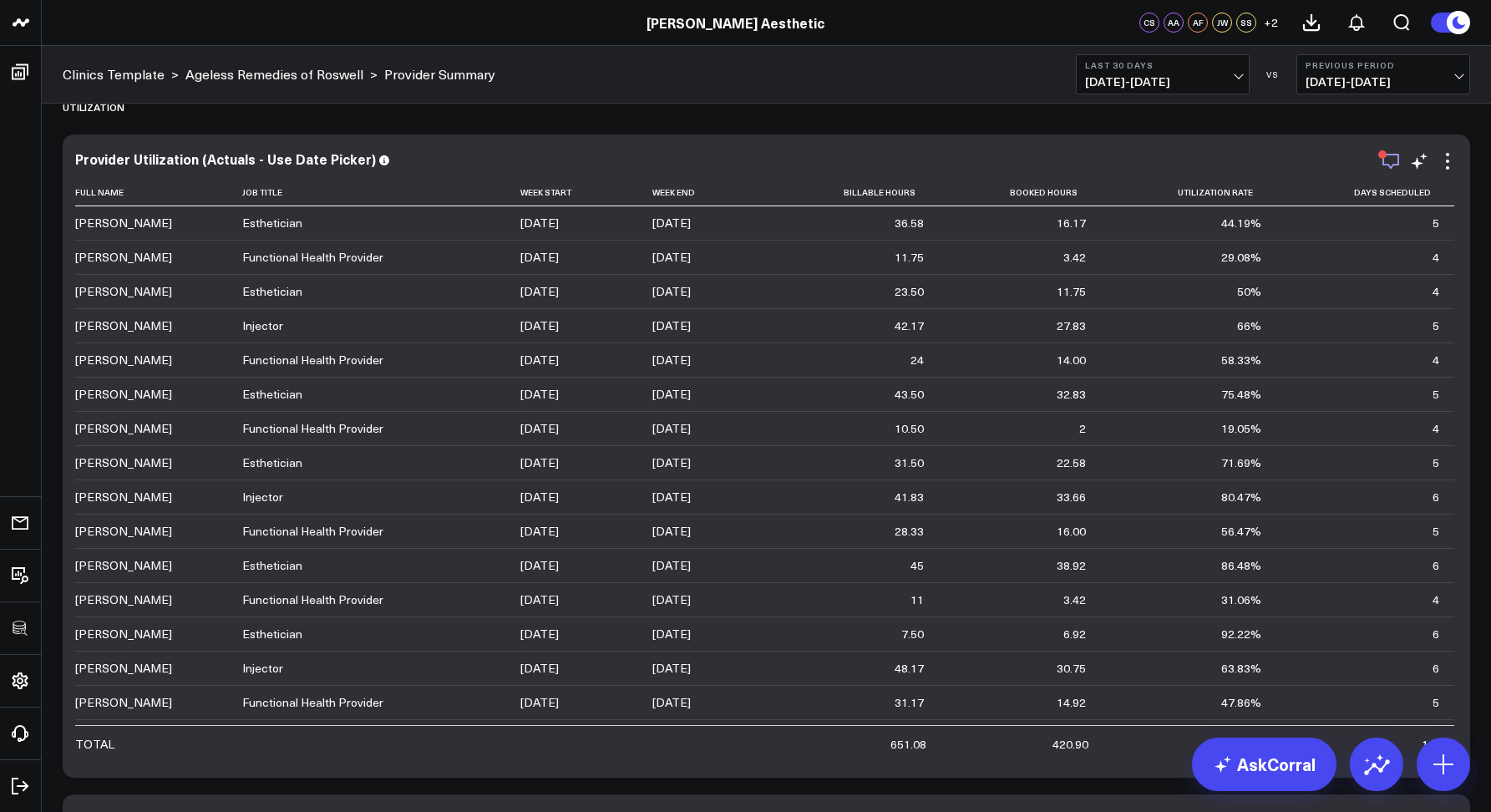
click at [1394, 162] on icon "button" at bounding box center [1391, 161] width 20 height 20
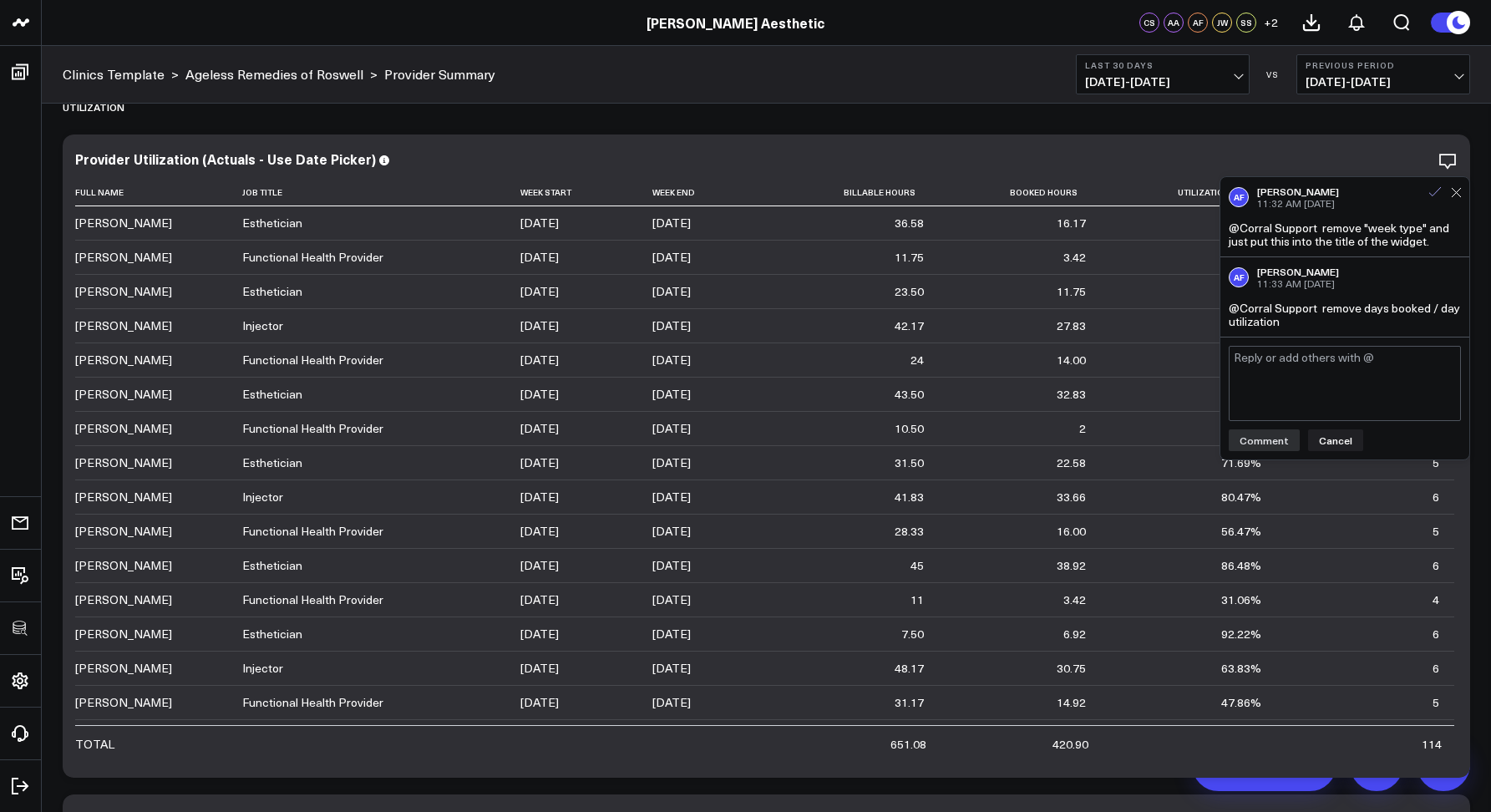
click at [1429, 189] on icon at bounding box center [1435, 191] width 15 height 15
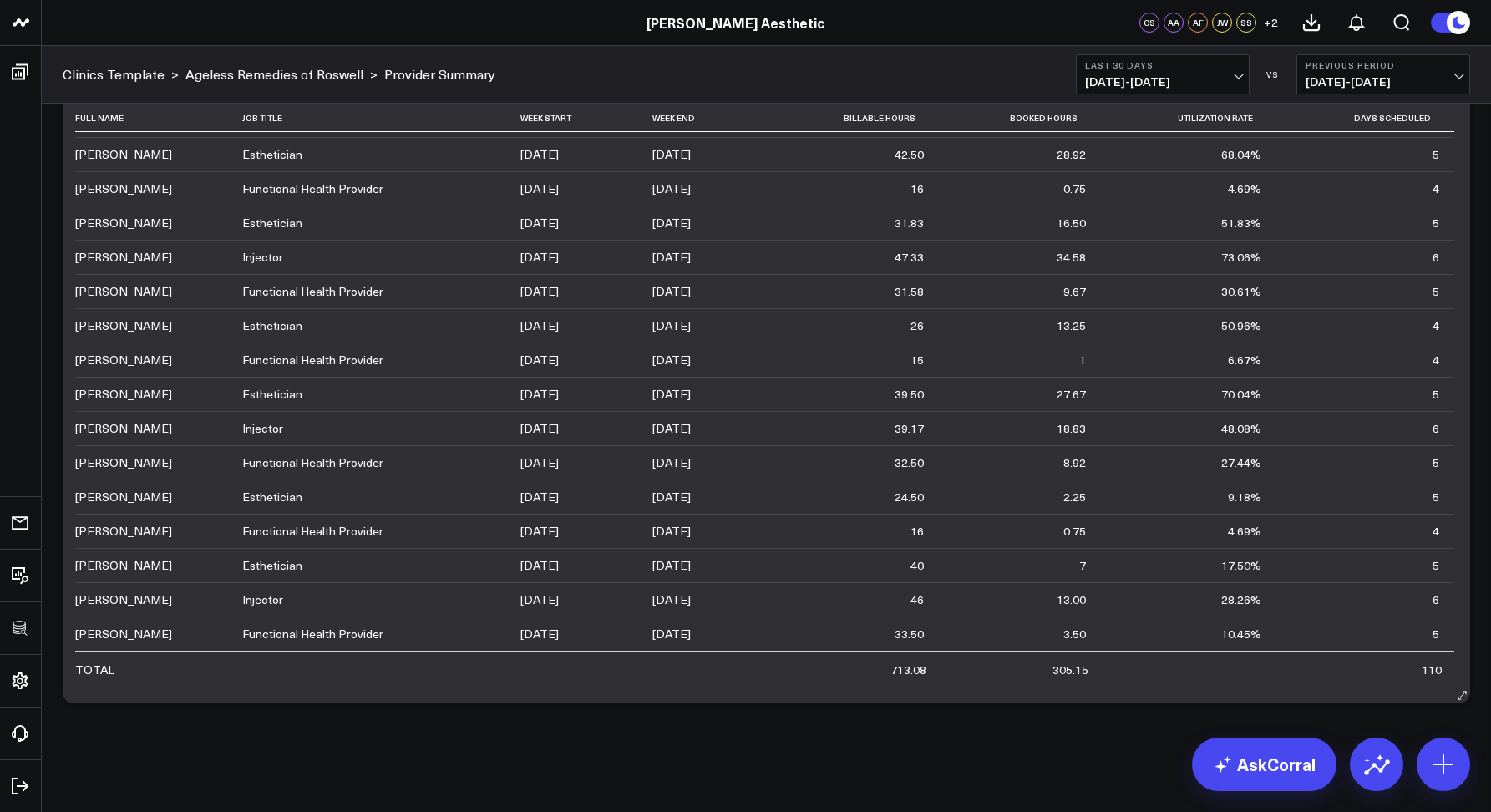
scroll to position [3500, 0]
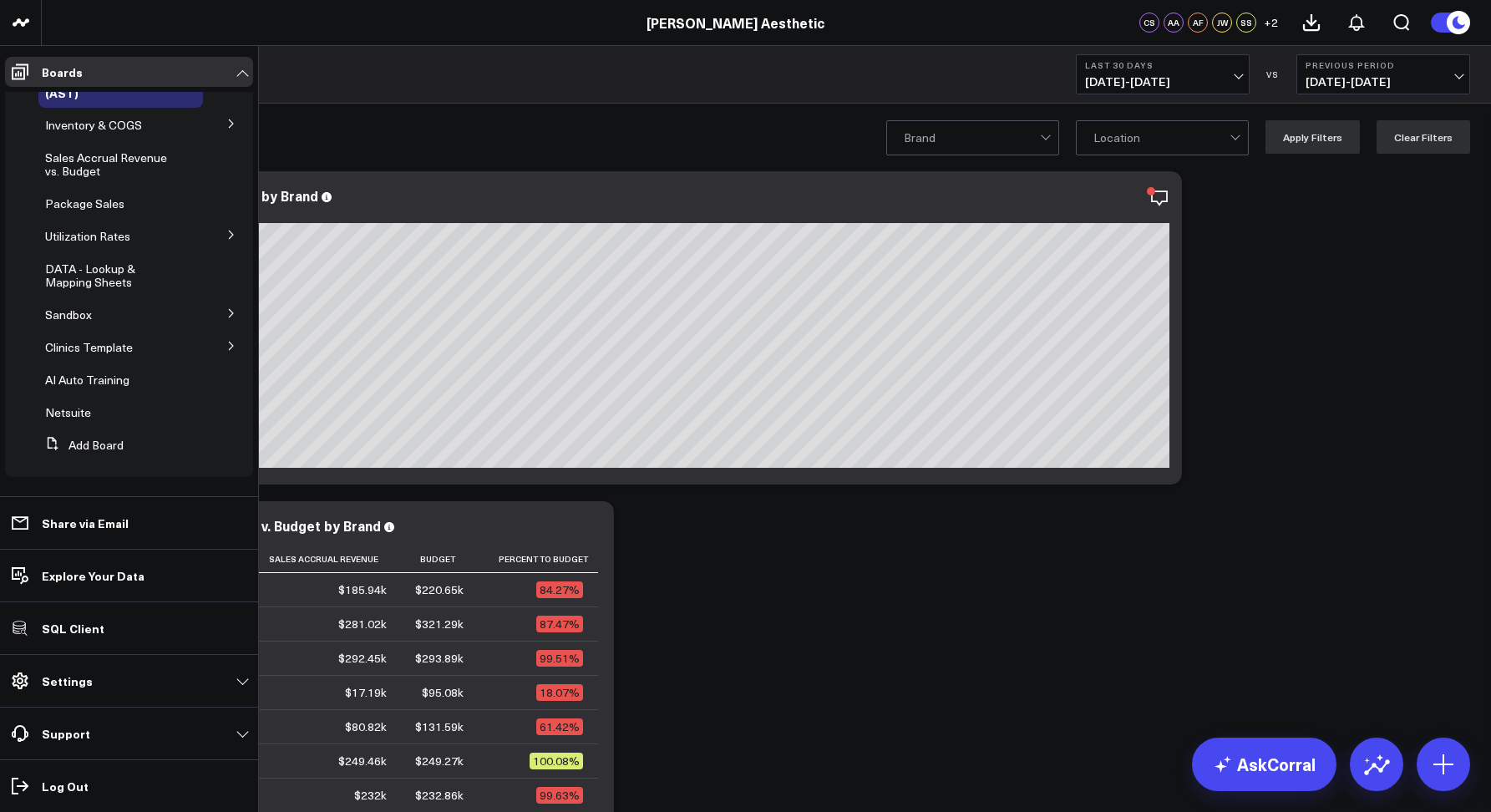
scroll to position [29, 0]
click at [217, 347] on button at bounding box center [231, 343] width 44 height 25
click at [226, 370] on icon at bounding box center [231, 374] width 10 height 10
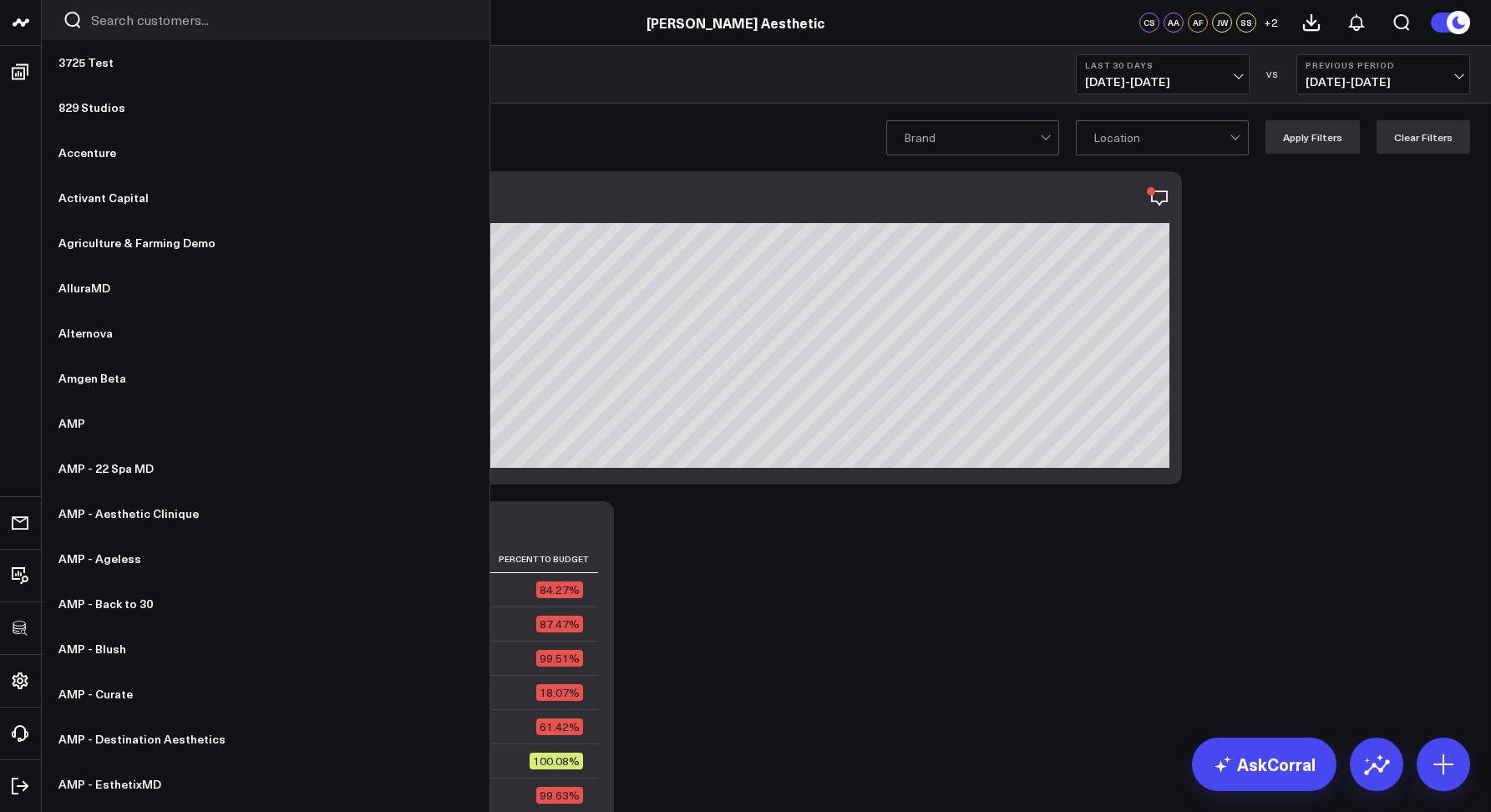
click at [124, 31] on div at bounding box center [266, 20] width 448 height 40
click at [120, 23] on input "Search customers input" at bounding box center [280, 19] width 377 height 18
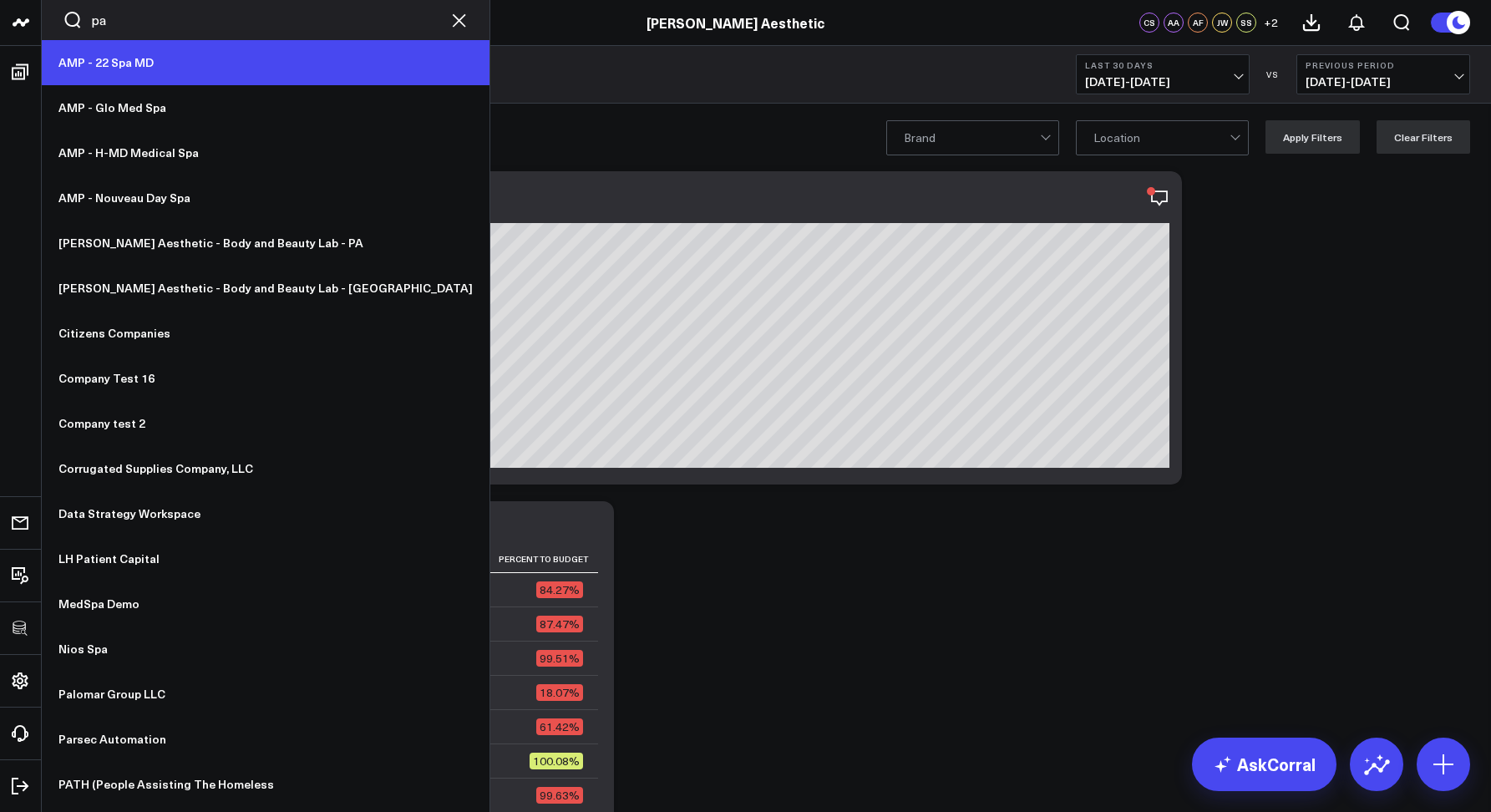
type input "p"
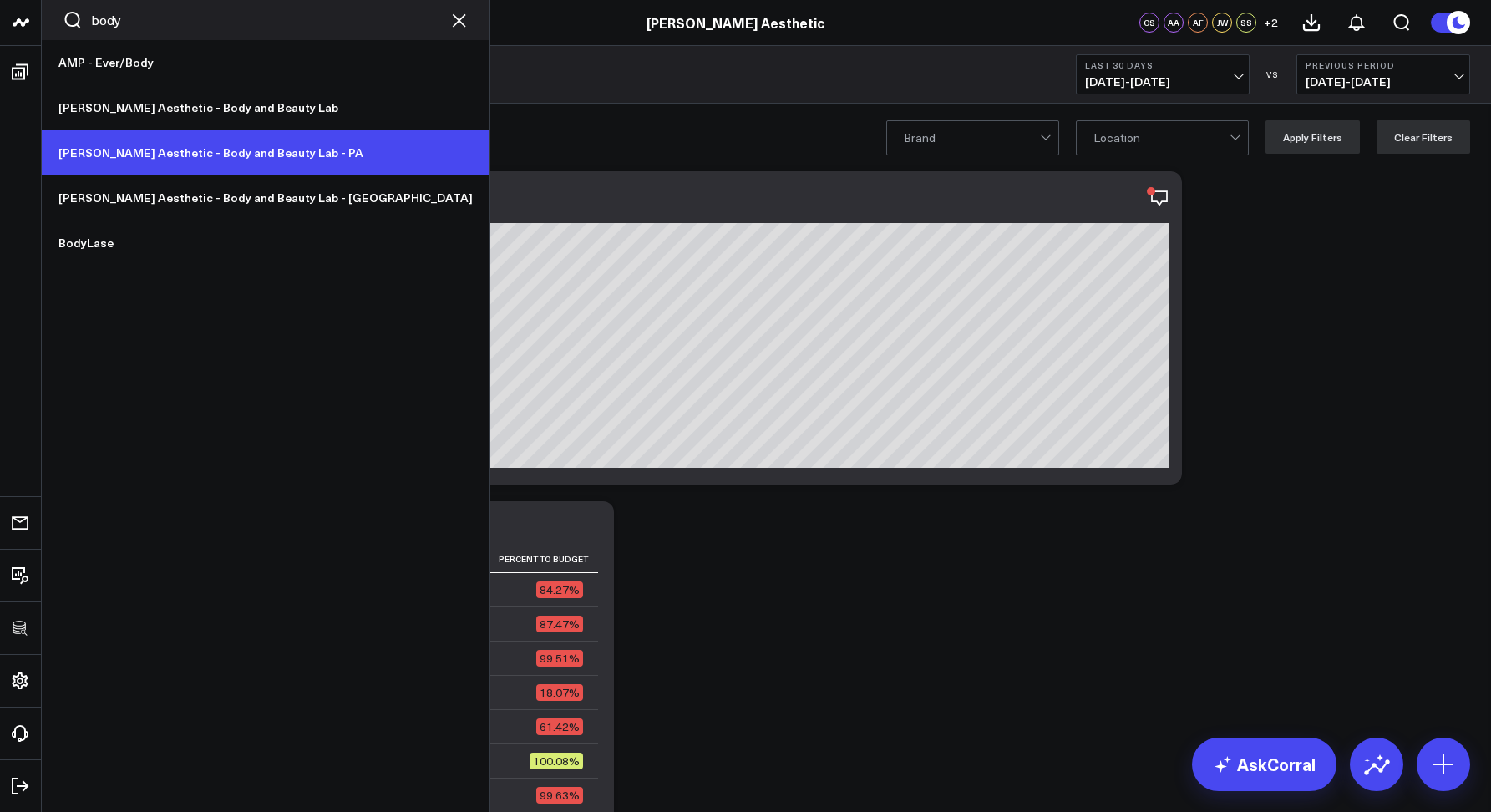
type input "body"
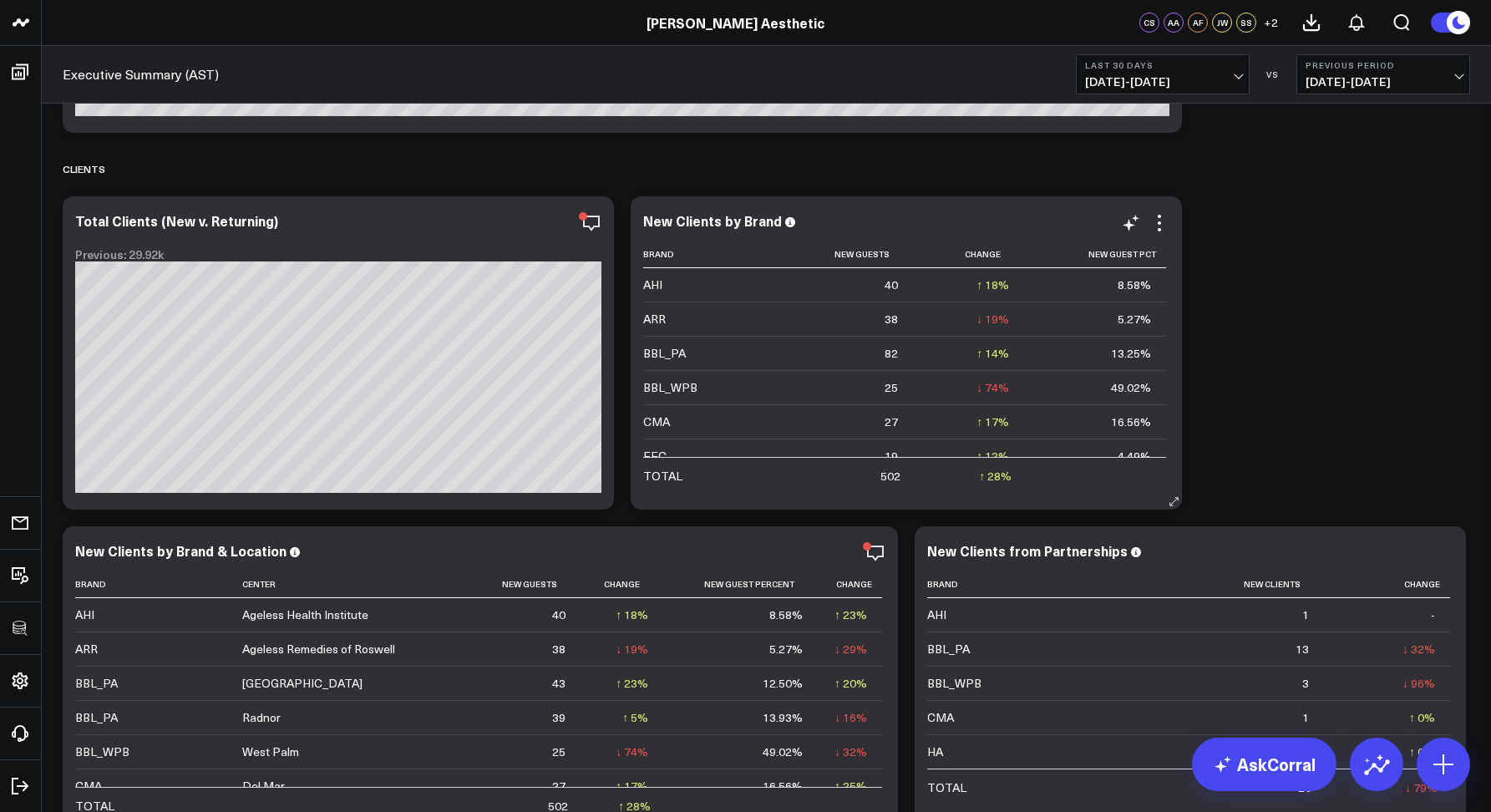
scroll to position [9725, 0]
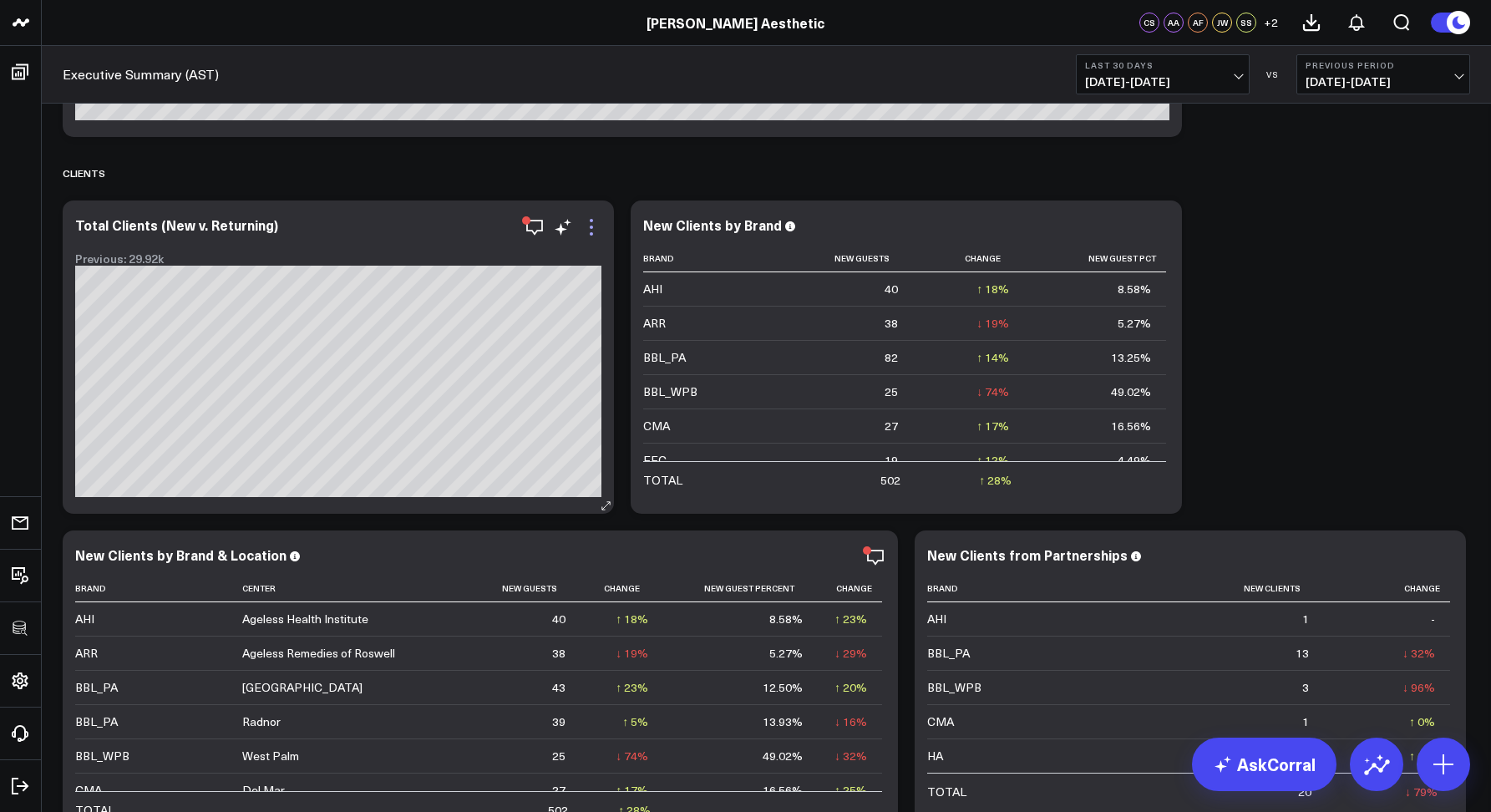
click at [590, 231] on icon at bounding box center [591, 227] width 20 height 20
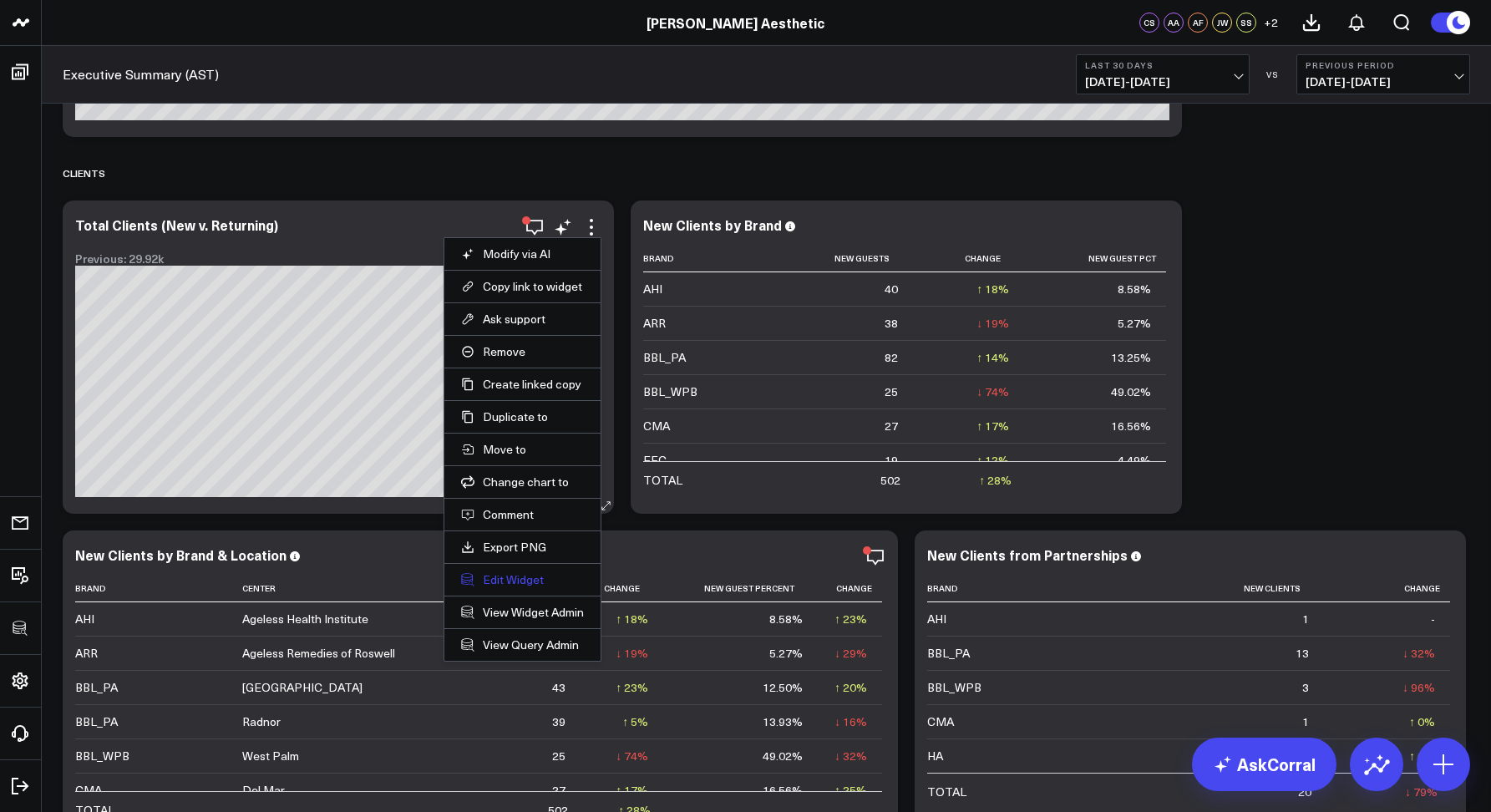
click at [507, 586] on button "Edit Widget" at bounding box center [522, 579] width 123 height 15
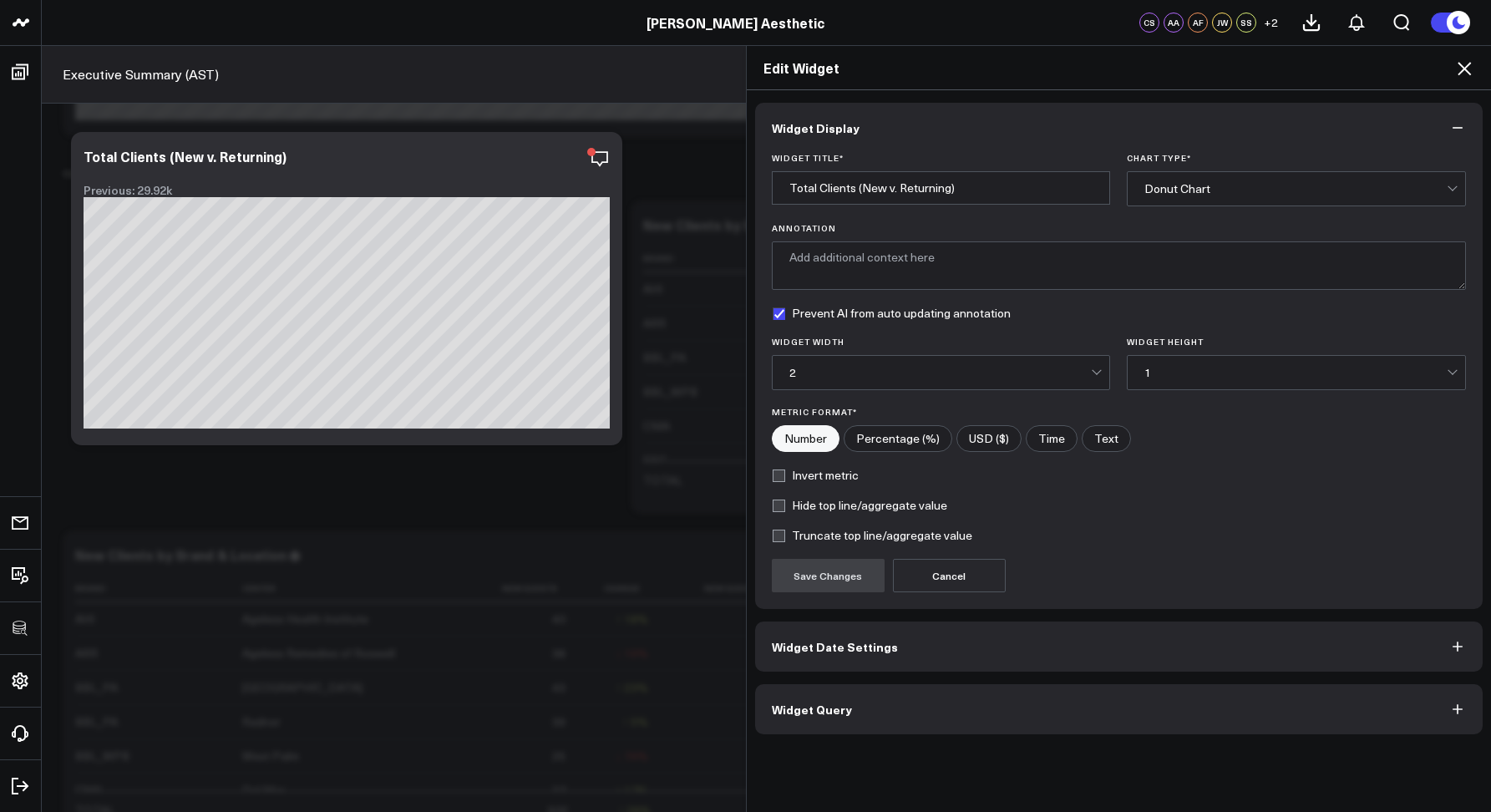
click at [793, 700] on button "Widget Query" at bounding box center [1120, 708] width 728 height 50
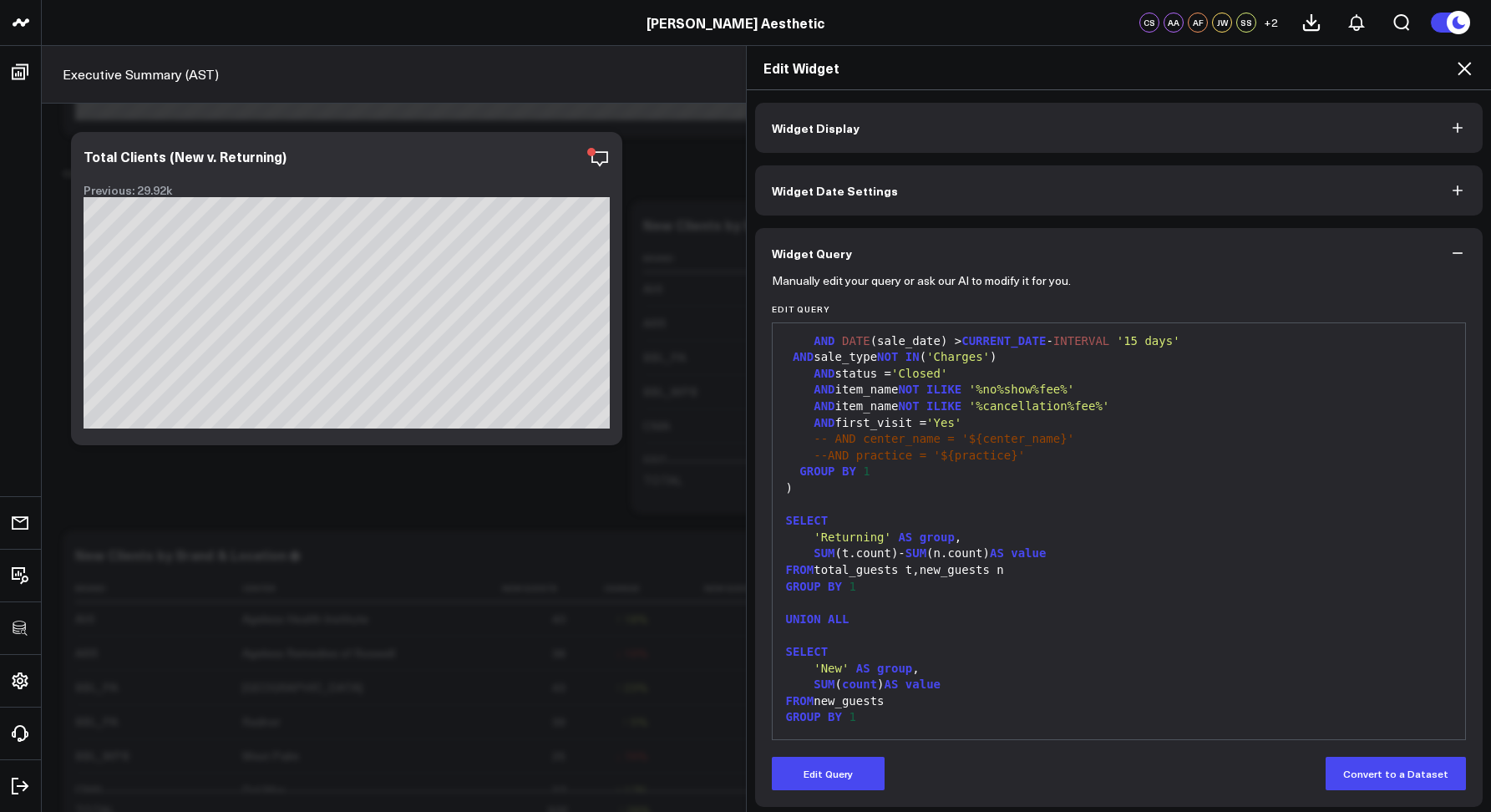
scroll to position [409, 0]
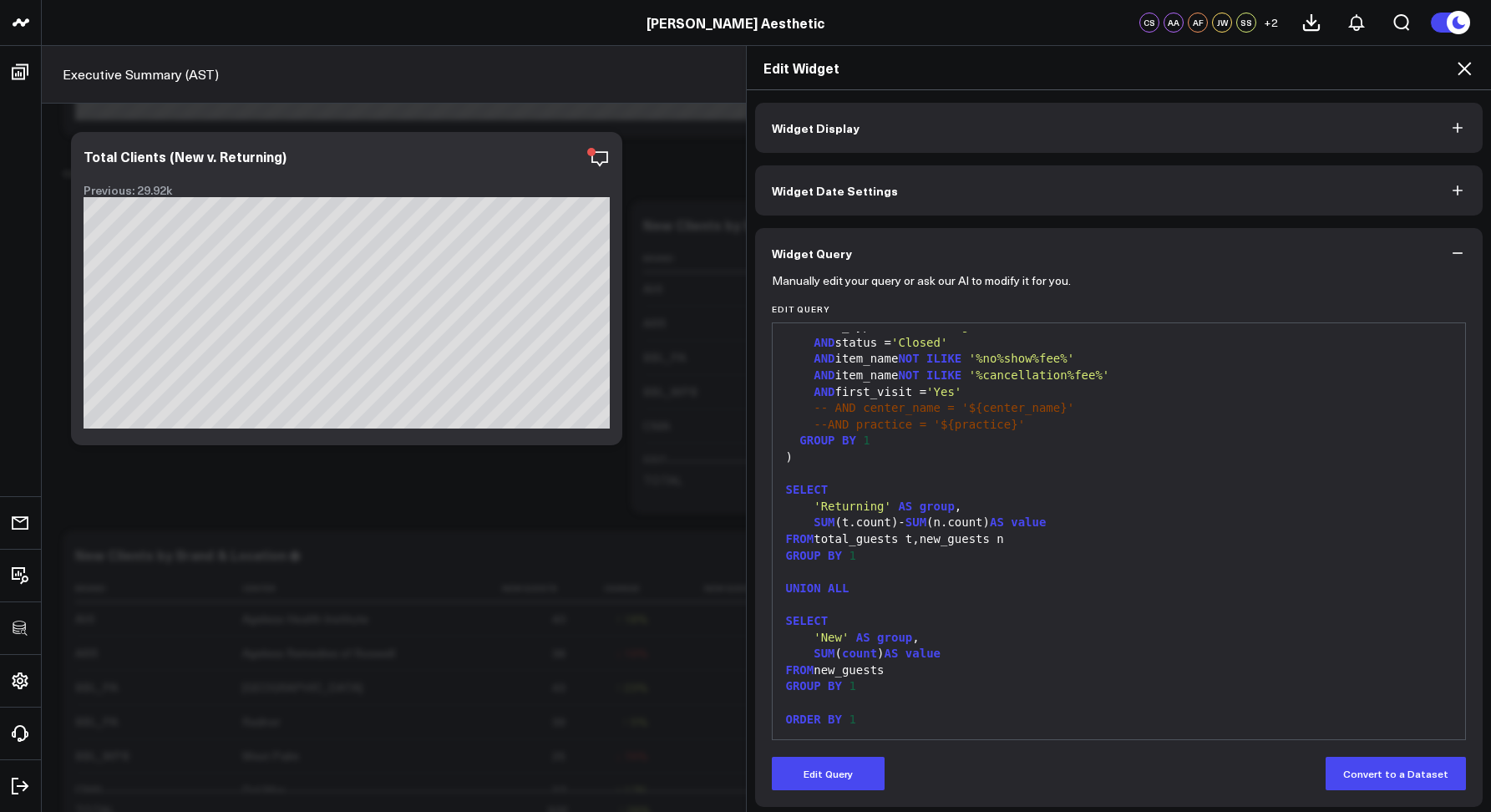
click at [1458, 71] on icon at bounding box center [1464, 68] width 20 height 20
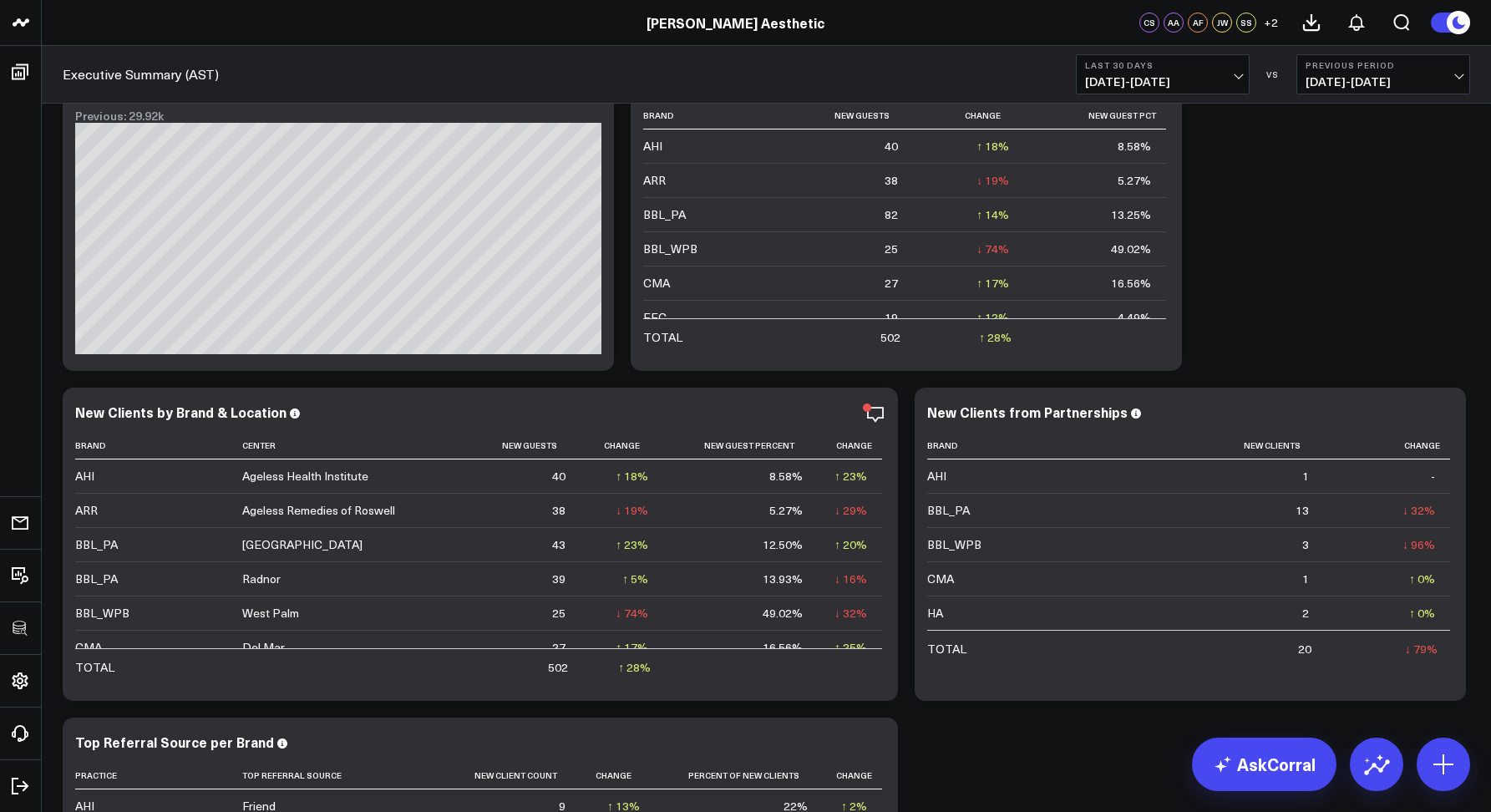
scroll to position [9804, 0]
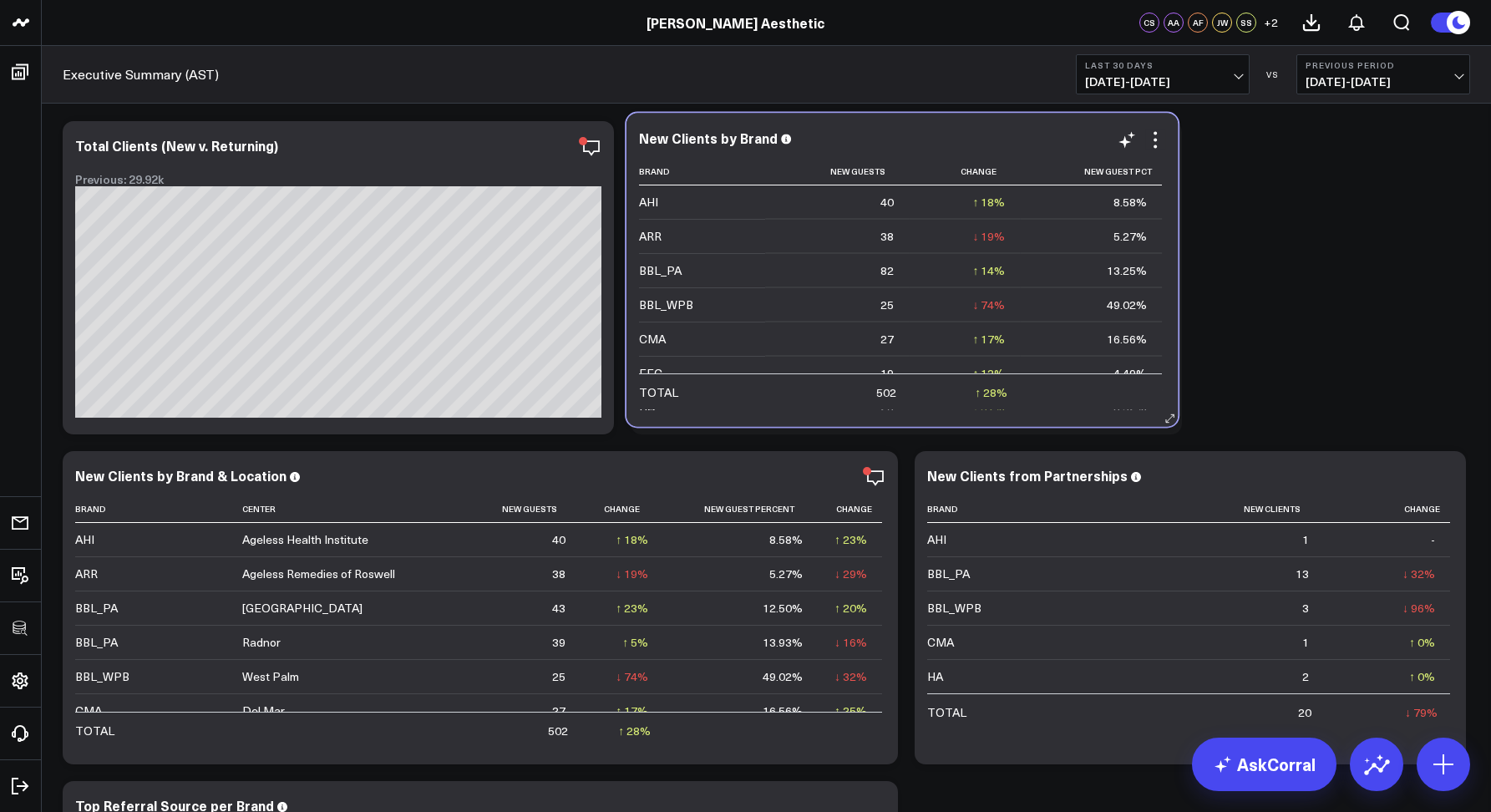
click at [837, 148] on div "New Clients by Brand" at bounding box center [902, 140] width 527 height 19
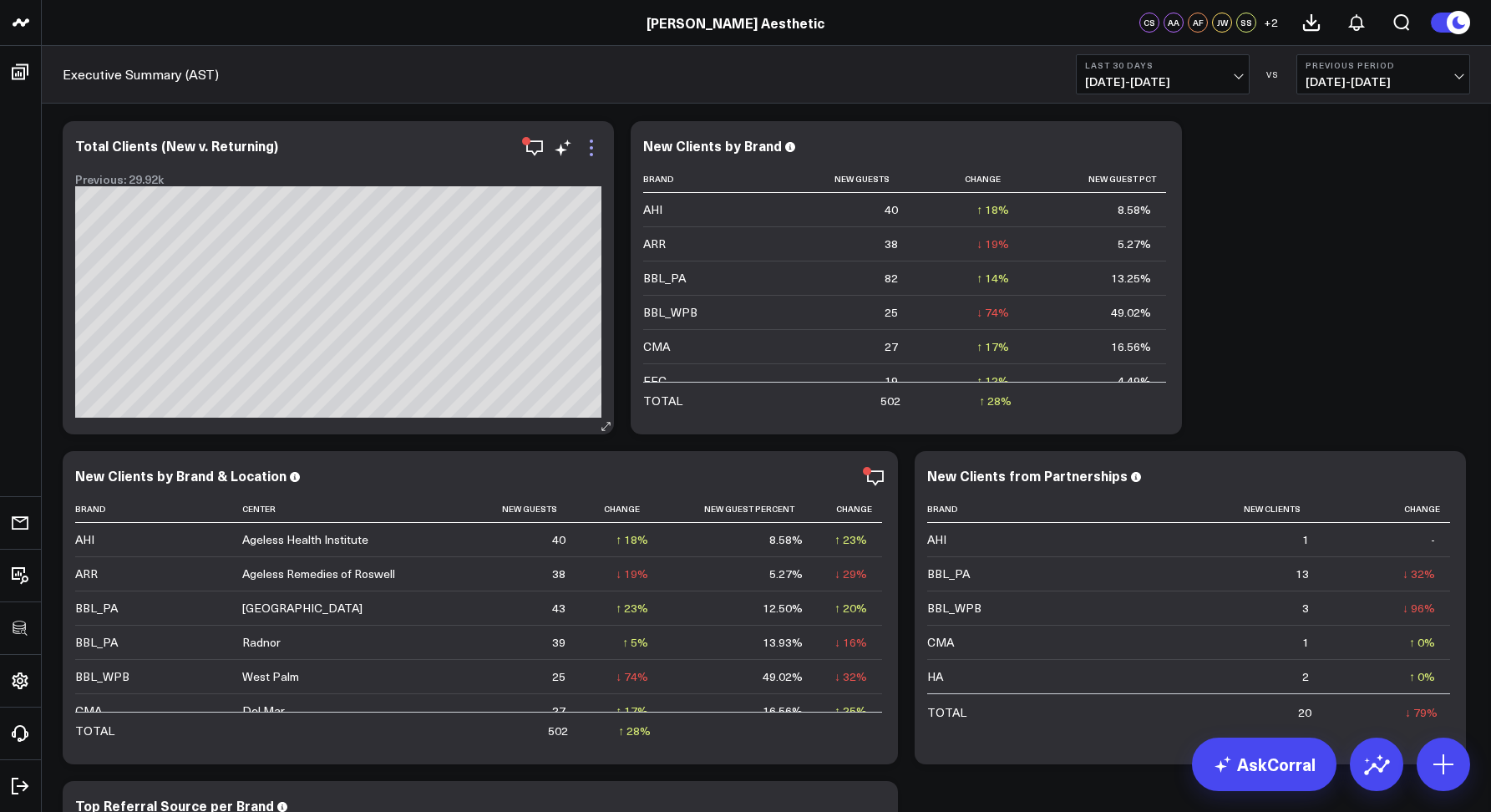
click at [596, 147] on icon at bounding box center [591, 148] width 20 height 20
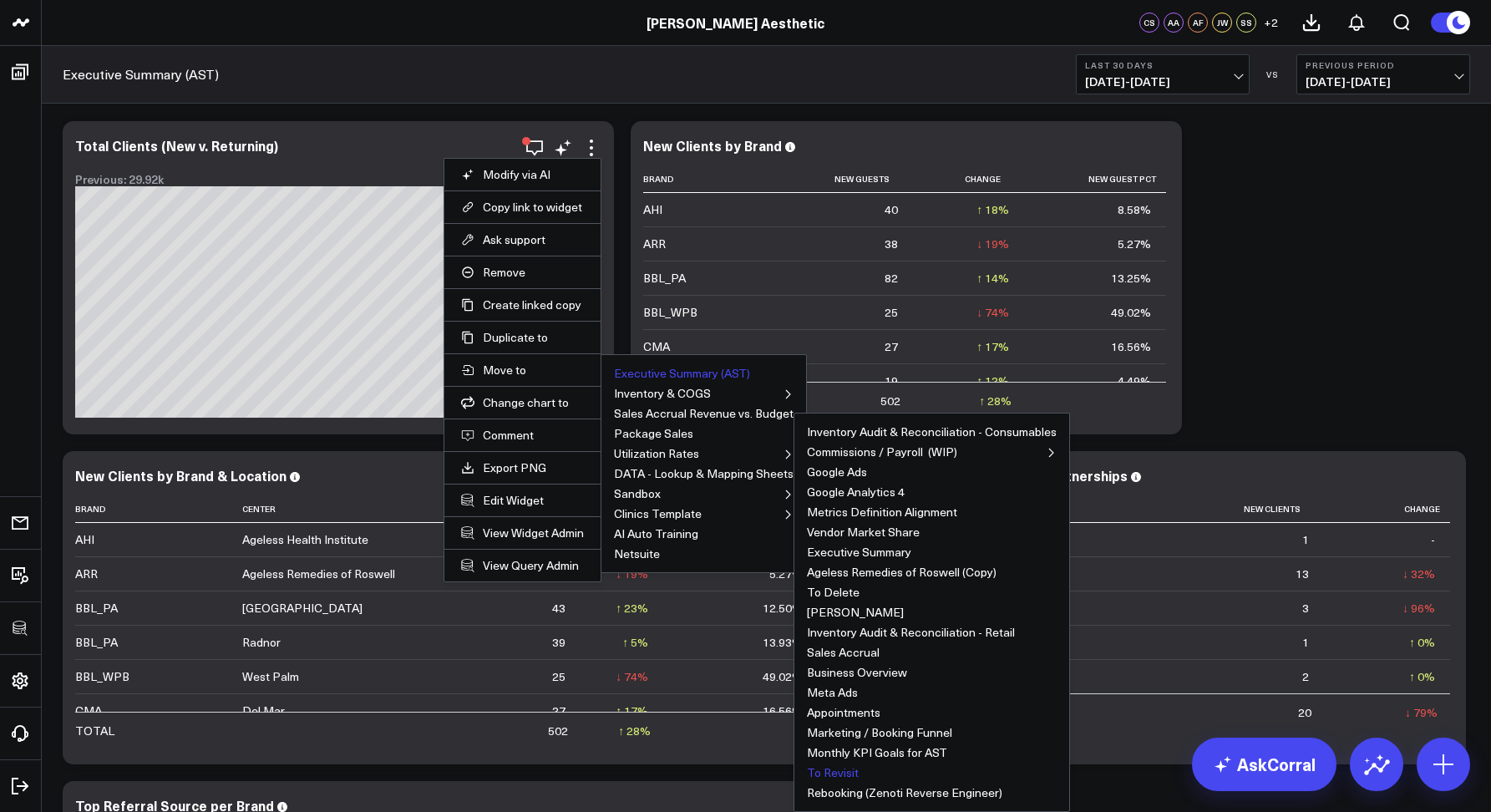
click at [843, 769] on button "To Revisit" at bounding box center [832, 772] width 52 height 11
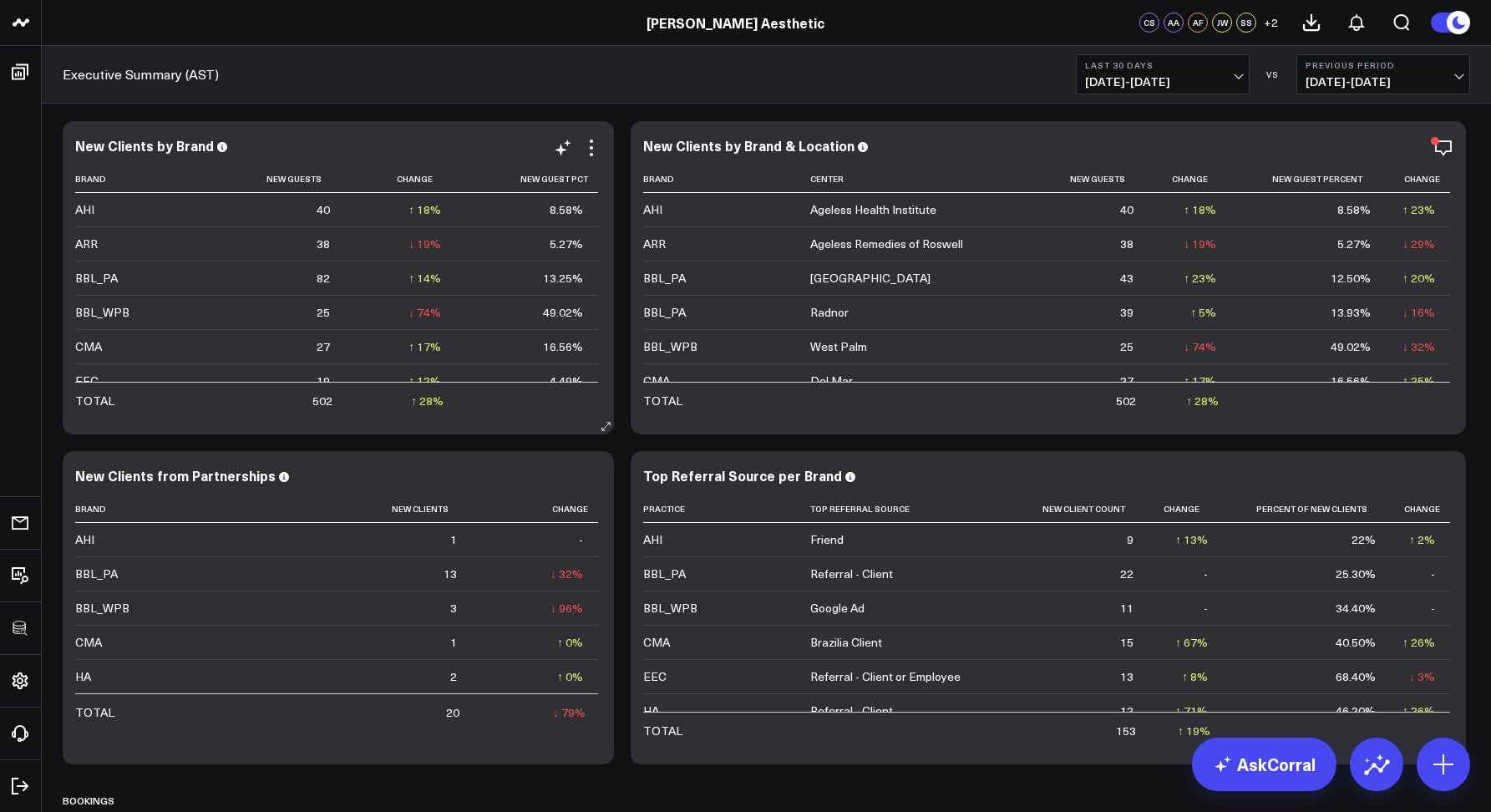
scroll to position [9768, 0]
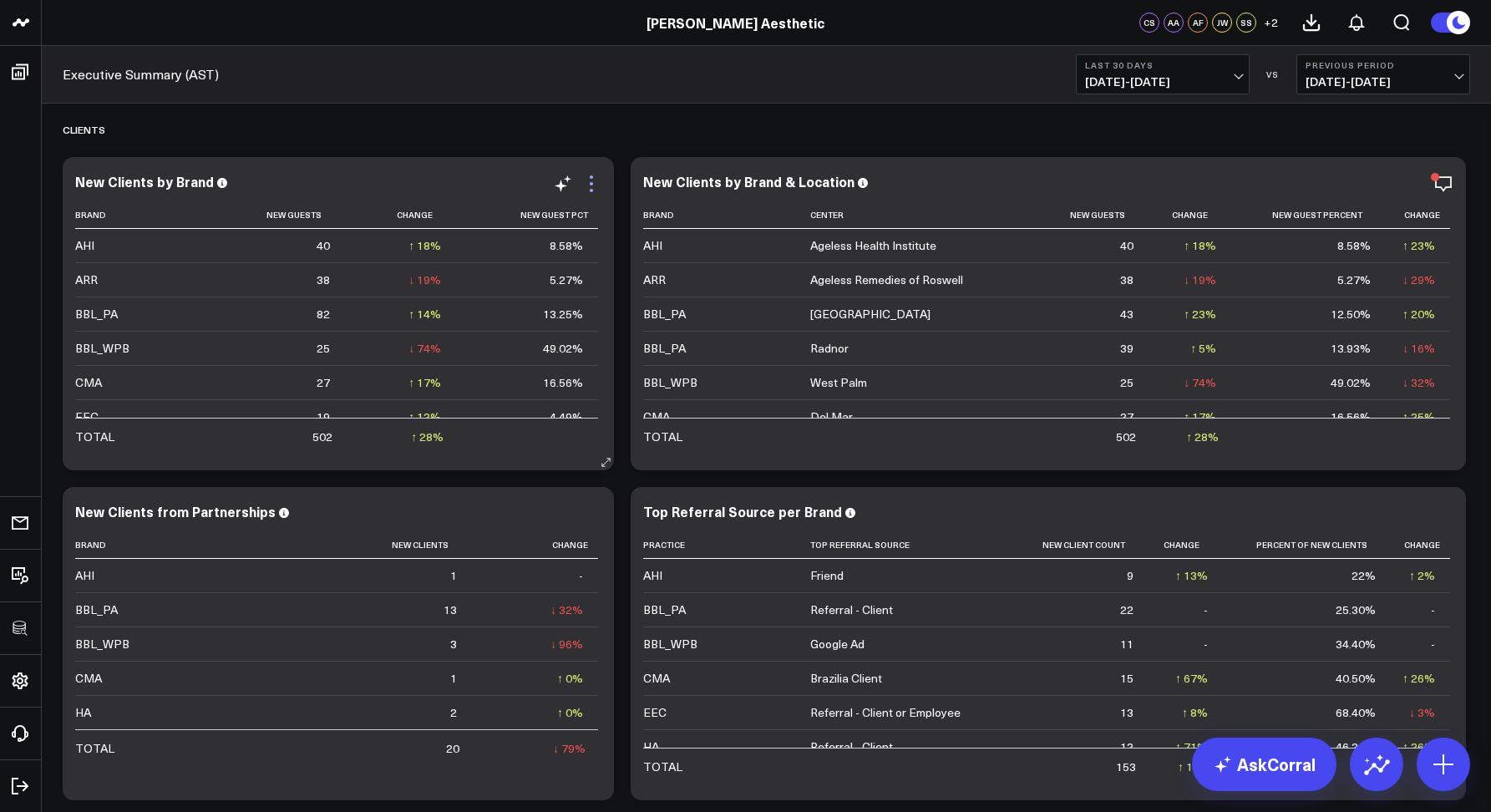
click at [591, 179] on icon at bounding box center [591, 183] width 20 height 20
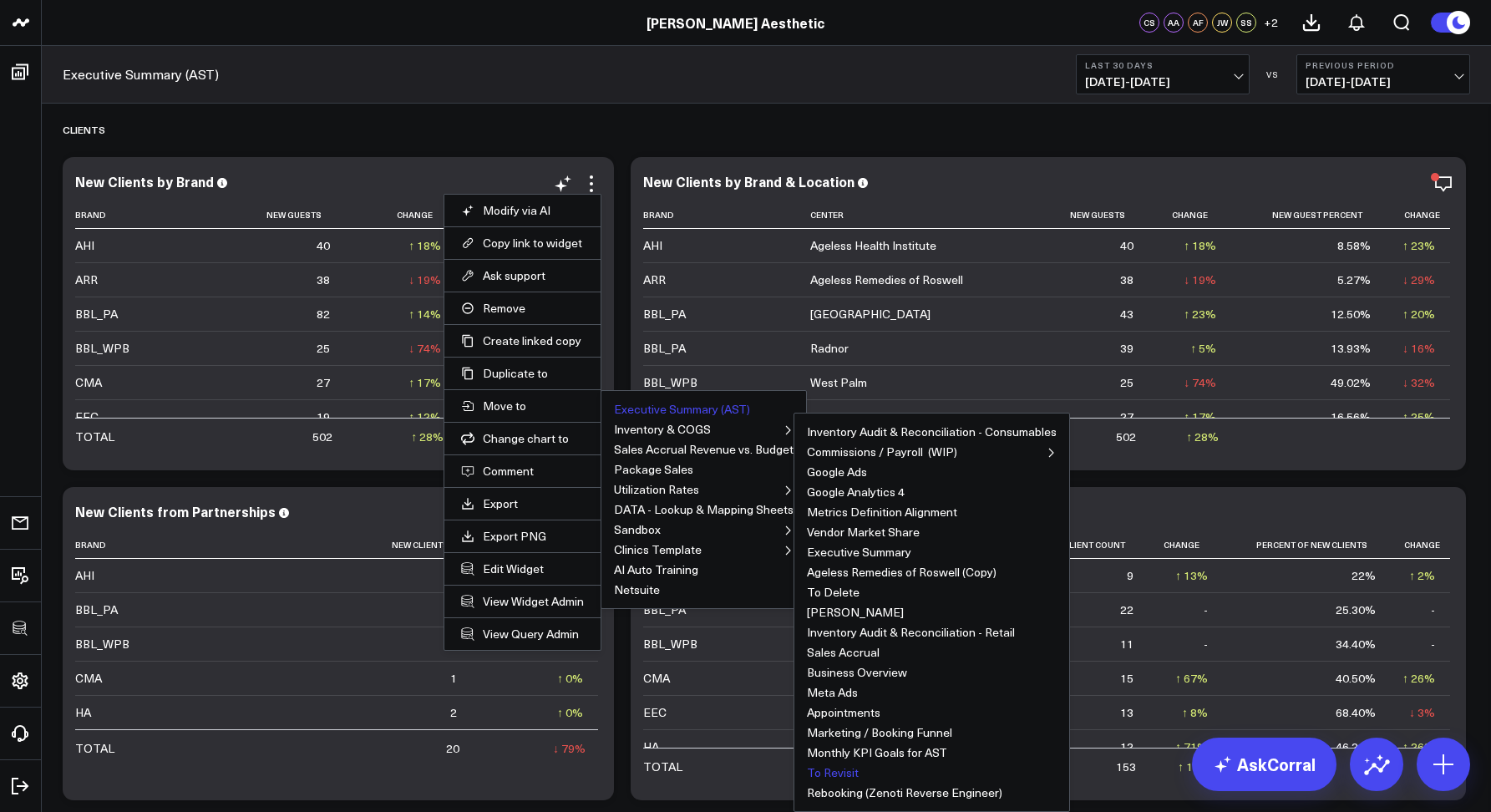
click at [823, 767] on button "To Revisit" at bounding box center [832, 772] width 52 height 11
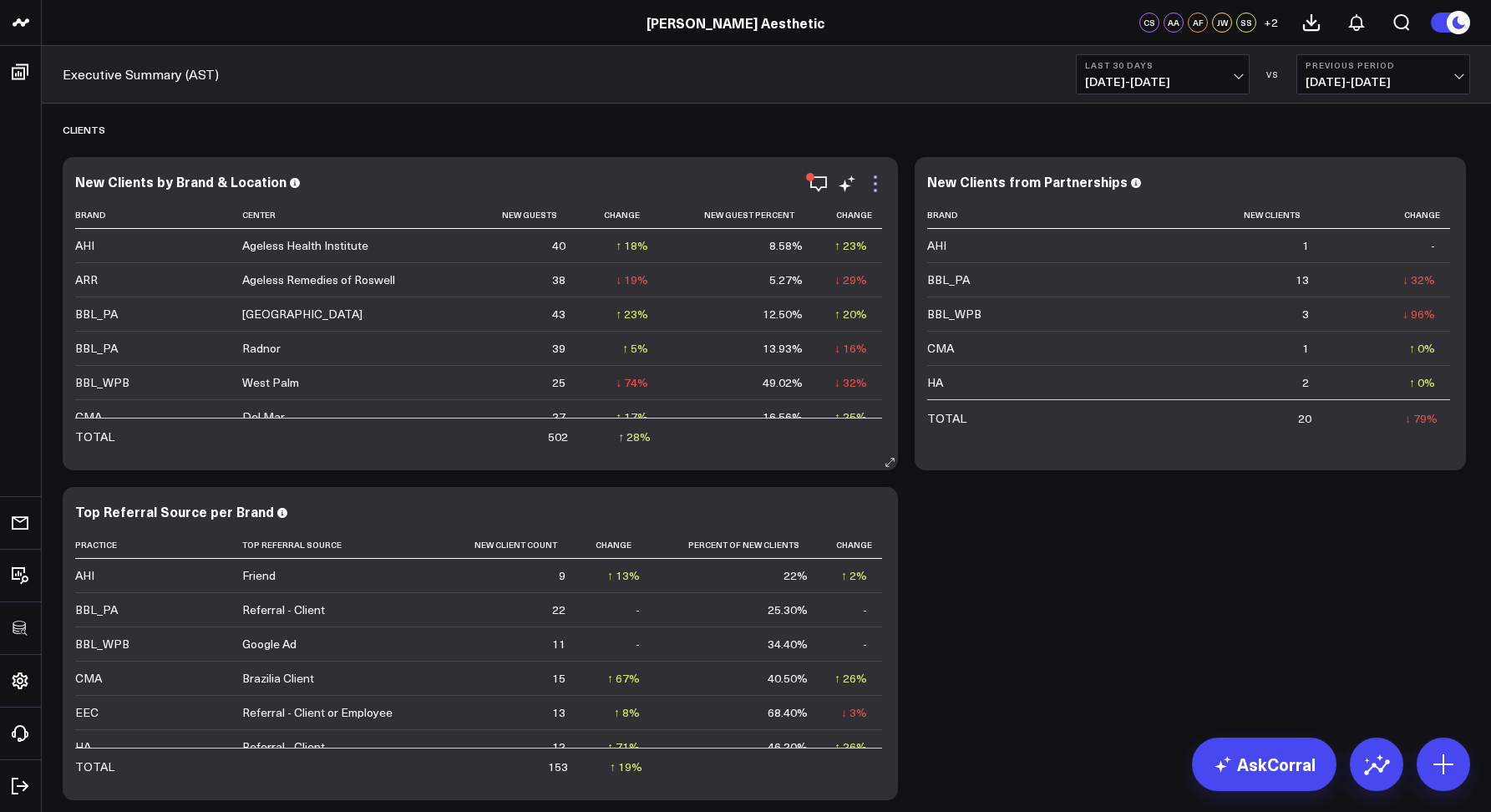
click at [867, 176] on icon at bounding box center [875, 183] width 20 height 20
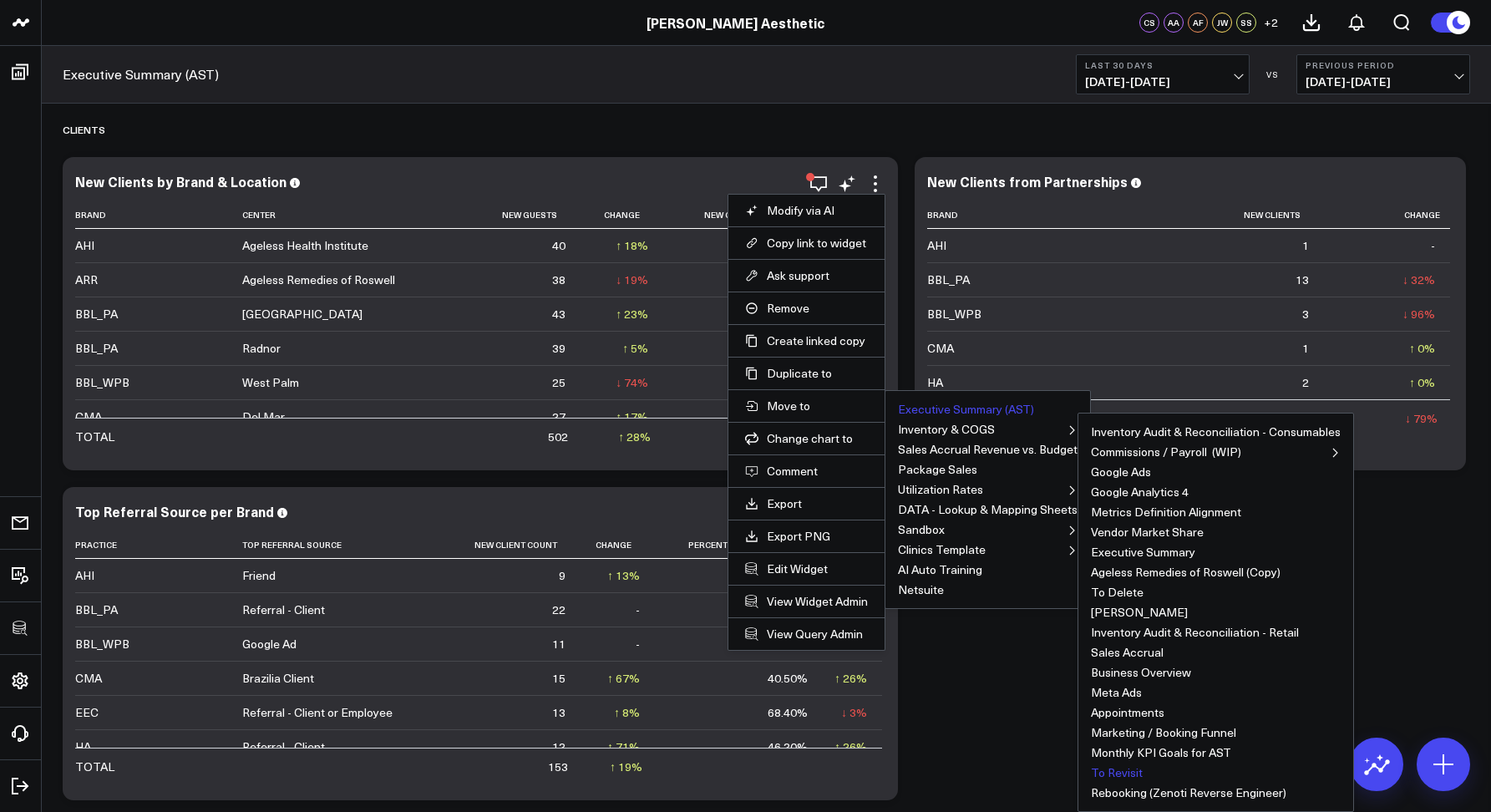
click at [1122, 767] on button "To Revisit" at bounding box center [1116, 772] width 52 height 11
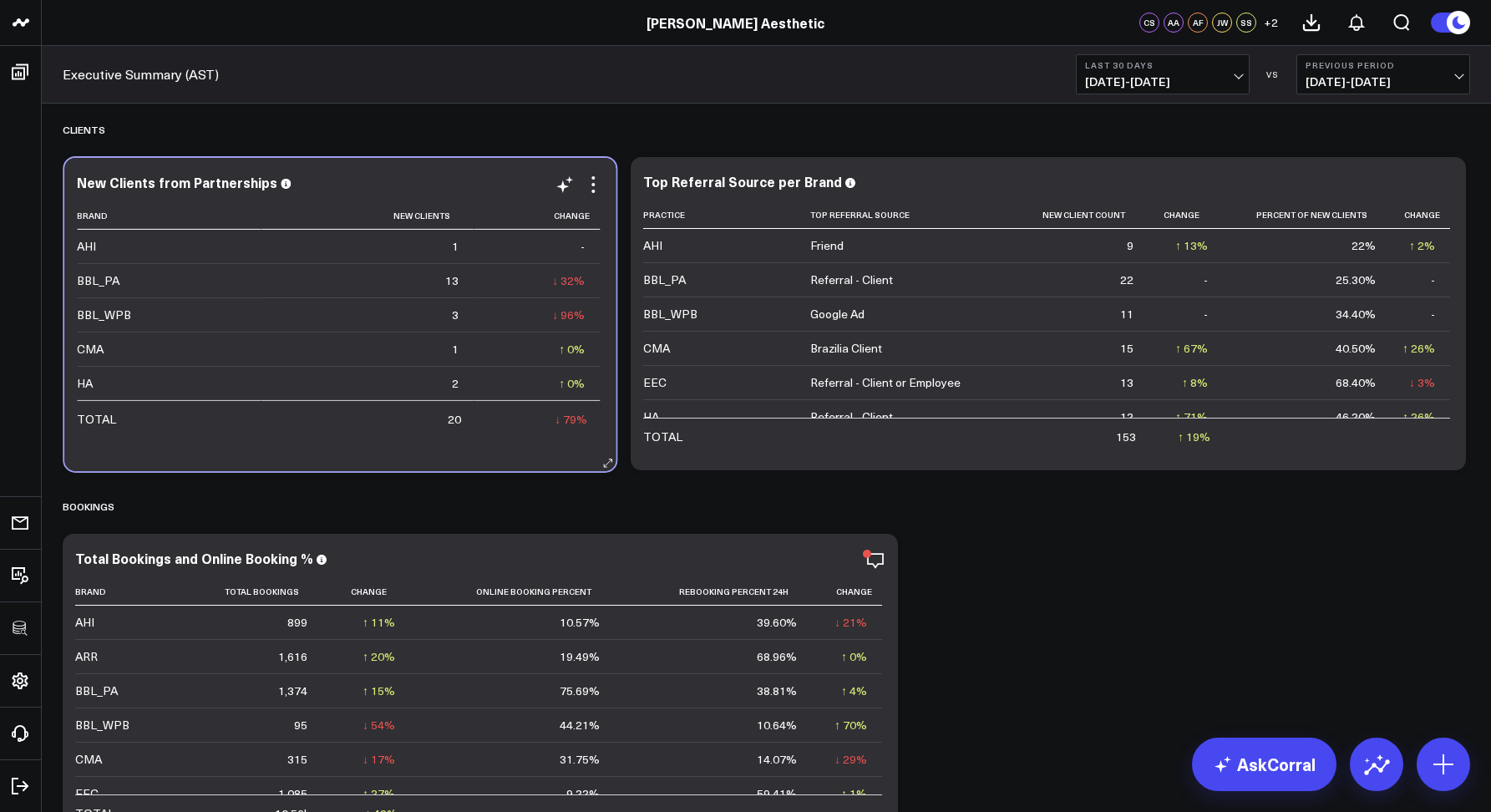
click at [324, 190] on div "New Clients from Partnerships" at bounding box center [340, 184] width 527 height 19
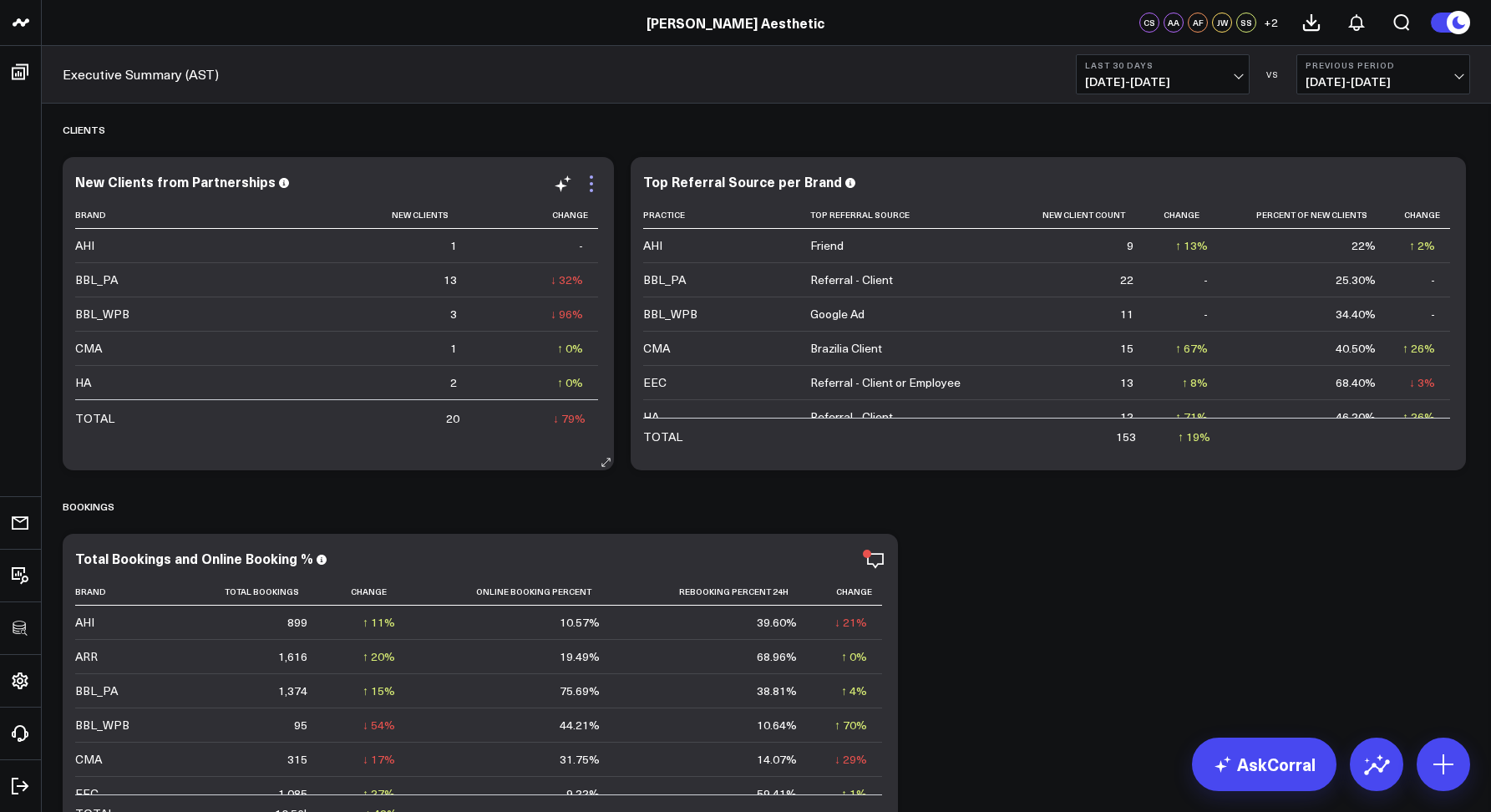
click at [584, 179] on icon at bounding box center [591, 183] width 20 height 20
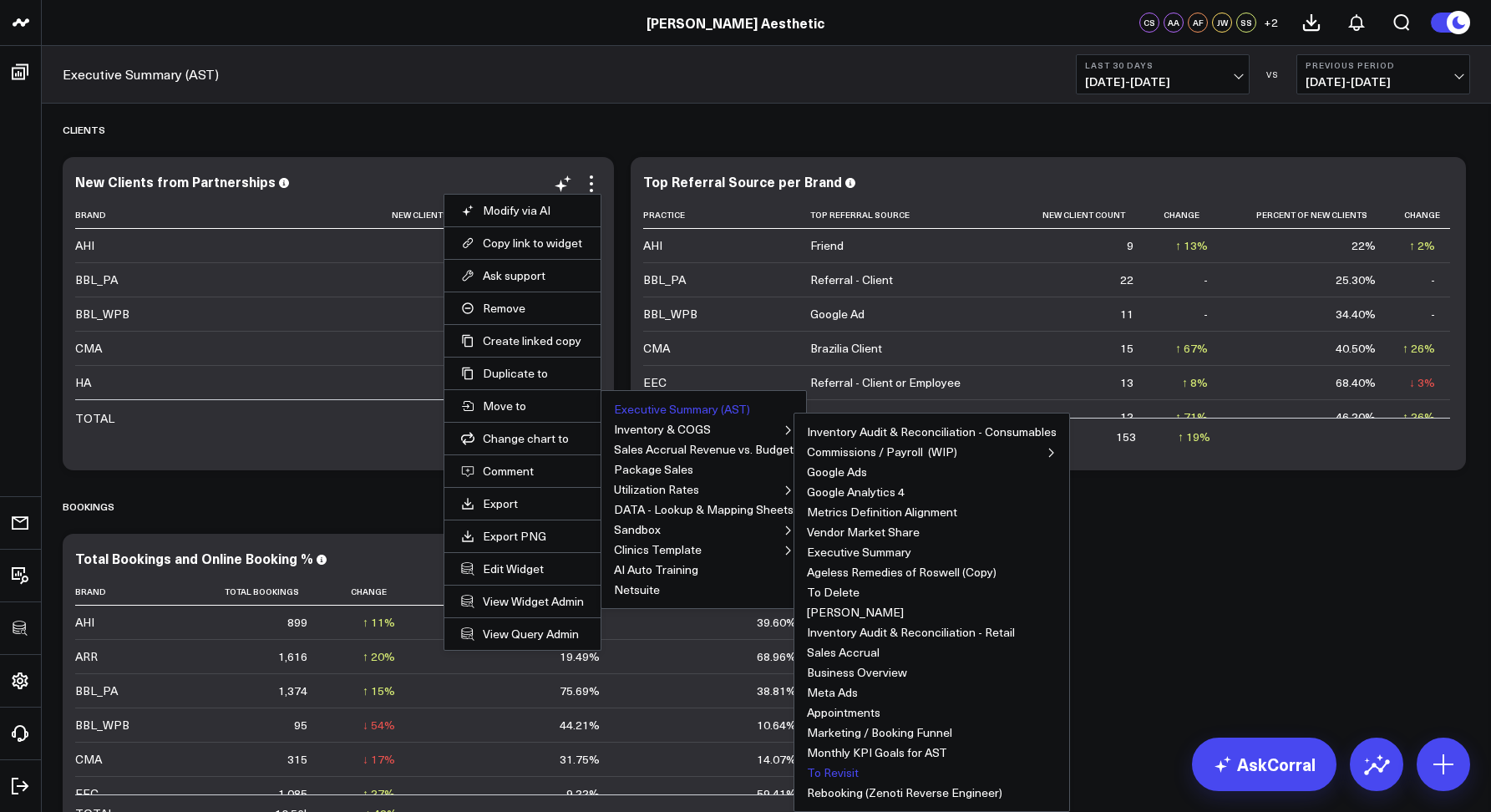
click at [842, 768] on button "To Revisit" at bounding box center [832, 772] width 52 height 11
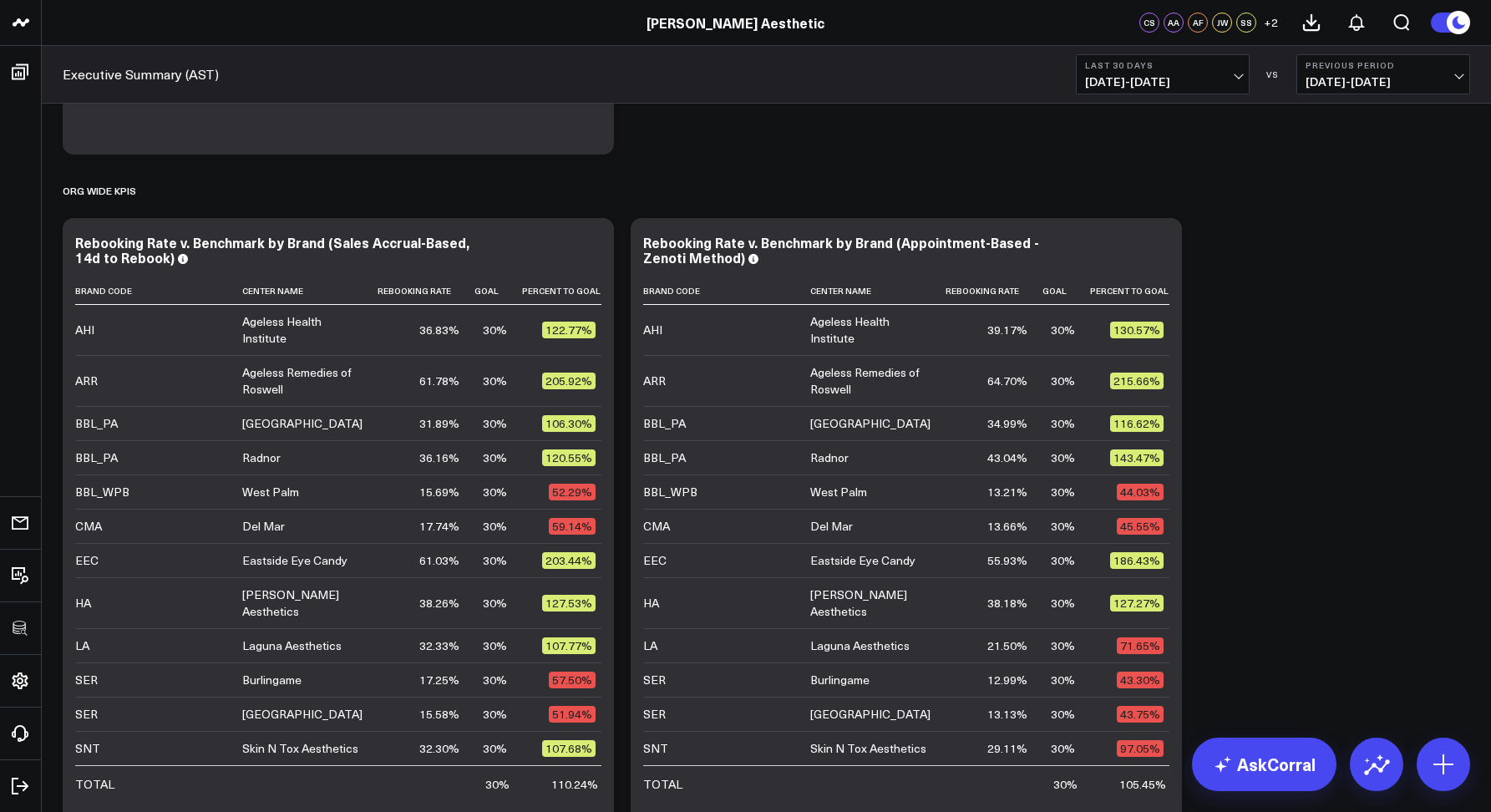
scroll to position [1014, 0]
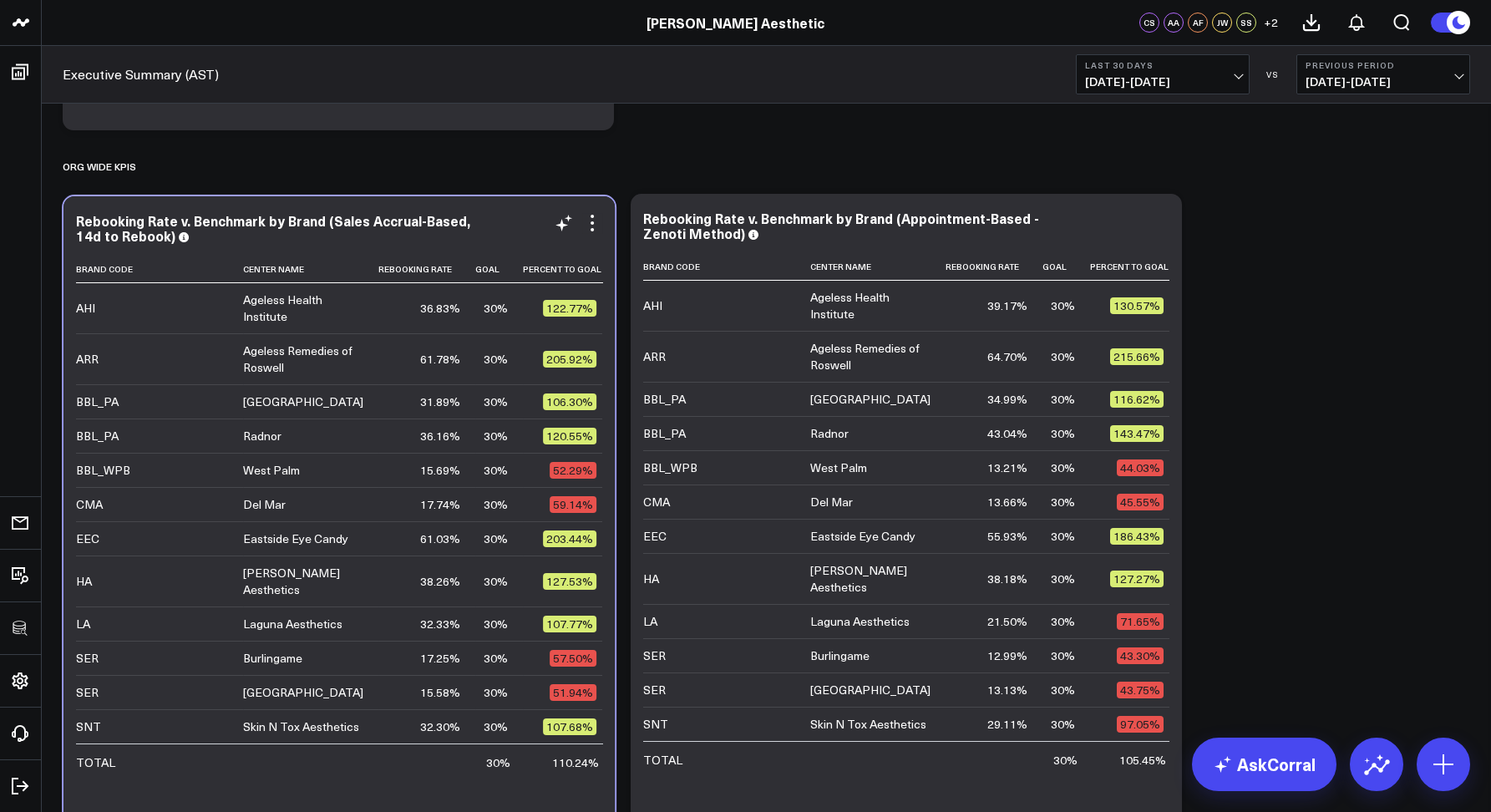
click at [537, 224] on div "Rebooking Rate v. Benchmark by Brand (Sales Accrual-Based, 14d to Rebook)" at bounding box center [339, 228] width 527 height 30
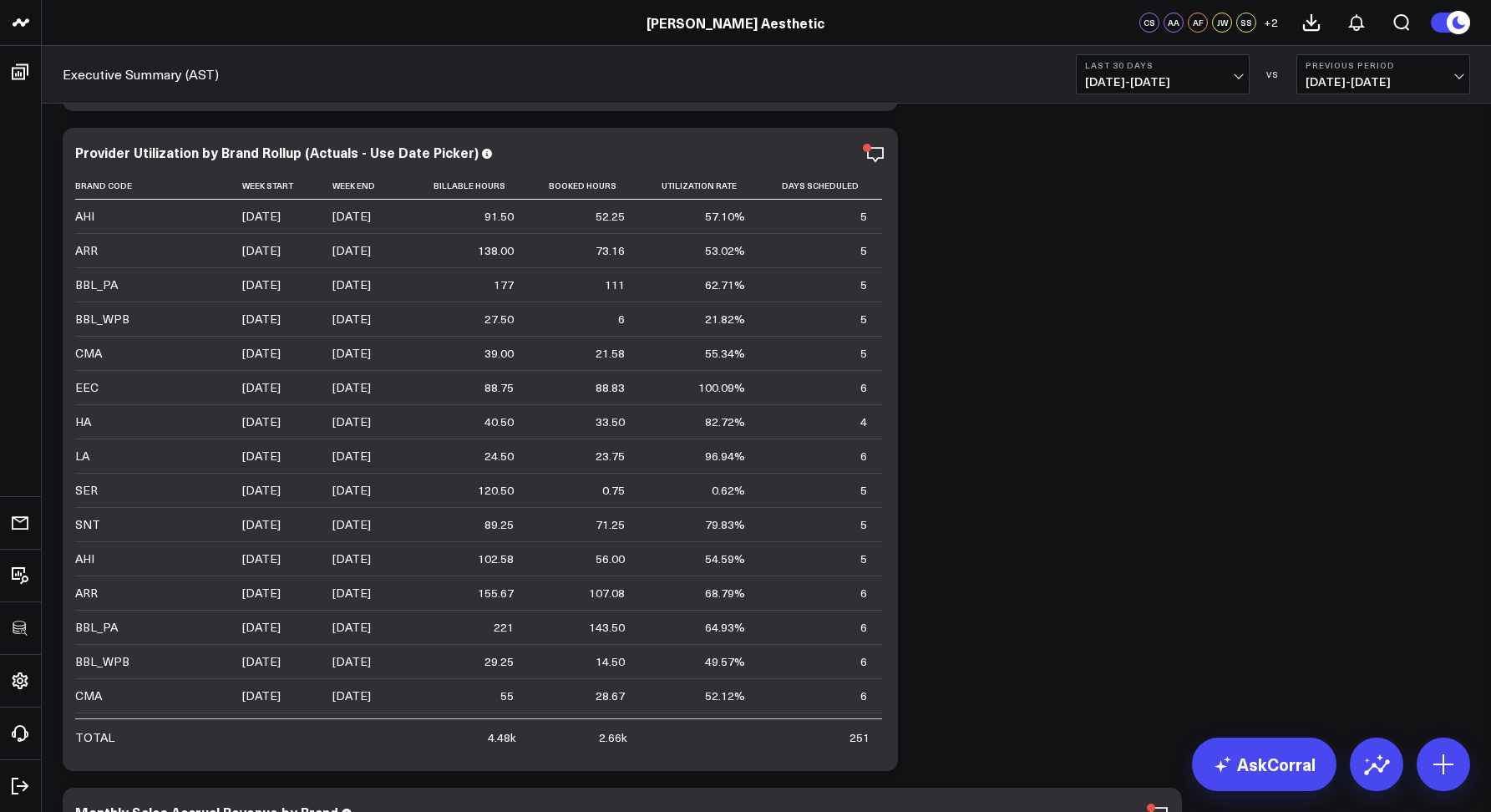
scroll to position [5094, 0]
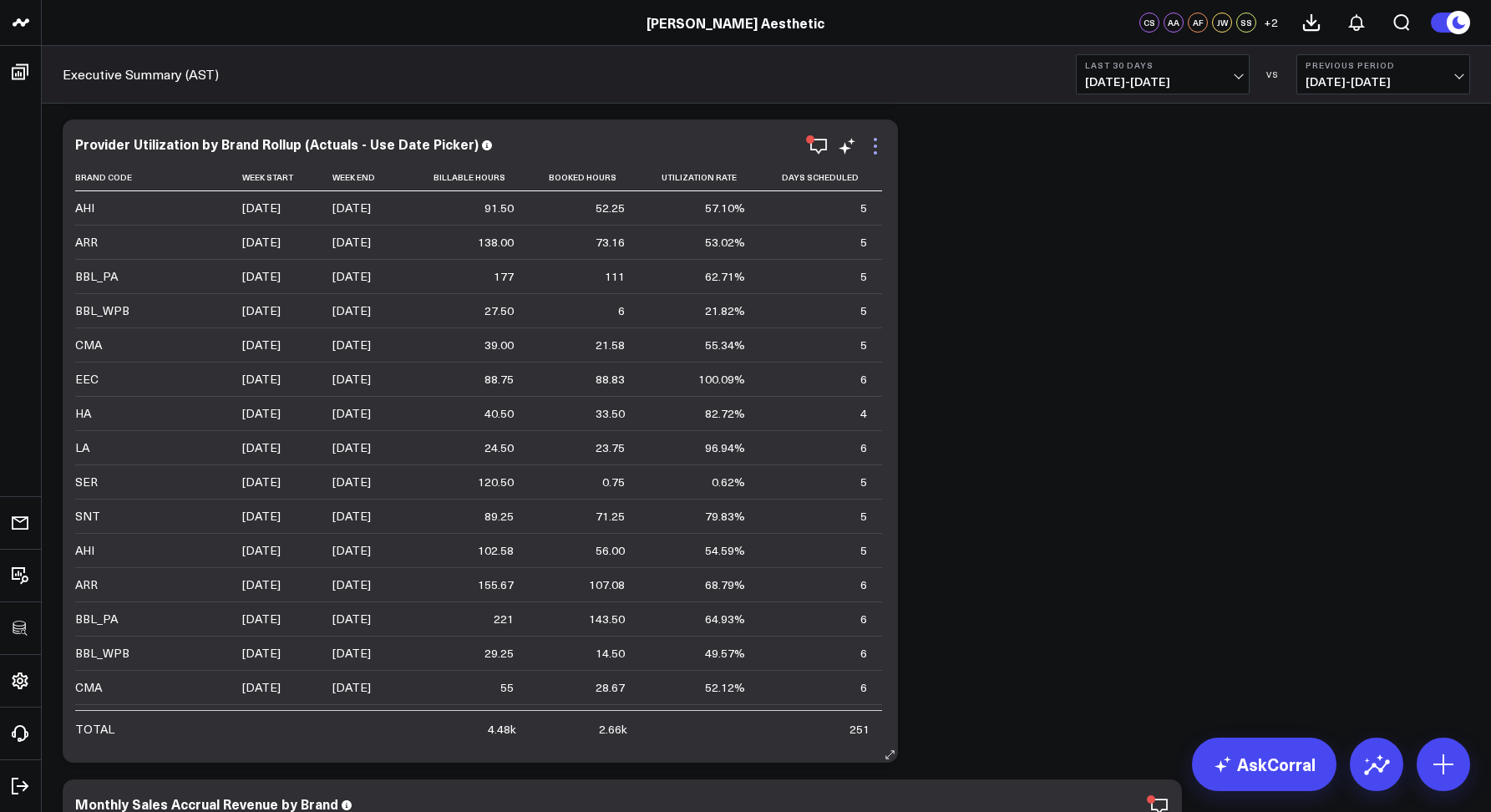
click at [873, 142] on icon at bounding box center [875, 146] width 20 height 20
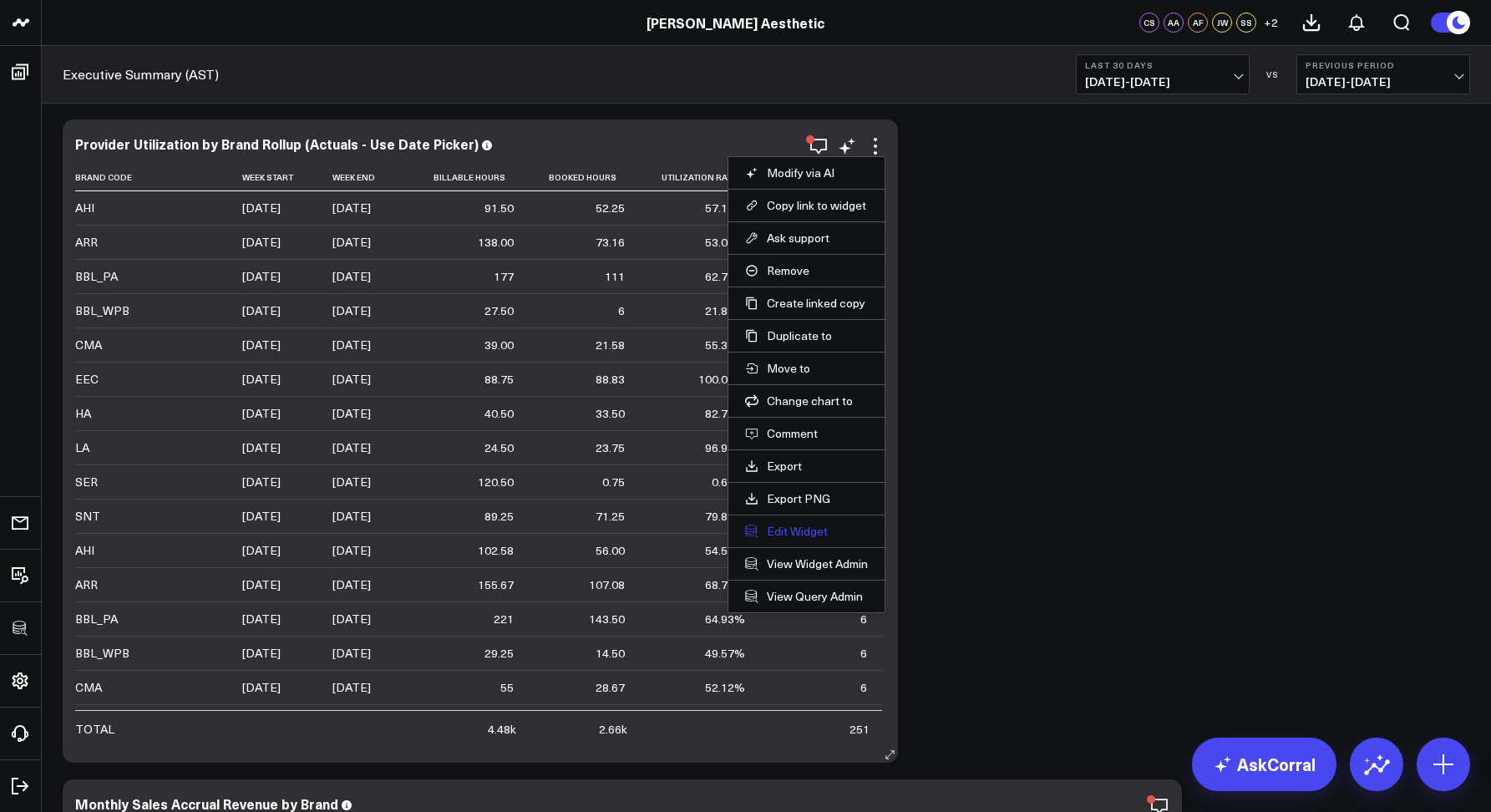
click at [798, 526] on button "Edit Widget" at bounding box center [806, 531] width 123 height 15
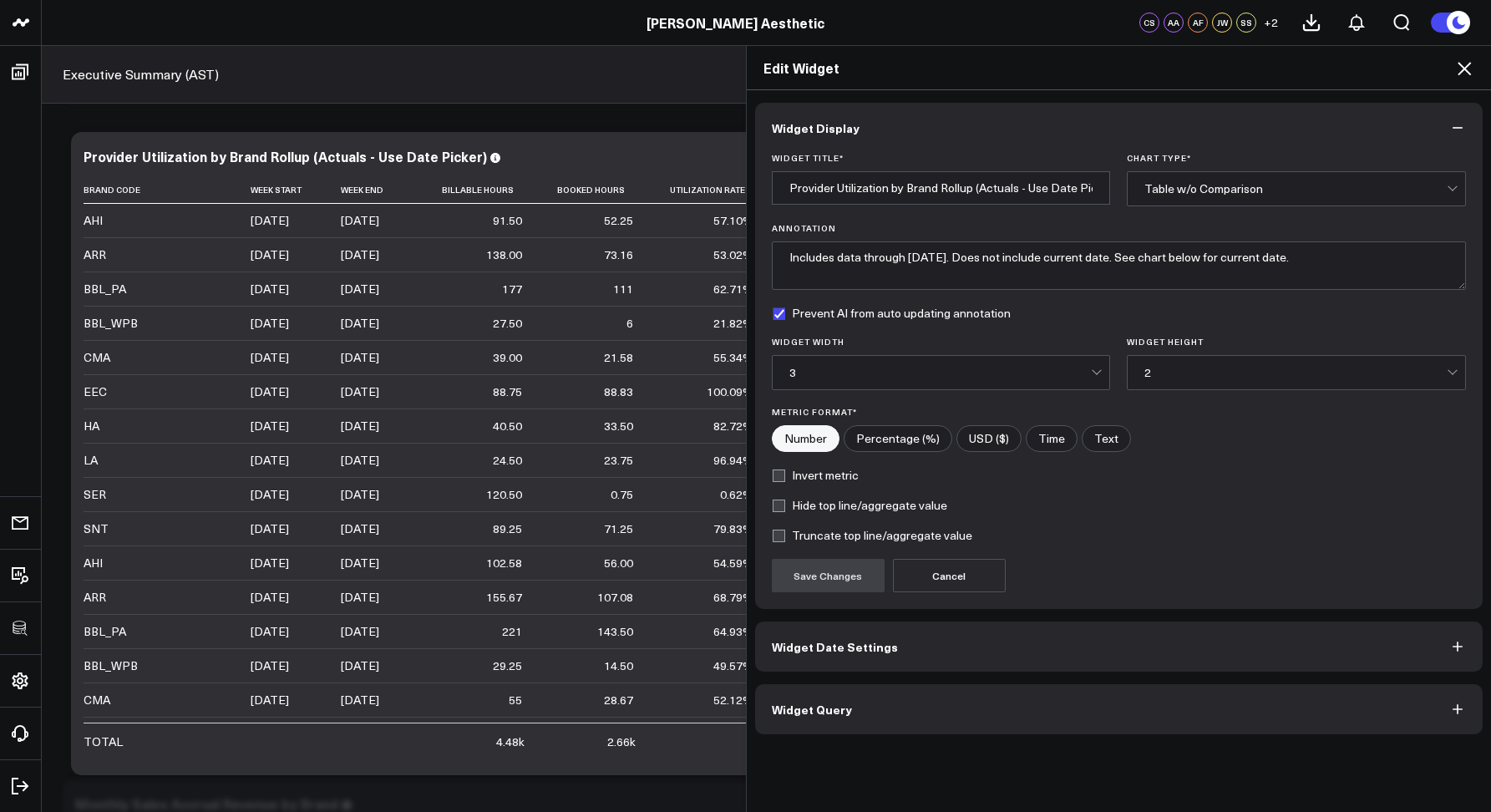
click at [812, 684] on button "Widget Query" at bounding box center [1120, 708] width 728 height 50
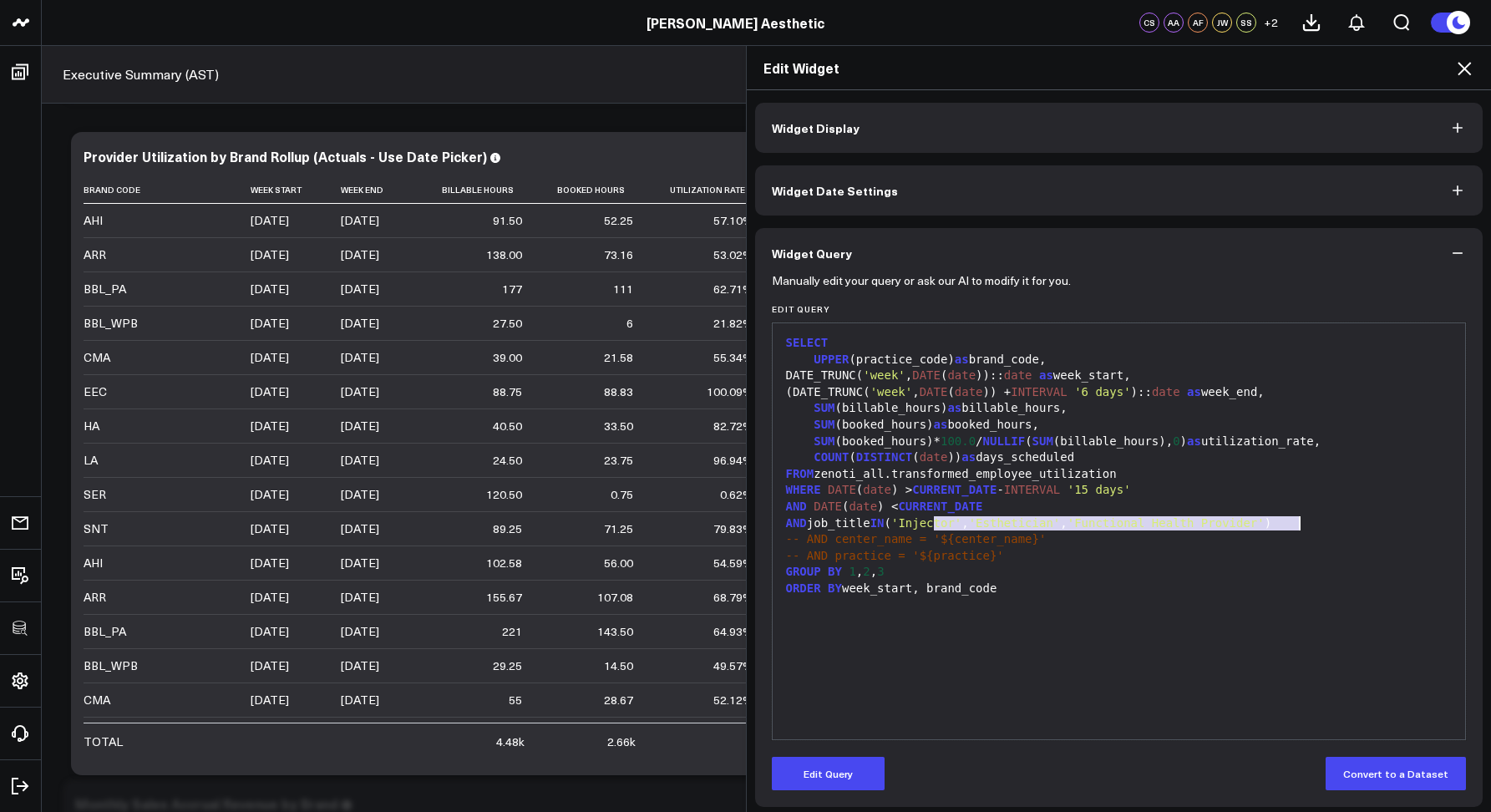
drag, startPoint x: 924, startPoint y: 526, endPoint x: 1294, endPoint y: 517, distance: 370.1
click at [1294, 517] on div "AND job_title IN ( 'Injector' , 'Esthetician' , 'Functional Health Provider' )" at bounding box center [1119, 523] width 677 height 17
click at [1346, 476] on div "FROM zenoti_all.transformed_employee_utilization" at bounding box center [1119, 474] width 677 height 17
click at [1464, 66] on icon at bounding box center [1464, 68] width 20 height 20
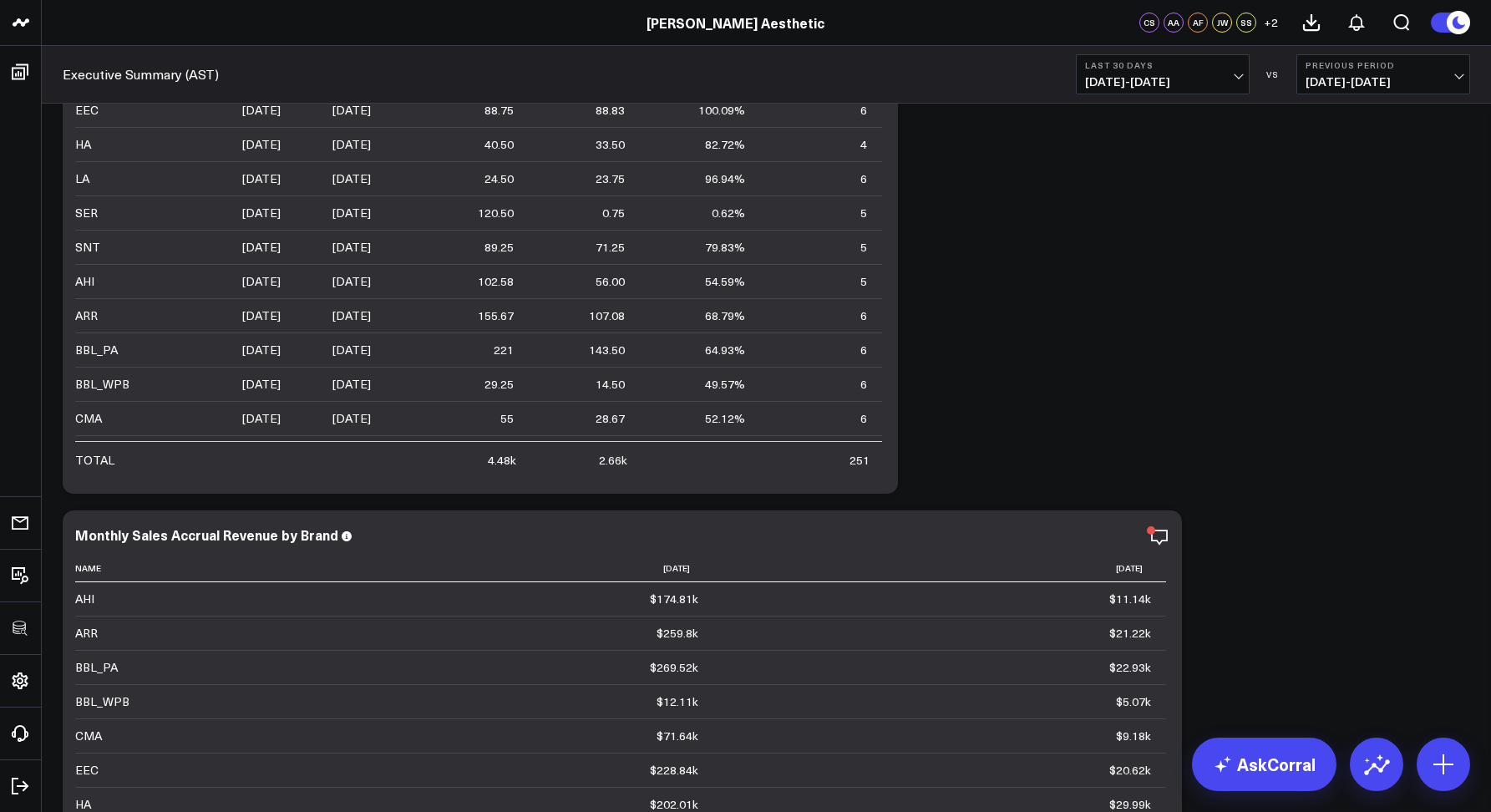
scroll to position [5089, 0]
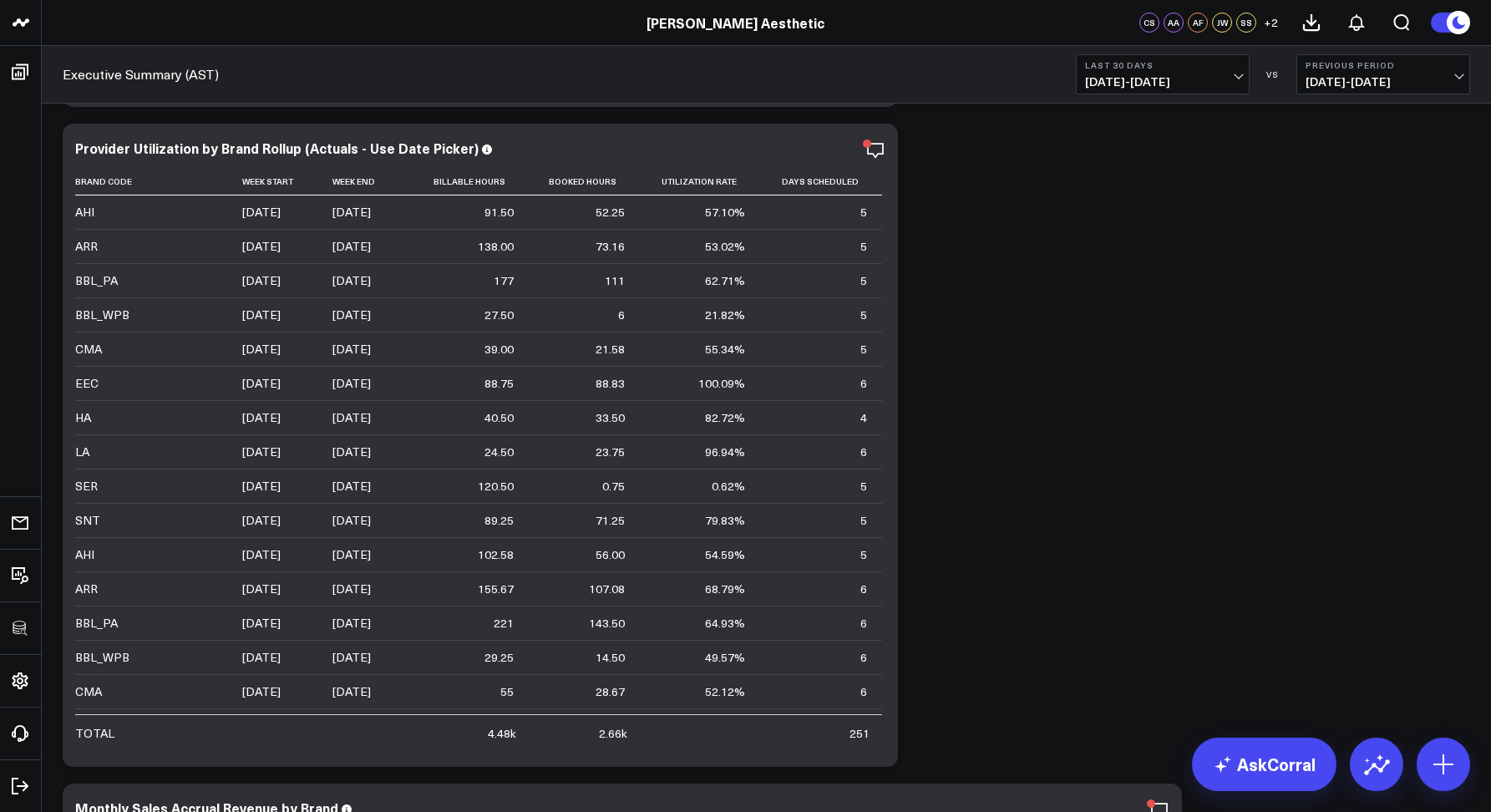
click at [1112, 89] on button "Last 30 Days 08/05/25 - 09/03/25" at bounding box center [1163, 74] width 174 height 40
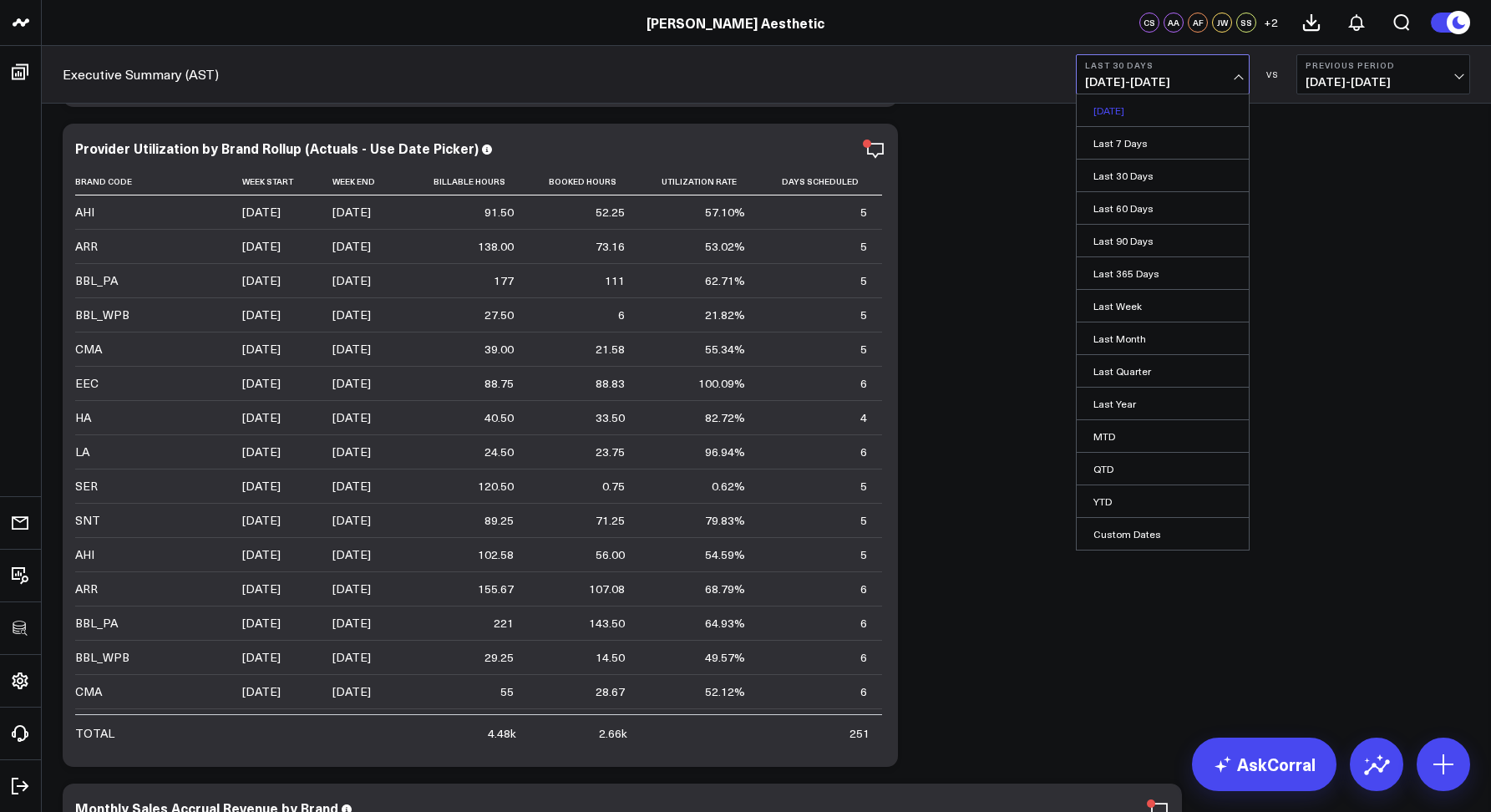
click at [1109, 110] on link "[DATE]" at bounding box center [1163, 110] width 172 height 31
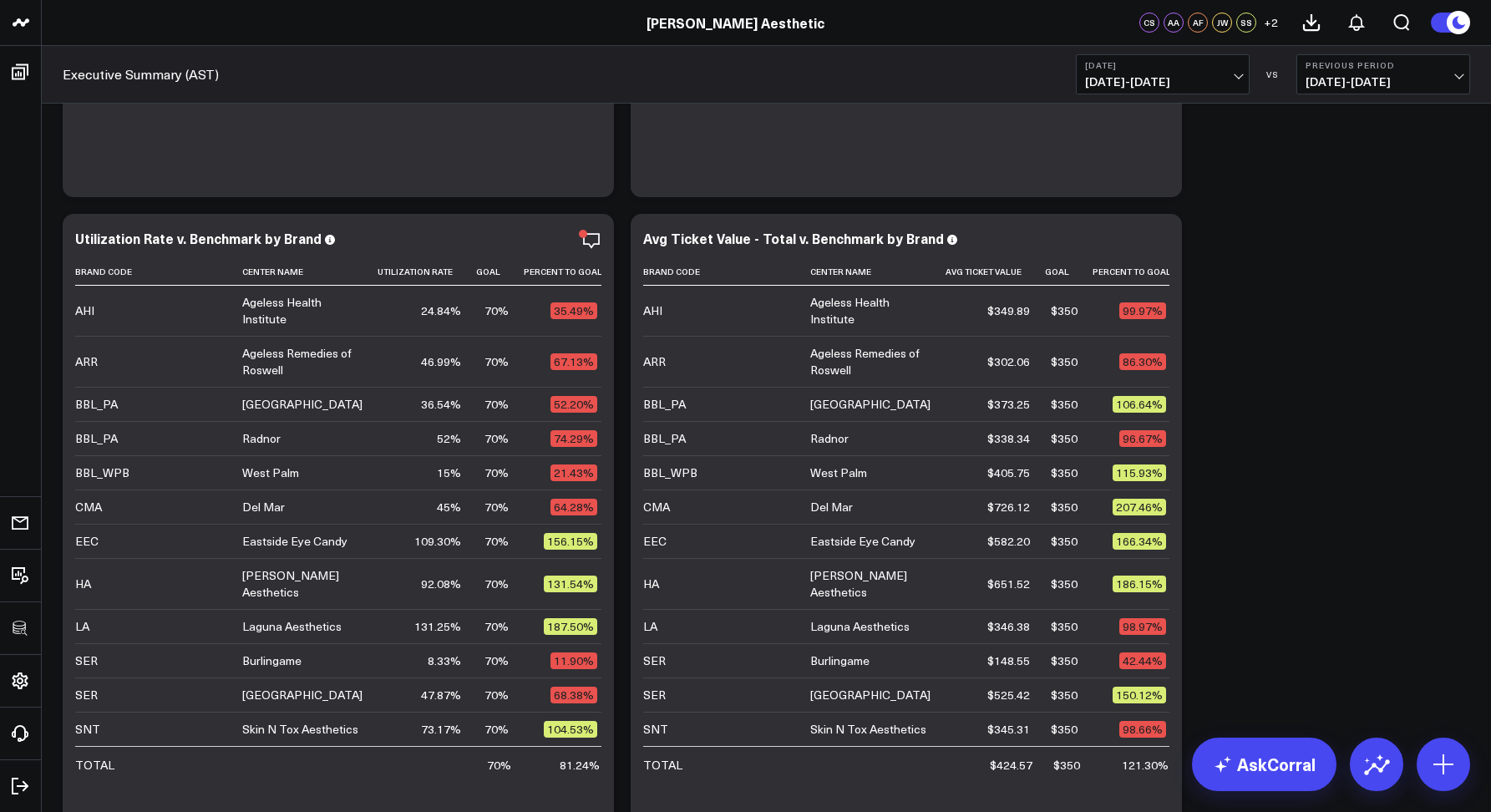
scroll to position [2361, 0]
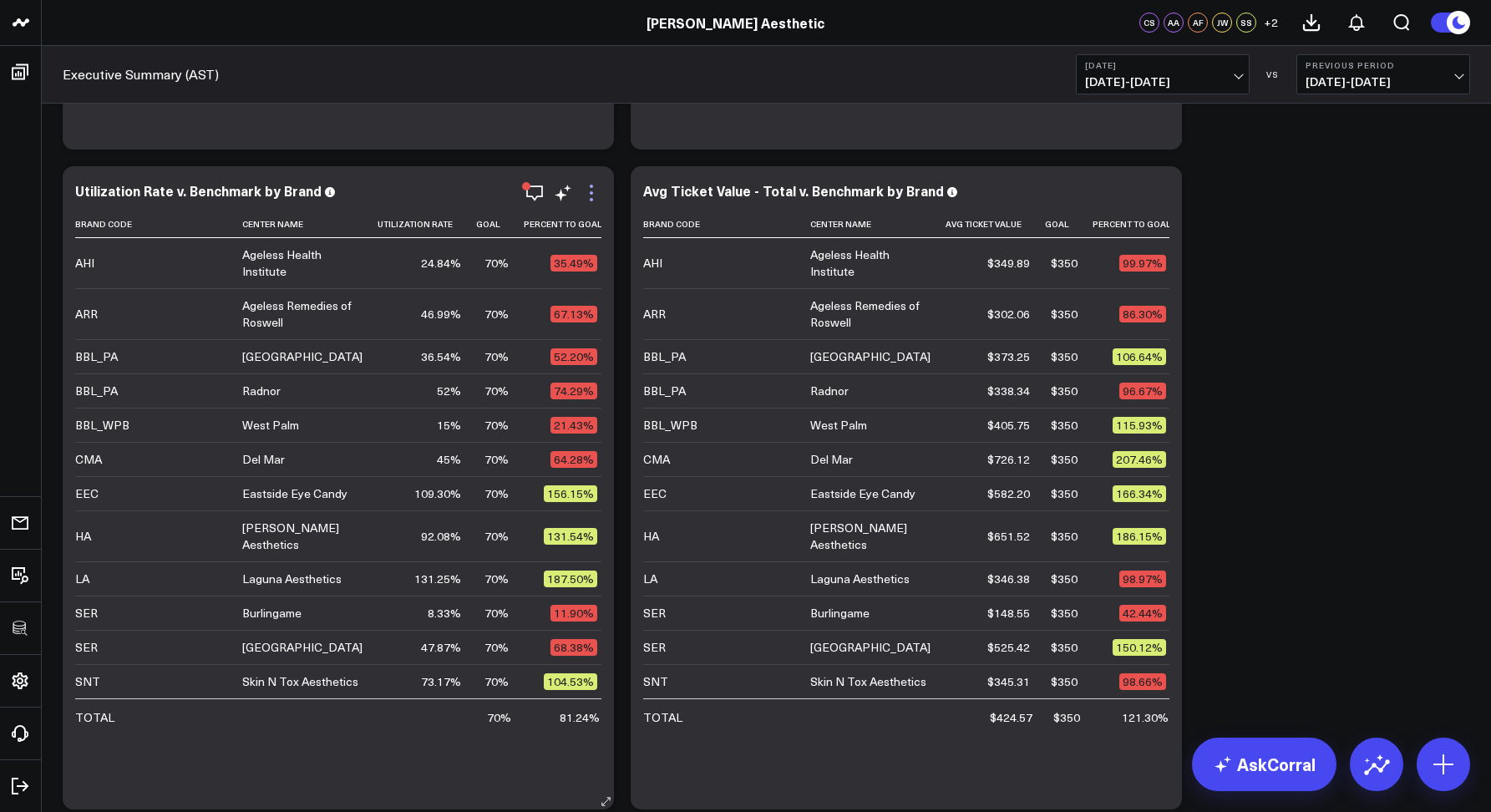
click at [600, 195] on icon at bounding box center [591, 192] width 20 height 20
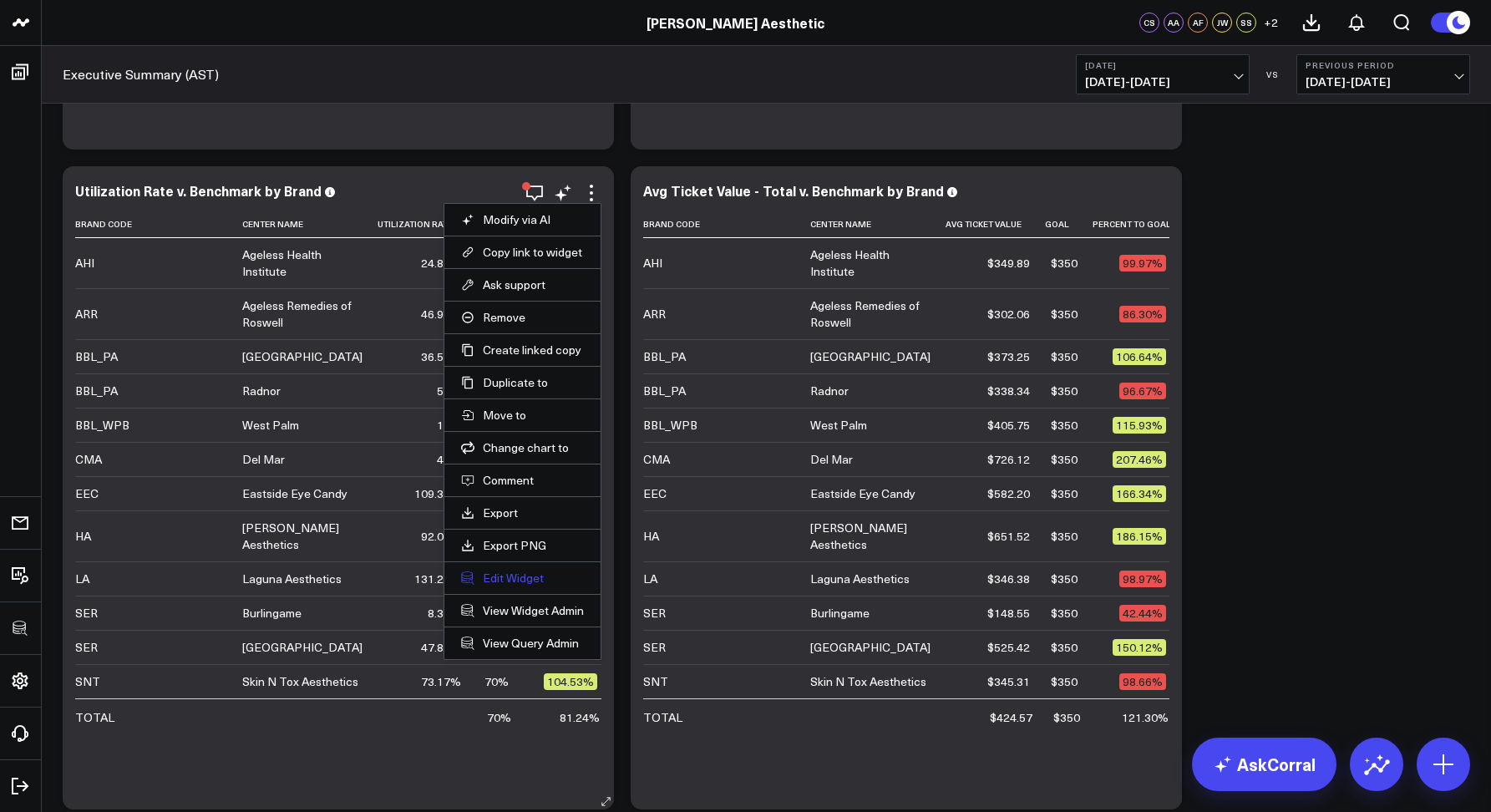
click at [507, 571] on button "Edit Widget" at bounding box center [522, 577] width 123 height 15
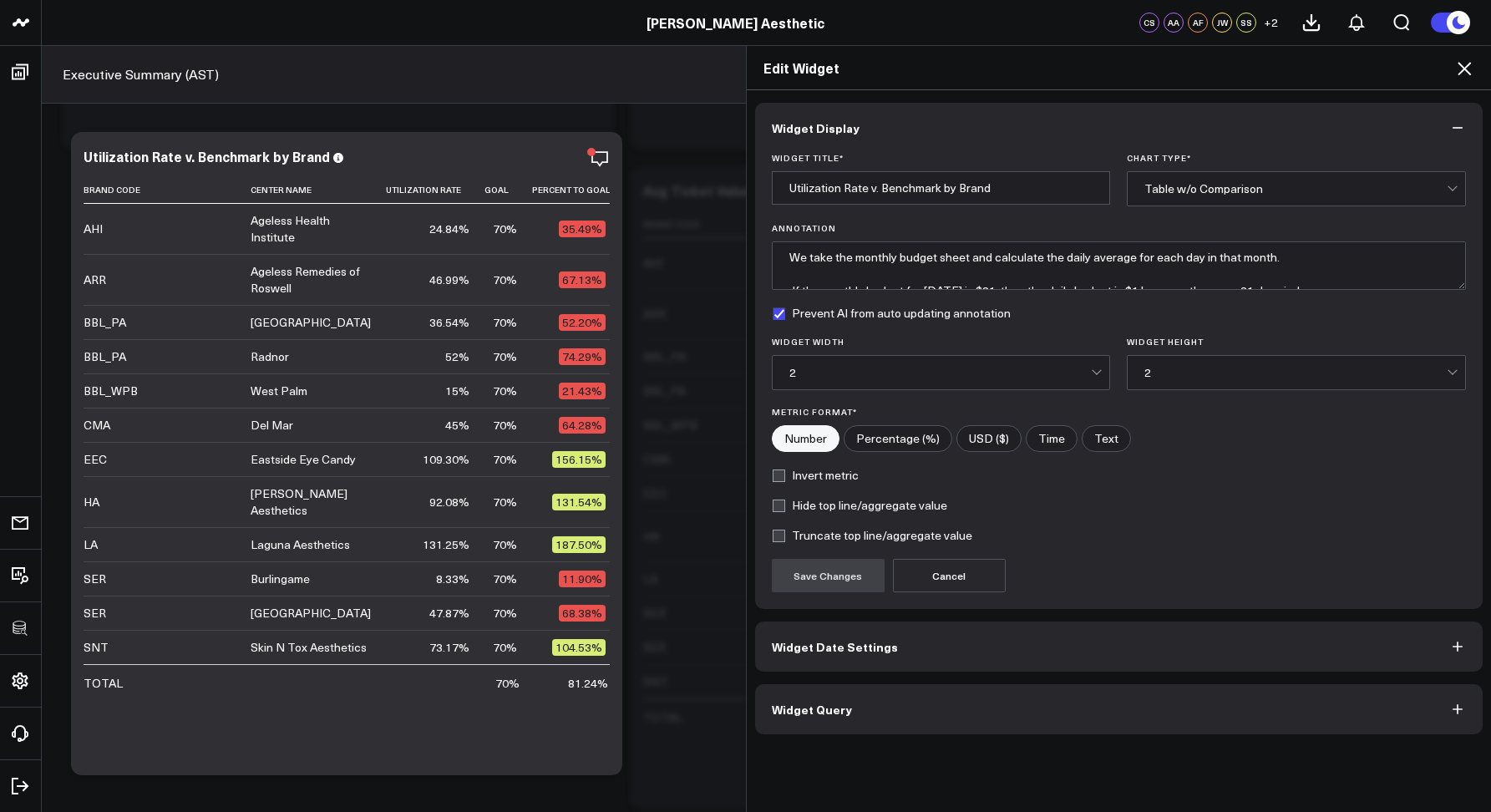
click at [844, 702] on button "Widget Query" at bounding box center [1120, 708] width 728 height 50
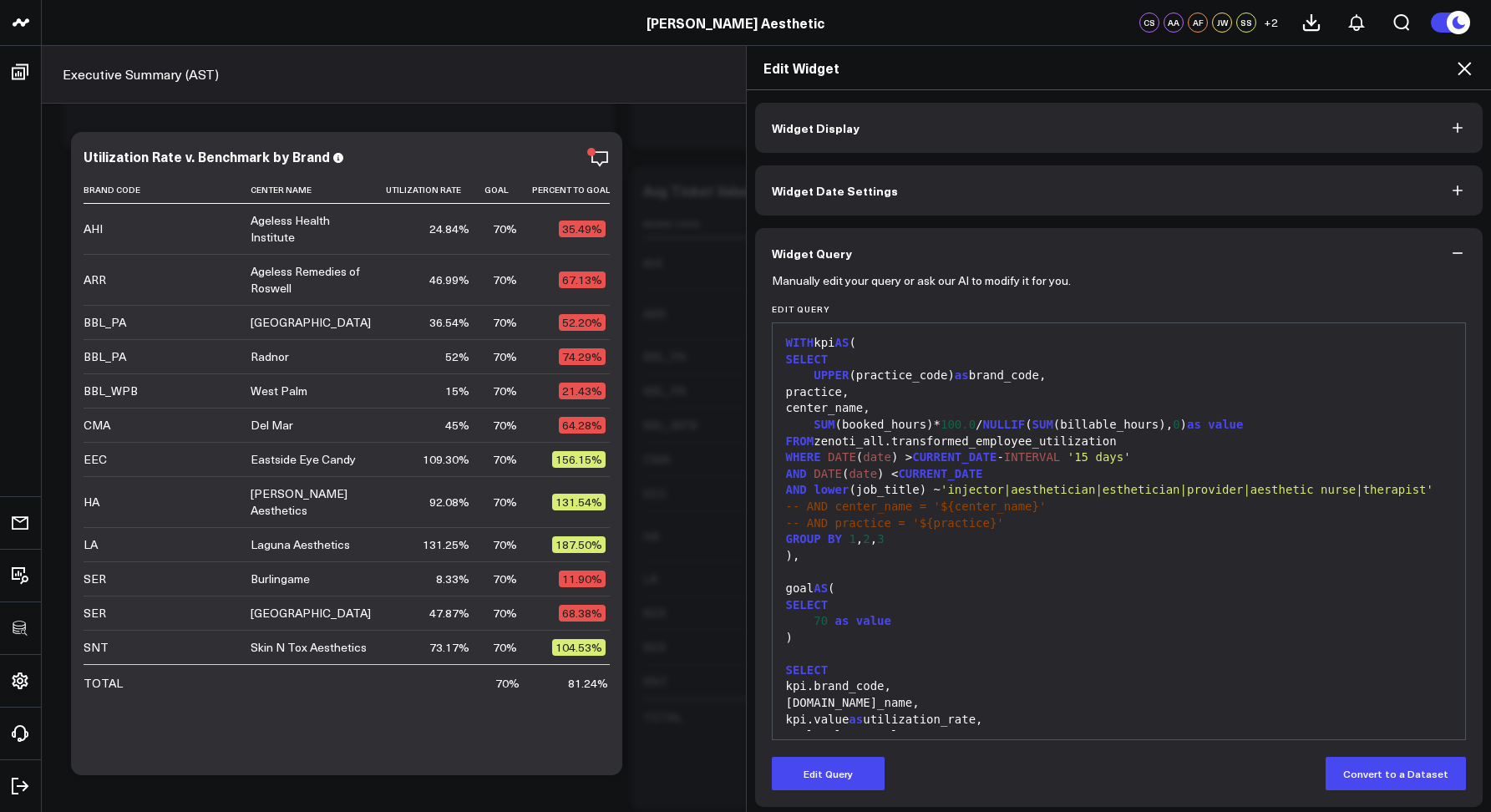
click at [1466, 73] on icon at bounding box center [1464, 68] width 20 height 20
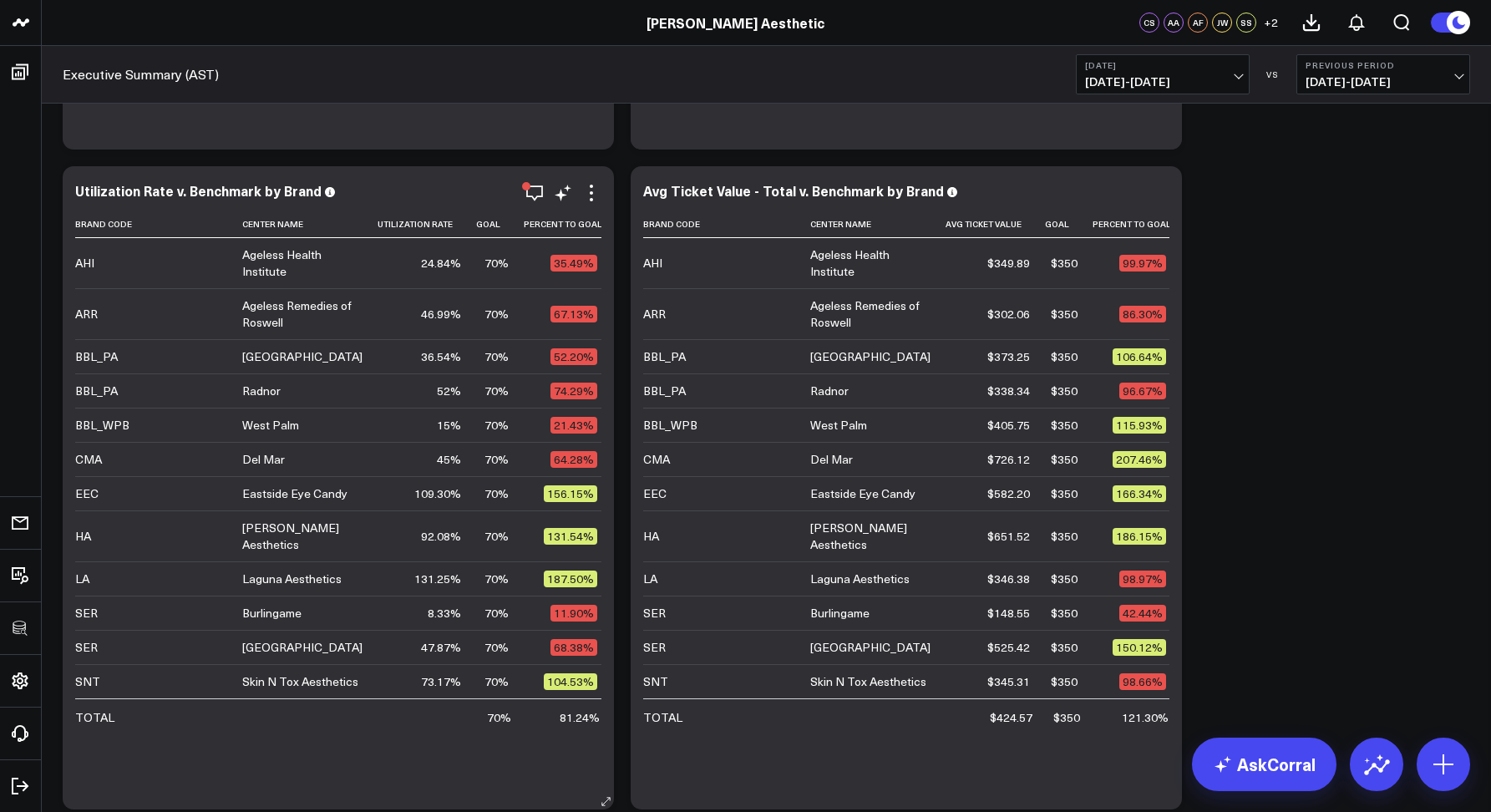
scroll to position [2389, 0]
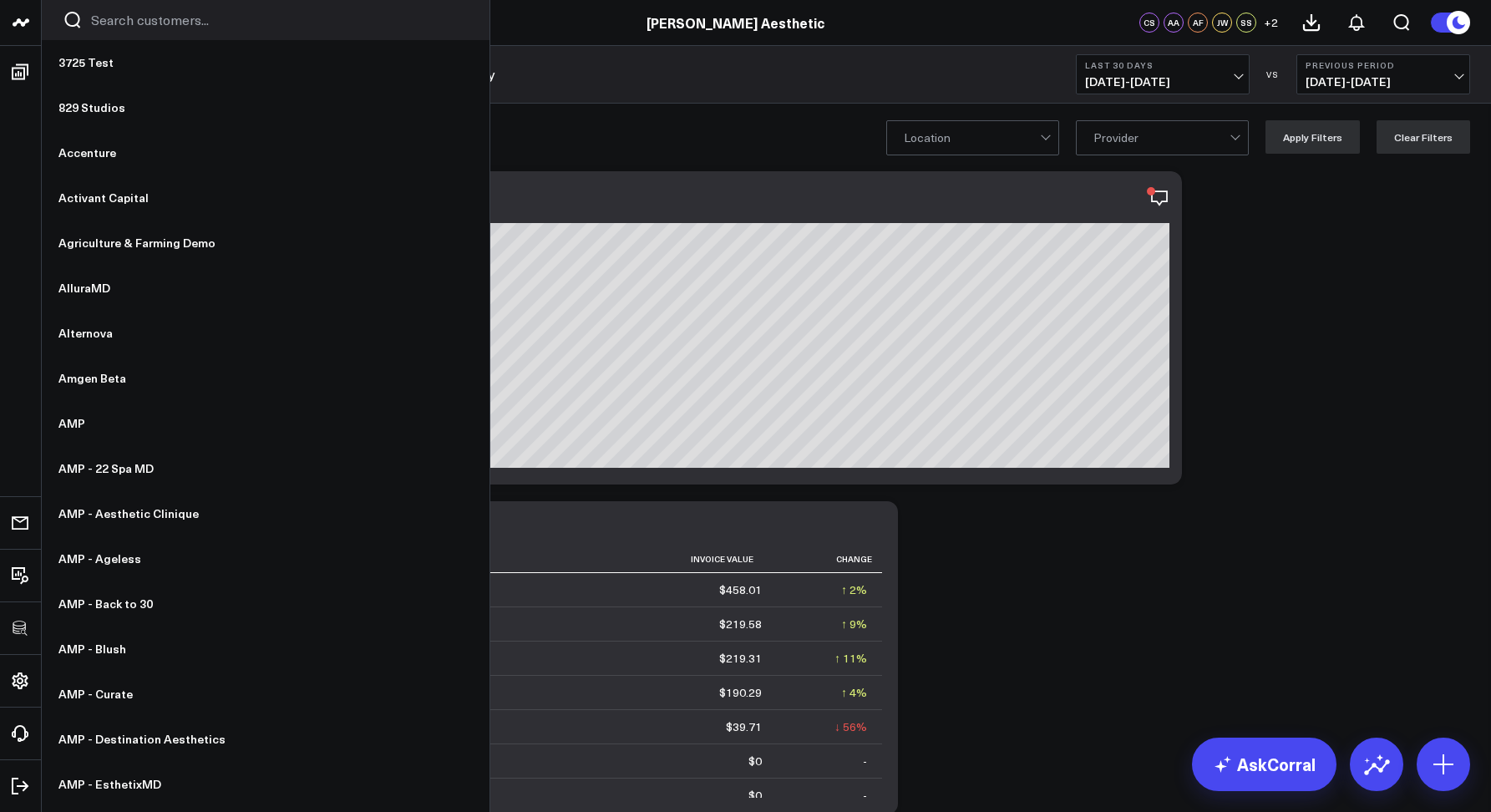
click at [110, 24] on input "Search customers input" at bounding box center [280, 19] width 377 height 18
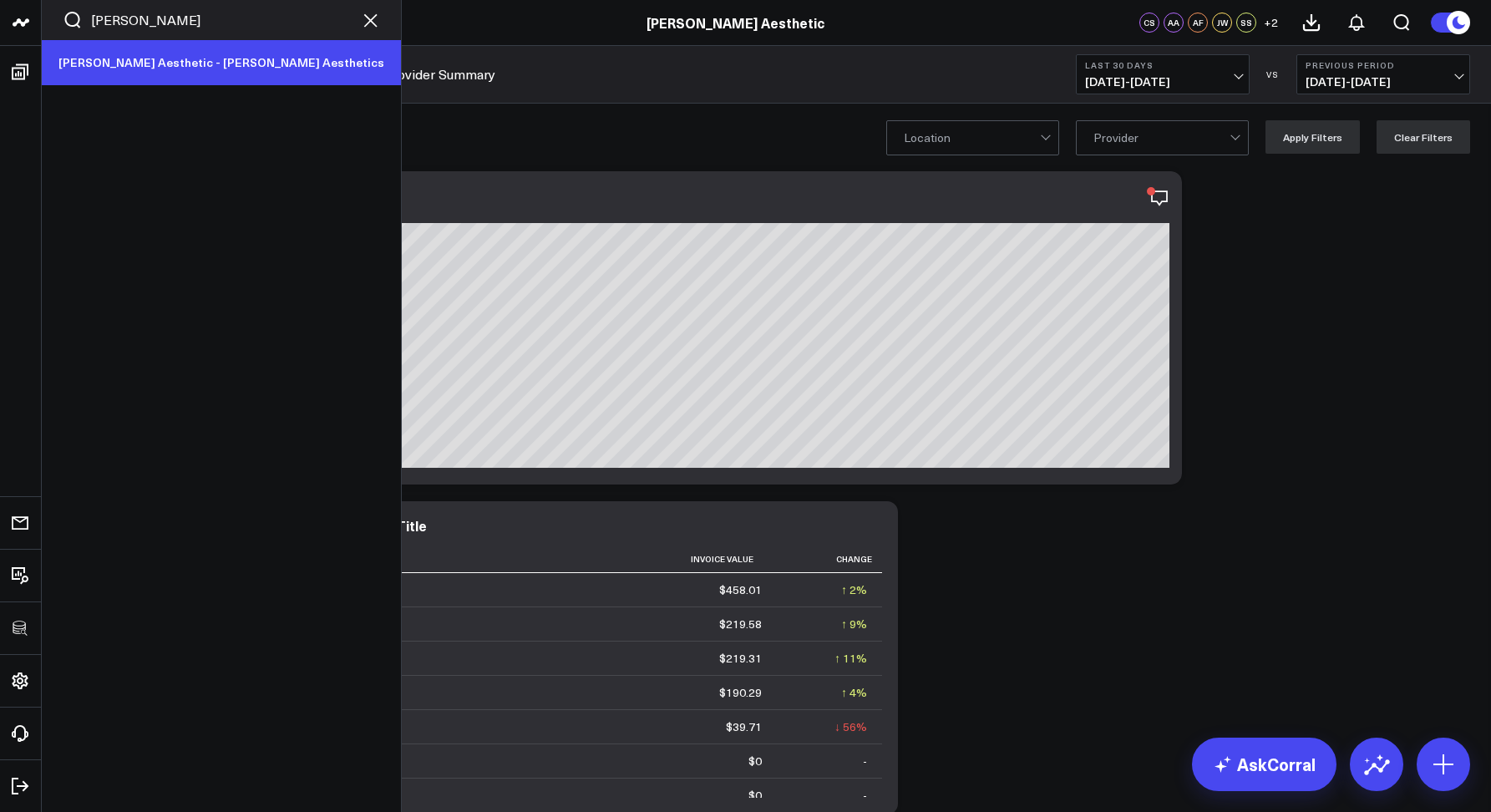
type input "hamil"
click at [118, 44] on link "[PERSON_NAME] Aesthetic - [PERSON_NAME] Aesthetics" at bounding box center [221, 63] width 359 height 45
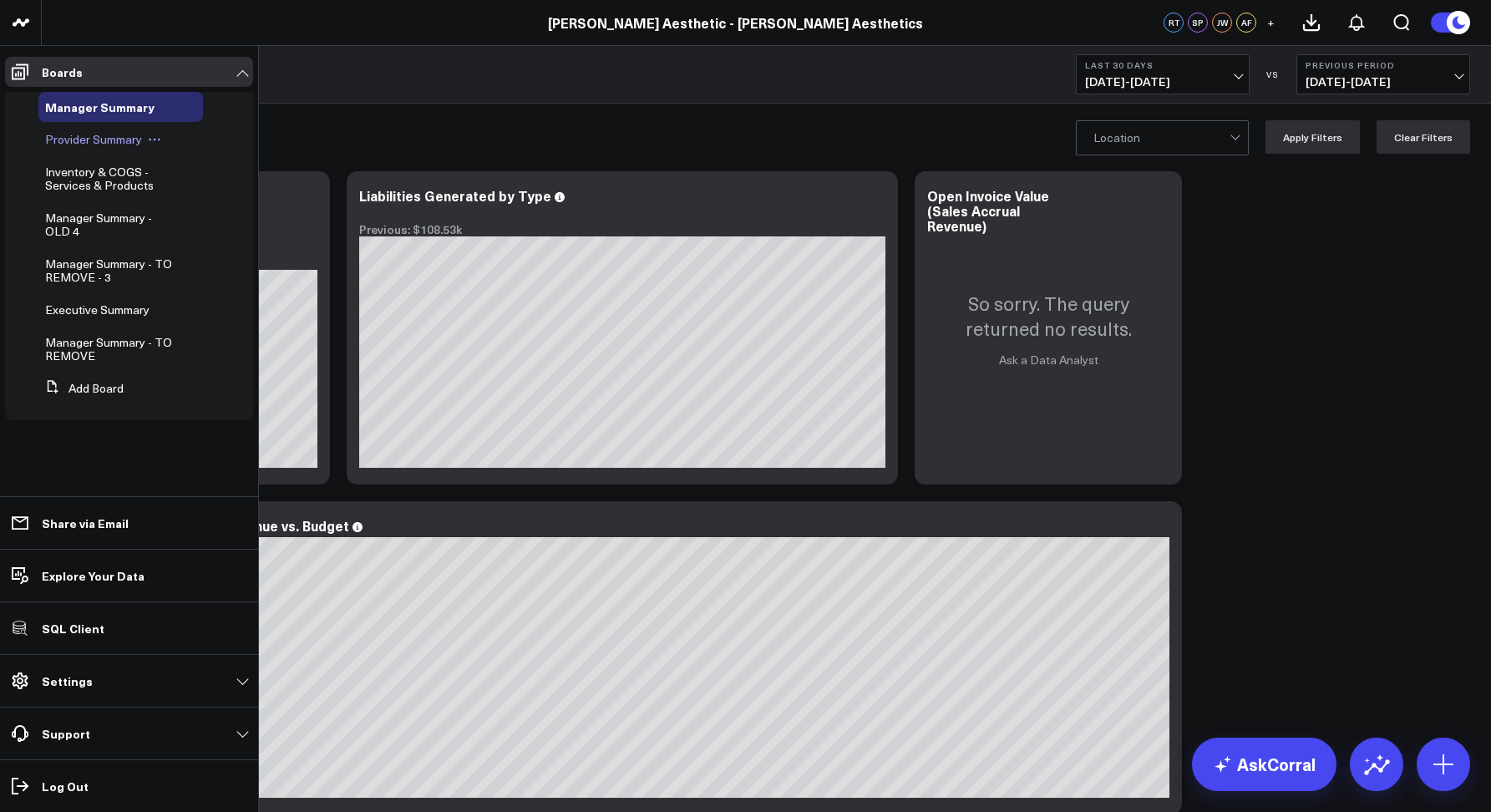
click at [108, 135] on span "Provider Summary" at bounding box center [93, 139] width 97 height 16
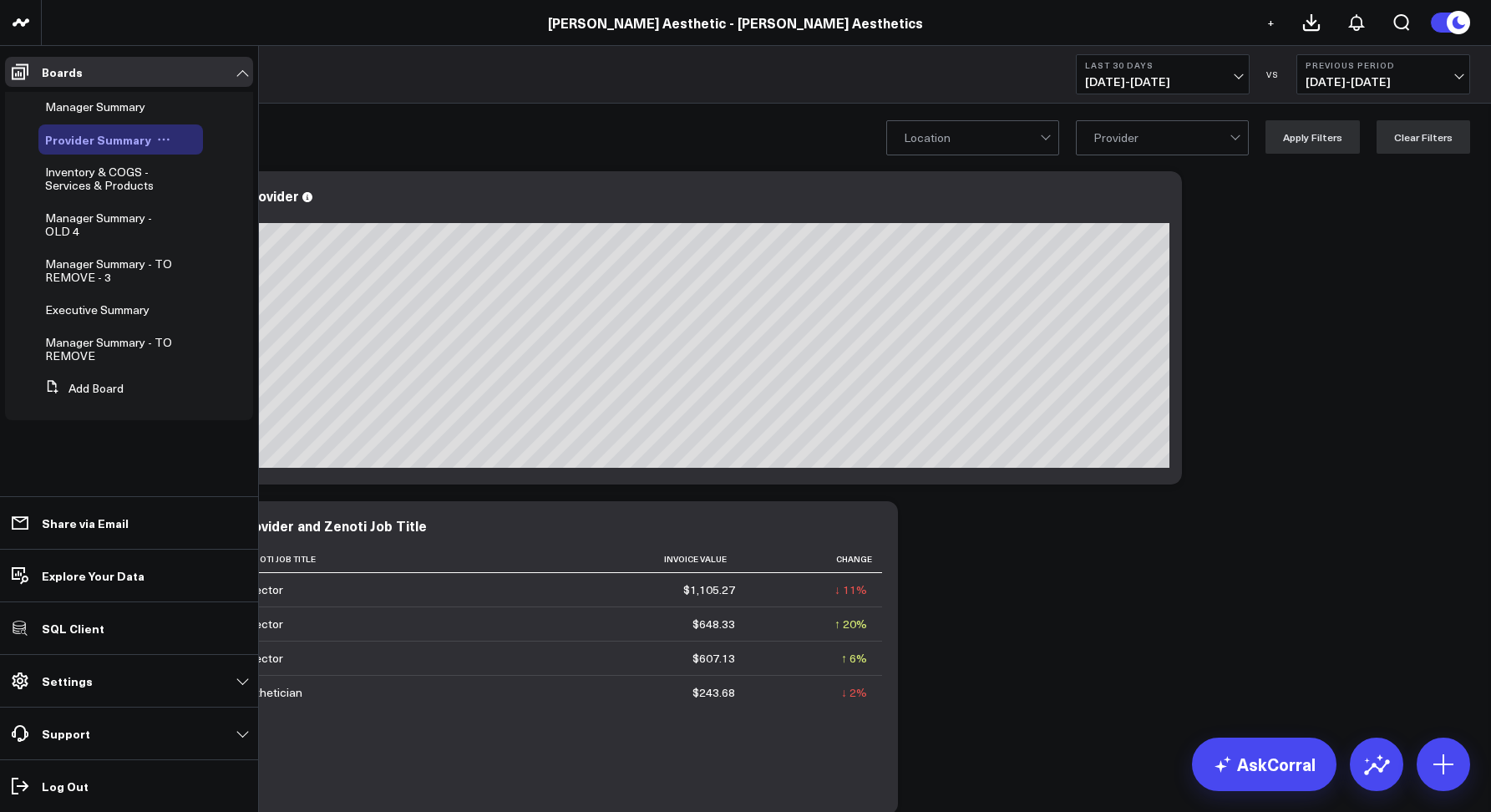
click at [163, 141] on icon at bounding box center [163, 139] width 13 height 13
click at [217, 193] on button "Edit Permissions" at bounding box center [236, 194] width 135 height 32
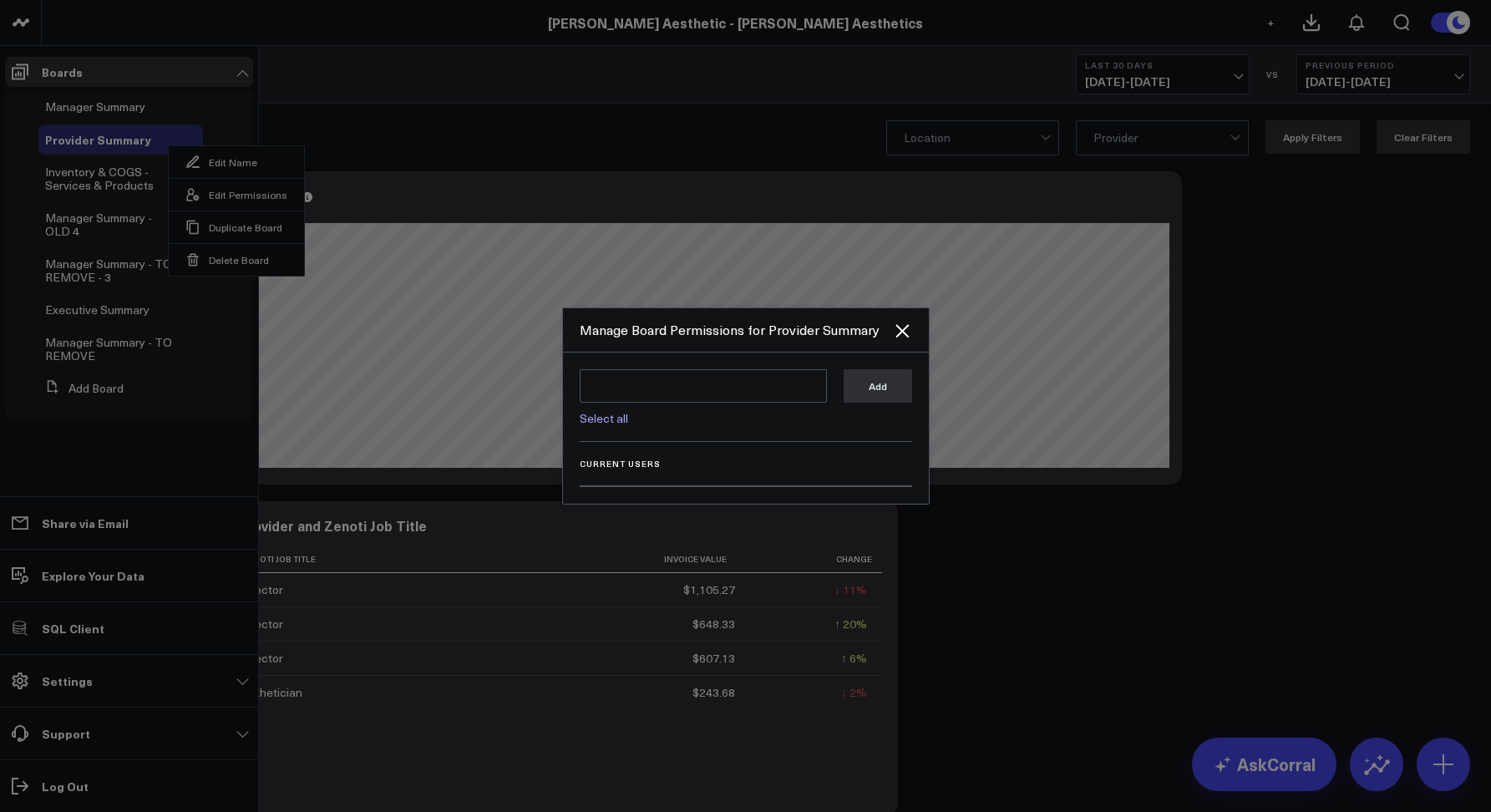
click at [605, 418] on link "Select all" at bounding box center [604, 418] width 48 height 16
type textarea "@Corral Support @[PERSON_NAME] @[PERSON_NAME] @[PERSON_NAME] @[PERSON_NAME]"
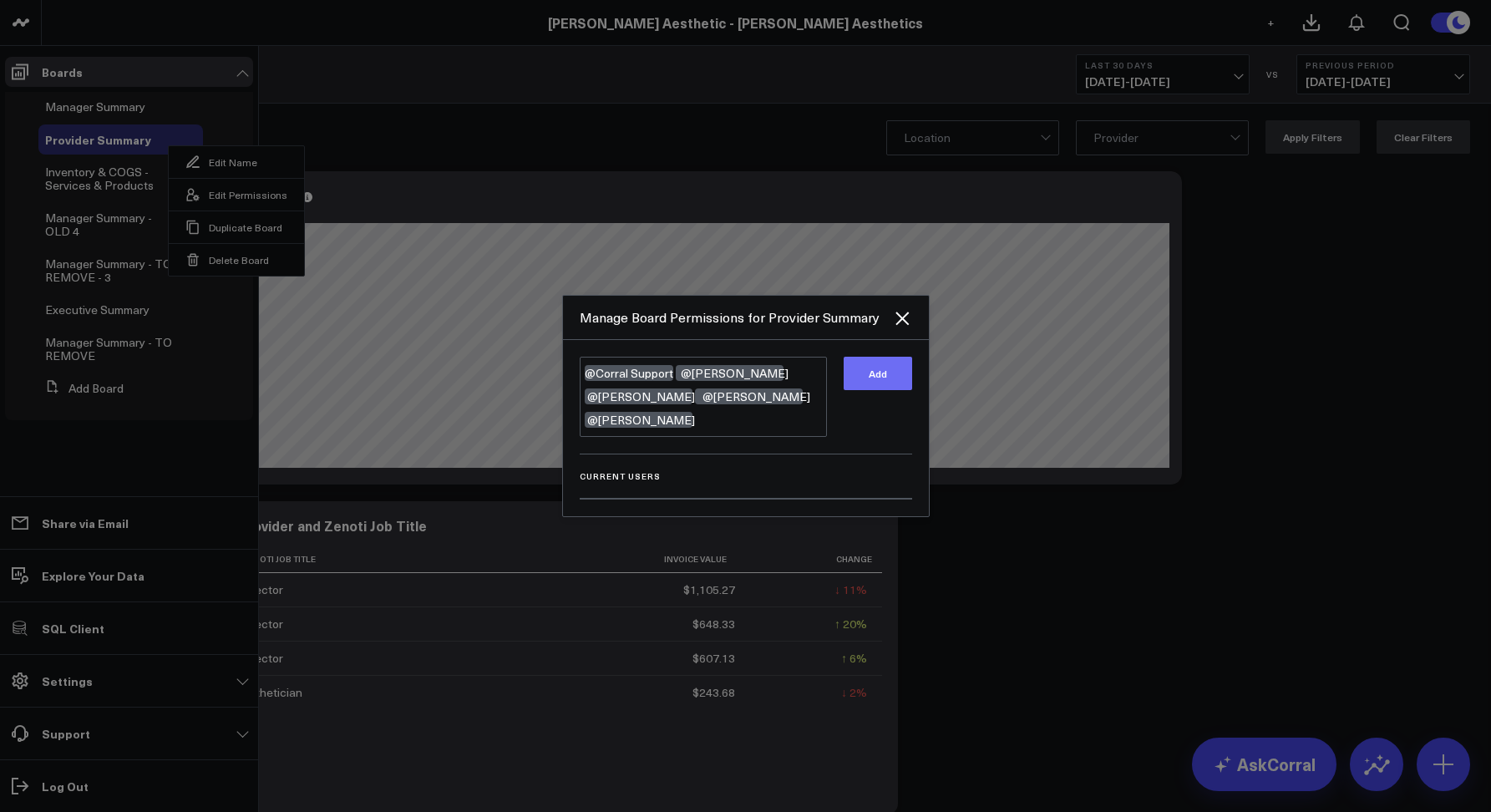
click at [879, 378] on button "Add" at bounding box center [878, 373] width 68 height 33
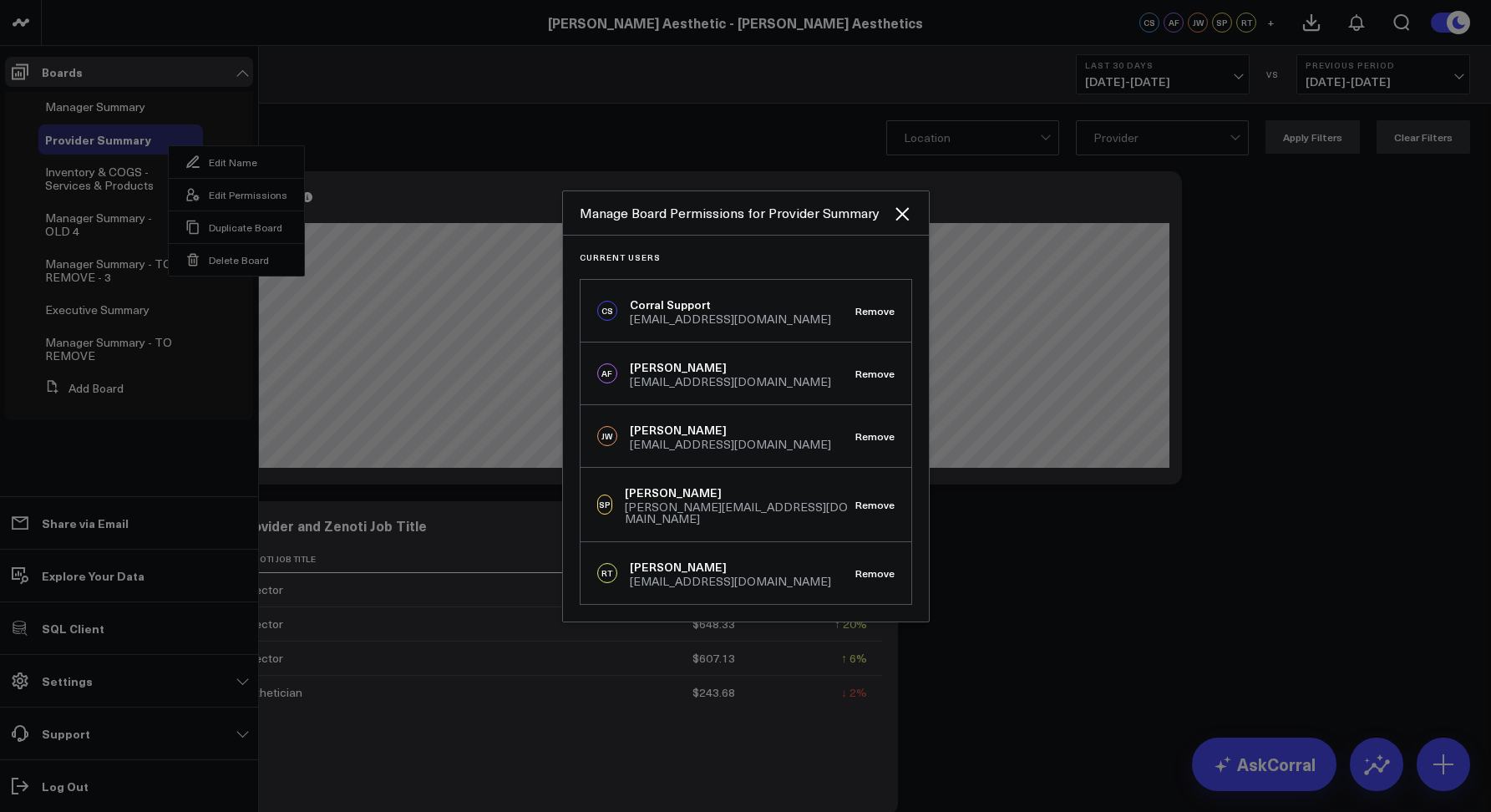
click at [604, 150] on div at bounding box center [745, 406] width 1491 height 812
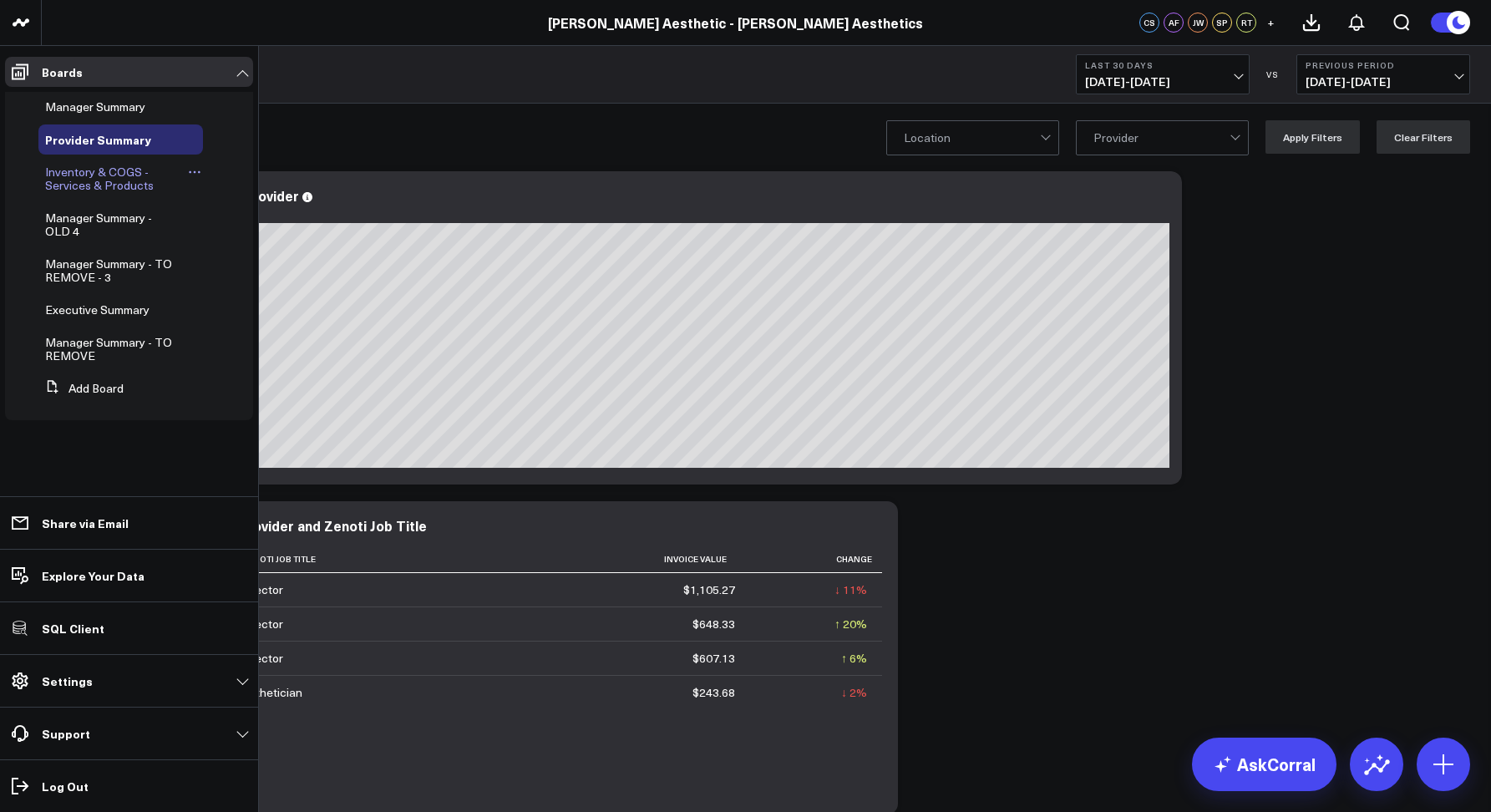
click at [191, 172] on icon at bounding box center [194, 171] width 13 height 13
click at [243, 219] on button "Edit Permissions" at bounding box center [275, 226] width 135 height 32
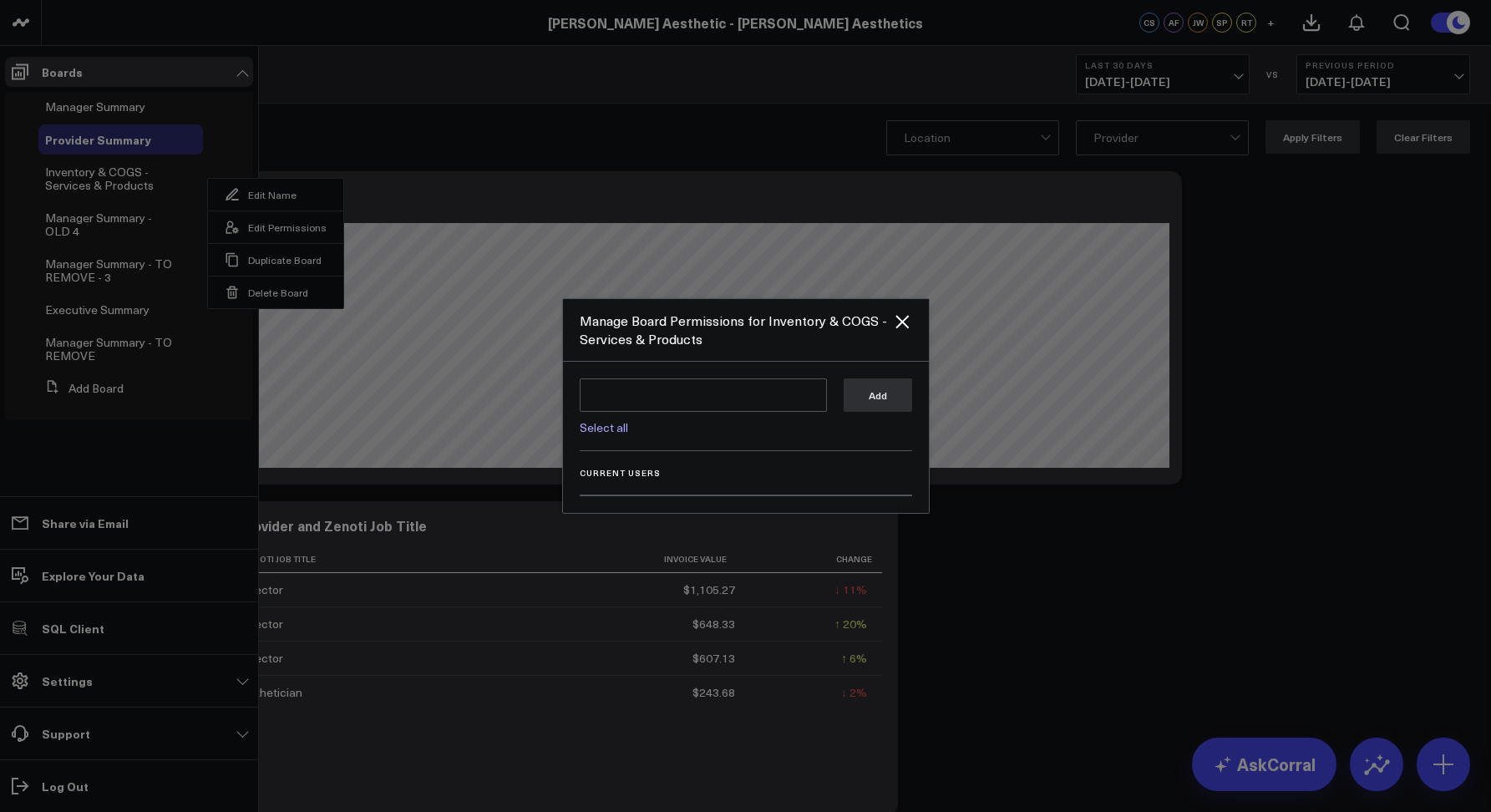
drag, startPoint x: 491, startPoint y: 127, endPoint x: 439, endPoint y: 117, distance: 53.0
click at [490, 127] on div at bounding box center [745, 406] width 1491 height 812
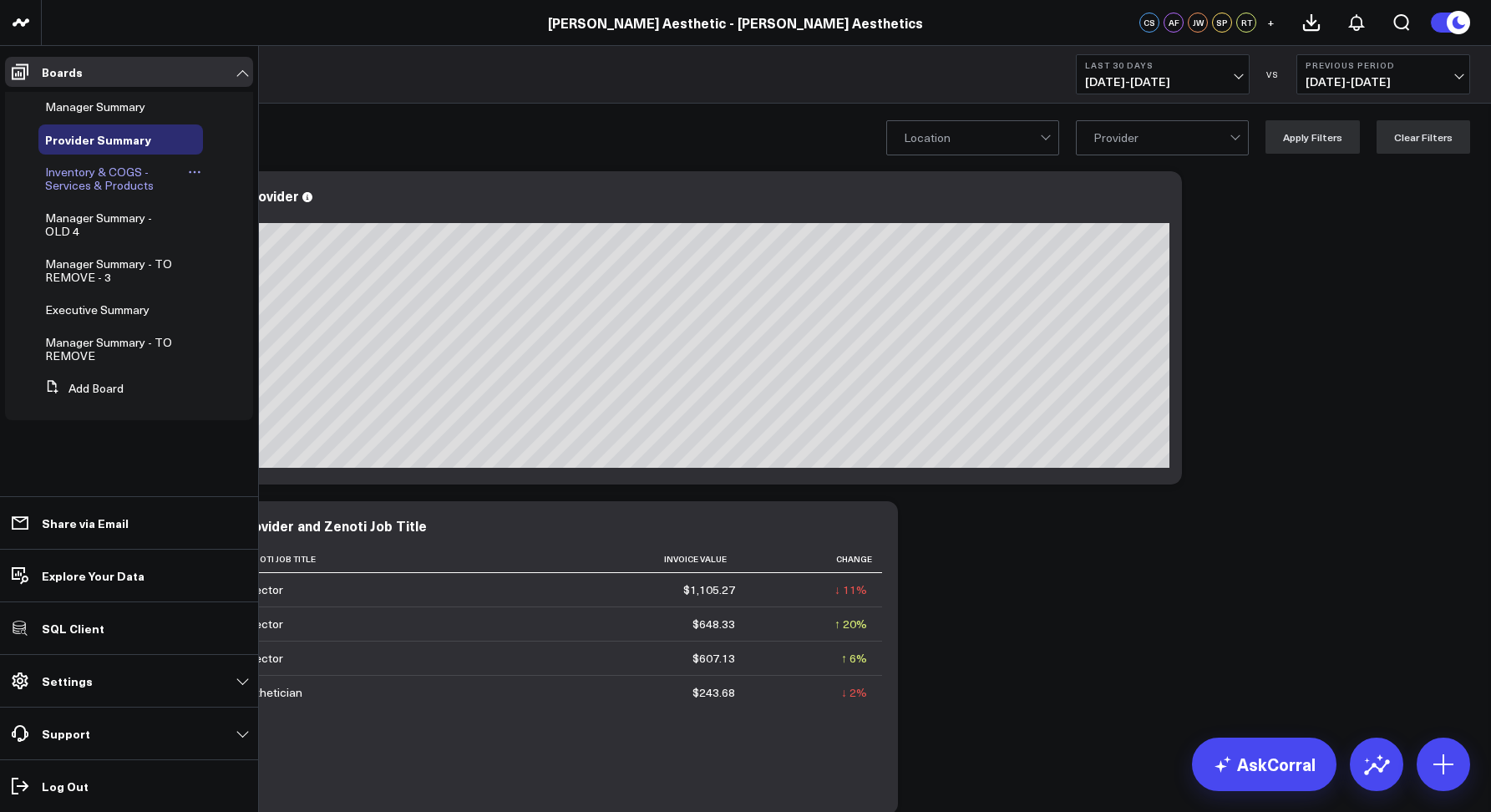
click at [84, 167] on span "Inventory & COGS - Services & Products" at bounding box center [100, 177] width 108 height 29
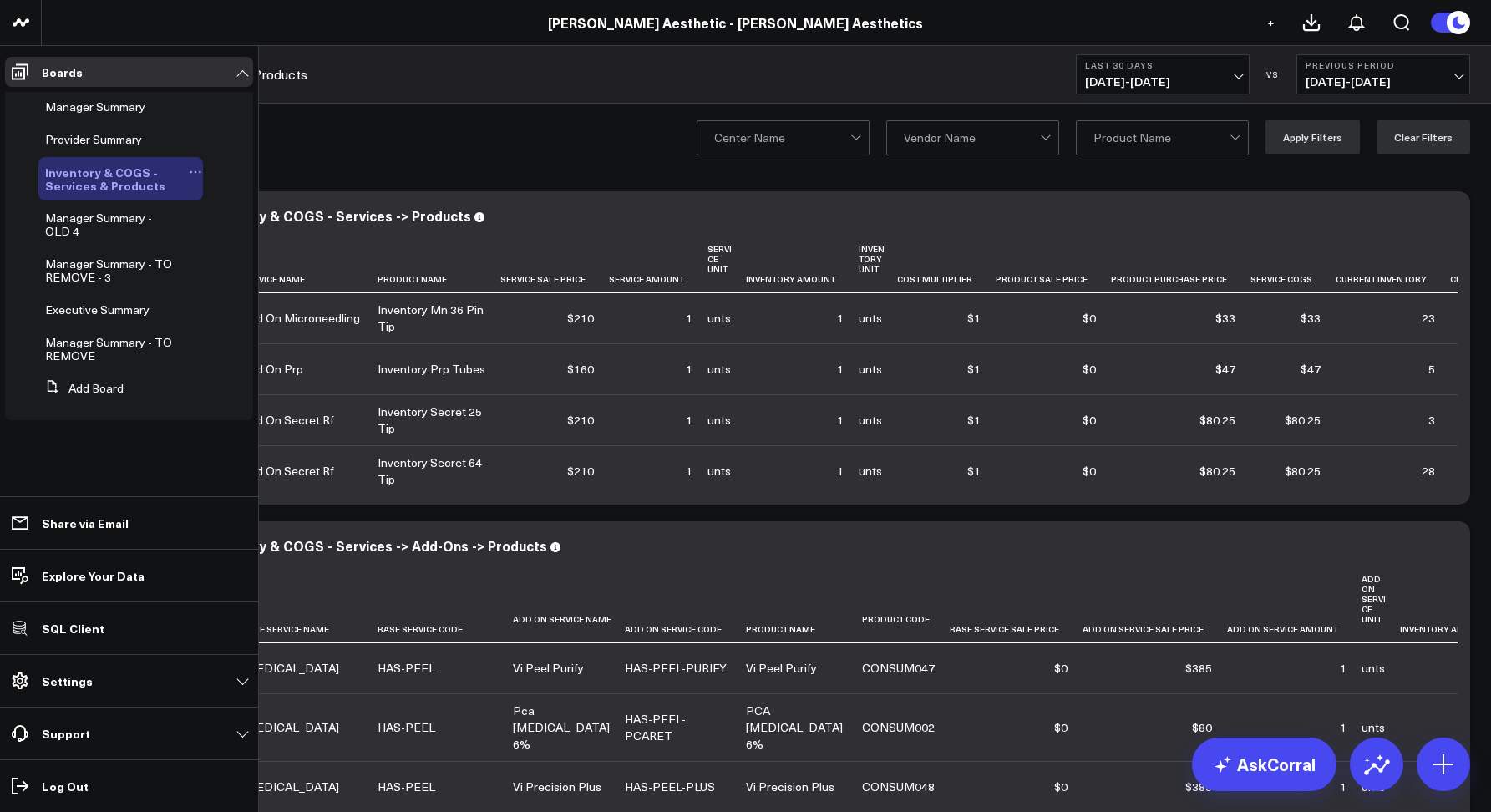
click at [196, 172] on icon at bounding box center [195, 171] width 13 height 13
click at [250, 219] on button "Edit Permissions" at bounding box center [276, 226] width 135 height 32
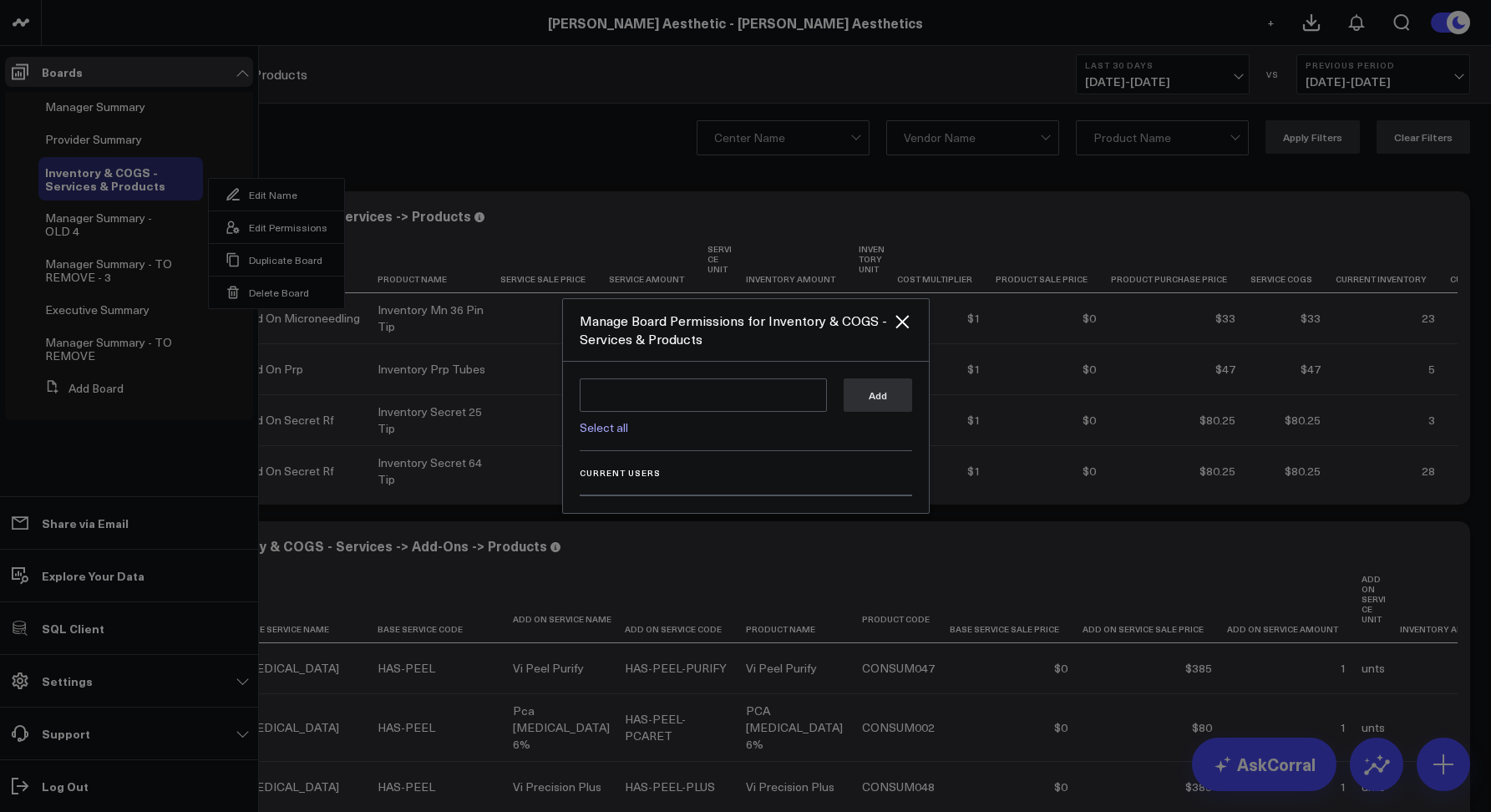
click at [595, 434] on link "Select all" at bounding box center [604, 427] width 48 height 16
type textarea "@Corral Support @[PERSON_NAME] @[PERSON_NAME] @[PERSON_NAME] @[PERSON_NAME]"
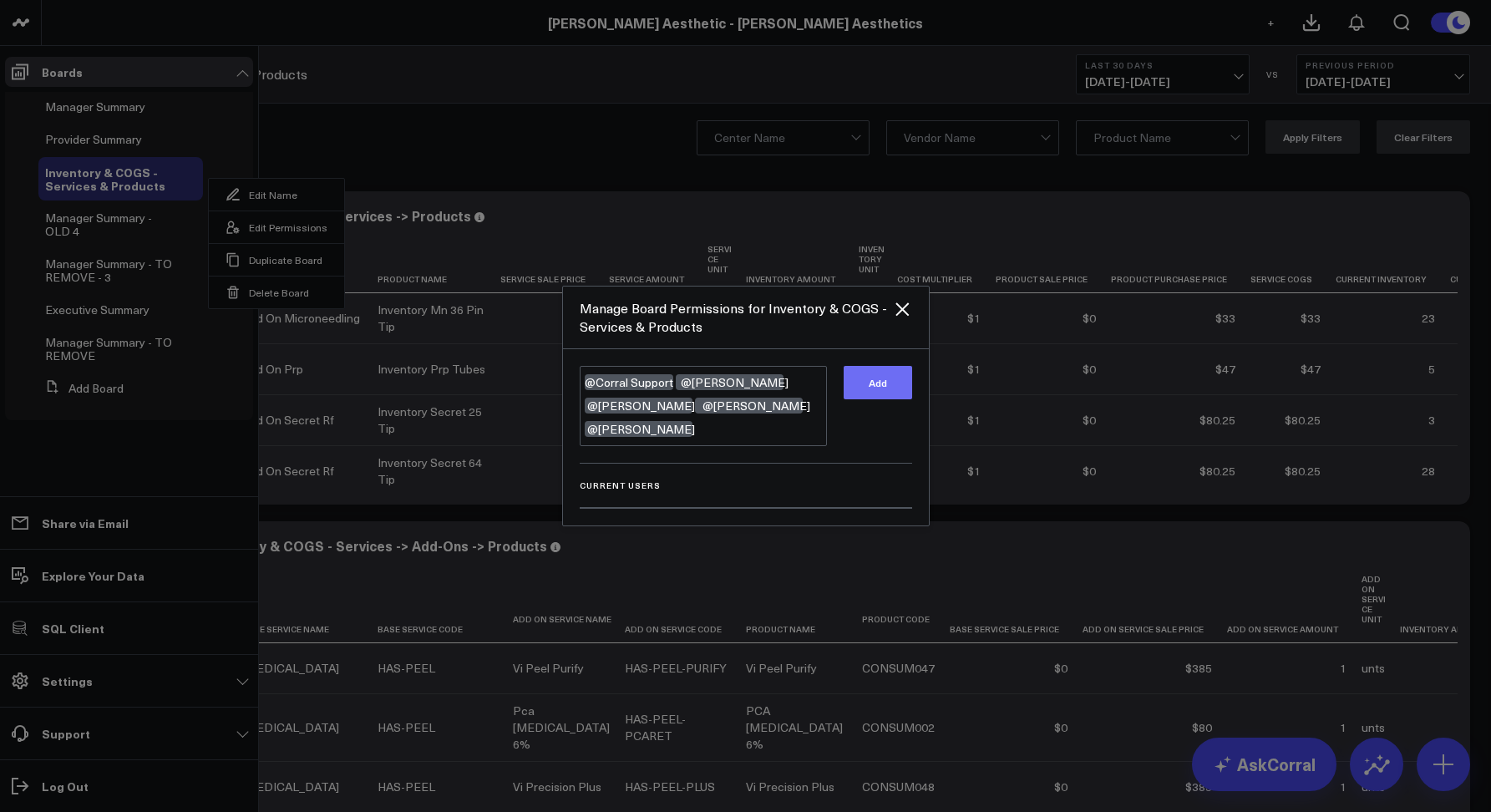
click at [880, 393] on button "Add" at bounding box center [878, 382] width 68 height 33
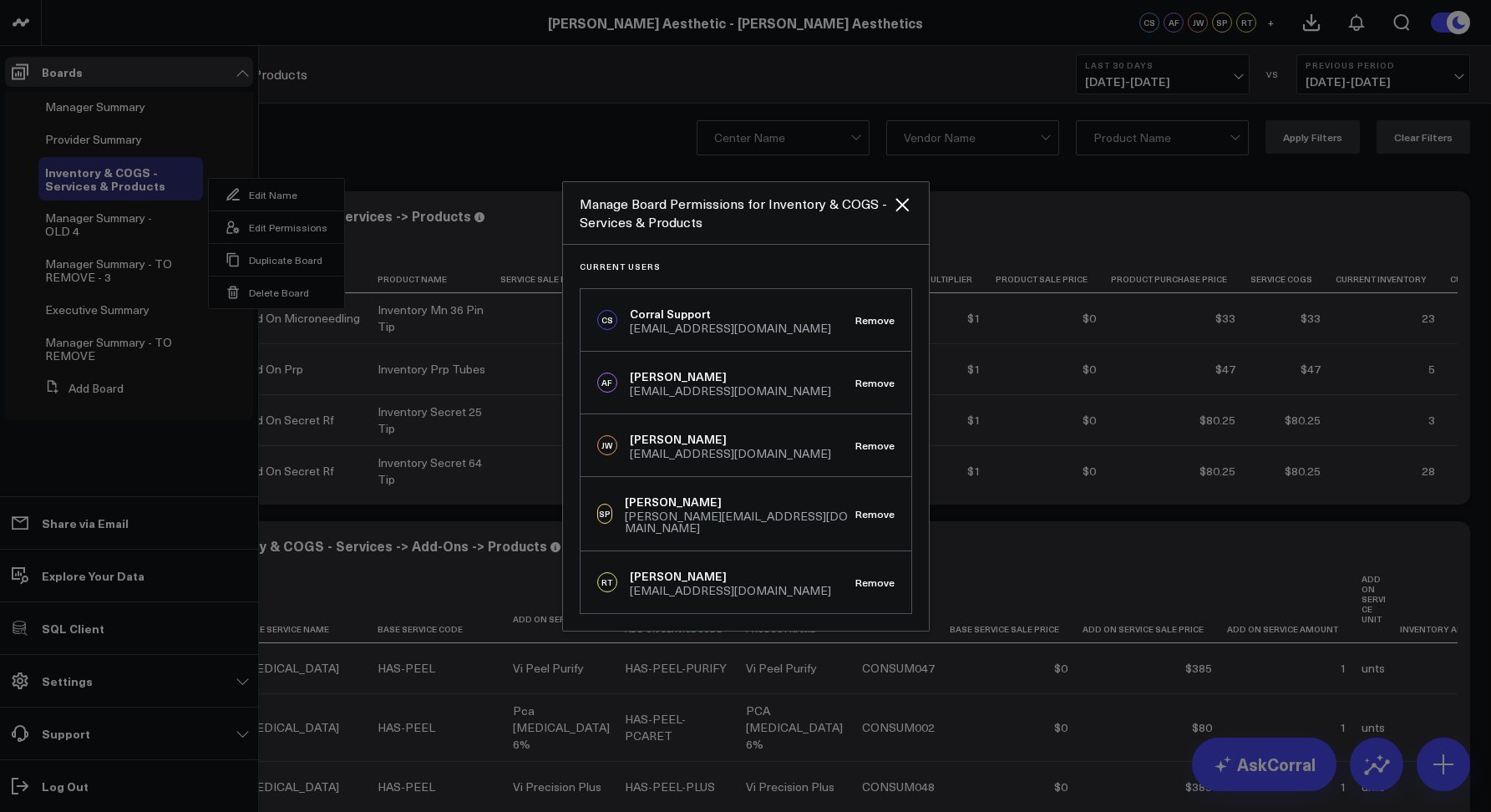
click at [379, 130] on div at bounding box center [745, 406] width 1491 height 812
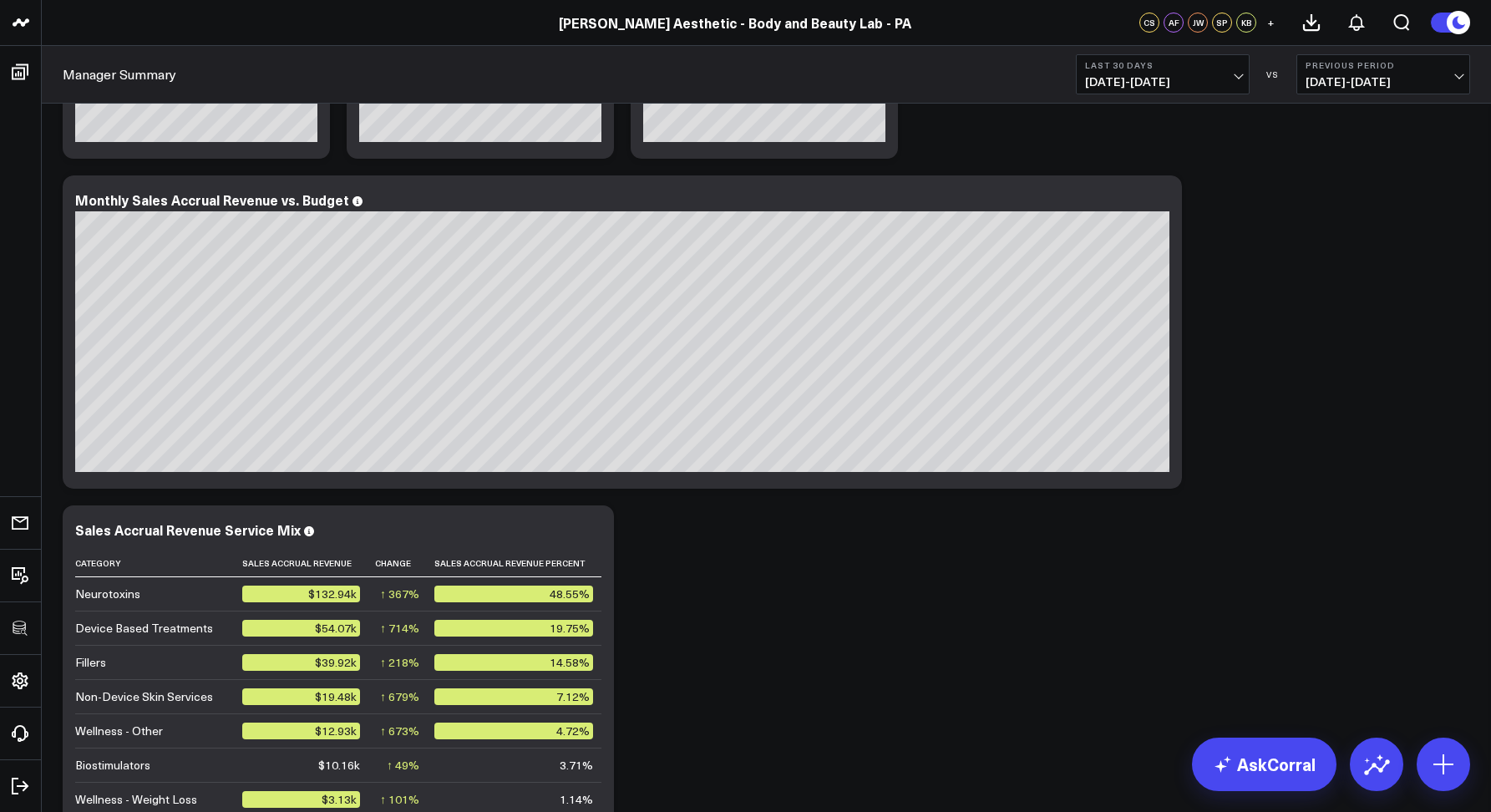
scroll to position [343, 0]
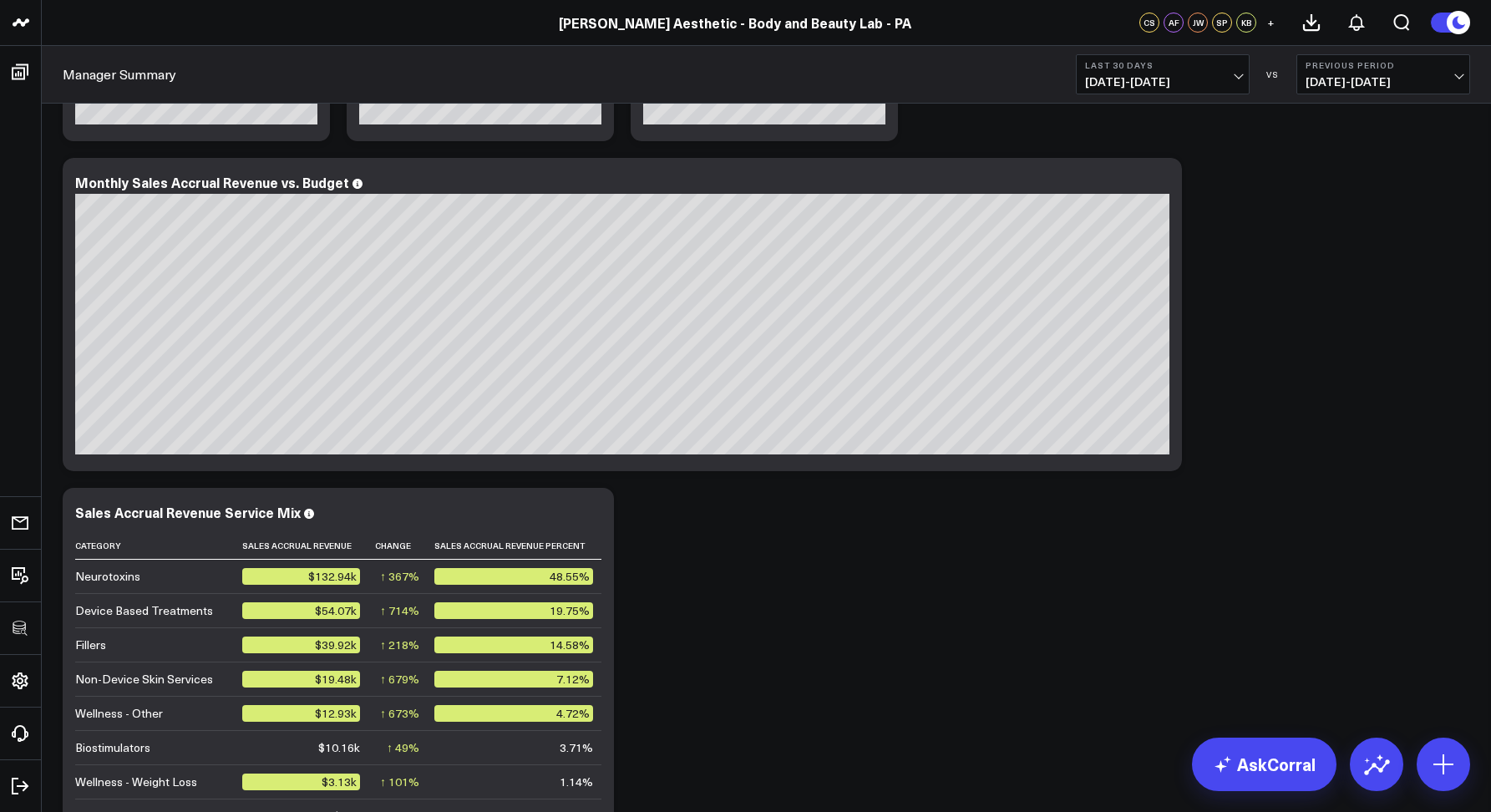
click at [1105, 93] on button "Last 30 Days 08/05/25 - 09/03/25" at bounding box center [1163, 74] width 174 height 40
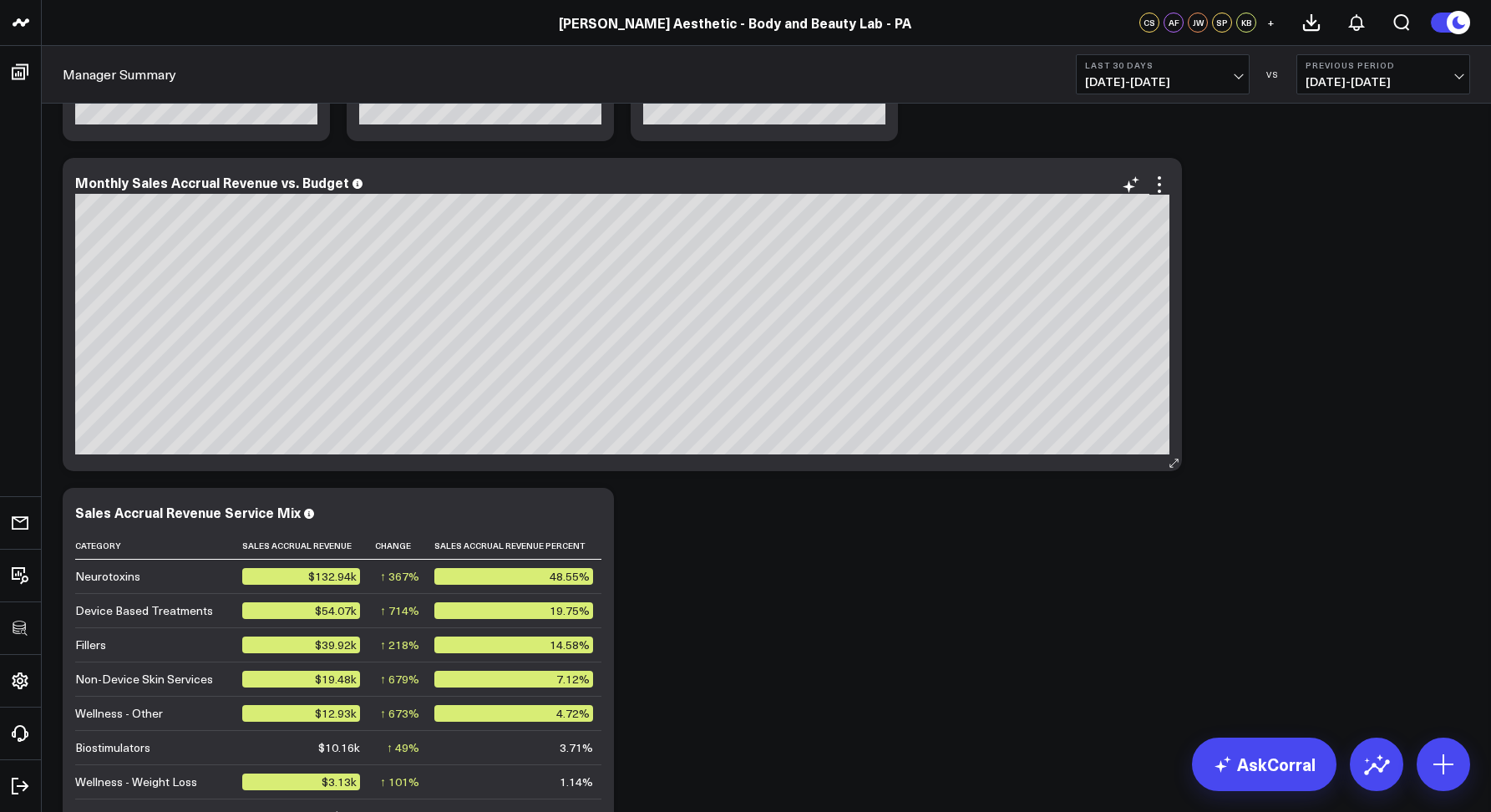
scroll to position [0, 0]
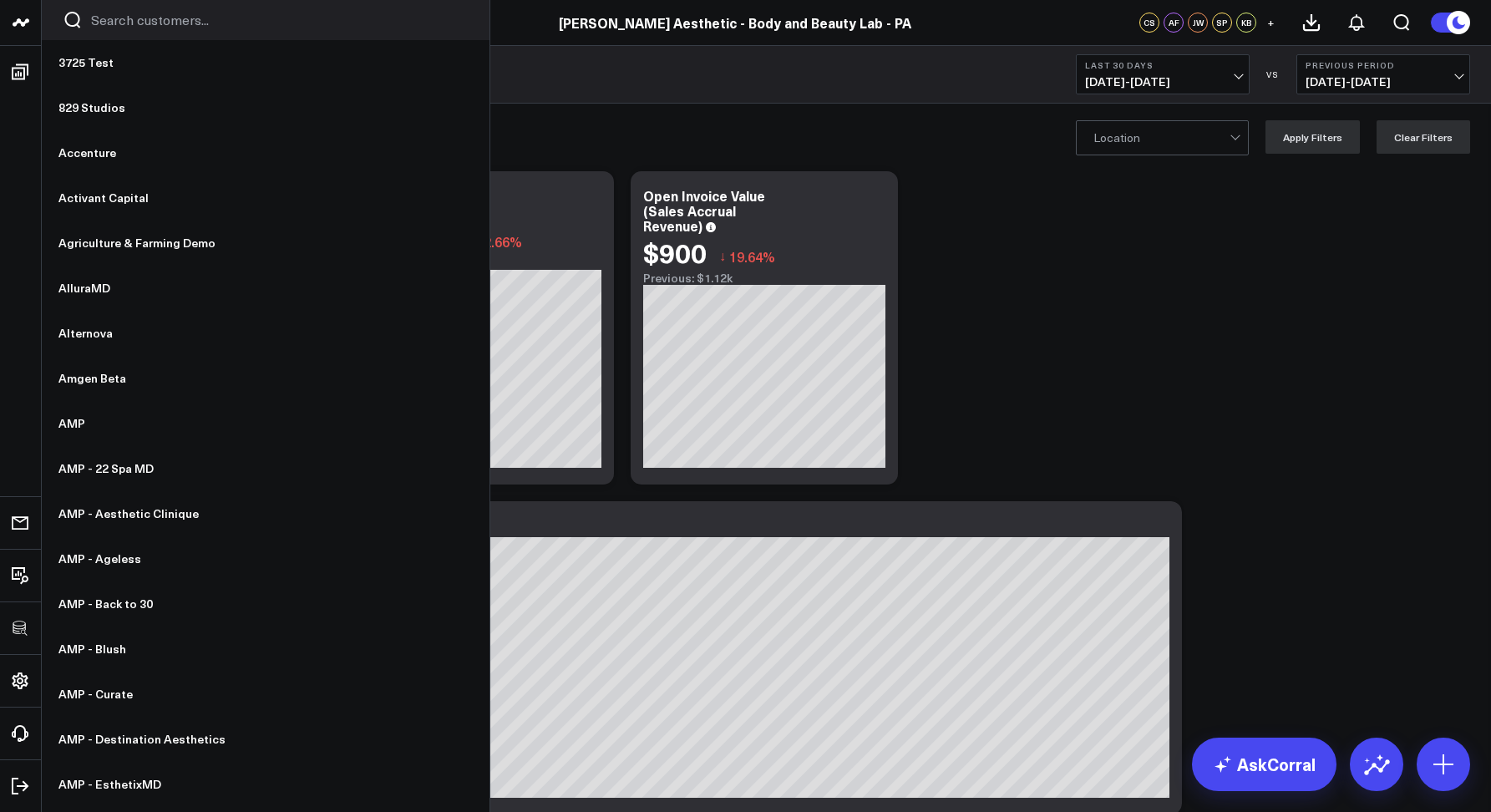
click at [121, 15] on input "Search customers input" at bounding box center [280, 19] width 377 height 18
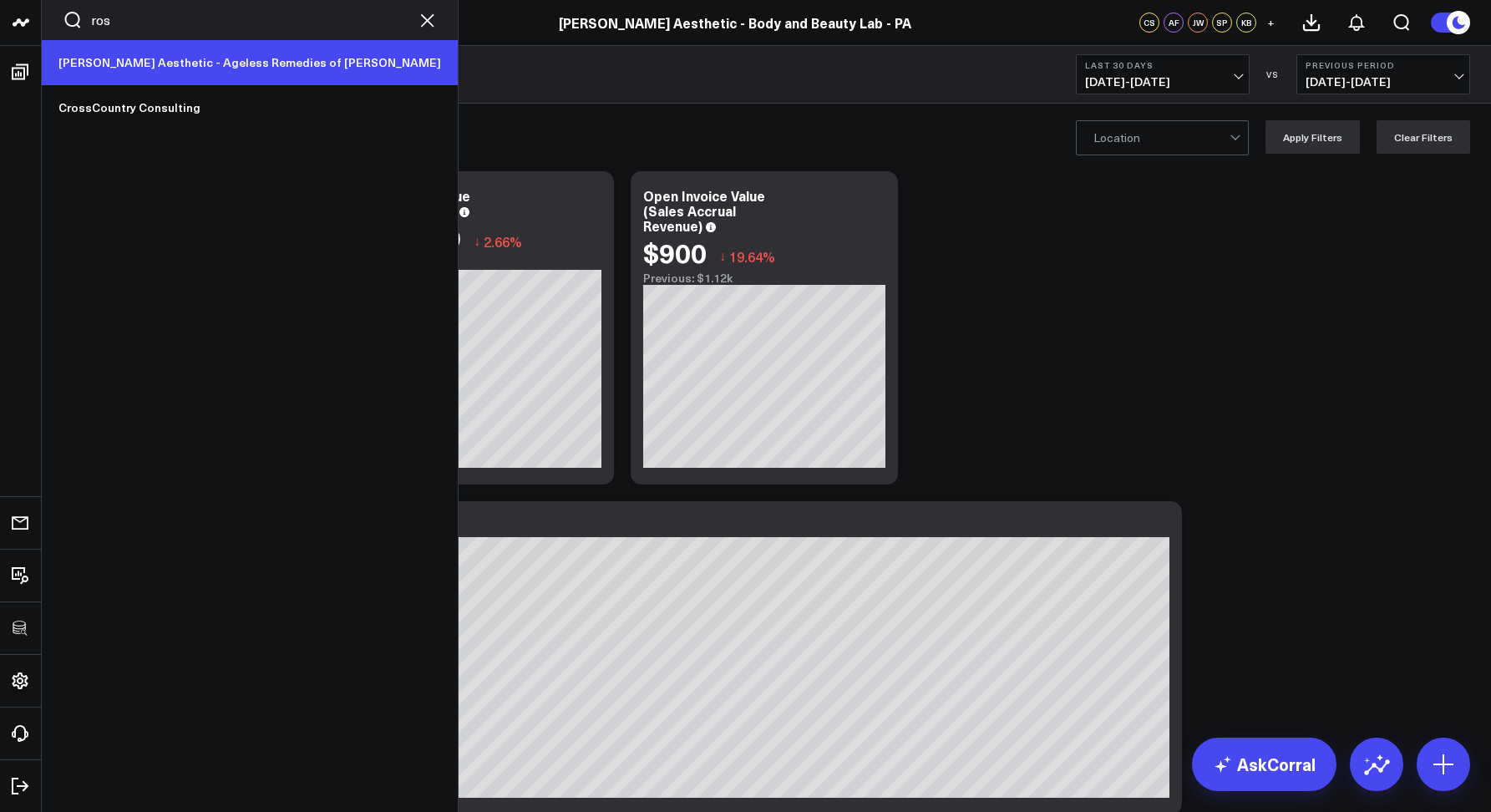
type input "ros"
click at [128, 58] on link "[PERSON_NAME] Aesthetic - Ageless Remedies of [PERSON_NAME]" at bounding box center [250, 63] width 416 height 45
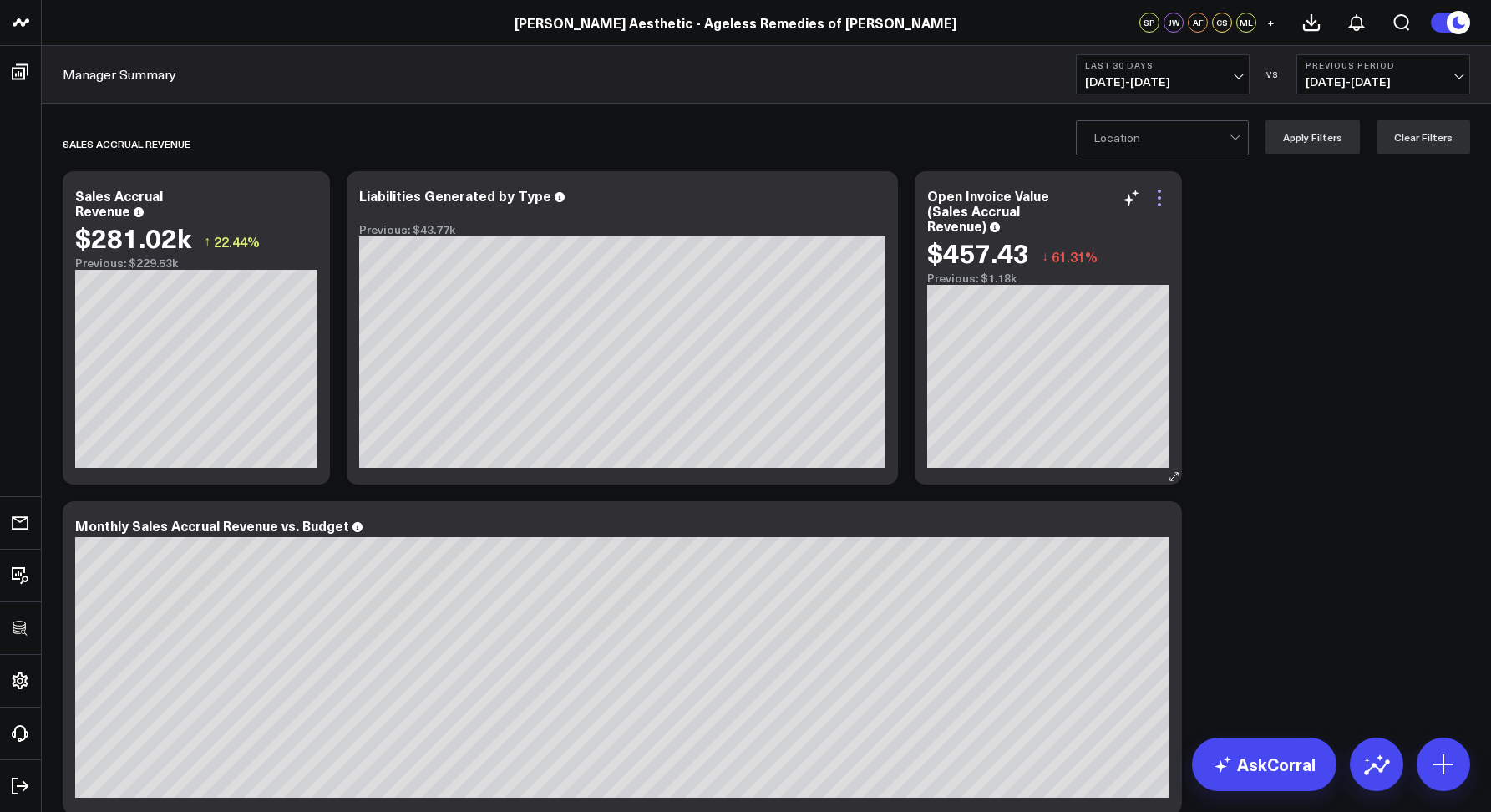
click at [1166, 196] on icon at bounding box center [1159, 197] width 20 height 20
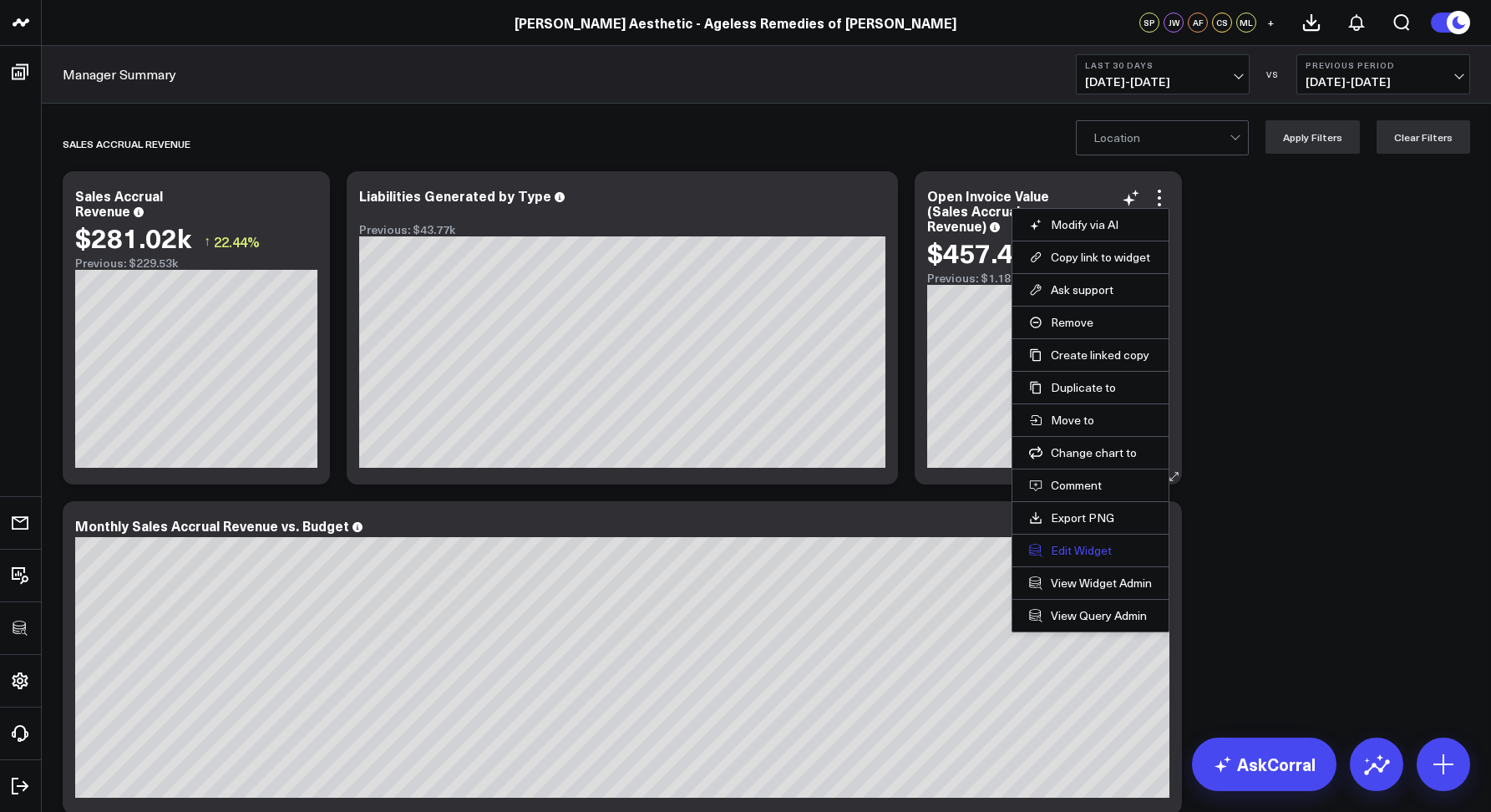
click at [1082, 547] on button "Edit Widget" at bounding box center [1090, 550] width 123 height 15
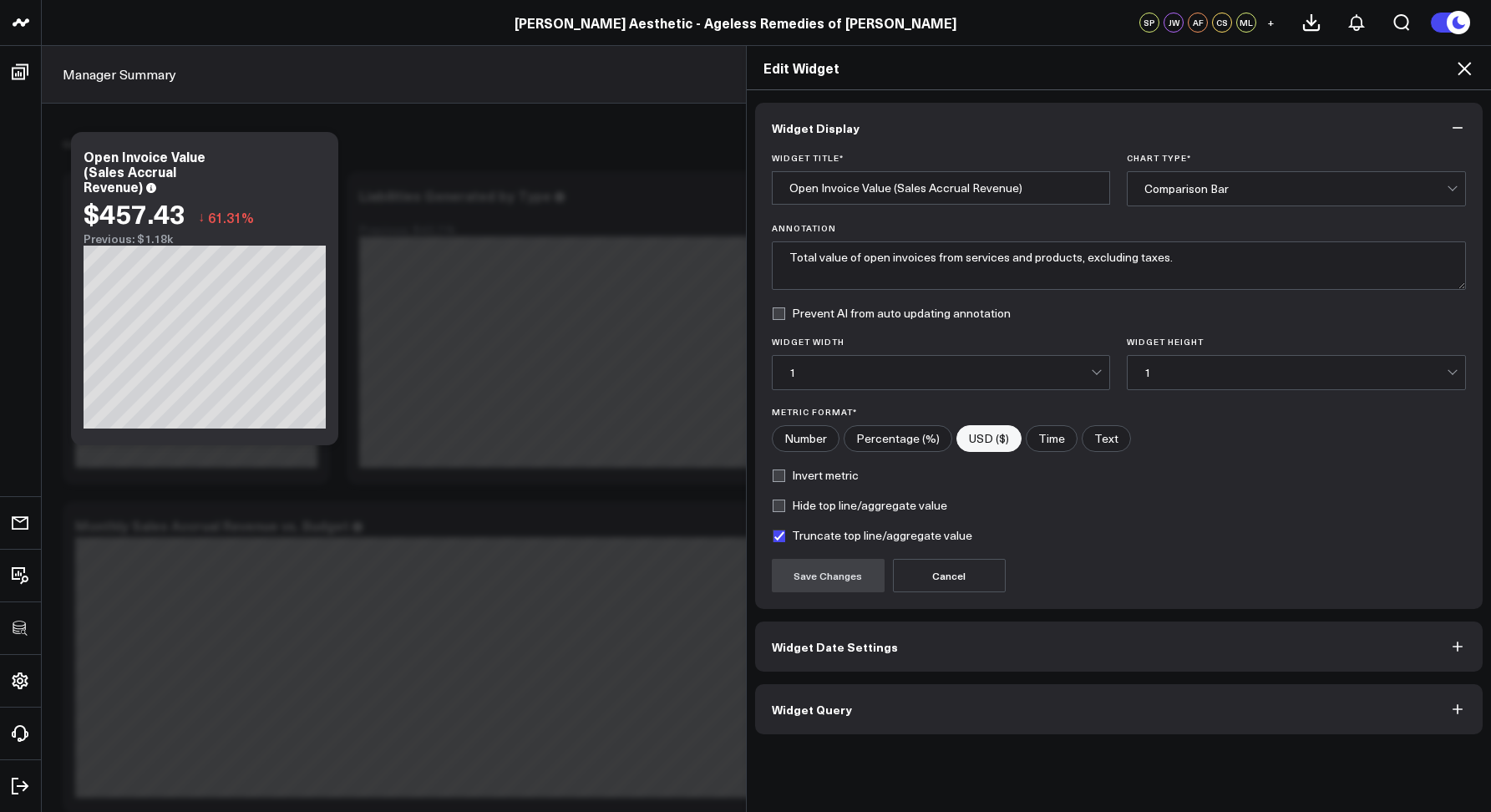
click at [861, 707] on button "Widget Query" at bounding box center [1120, 708] width 728 height 50
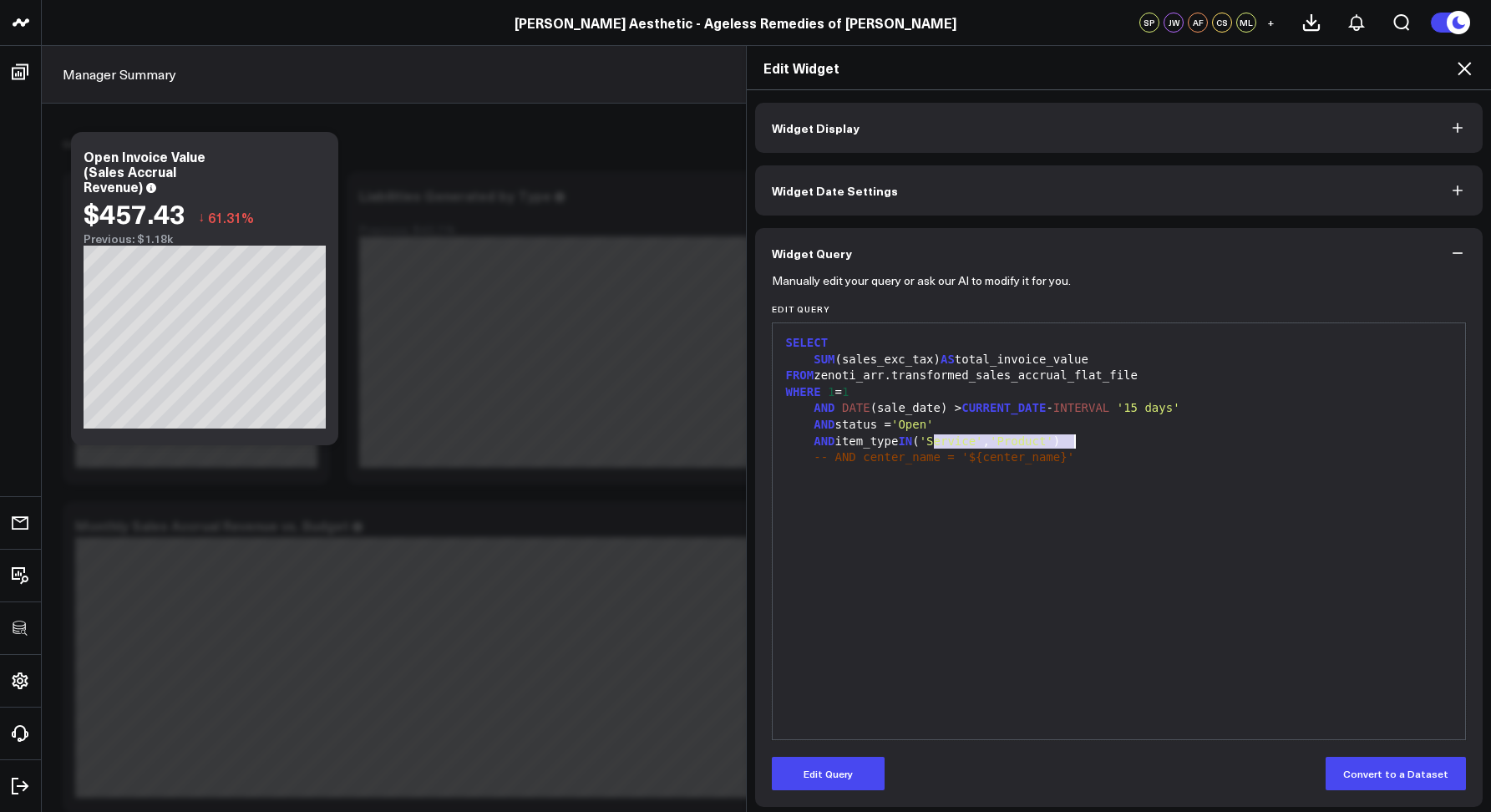
drag, startPoint x: 929, startPoint y: 441, endPoint x: 1106, endPoint y: 437, distance: 177.0
click at [1106, 437] on div "AND item_type IN ( 'Service' , 'Product' )" at bounding box center [1119, 441] width 677 height 17
drag, startPoint x: 1374, startPoint y: 213, endPoint x: 1427, endPoint y: 90, distance: 133.9
click at [1374, 213] on button "Widget Date Settings" at bounding box center [1120, 189] width 728 height 50
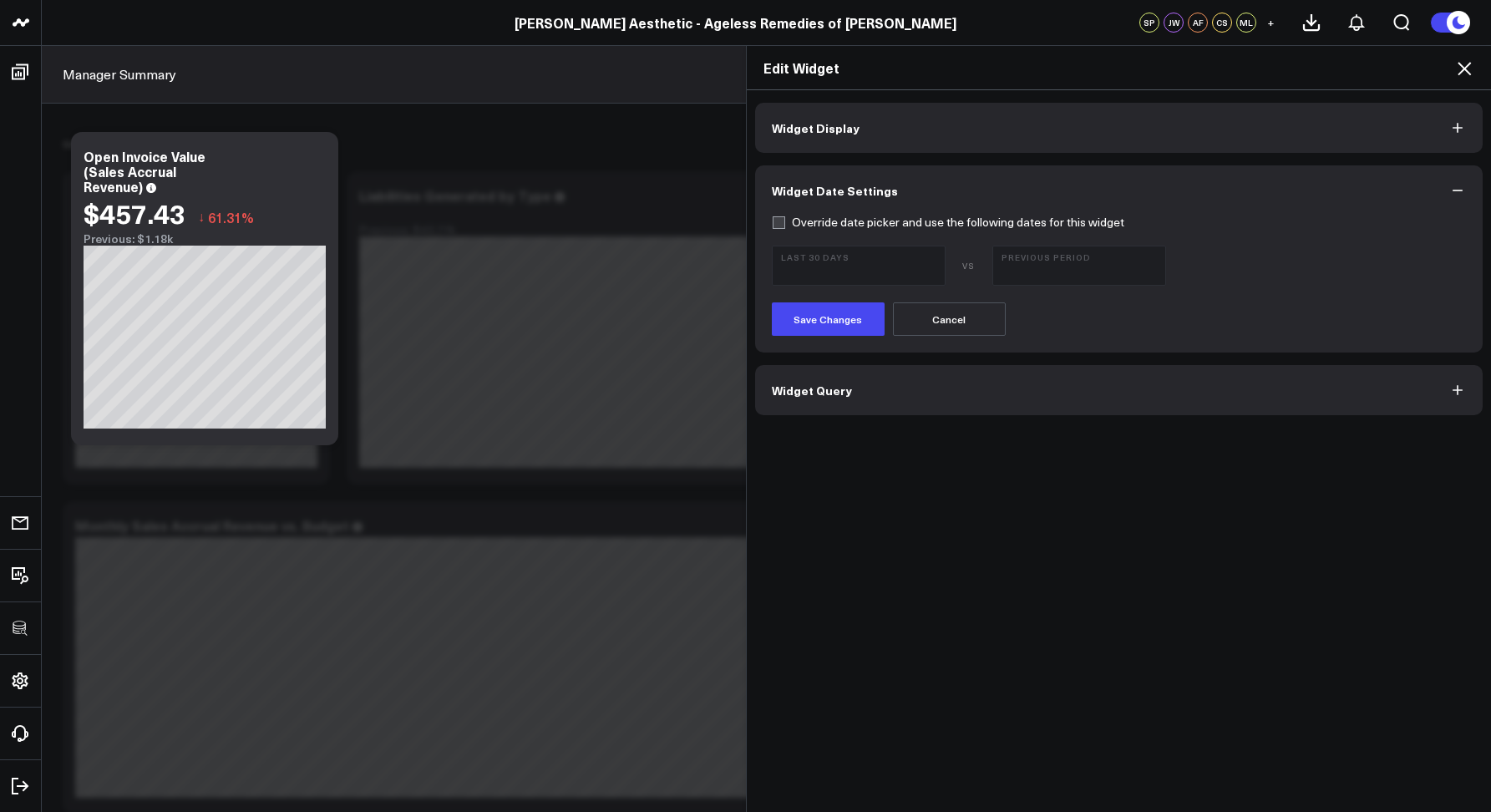
click at [1460, 72] on icon at bounding box center [1464, 68] width 20 height 20
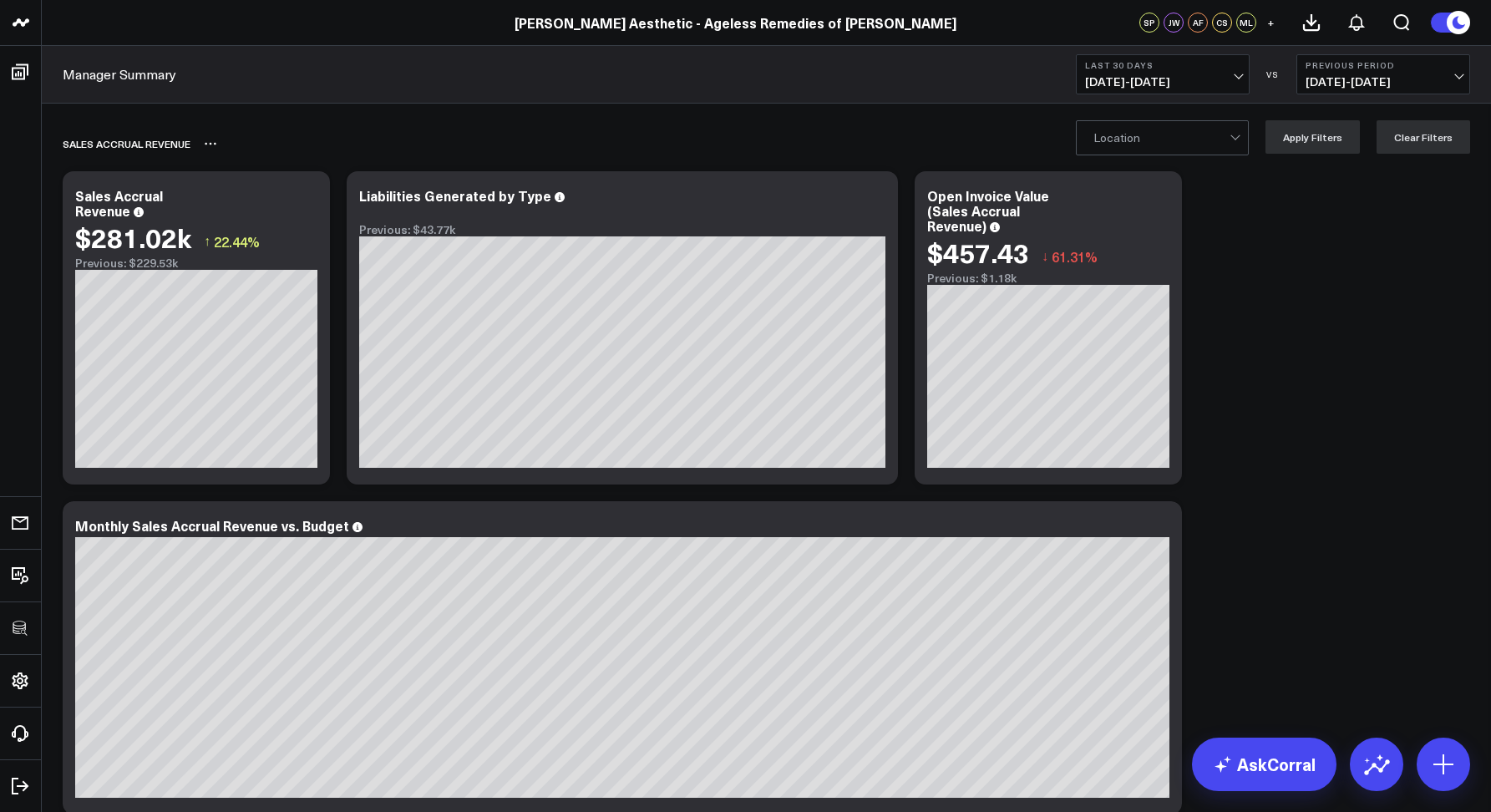
click at [648, 143] on div "Sales Accrual Revenue" at bounding box center [671, 144] width 1216 height 38
click at [528, 70] on div "Manager Summary Last 30 Days [DATE] - [DATE] VS Previous Period [DATE] - [DATE]" at bounding box center [767, 75] width 1450 height 58
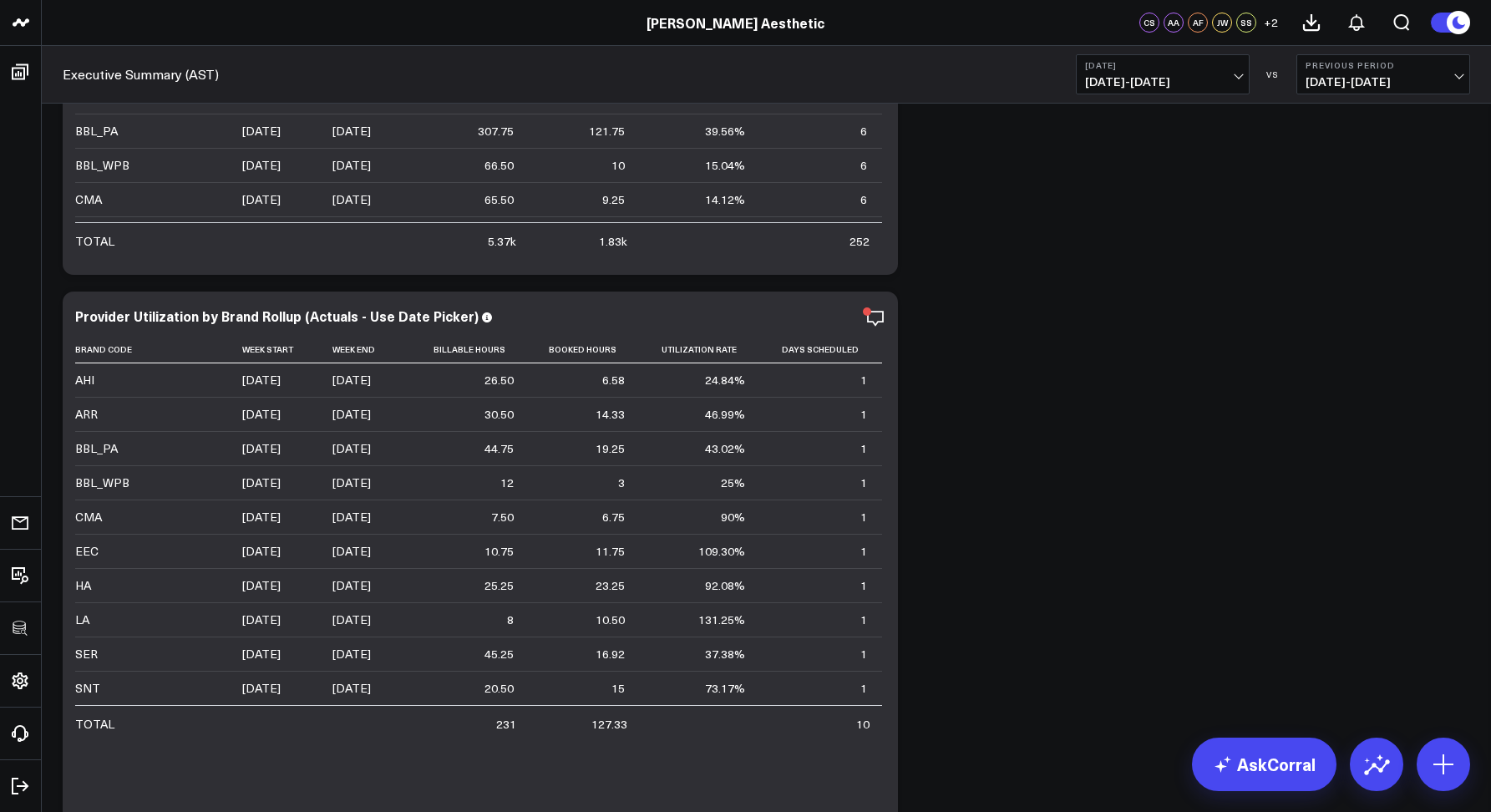
scroll to position [4871, 0]
